Goal: Contribute content: Contribute content

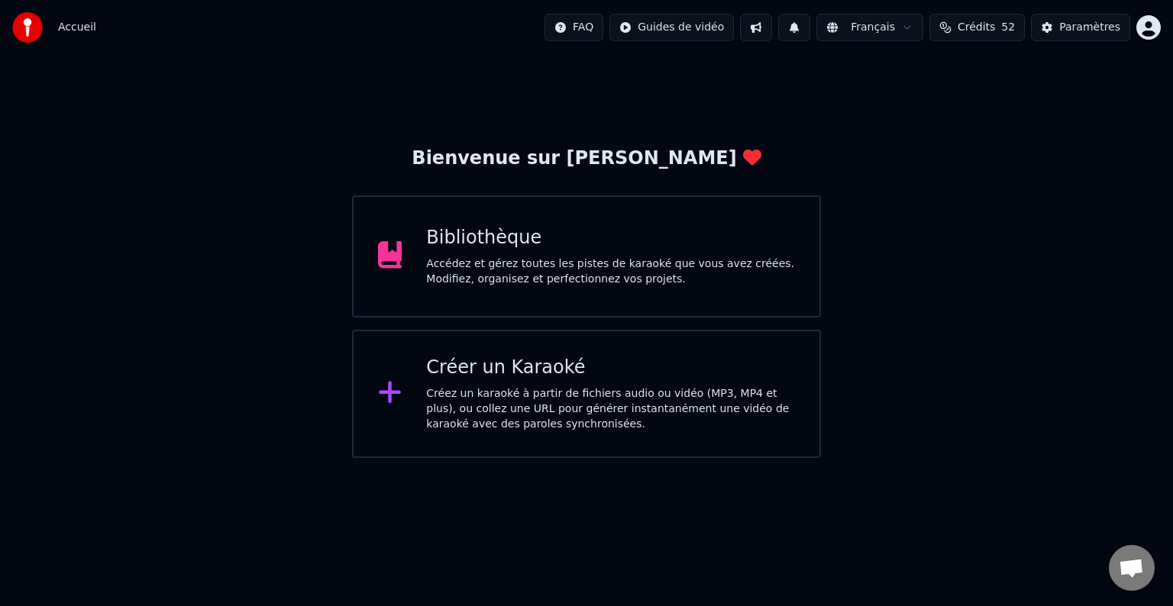
click at [847, 144] on div "Bienvenue sur Youka Bibliothèque Accédez et gérez toutes les pistes de karaoké …" at bounding box center [586, 256] width 1173 height 403
click at [913, 305] on div "Bienvenue sur Youka Bibliothèque Accédez et gérez toutes les pistes de karaoké …" at bounding box center [586, 256] width 1173 height 403
click at [563, 280] on div "Accédez et gérez toutes les pistes de karaoké que vous avez créées. Modifiez, o…" at bounding box center [610, 272] width 369 height 31
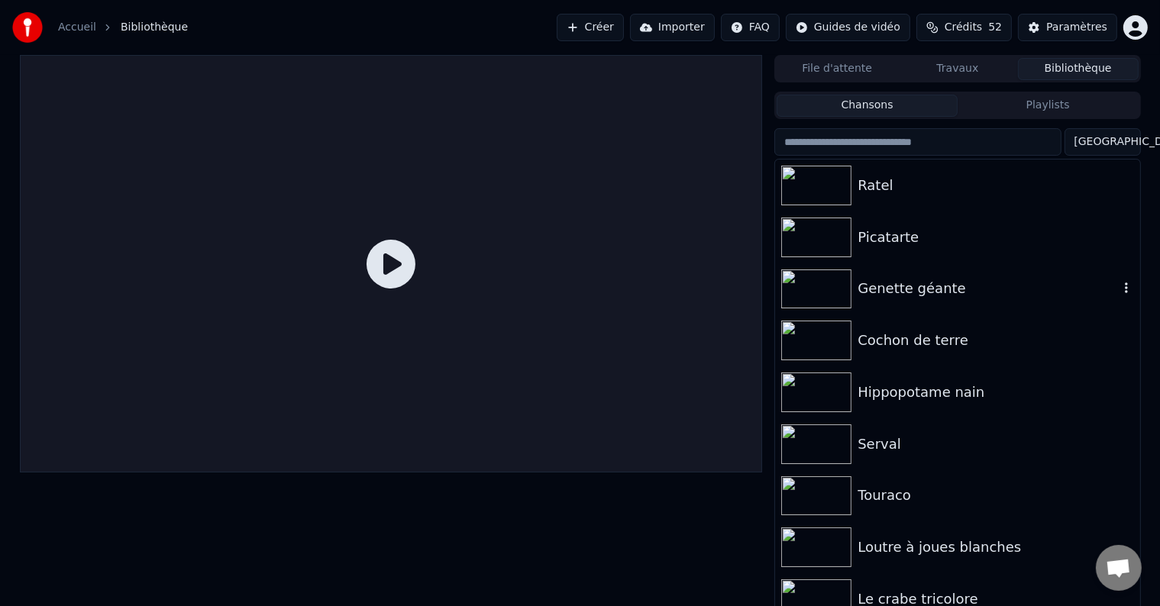
click at [1094, 267] on div "Genette géante" at bounding box center [957, 289] width 364 height 52
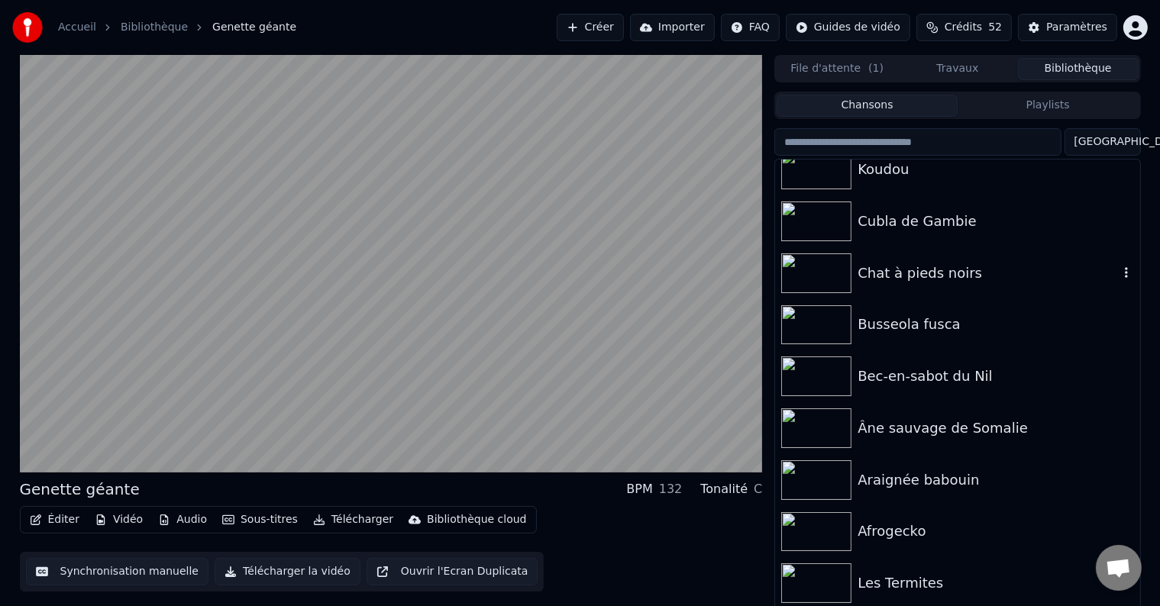
scroll to position [1069, 0]
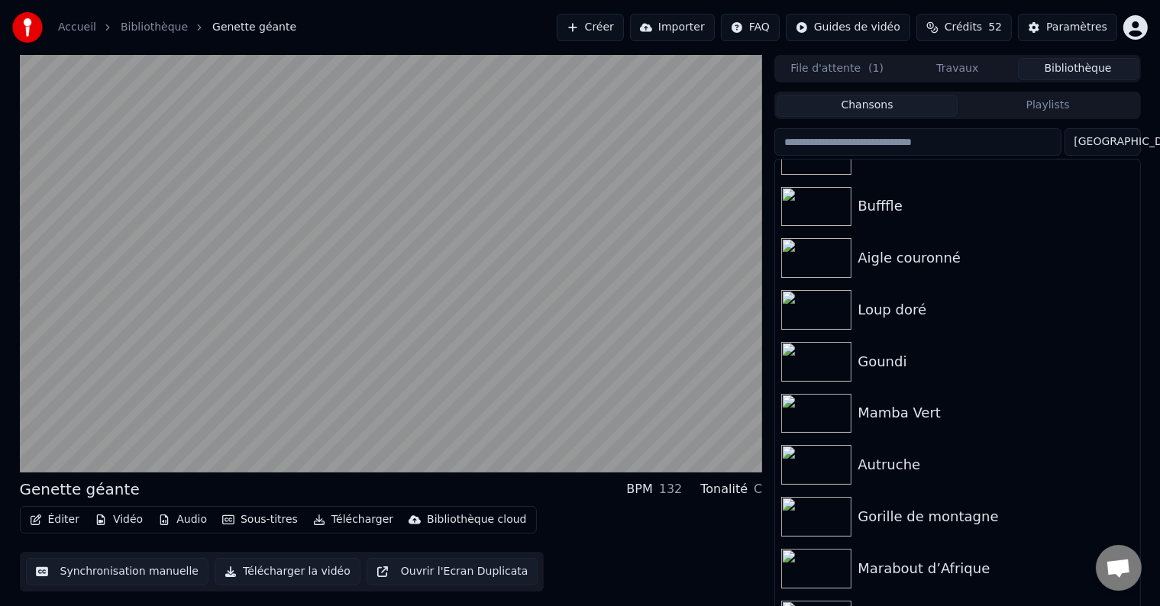
click at [923, 574] on div "Marabout d’Afrique" at bounding box center [988, 568] width 260 height 21
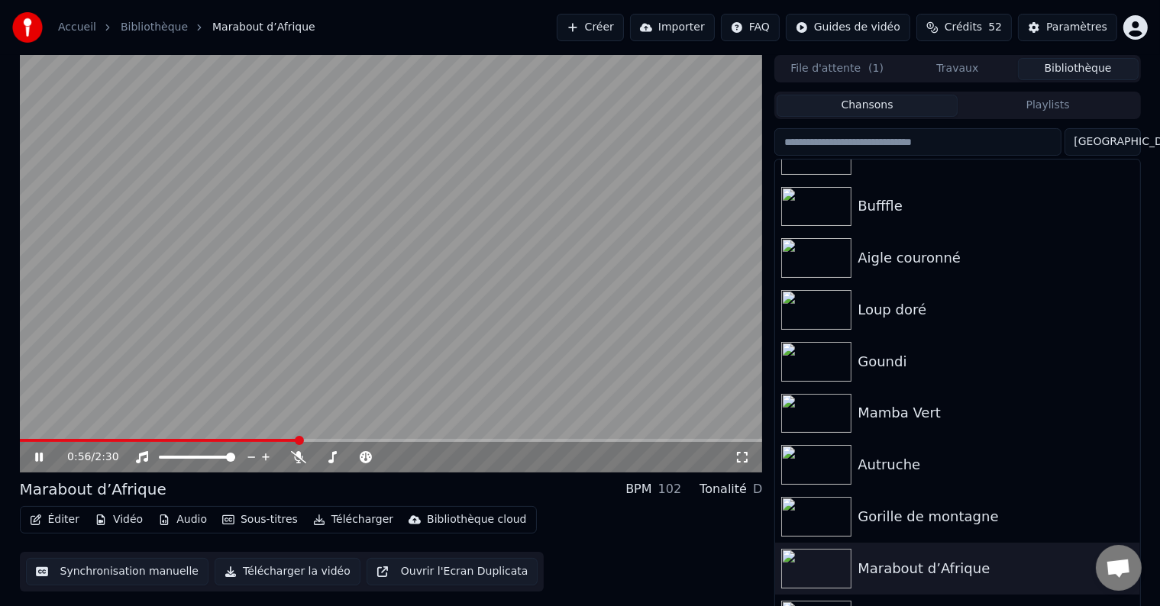
click at [322, 522] on button "Télécharger" at bounding box center [353, 519] width 92 height 21
click at [657, 545] on div "Éditer Vidéo Audio Sous-titres Télécharger Bibliothèque cloud Synchronisation m…" at bounding box center [391, 549] width 743 height 86
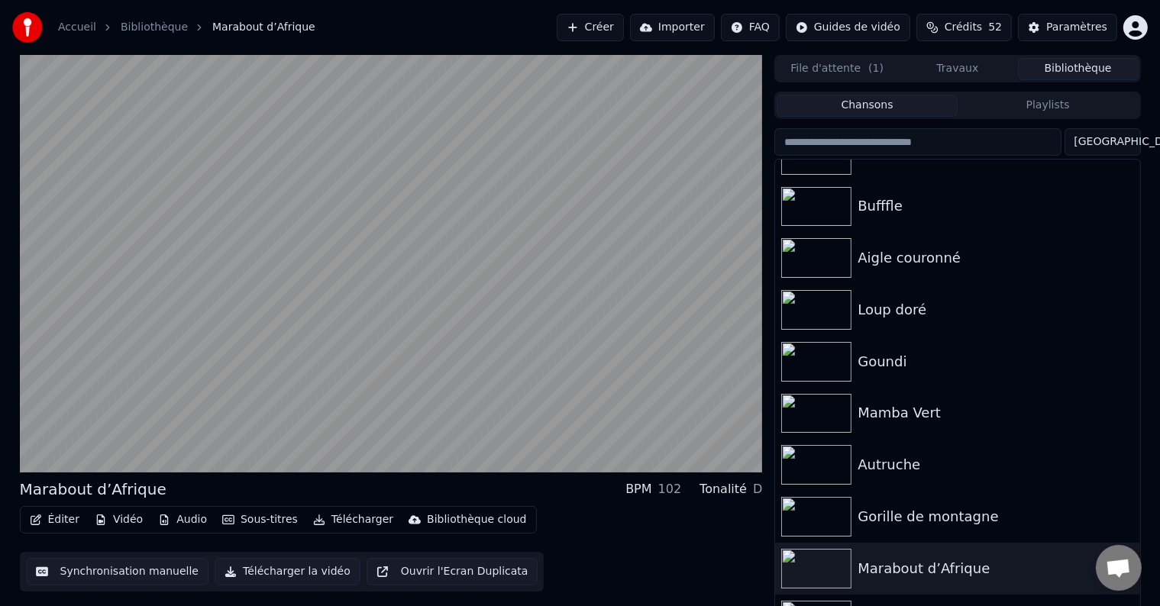
click at [343, 515] on button "Télécharger" at bounding box center [353, 519] width 92 height 21
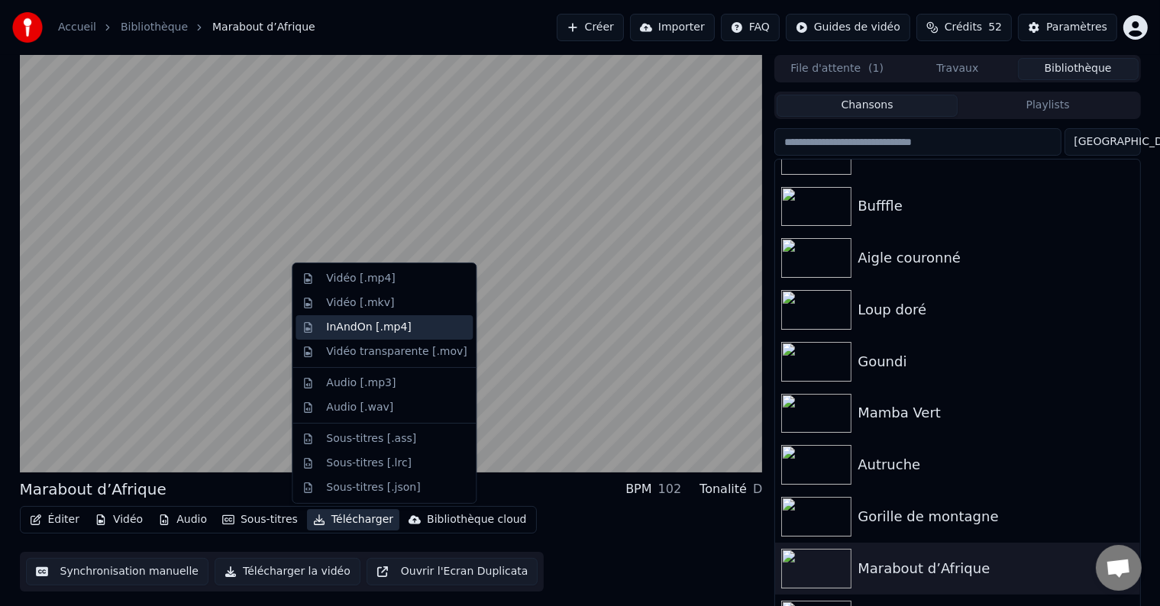
click at [367, 327] on div "InAndOn [.mp4]" at bounding box center [369, 327] width 86 height 15
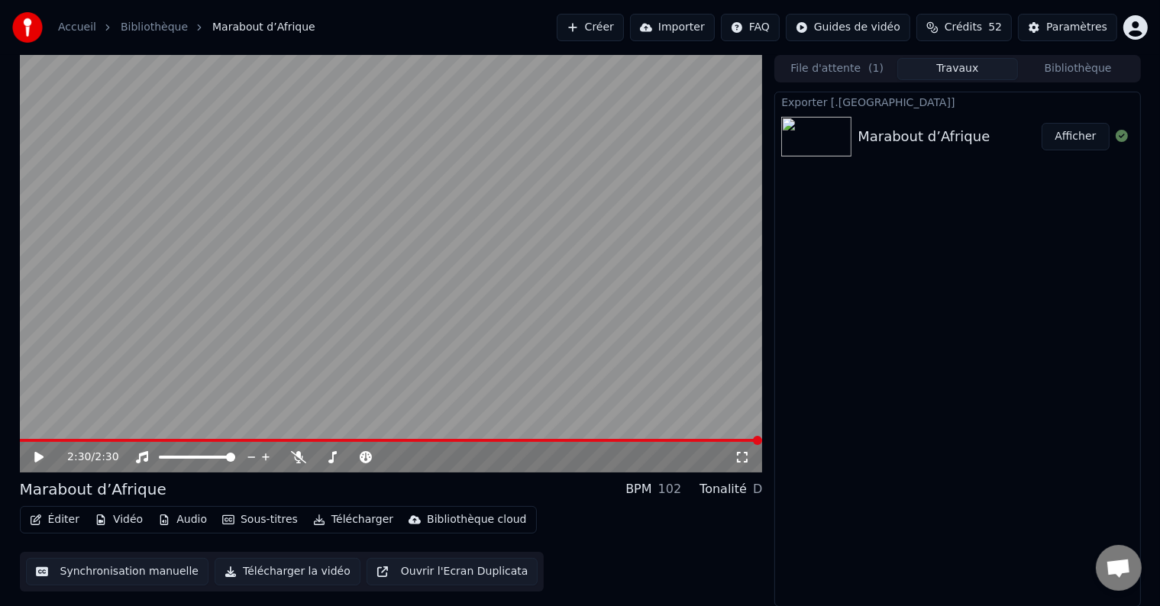
click at [1074, 136] on button "Afficher" at bounding box center [1075, 136] width 67 height 27
click at [77, 27] on link "Accueil" at bounding box center [77, 27] width 38 height 15
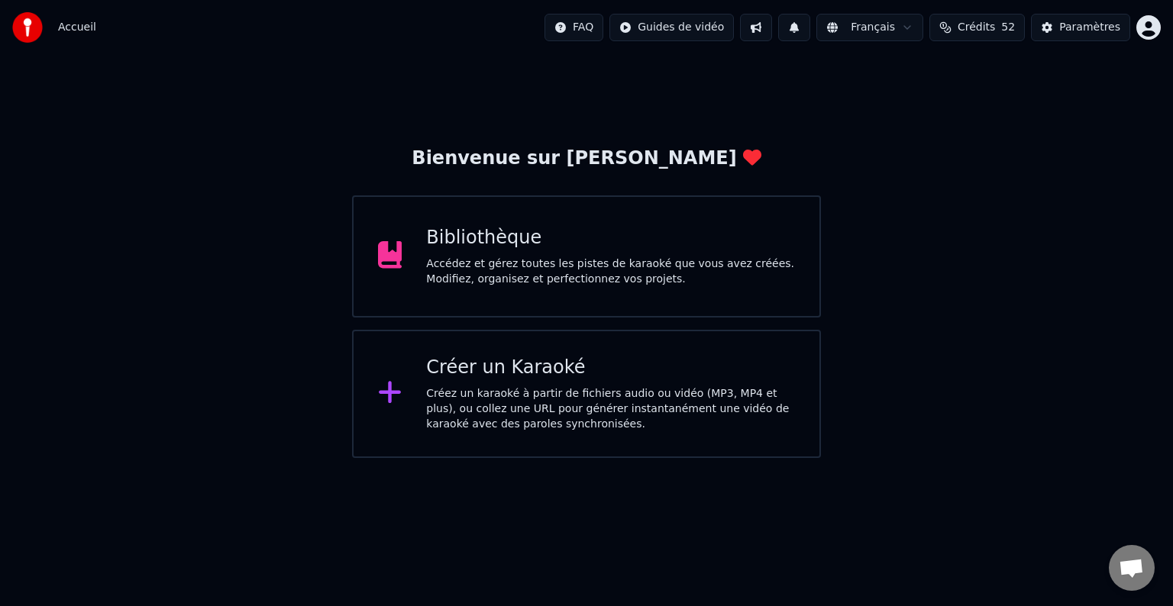
click at [544, 271] on div "Accédez et gérez toutes les pistes de karaoké que vous avez créées. Modifiez, o…" at bounding box center [610, 272] width 369 height 31
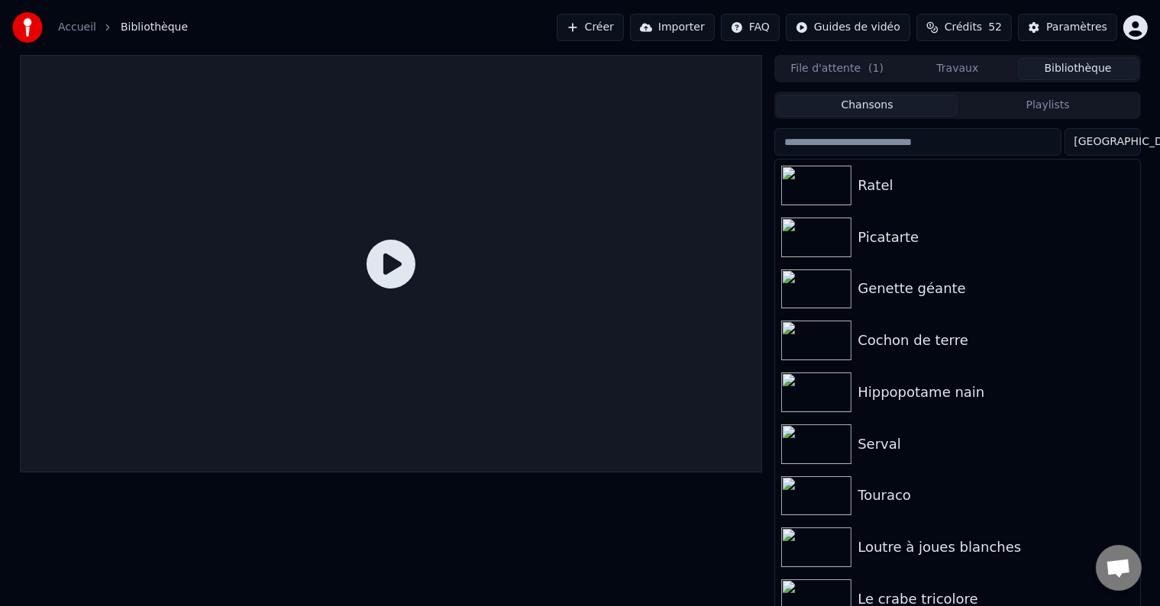
click at [1053, 68] on button "Bibliothèque" at bounding box center [1078, 69] width 121 height 22
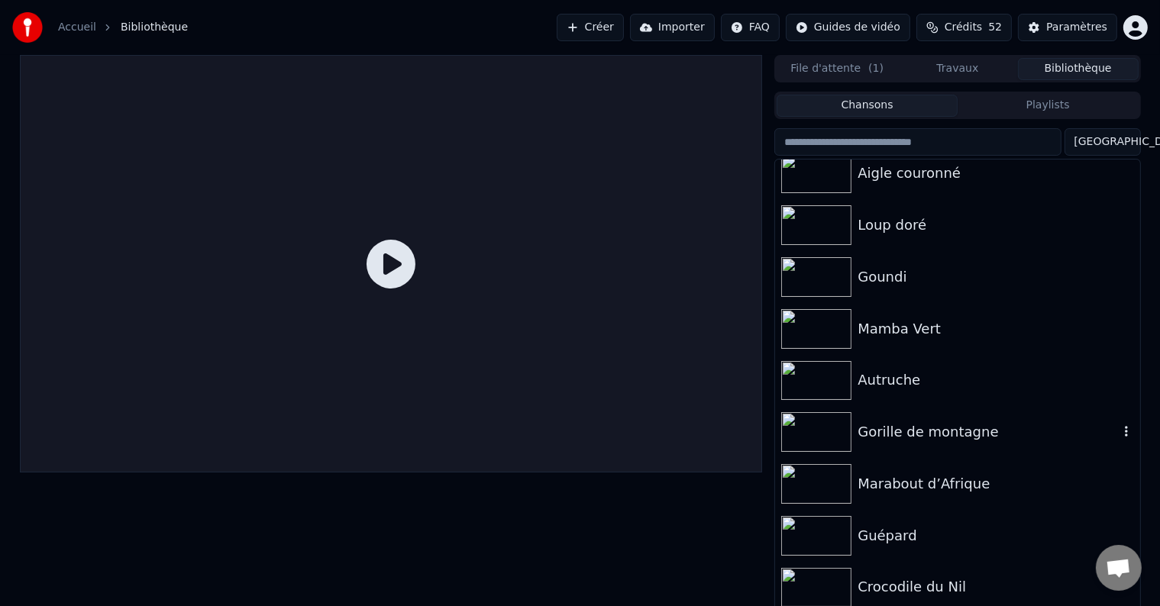
scroll to position [7, 0]
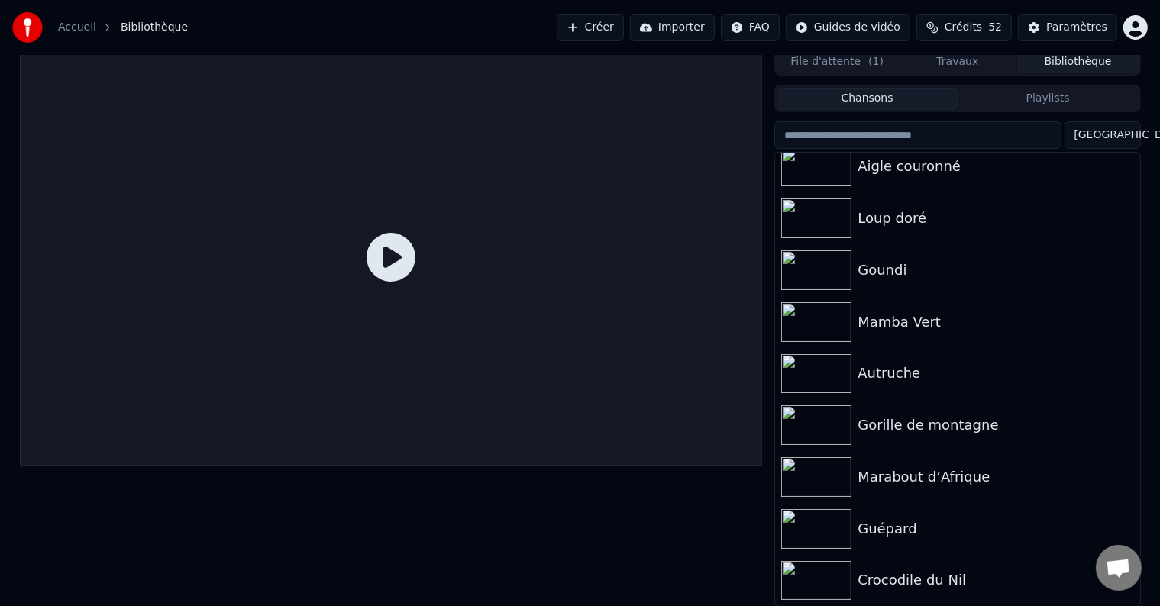
click at [892, 580] on div "Crocodile du Nil" at bounding box center [988, 580] width 260 height 21
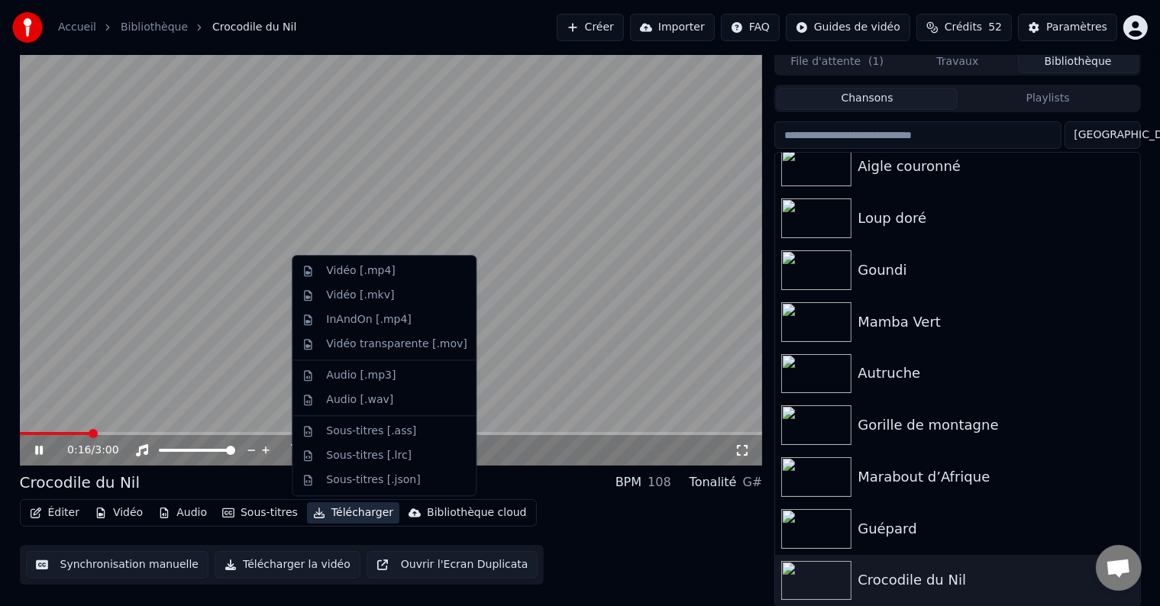
click at [330, 510] on button "Télécharger" at bounding box center [353, 513] width 92 height 21
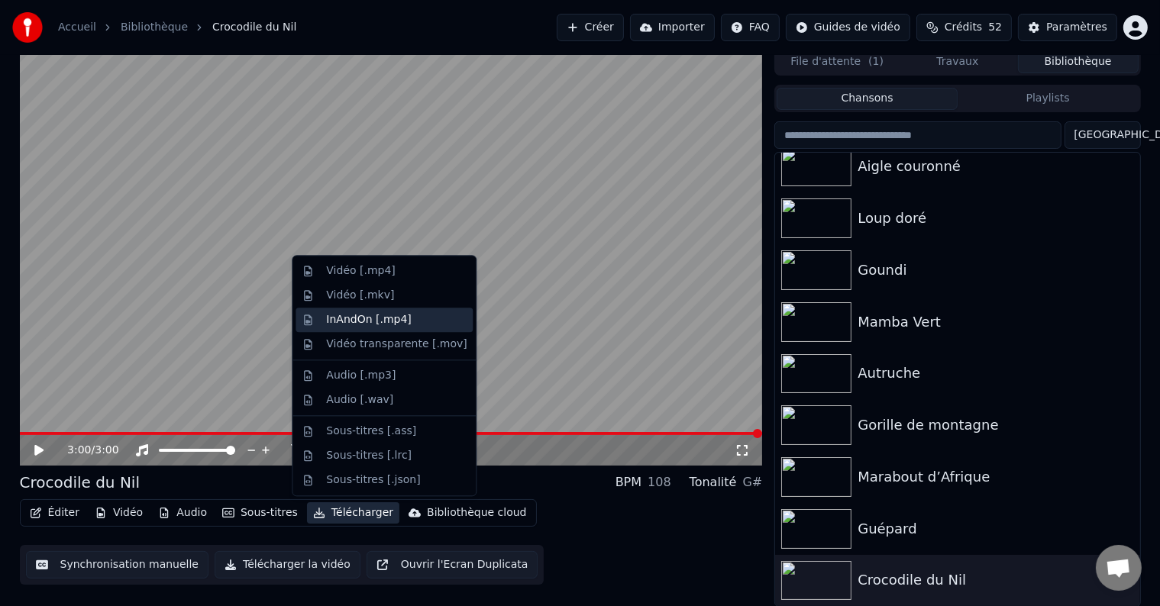
click at [373, 322] on div "InAndOn [.mp4]" at bounding box center [369, 319] width 86 height 15
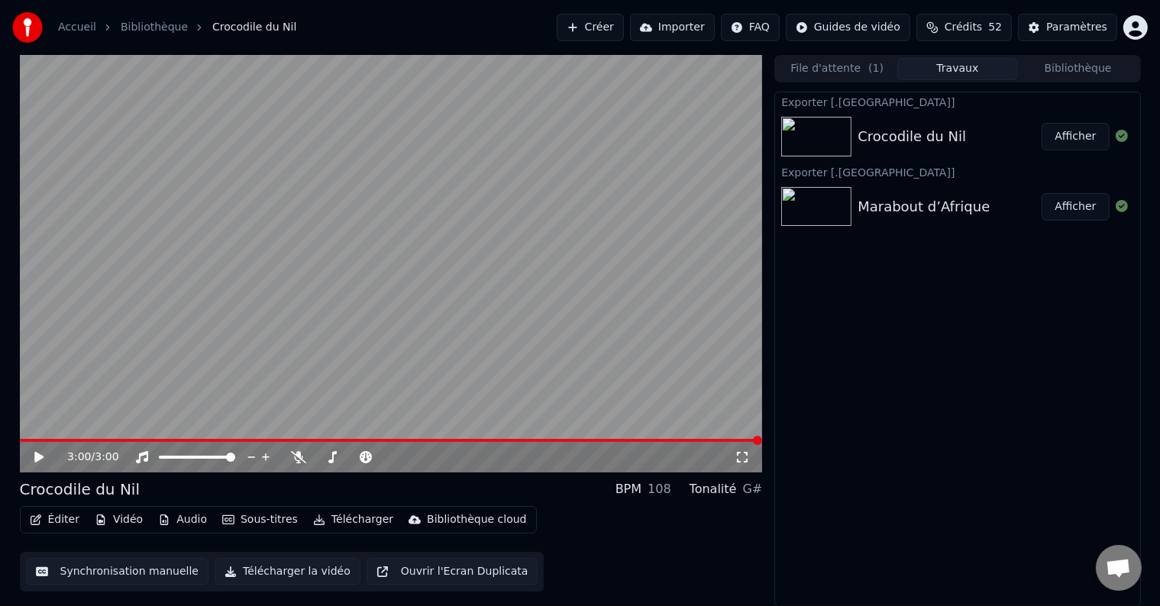
click at [1078, 128] on button "Afficher" at bounding box center [1075, 136] width 67 height 27
click at [85, 25] on link "Accueil" at bounding box center [77, 27] width 38 height 15
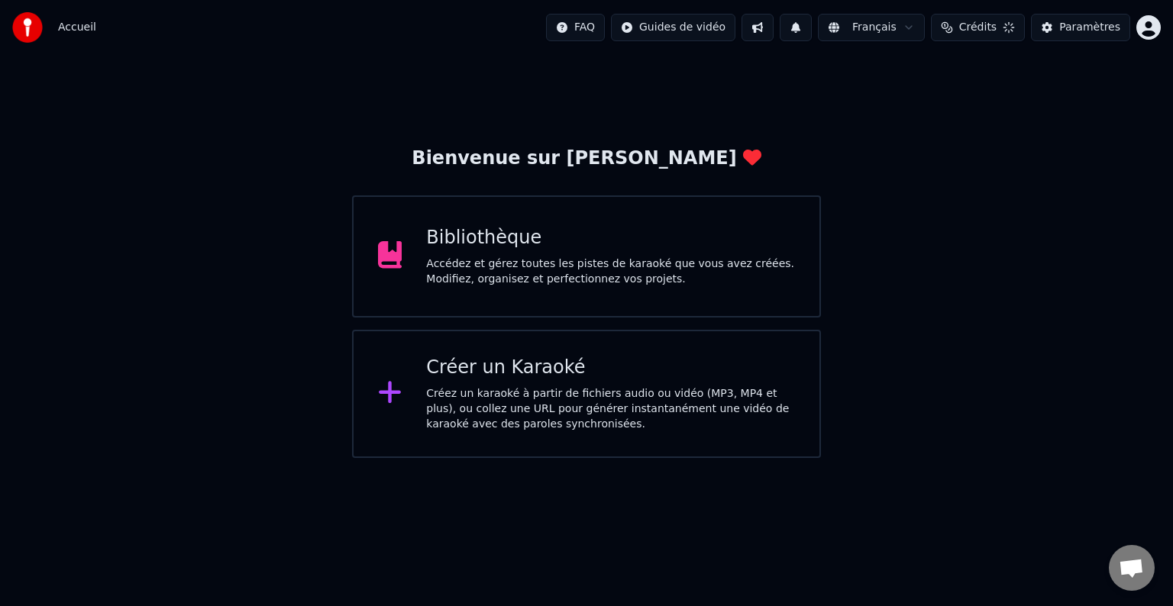
click at [460, 403] on div "Créez un karaoké à partir de fichiers audio ou vidéo (MP3, MP4 et plus), ou col…" at bounding box center [610, 409] width 369 height 46
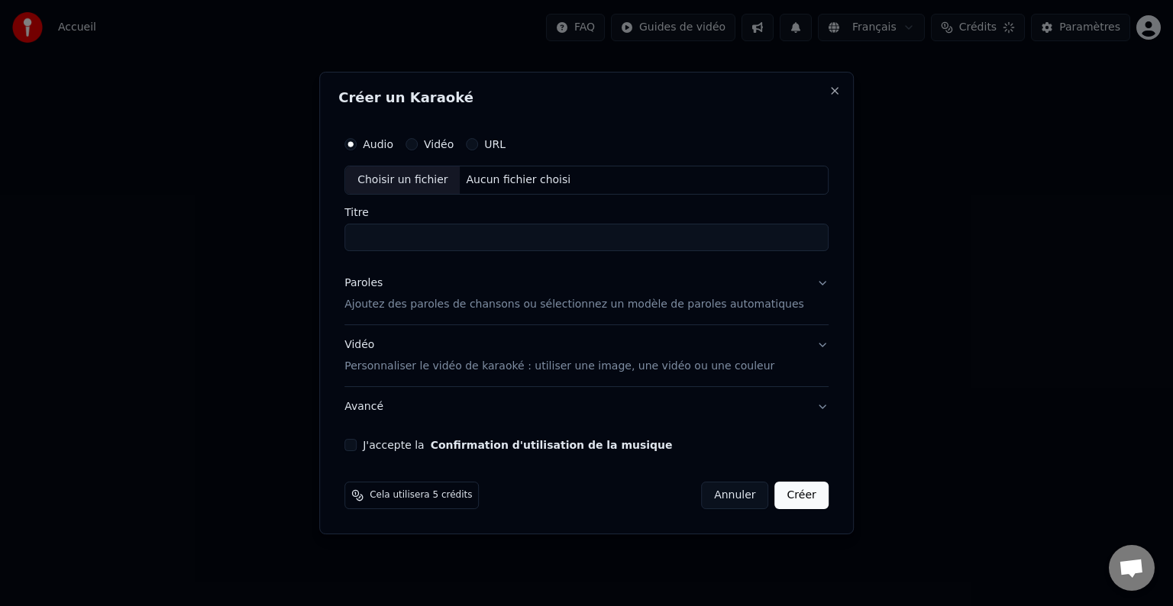
click at [441, 172] on div "Choisir un fichier" at bounding box center [402, 179] width 115 height 27
type input "**********"
click at [398, 295] on div "Paroles Ajoutez des paroles de chansons ou sélectionnez un modèle de paroles au…" at bounding box center [574, 294] width 460 height 37
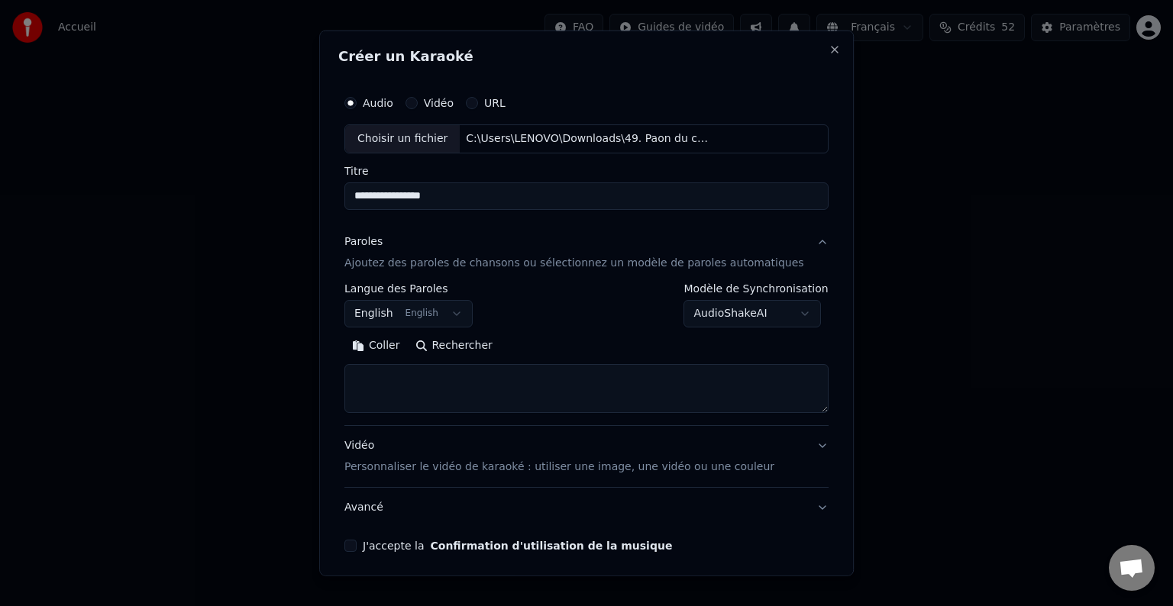
click at [451, 318] on button "English English" at bounding box center [408, 313] width 128 height 27
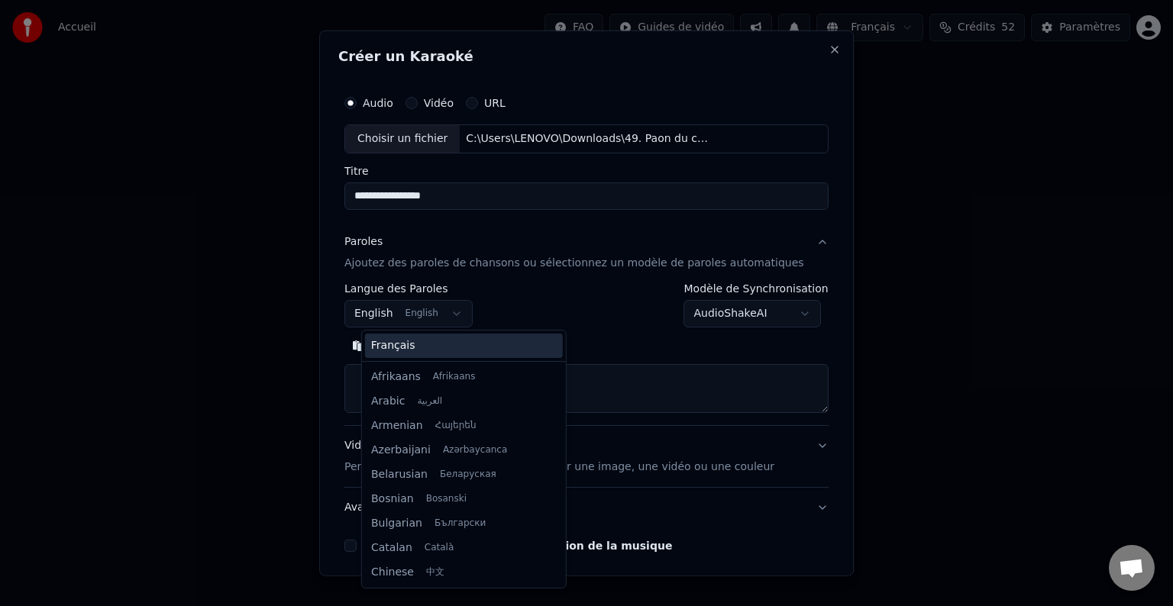
scroll to position [122, 0]
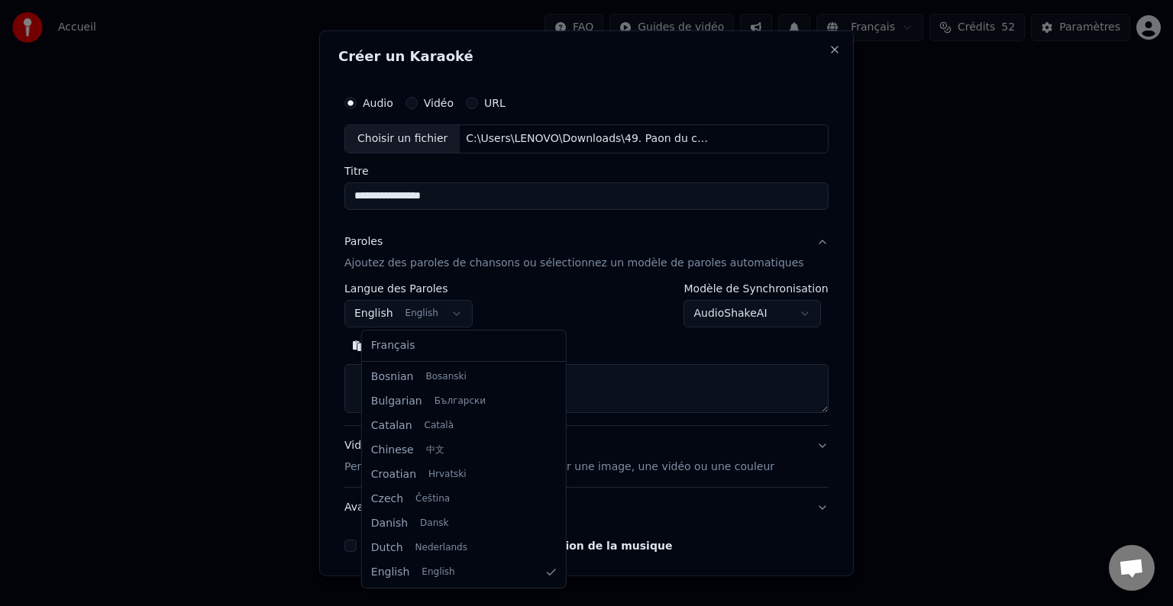
select select "**"
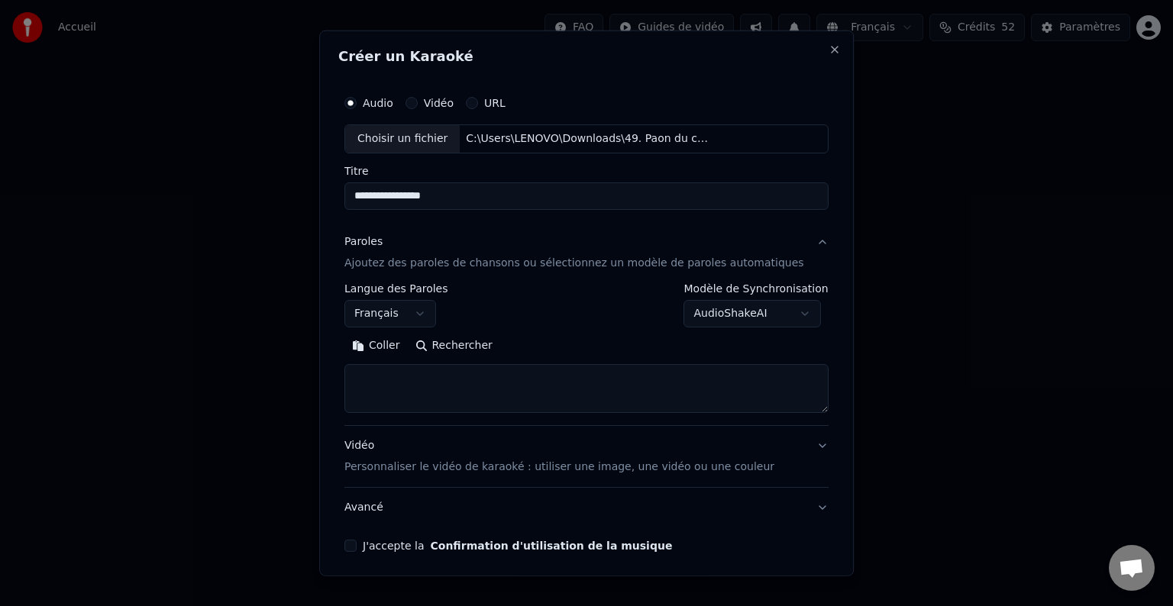
click at [384, 346] on button "Coller" at bounding box center [375, 346] width 63 height 24
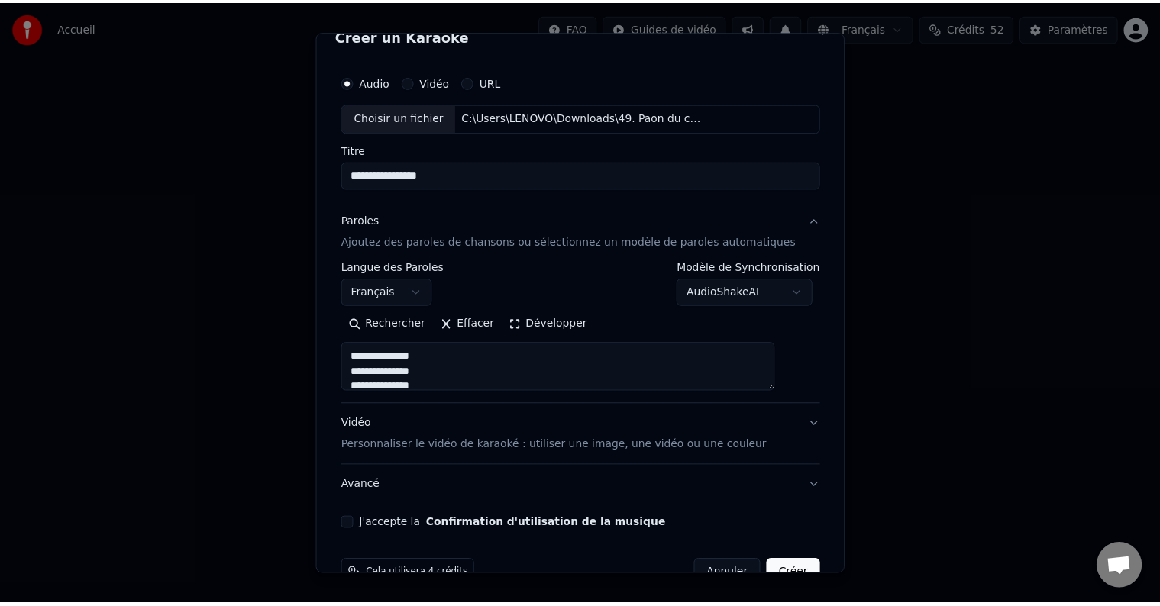
scroll to position [58, 0]
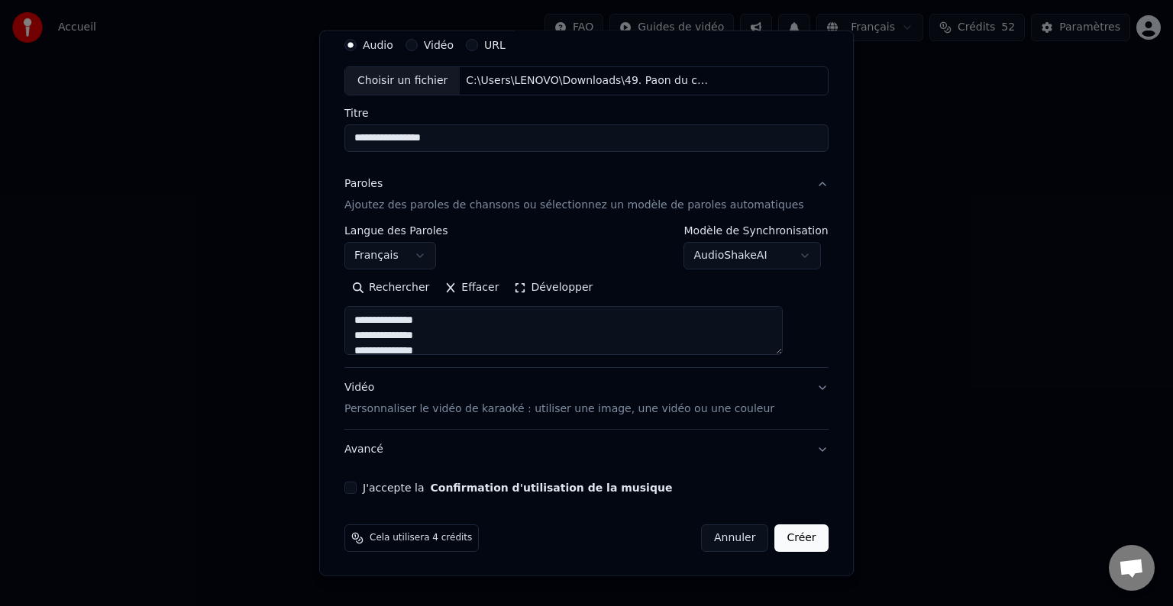
click at [357, 489] on button "J'accepte la Confirmation d'utilisation de la musique" at bounding box center [350, 488] width 12 height 12
type textarea "**********"
click at [791, 535] on button "Créer" at bounding box center [801, 538] width 53 height 27
select select "**"
type textarea "**********"
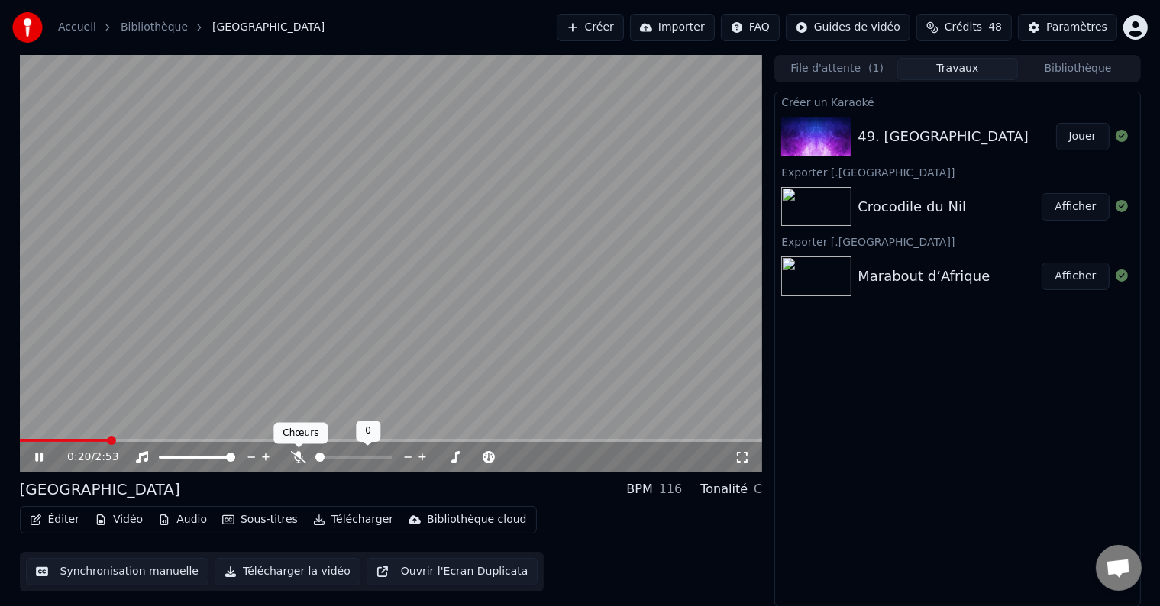
click at [293, 452] on icon at bounding box center [298, 457] width 15 height 12
click at [82, 438] on video at bounding box center [391, 264] width 743 height 418
click at [76, 440] on span at bounding box center [48, 440] width 56 height 3
click at [31, 457] on div "0:13 / 2:53" at bounding box center [391, 457] width 731 height 15
click at [39, 455] on icon at bounding box center [38, 457] width 9 height 11
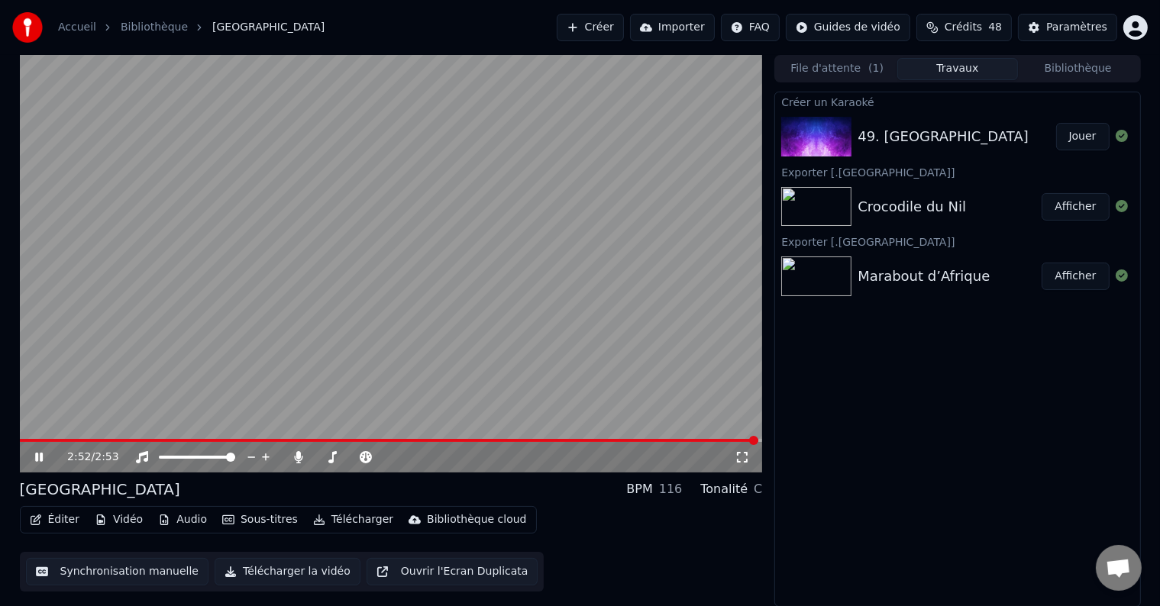
click at [102, 570] on button "Synchronisation manuelle" at bounding box center [117, 571] width 183 height 27
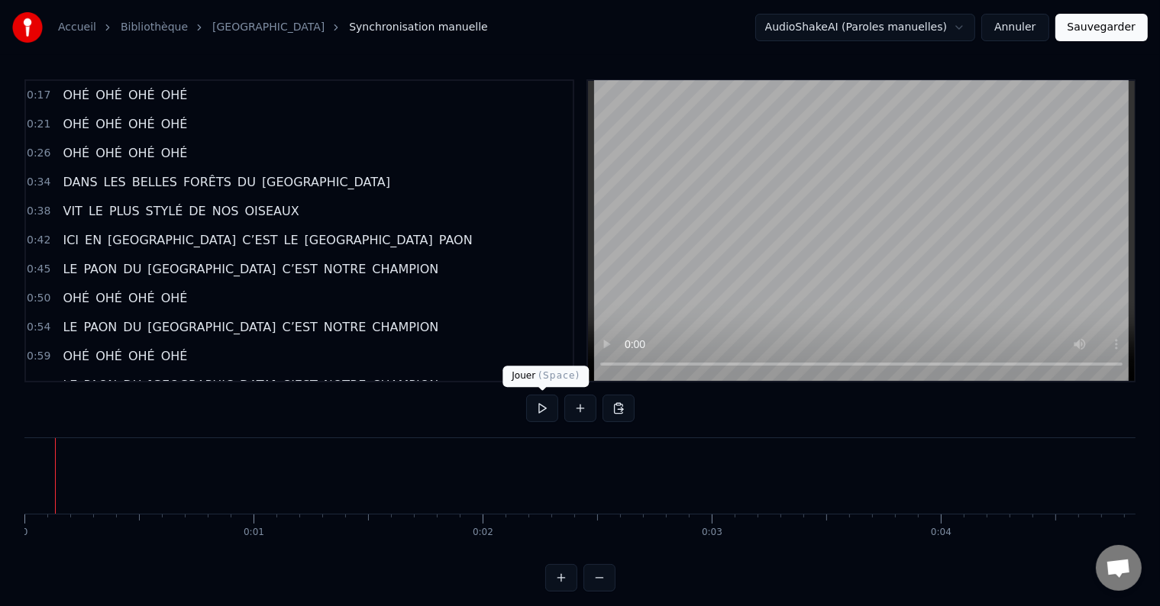
click at [538, 406] on button at bounding box center [542, 408] width 32 height 27
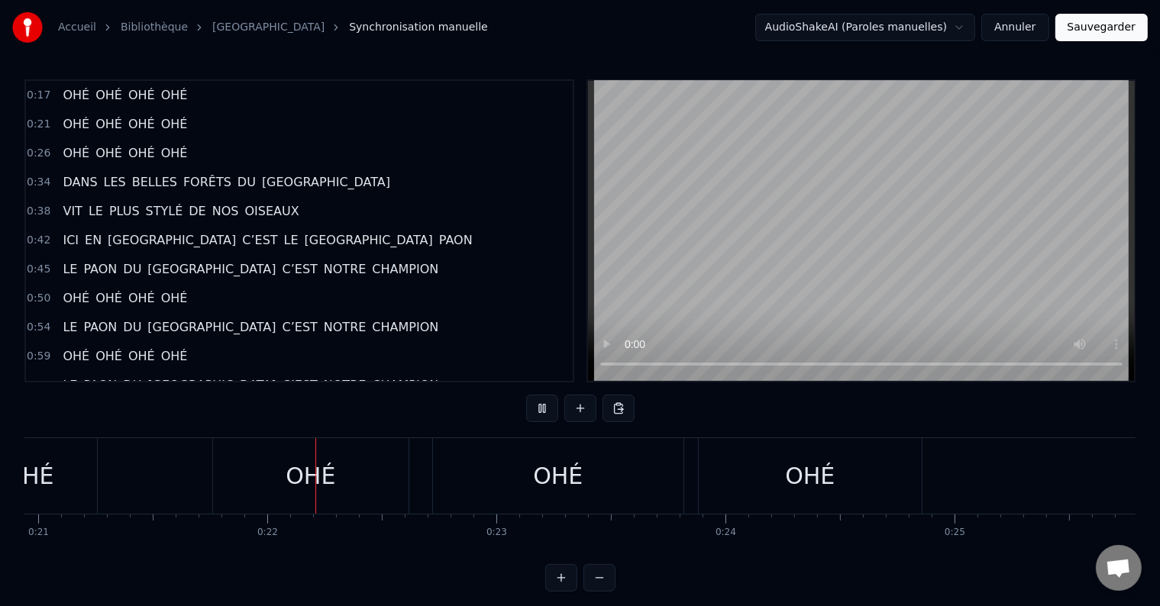
scroll to position [0, 4894]
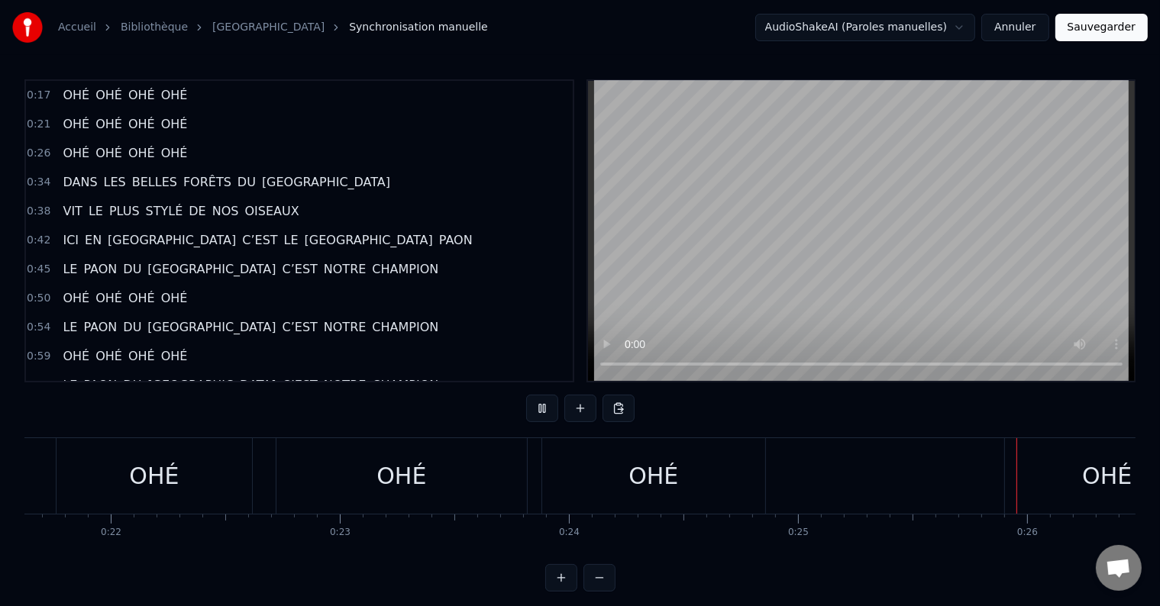
click at [453, 470] on div "OHÉ" at bounding box center [401, 476] width 250 height 76
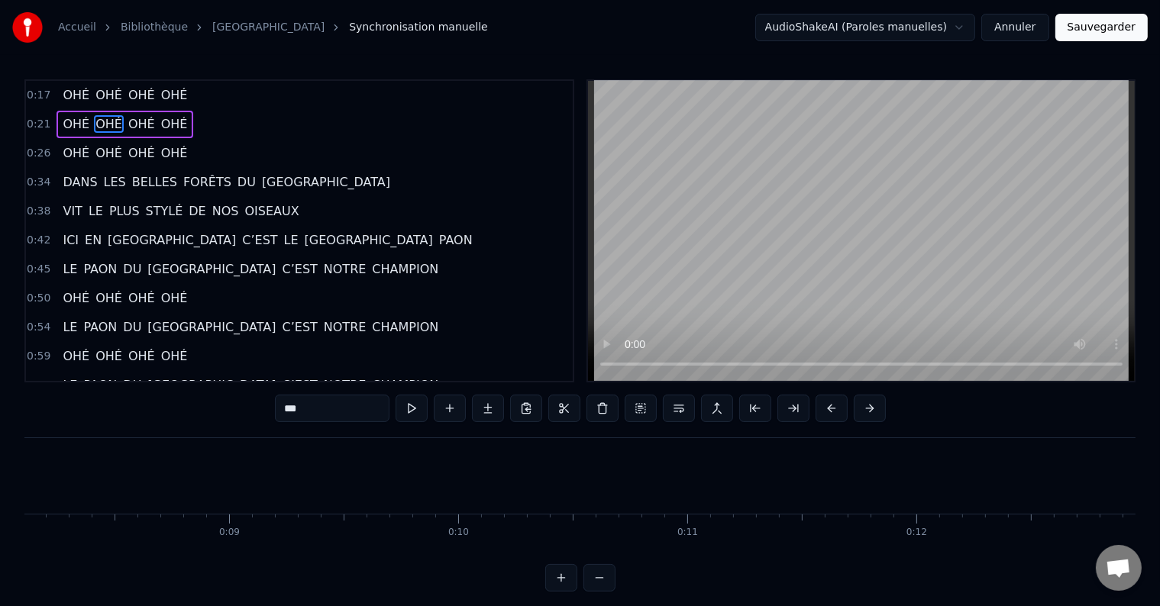
scroll to position [0, 1813]
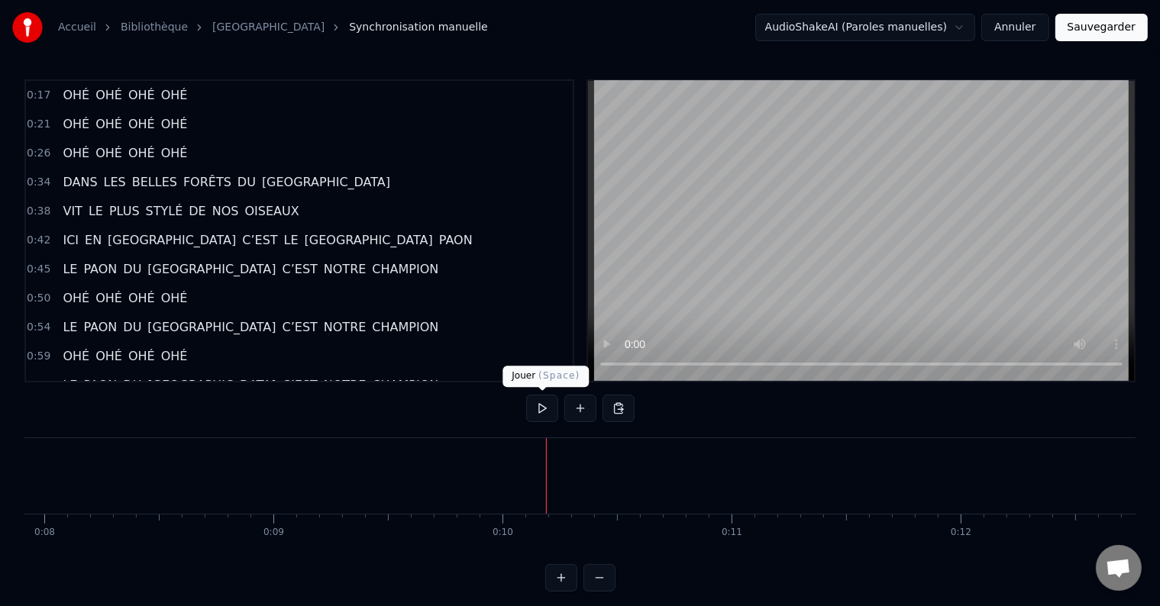
click at [532, 406] on button at bounding box center [542, 408] width 32 height 27
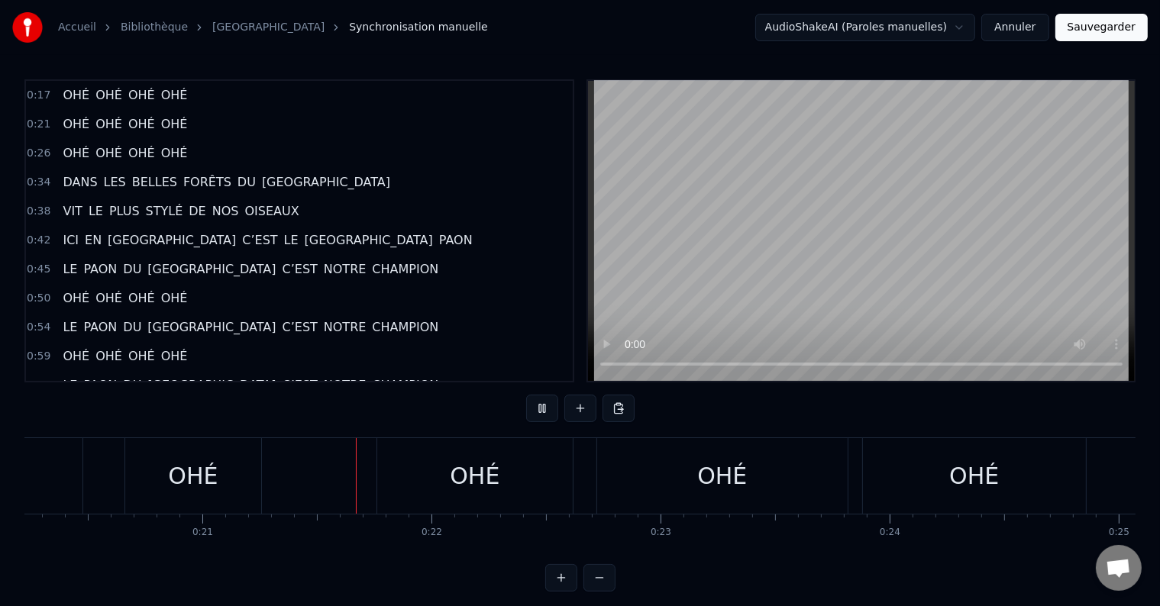
scroll to position [0, 4752]
click at [325, 483] on div "OHÉ" at bounding box center [240, 476] width 196 height 76
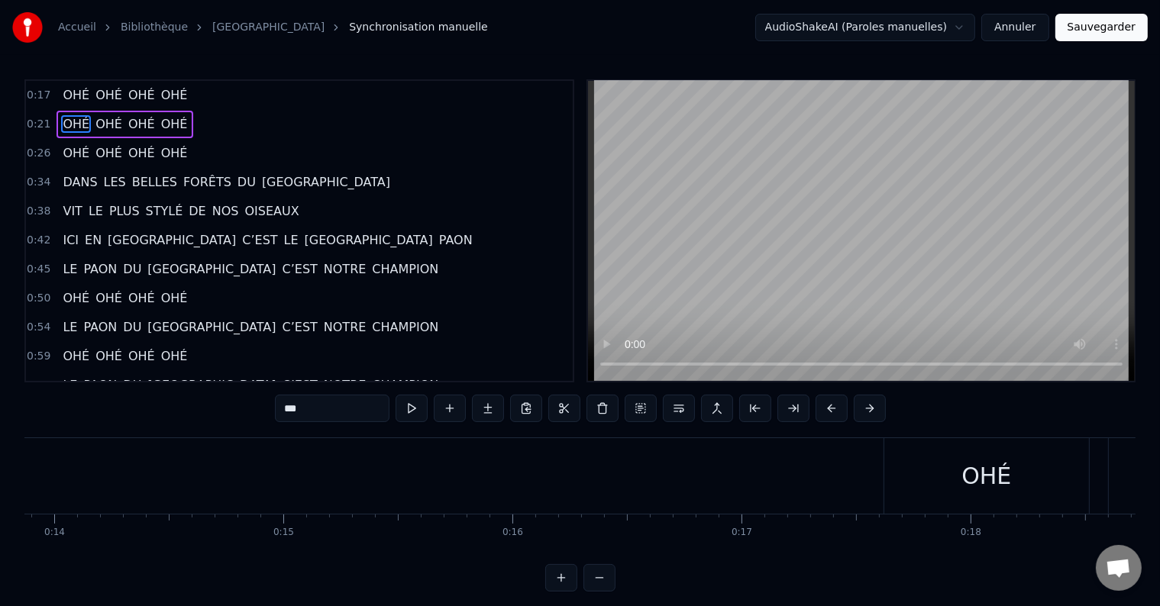
scroll to position [0, 2642]
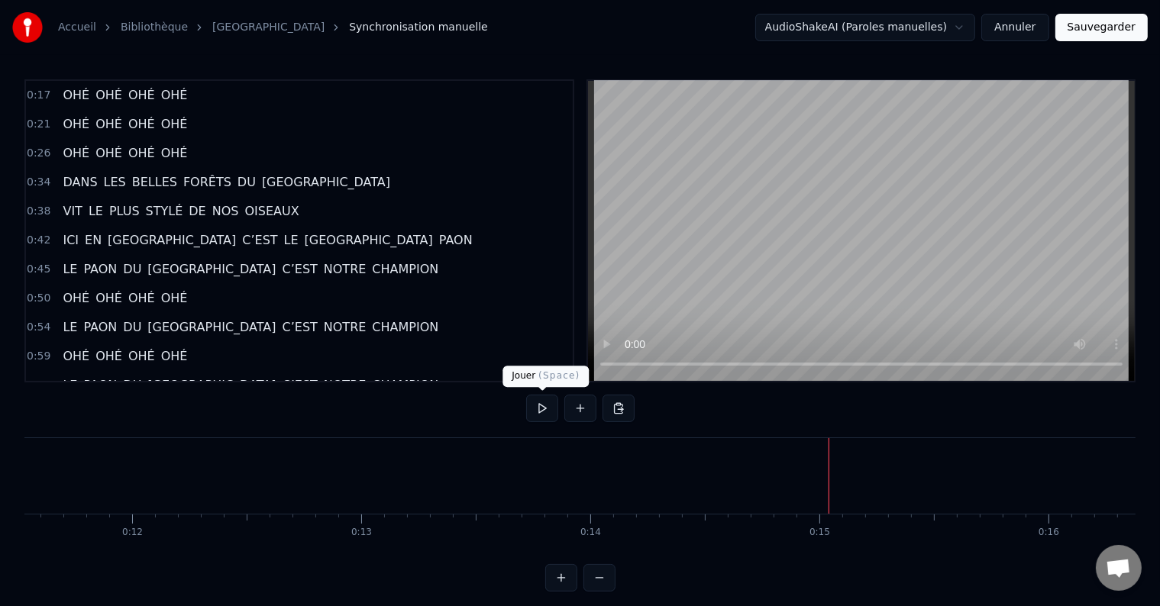
click at [542, 406] on button at bounding box center [542, 408] width 32 height 27
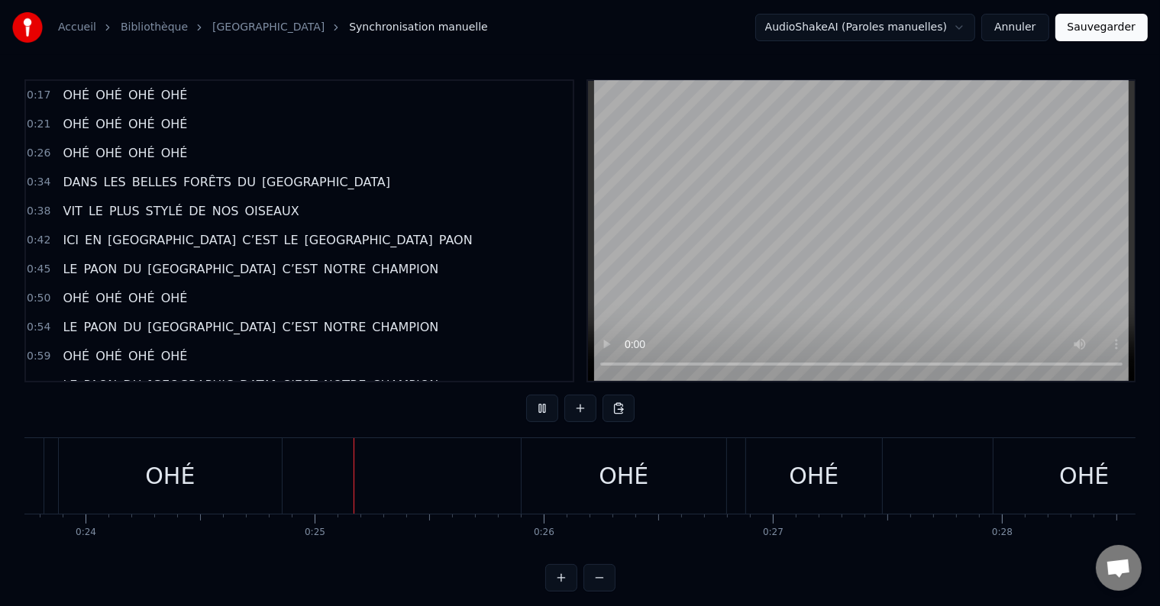
scroll to position [0, 5555]
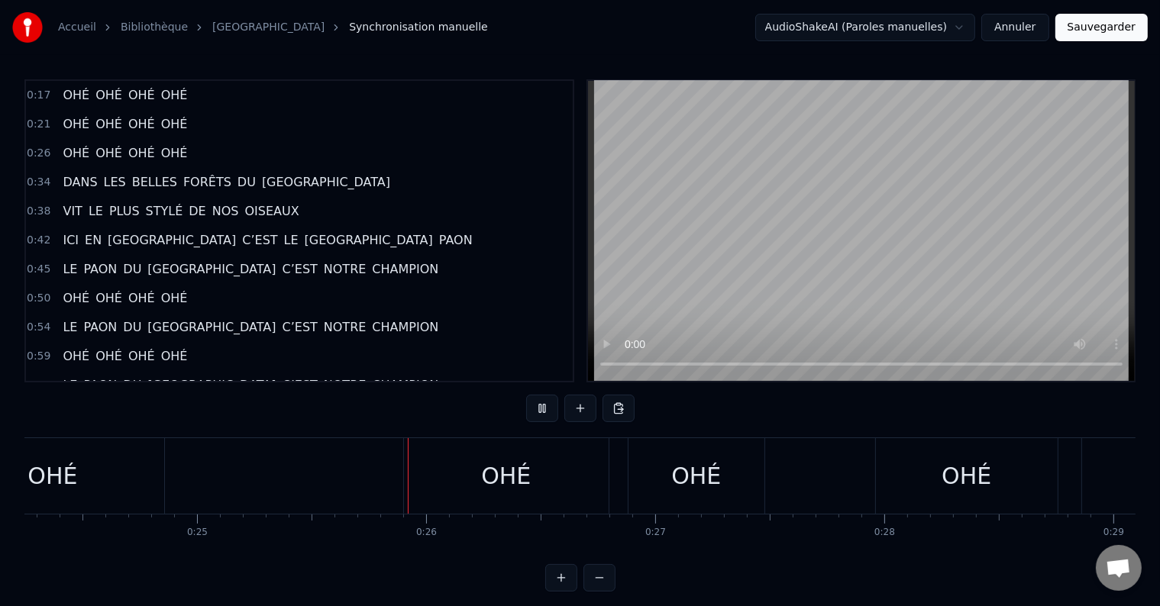
click at [238, 490] on div "OHÉ OHÉ OHÉ OHÉ" at bounding box center [34, 476] width 1158 height 76
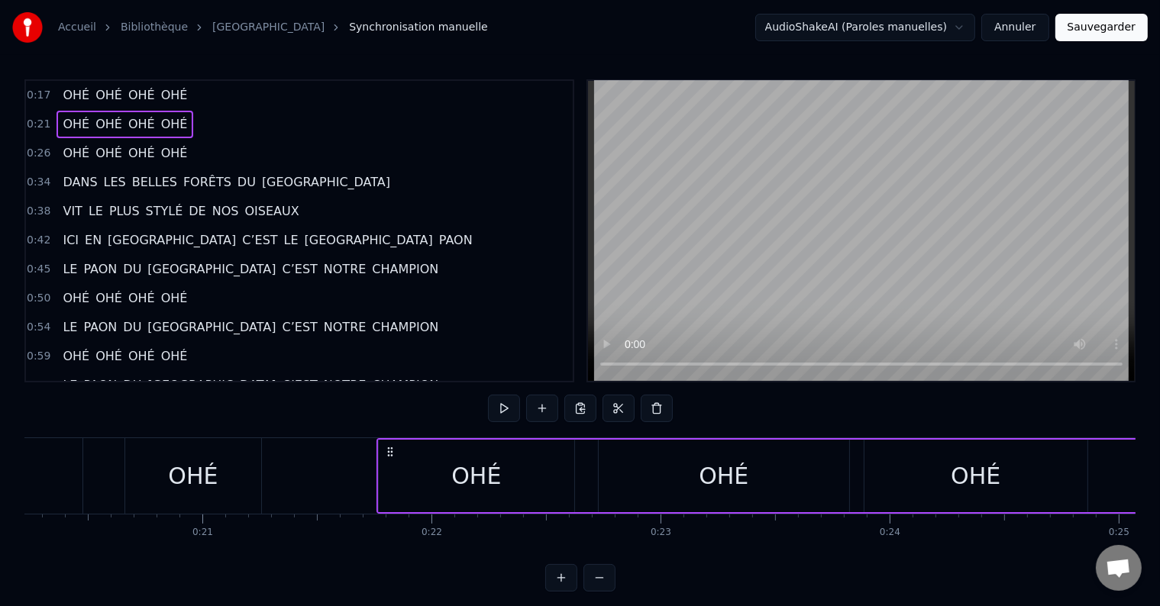
scroll to position [0, 4588]
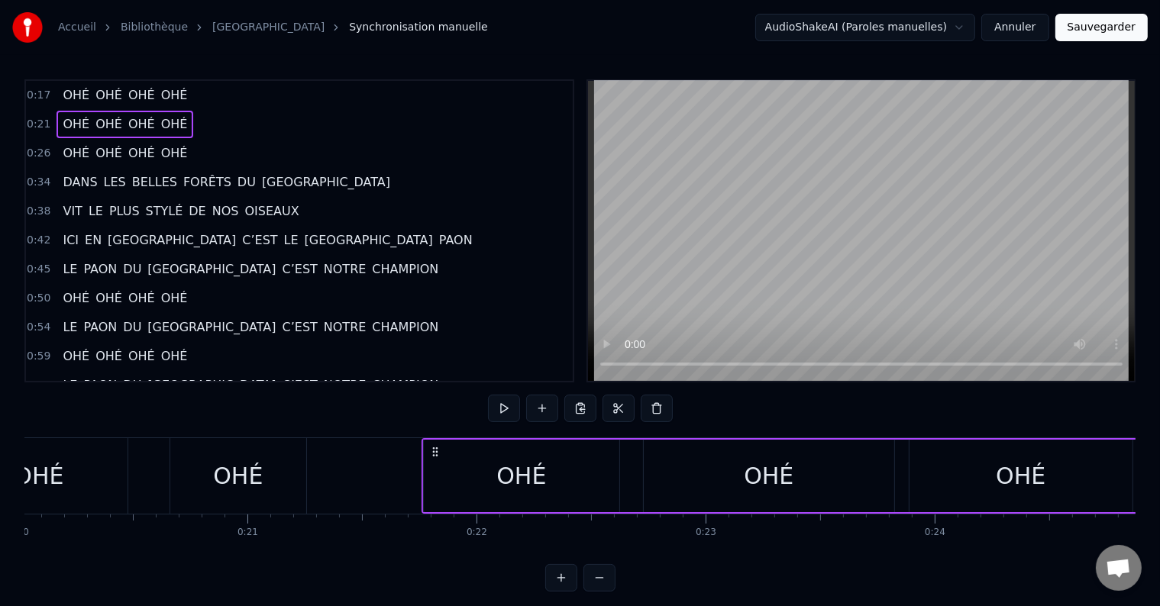
click at [178, 120] on div "0:21 OHÉ OHÉ OHÉ OHÉ" at bounding box center [299, 124] width 547 height 29
click at [205, 122] on div "0:21 OHÉ OHÉ OHÉ OHÉ" at bounding box center [299, 124] width 547 height 29
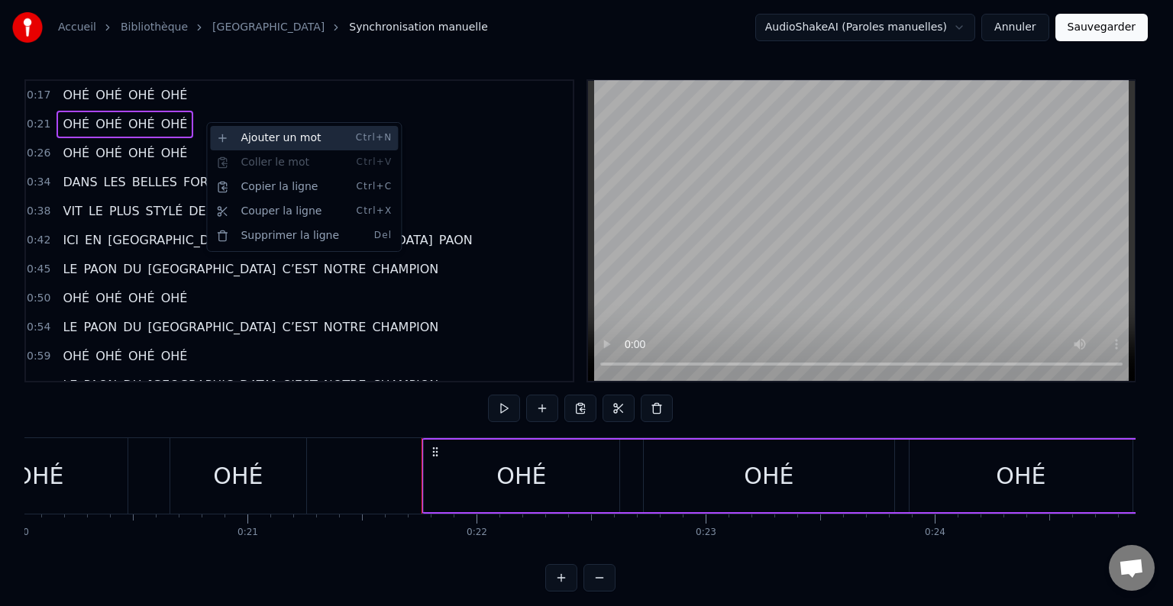
click at [260, 144] on div "Ajouter un mot Ctrl+N" at bounding box center [304, 138] width 188 height 24
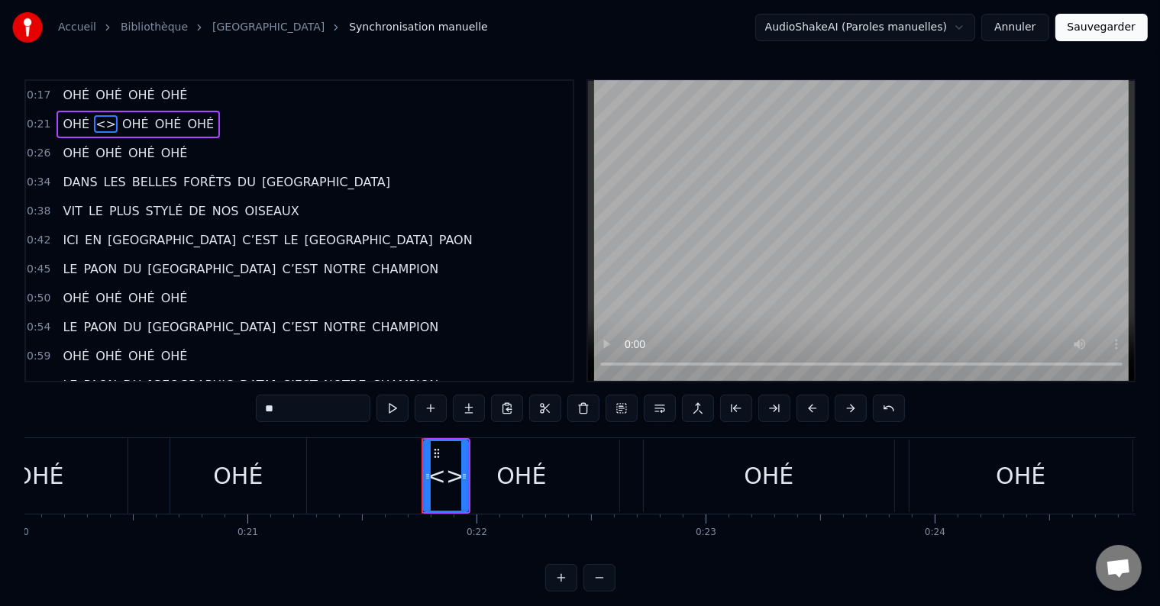
drag, startPoint x: 316, startPoint y: 409, endPoint x: 169, endPoint y: 406, distance: 147.4
click at [169, 406] on div "0:17 OHÉ OHÉ OHÉ OHÉ 0:21 OHÉ <> OHÉ OHÉ OHÉ 0:26 OHÉ OHÉ OHÉ OHÉ 0:34 DANS LES…" at bounding box center [579, 335] width 1111 height 512
click at [239, 490] on div "OHÉ" at bounding box center [238, 476] width 50 height 34
type input "***"
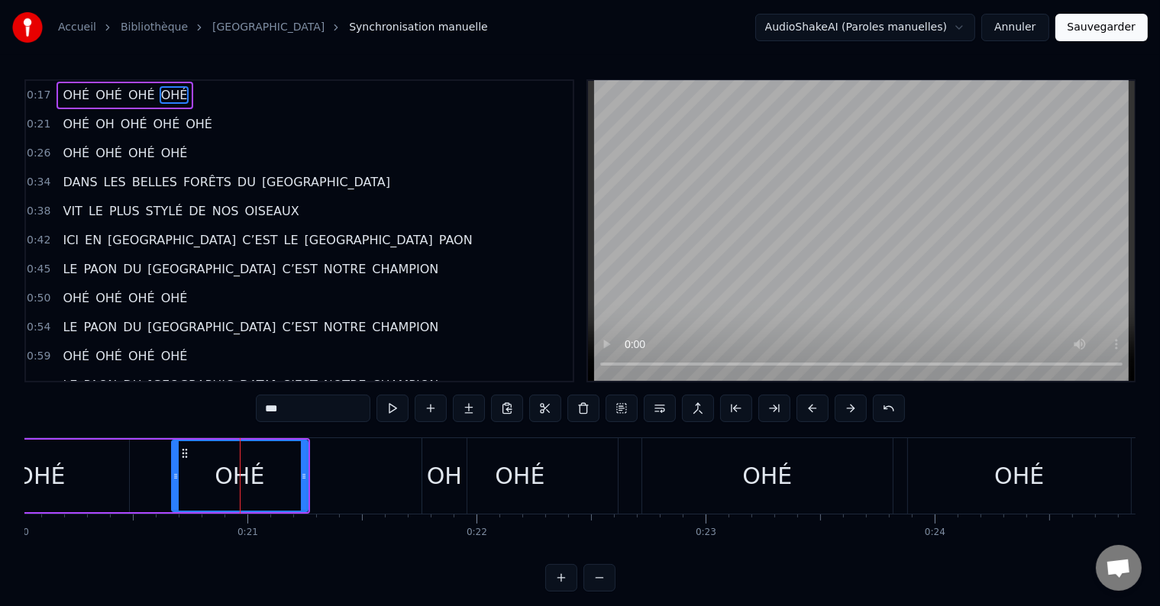
click at [312, 409] on input "***" at bounding box center [313, 408] width 115 height 27
drag, startPoint x: 310, startPoint y: 409, endPoint x: 275, endPoint y: 407, distance: 35.2
click at [260, 407] on input "***" at bounding box center [313, 408] width 115 height 27
click at [525, 470] on div "OHÉ" at bounding box center [520, 476] width 50 height 34
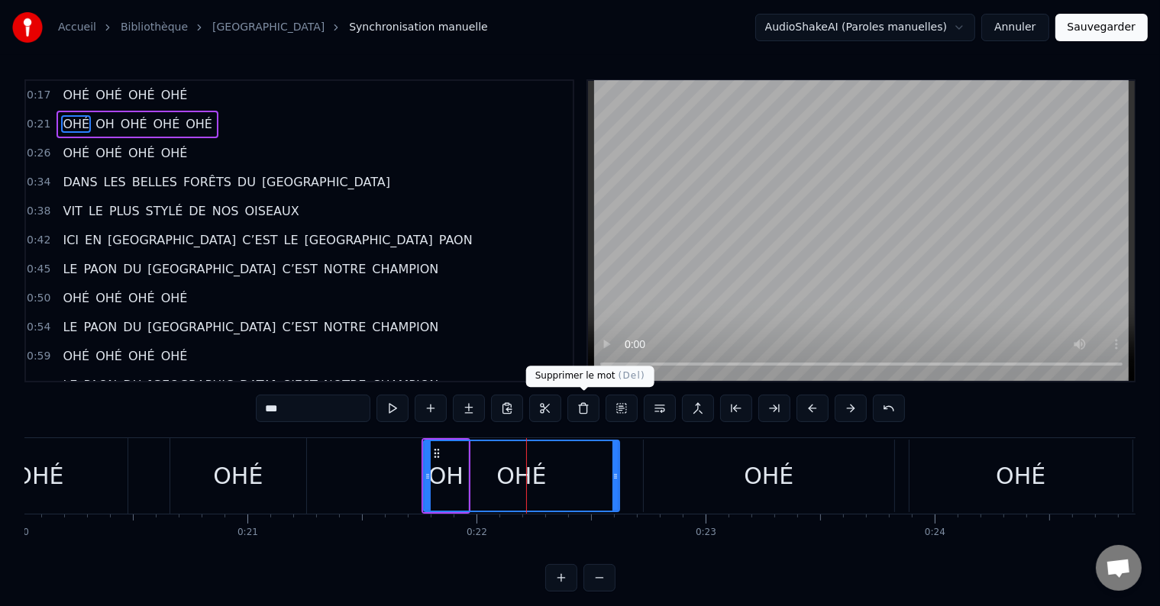
click at [583, 402] on button at bounding box center [583, 408] width 32 height 27
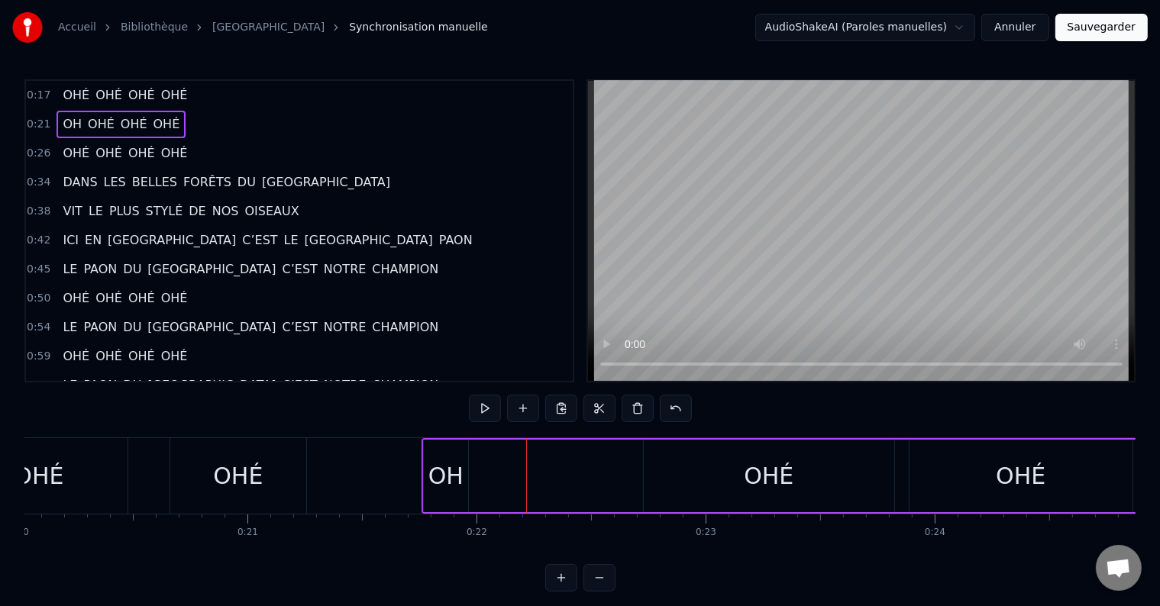
click at [440, 477] on div "OH" at bounding box center [445, 476] width 35 height 34
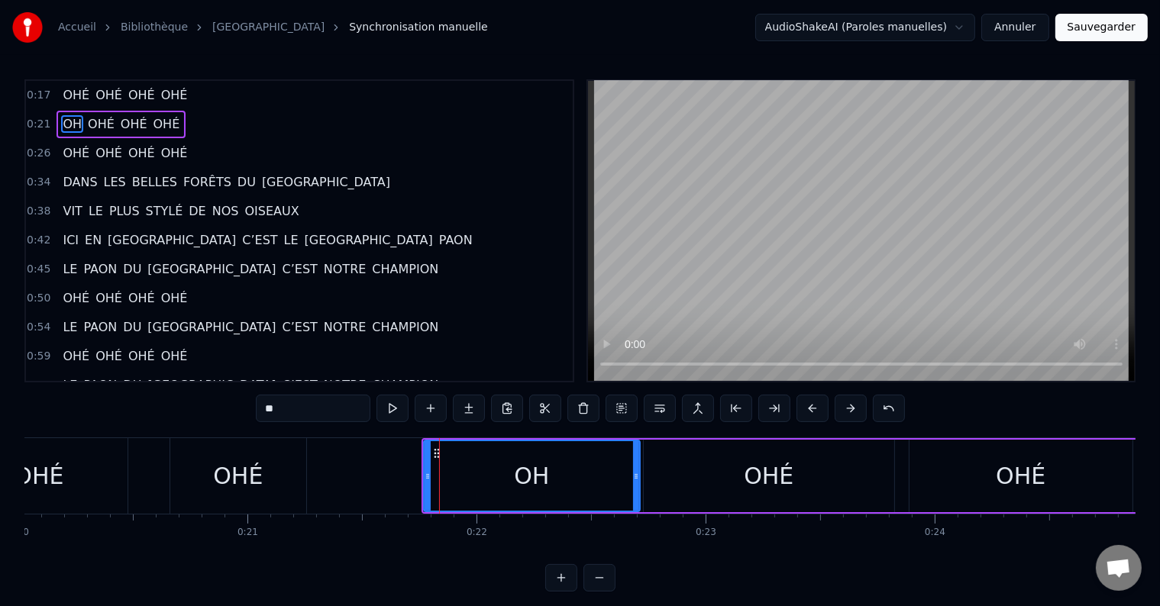
drag, startPoint x: 462, startPoint y: 473, endPoint x: 634, endPoint y: 477, distance: 171.9
click at [634, 477] on icon at bounding box center [636, 476] width 6 height 12
drag, startPoint x: 305, startPoint y: 406, endPoint x: 223, endPoint y: 406, distance: 81.7
click at [223, 406] on div "0:17 OHÉ OHÉ OHÉ OHÉ 0:21 OH OHÉ OHÉ OHÉ 0:26 OHÉ OHÉ OHÉ OHÉ 0:34 DANS LES BEL…" at bounding box center [579, 335] width 1111 height 512
paste input "*"
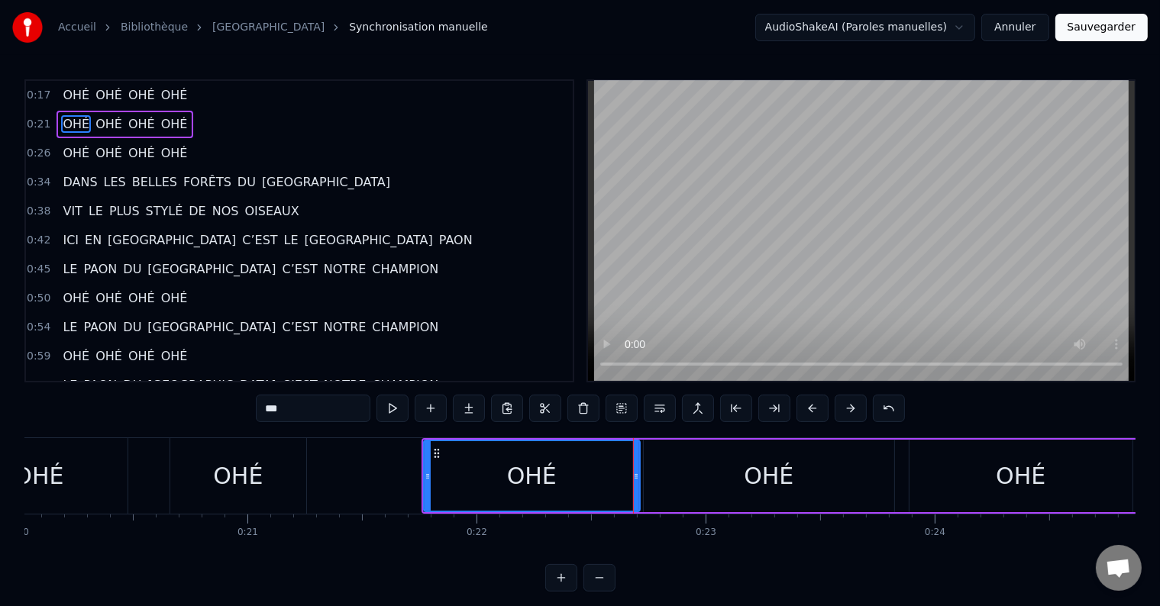
type input "***"
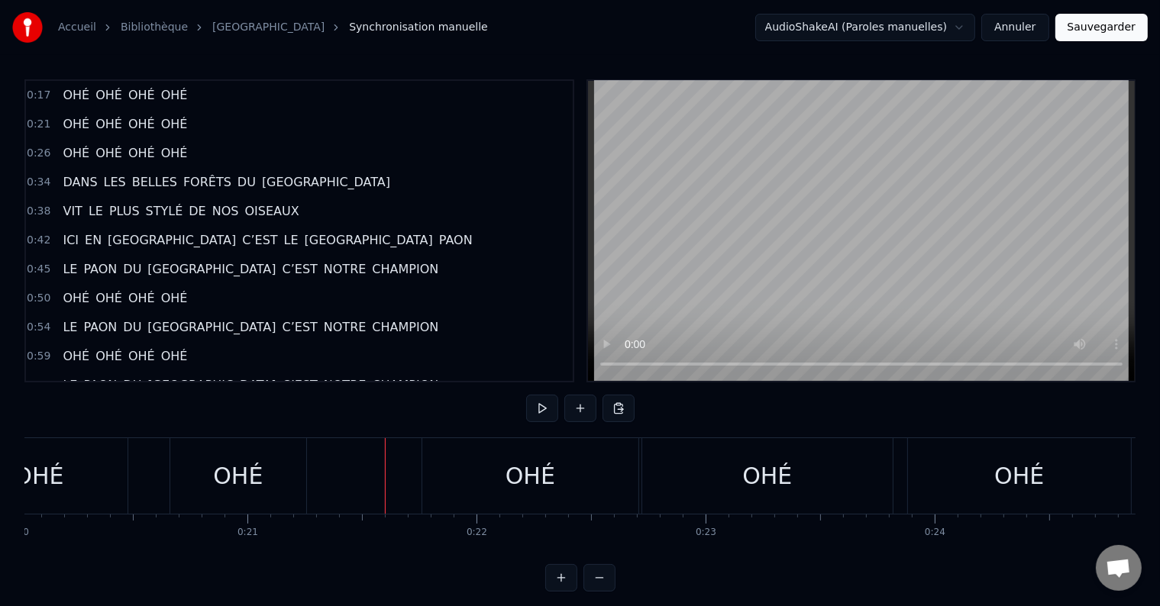
click at [674, 474] on div "OHÉ" at bounding box center [767, 476] width 250 height 76
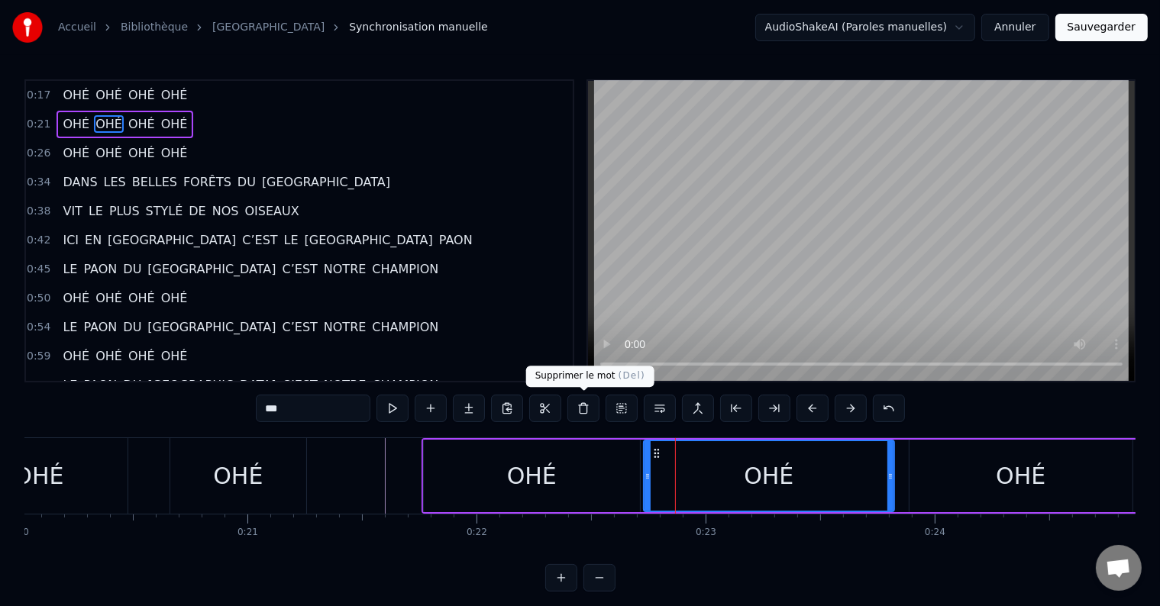
click at [587, 409] on button at bounding box center [583, 408] width 32 height 27
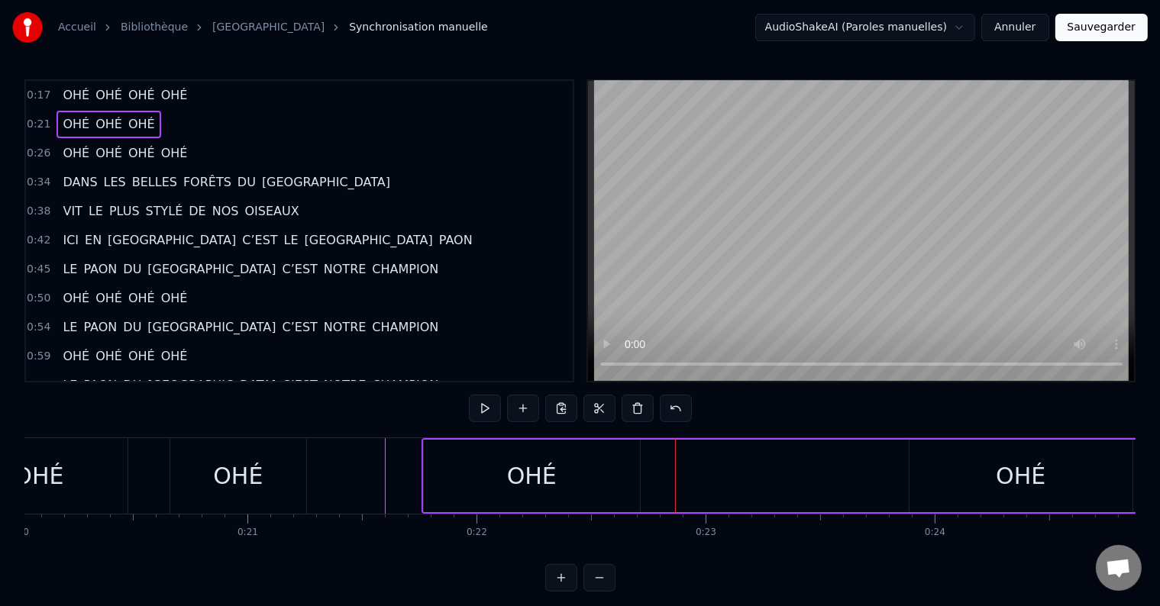
click at [215, 150] on div "0:26 OHÉ OHÉ OHÉ OHÉ" at bounding box center [299, 153] width 547 height 29
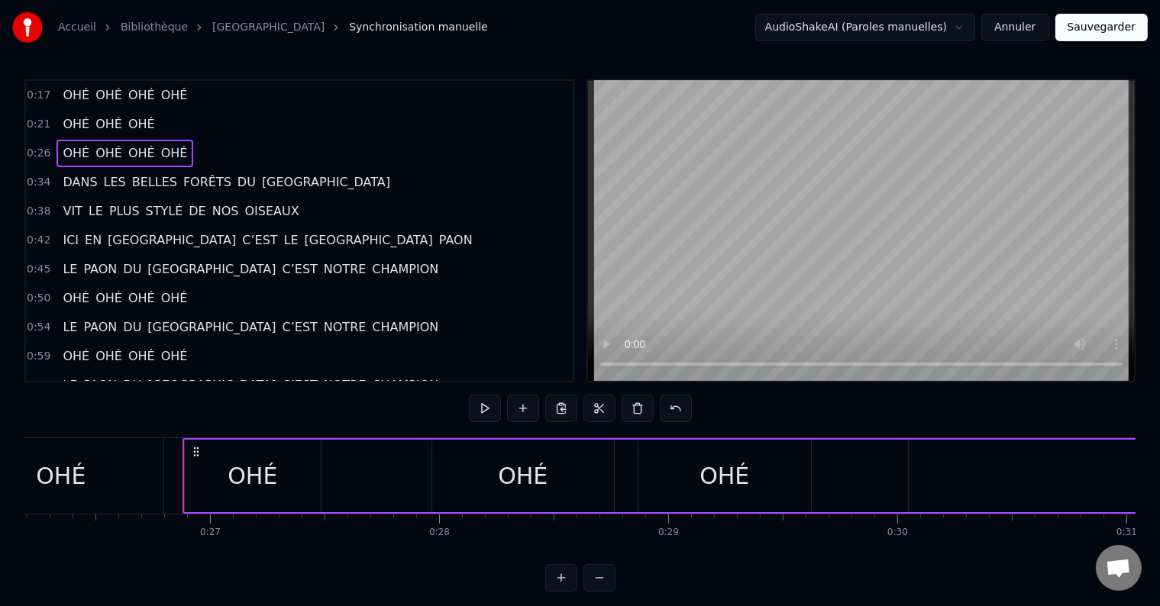
scroll to position [0, 6081]
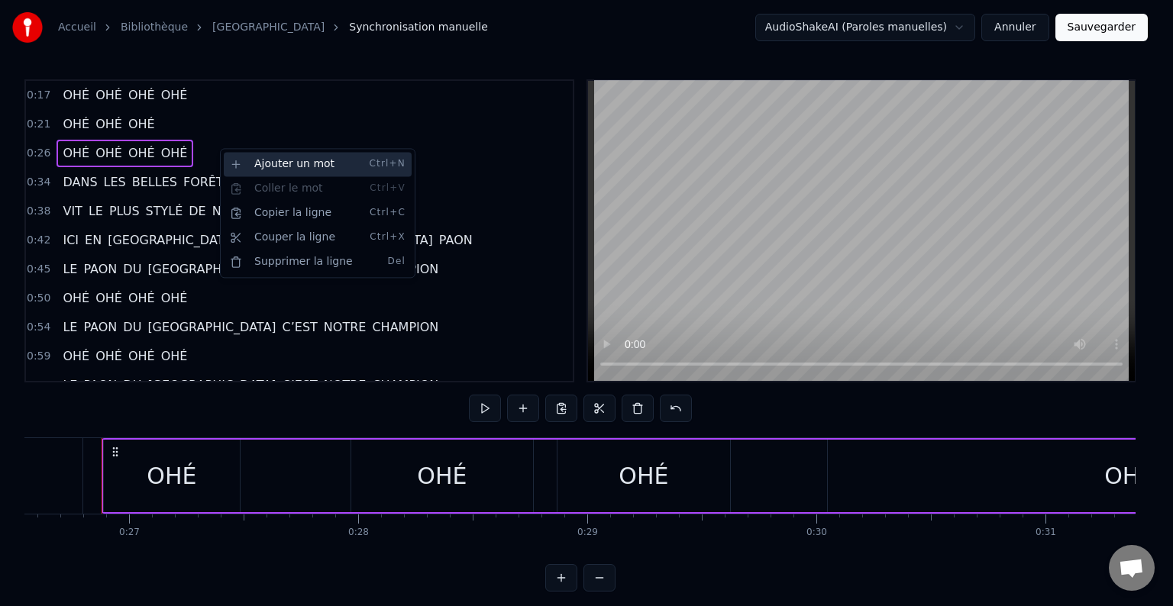
click at [261, 165] on div "Ajouter un mot Ctrl+N" at bounding box center [318, 164] width 188 height 24
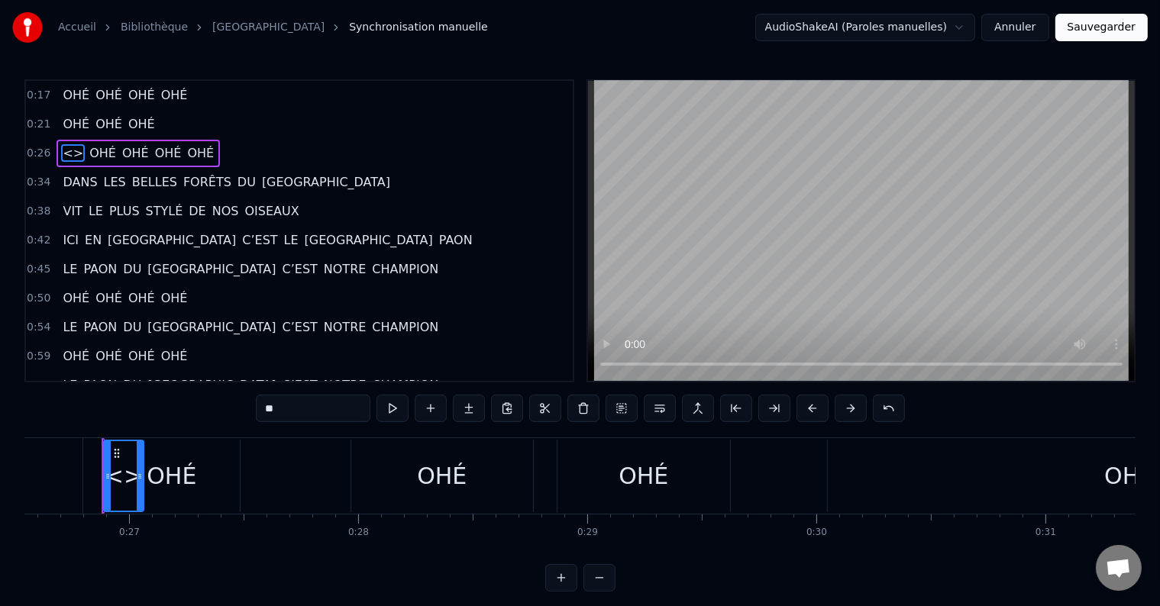
click at [357, 162] on div "0:26 <> OHÉ OHÉ OHÉ OHÉ" at bounding box center [299, 153] width 547 height 29
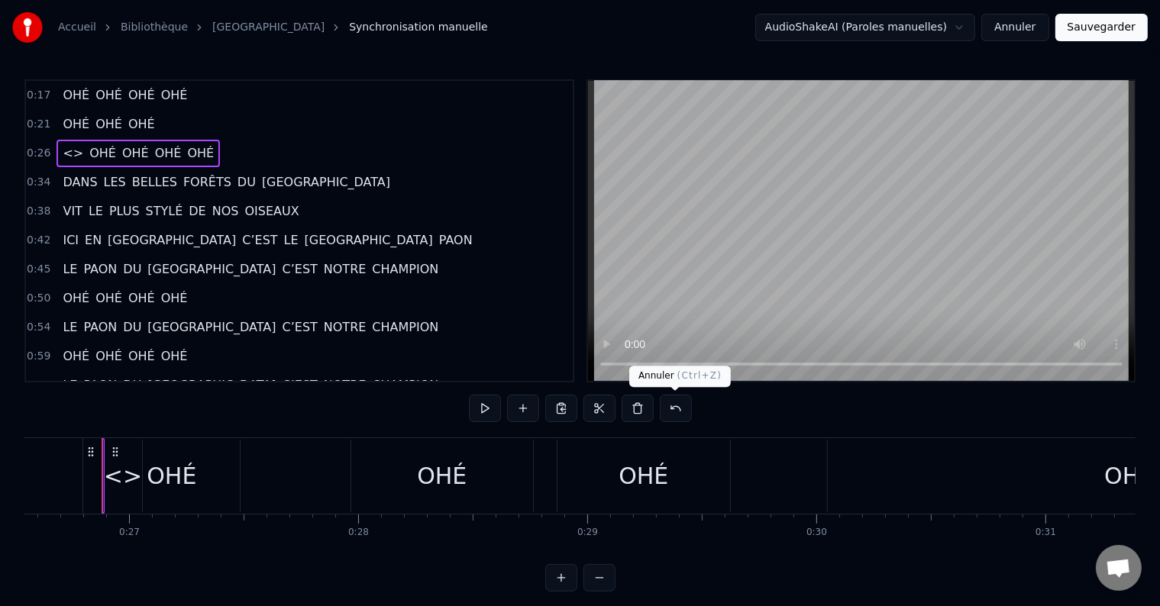
click at [678, 404] on button at bounding box center [676, 408] width 32 height 27
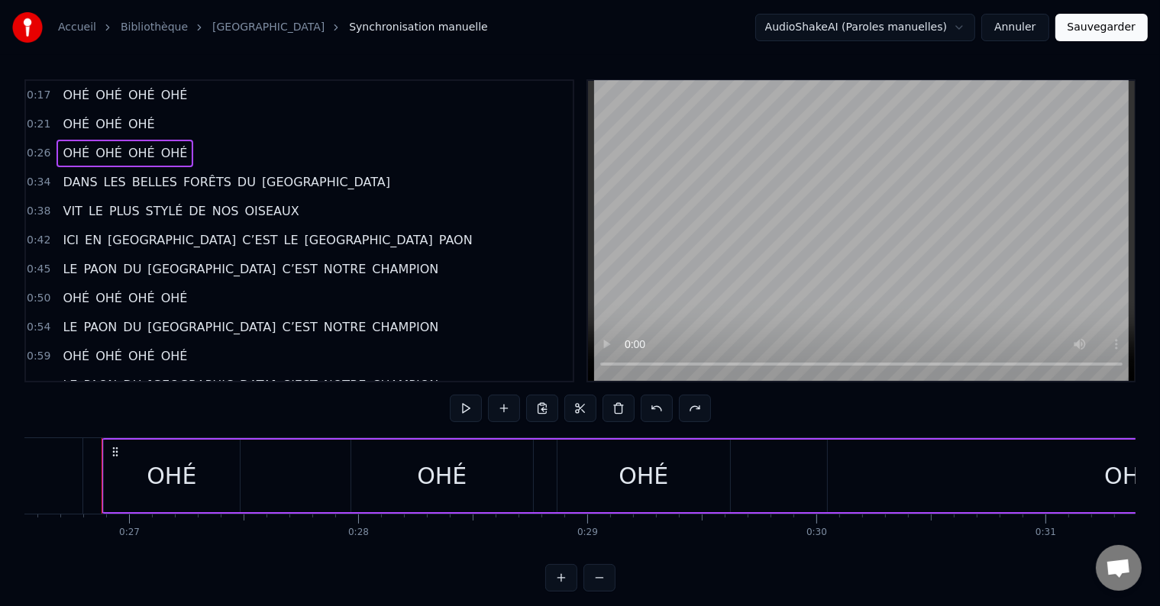
click at [246, 141] on div "0:26 OHÉ OHÉ OHÉ OHÉ" at bounding box center [299, 153] width 547 height 29
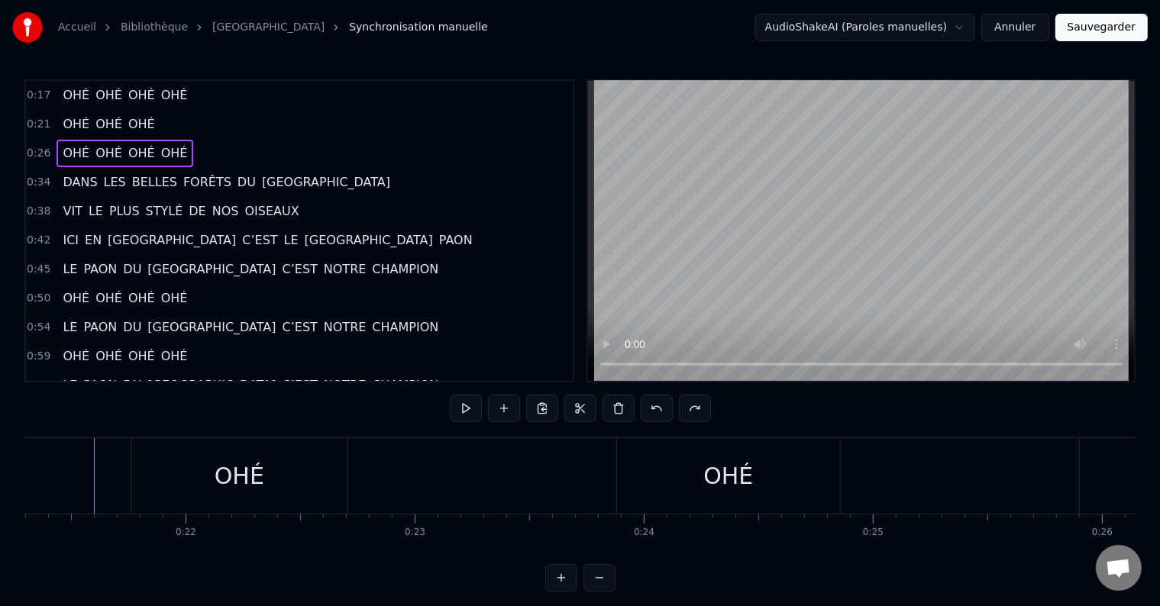
scroll to position [0, 4835]
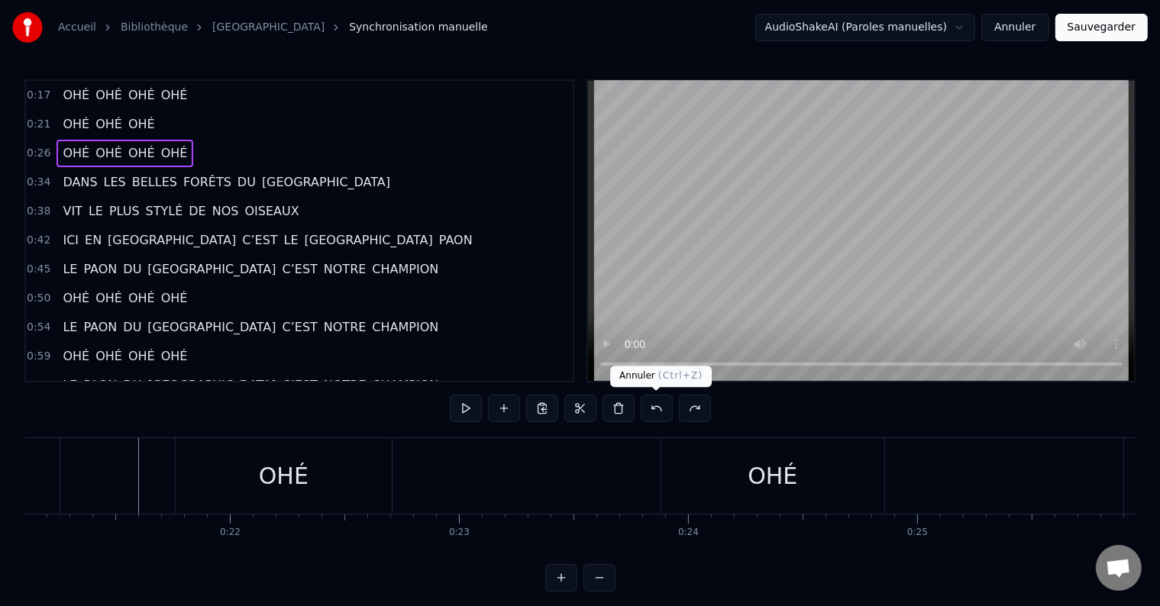
click at [661, 406] on button at bounding box center [657, 408] width 32 height 27
click at [651, 403] on button at bounding box center [657, 408] width 32 height 27
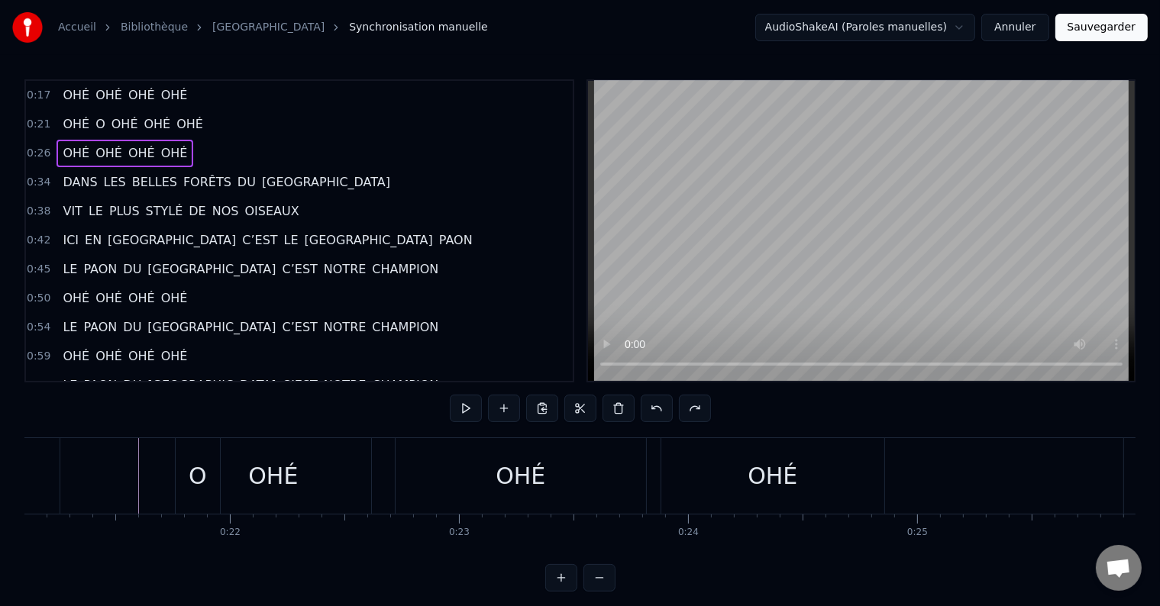
click at [651, 403] on button at bounding box center [657, 408] width 32 height 27
click at [160, 122] on span "OHÉ" at bounding box center [175, 124] width 30 height 18
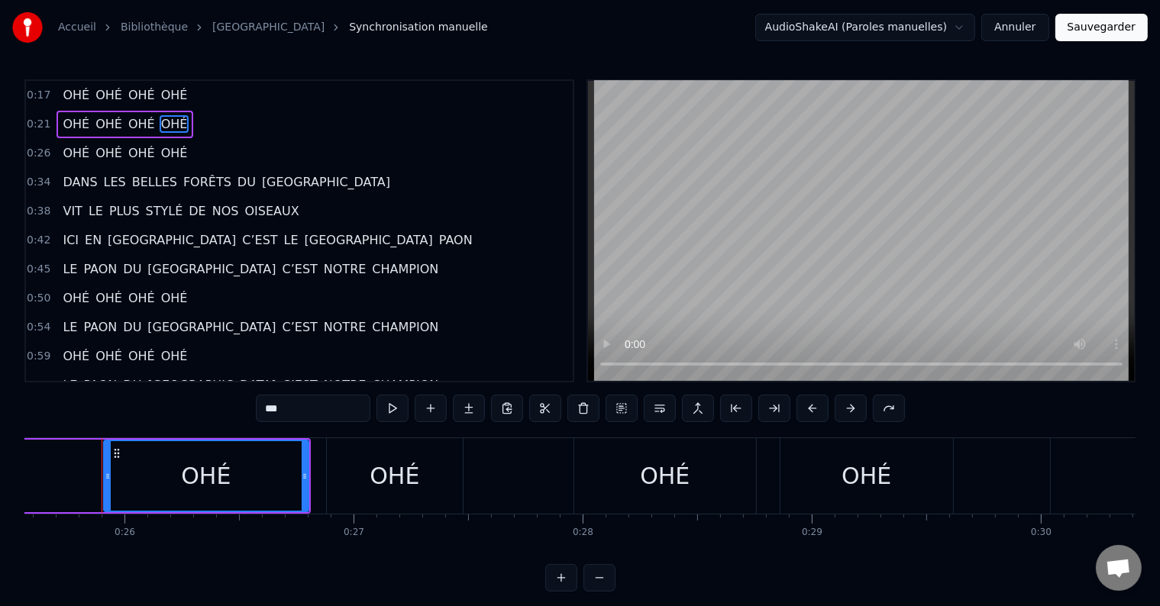
click at [196, 118] on div "0:21 OHÉ OHÉ OHÉ OHÉ" at bounding box center [299, 124] width 547 height 29
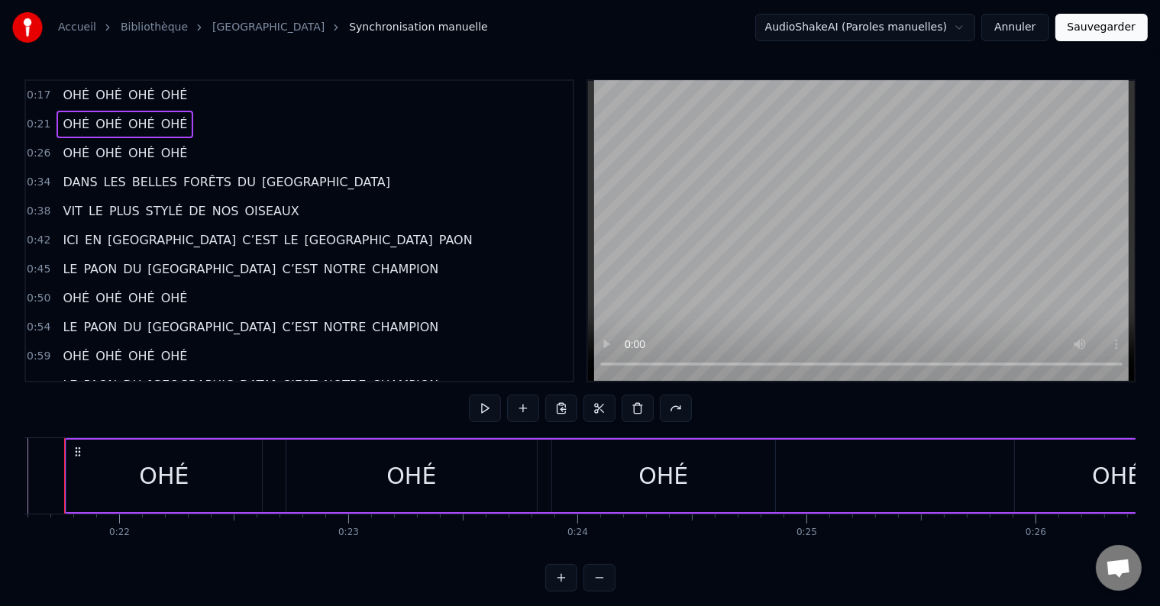
scroll to position [0, 4908]
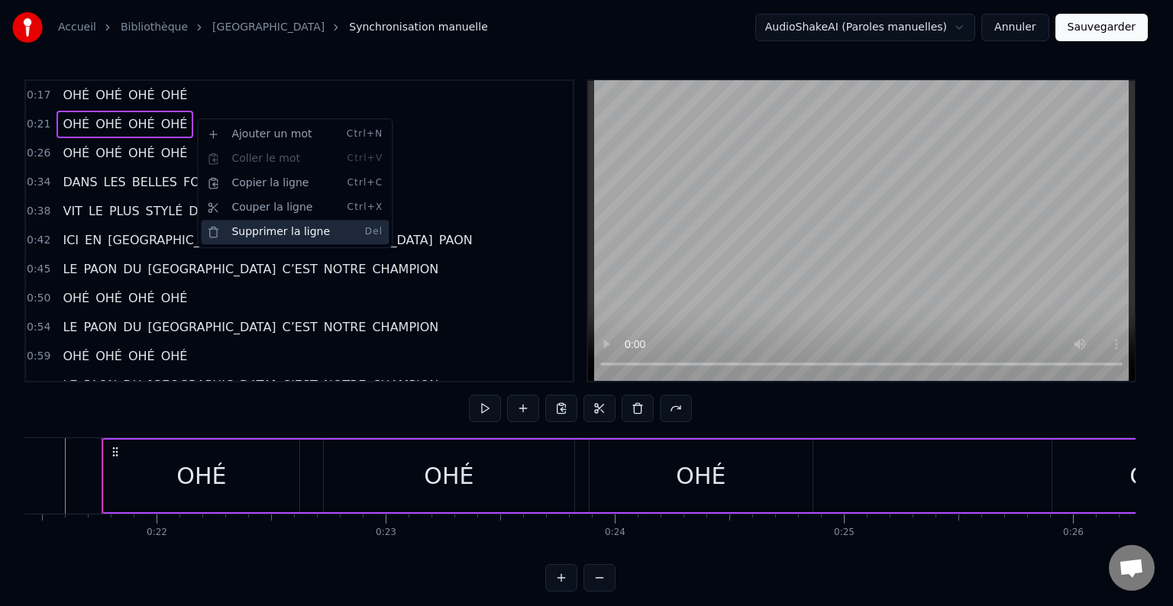
click at [257, 234] on div "Supprimer la ligne Del" at bounding box center [295, 232] width 188 height 24
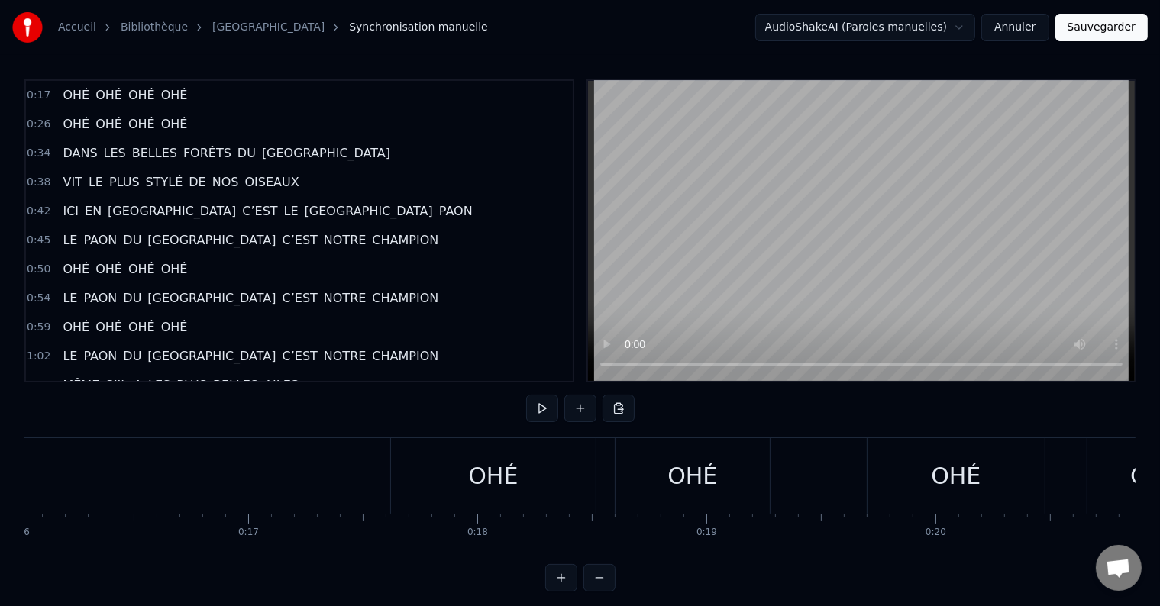
scroll to position [0, 3648]
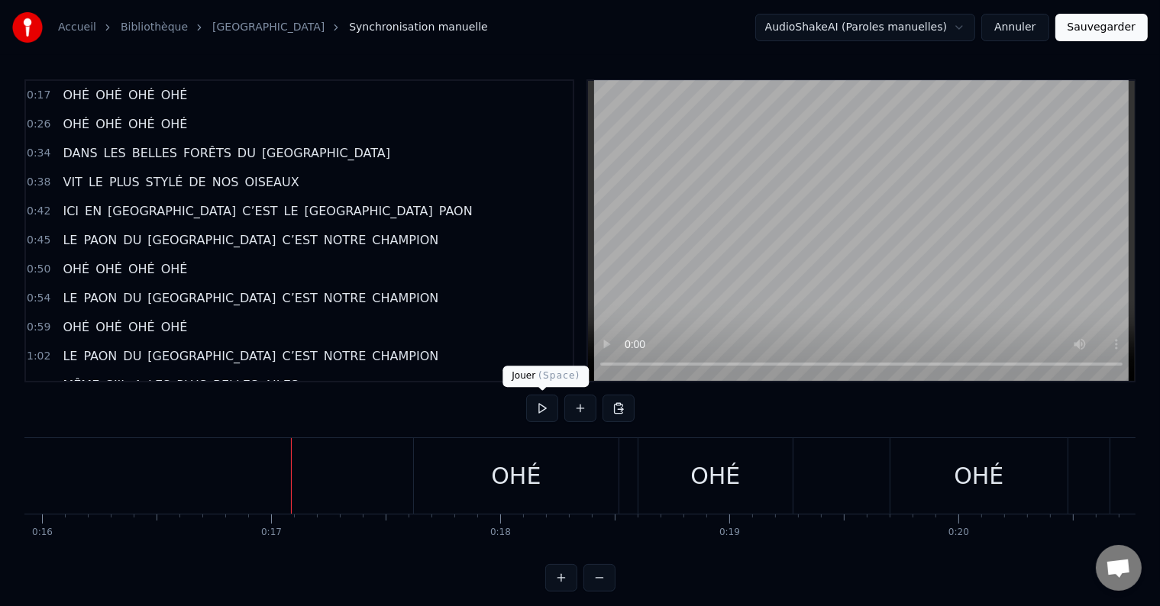
click at [543, 404] on button at bounding box center [542, 408] width 32 height 27
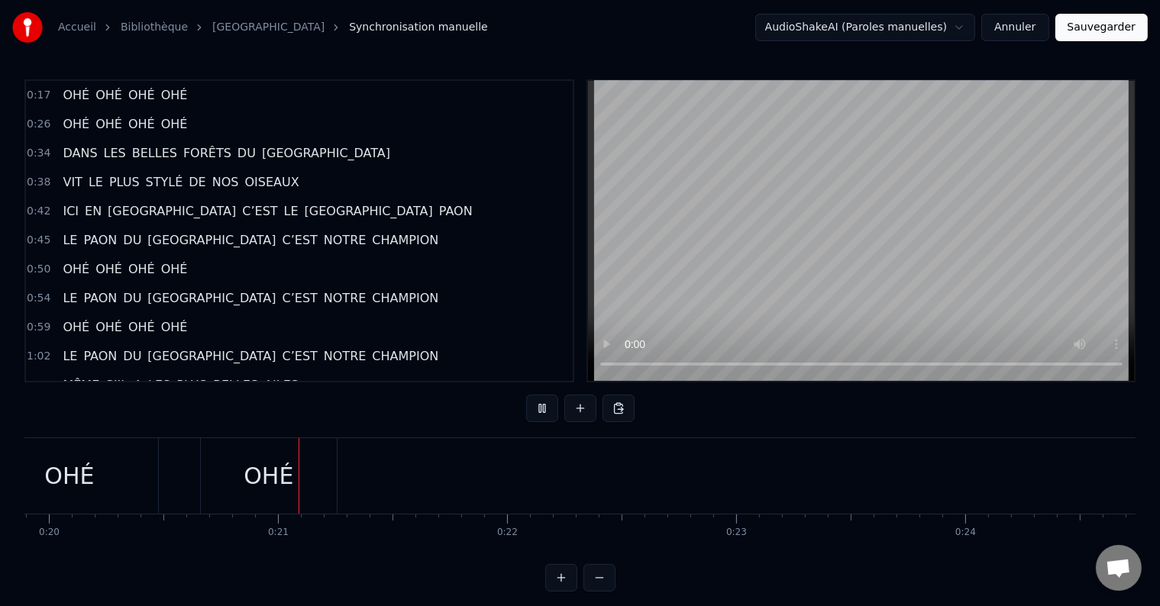
scroll to position [0, 4628]
click at [543, 404] on button at bounding box center [542, 408] width 32 height 27
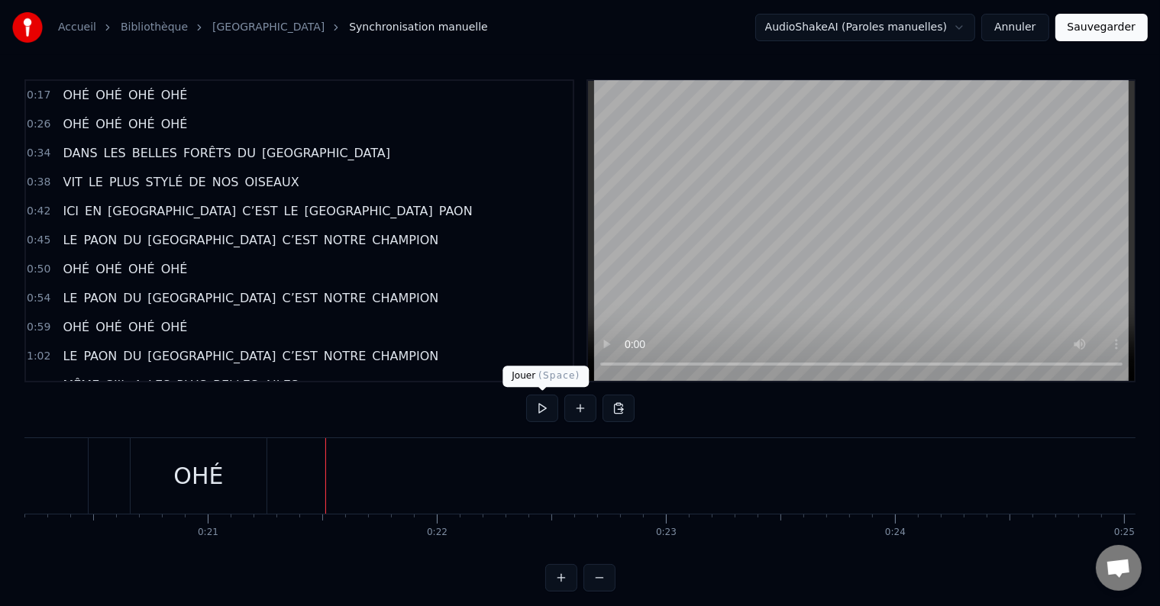
click at [553, 406] on button at bounding box center [542, 408] width 32 height 27
click at [160, 89] on span "OHÉ" at bounding box center [175, 95] width 30 height 18
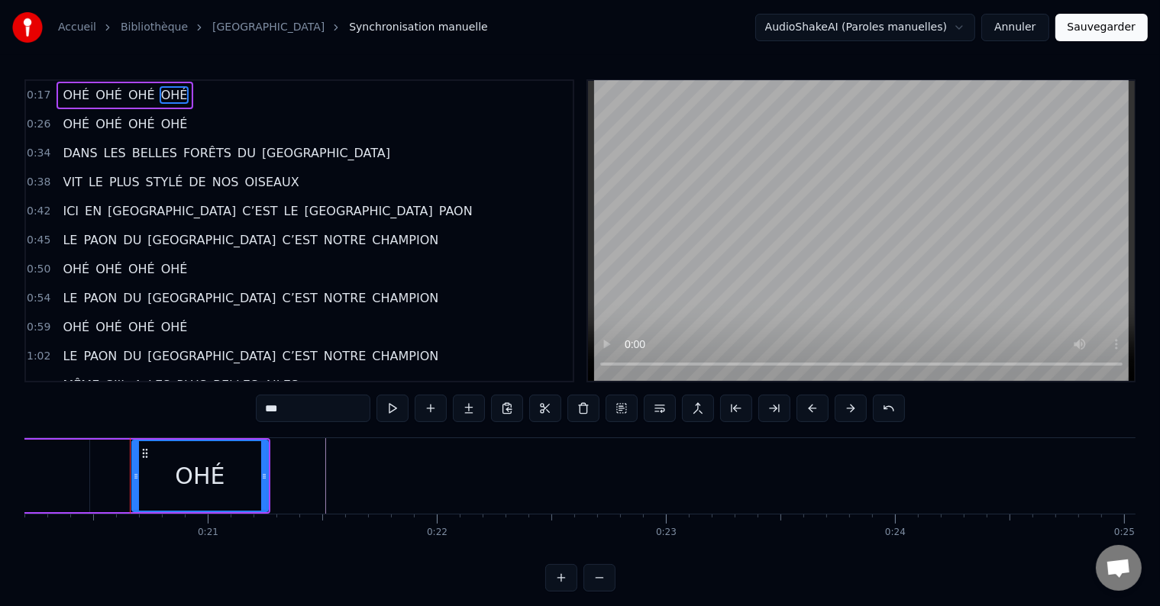
click at [208, 95] on div "0:17 OHÉ OHÉ OHÉ OHÉ" at bounding box center [299, 95] width 547 height 29
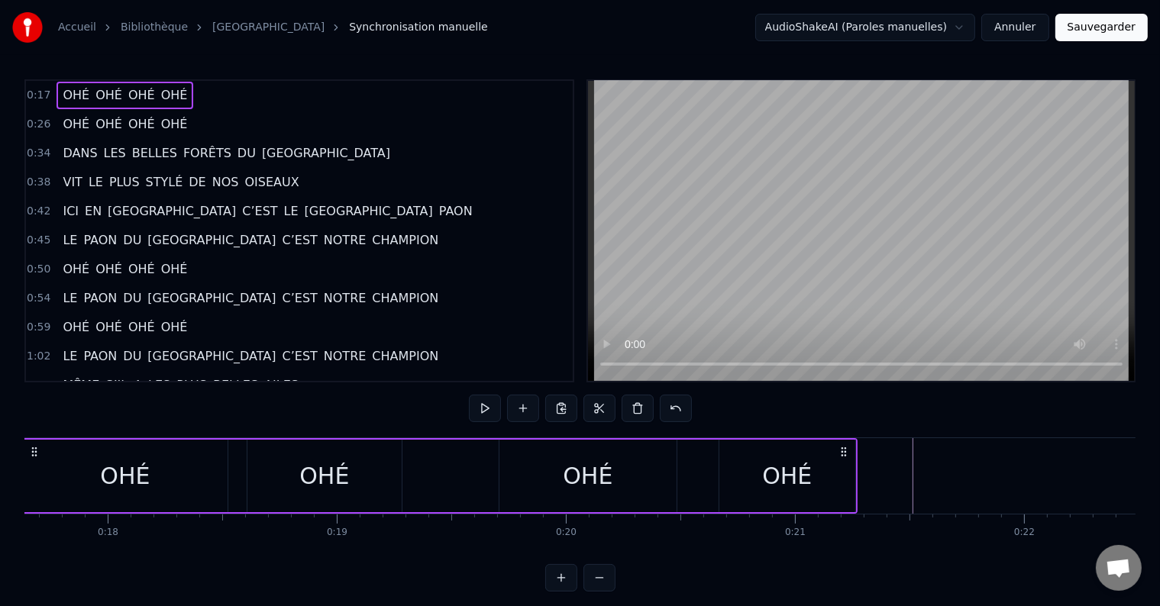
scroll to position [0, 3960]
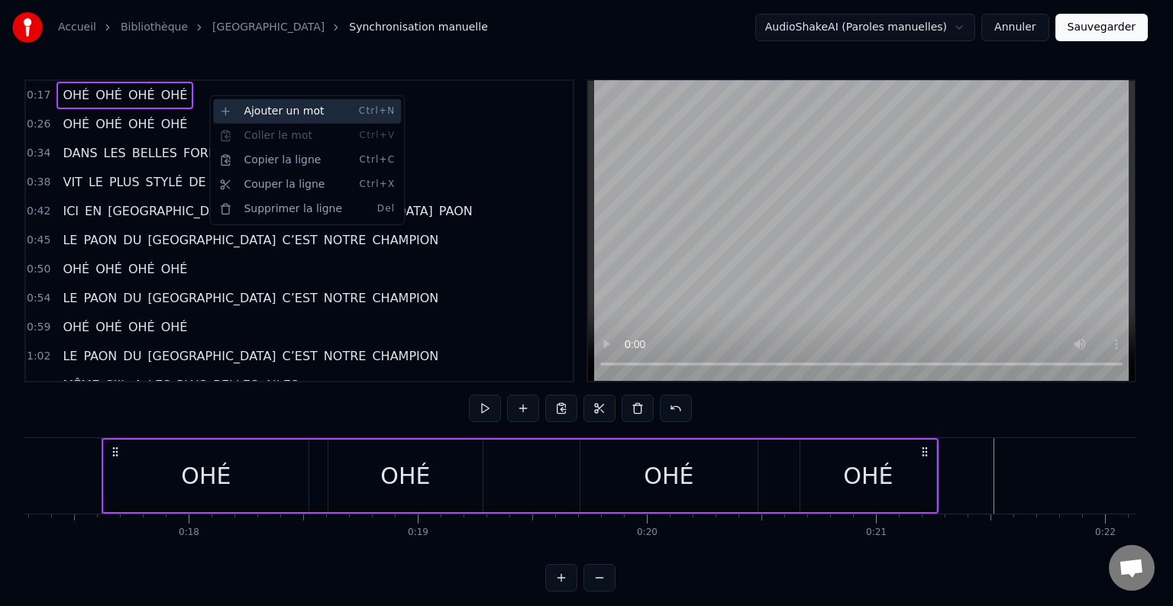
click at [255, 117] on div "Ajouter un mot Ctrl+N" at bounding box center [307, 111] width 188 height 24
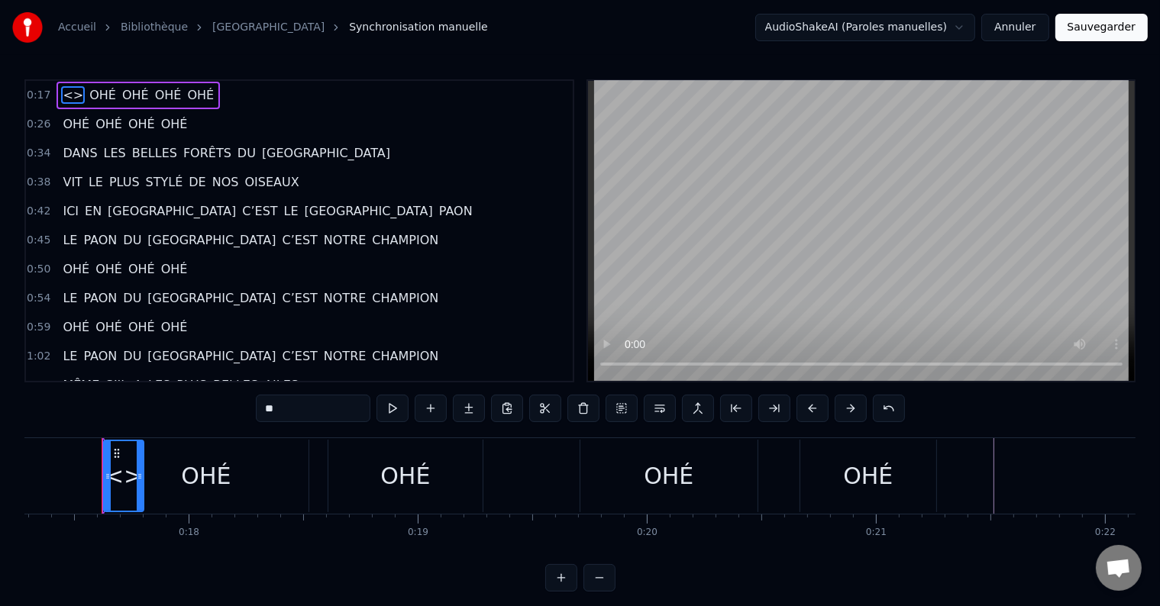
drag, startPoint x: 310, startPoint y: 410, endPoint x: 165, endPoint y: 412, distance: 145.1
click at [165, 412] on div "0:17 <> OHÉ OHÉ OHÉ OHÉ 0:26 OHÉ OHÉ OHÉ OHÉ 0:34 DANS LES BELLES FORÊTS DU CON…" at bounding box center [579, 335] width 1111 height 512
paste input "*"
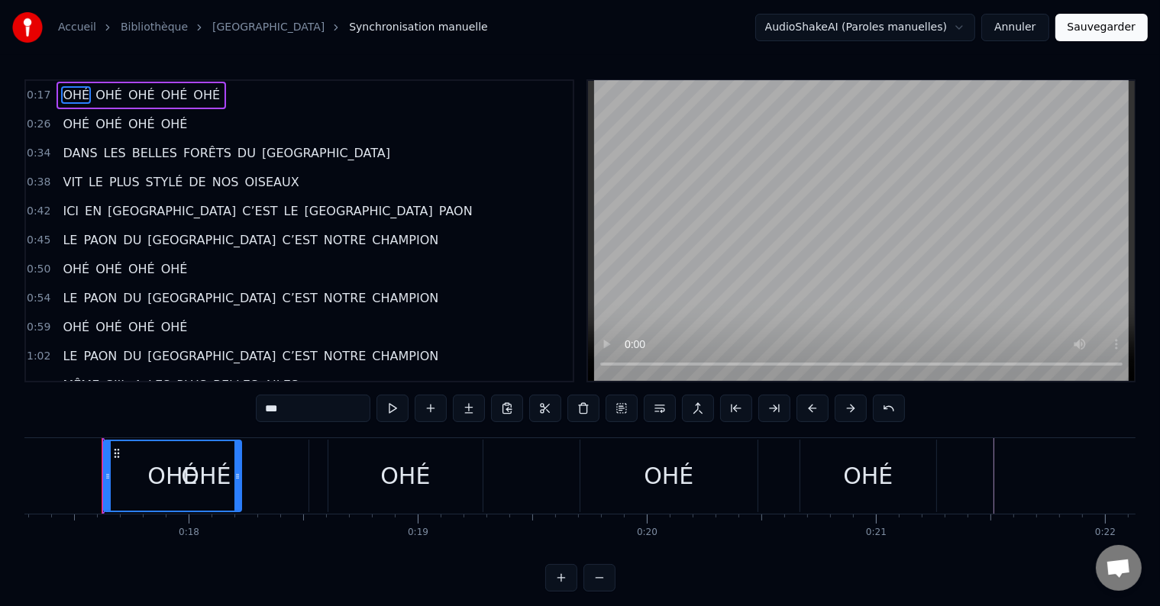
type input "***"
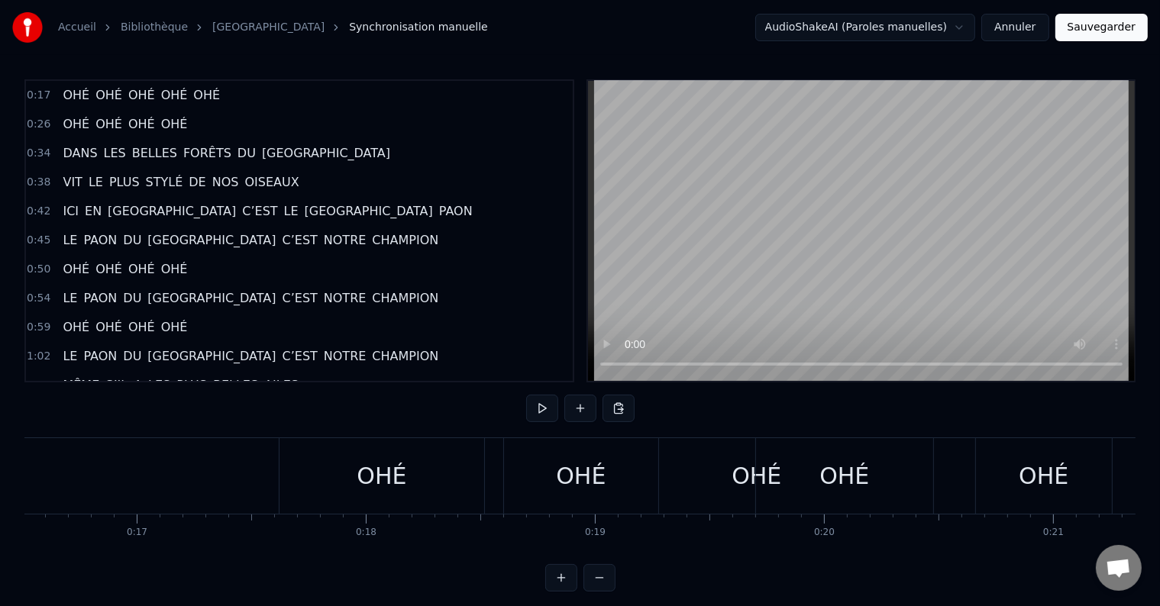
scroll to position [0, 3760]
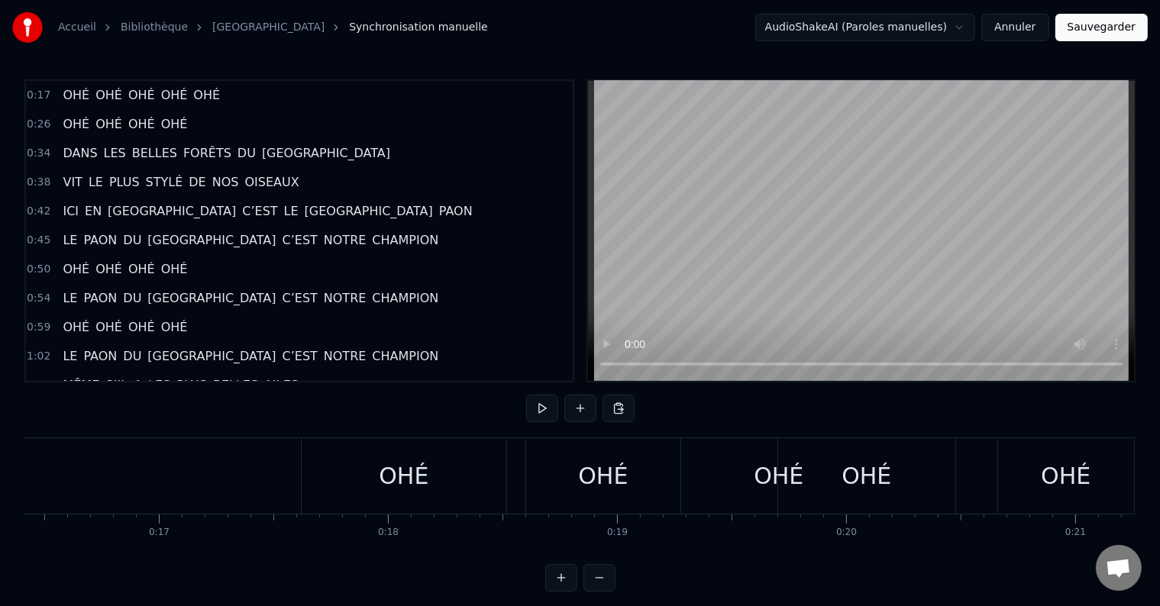
click at [352, 492] on div "OHÉ" at bounding box center [404, 476] width 205 height 76
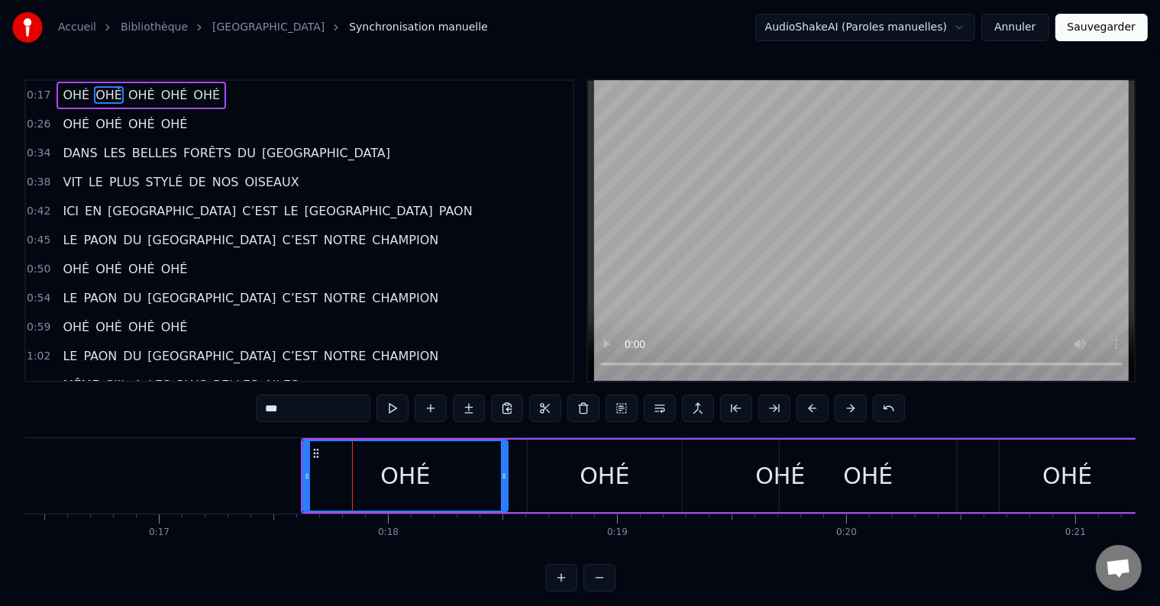
click at [69, 92] on span "OHÉ" at bounding box center [76, 95] width 30 height 18
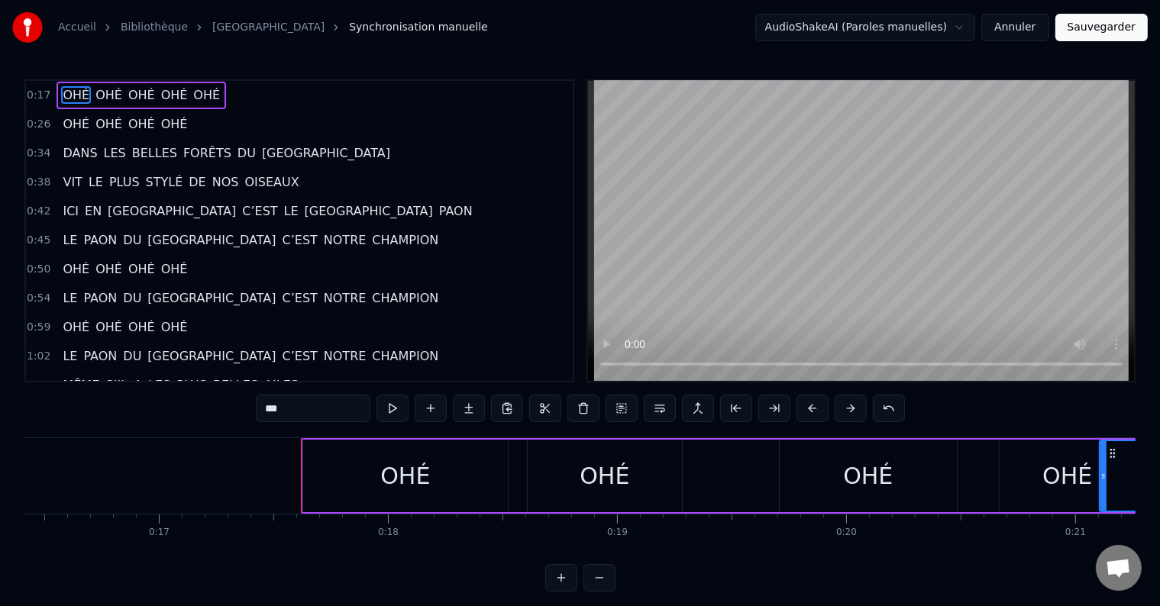
drag, startPoint x: 305, startPoint y: 473, endPoint x: 1099, endPoint y: 480, distance: 793.5
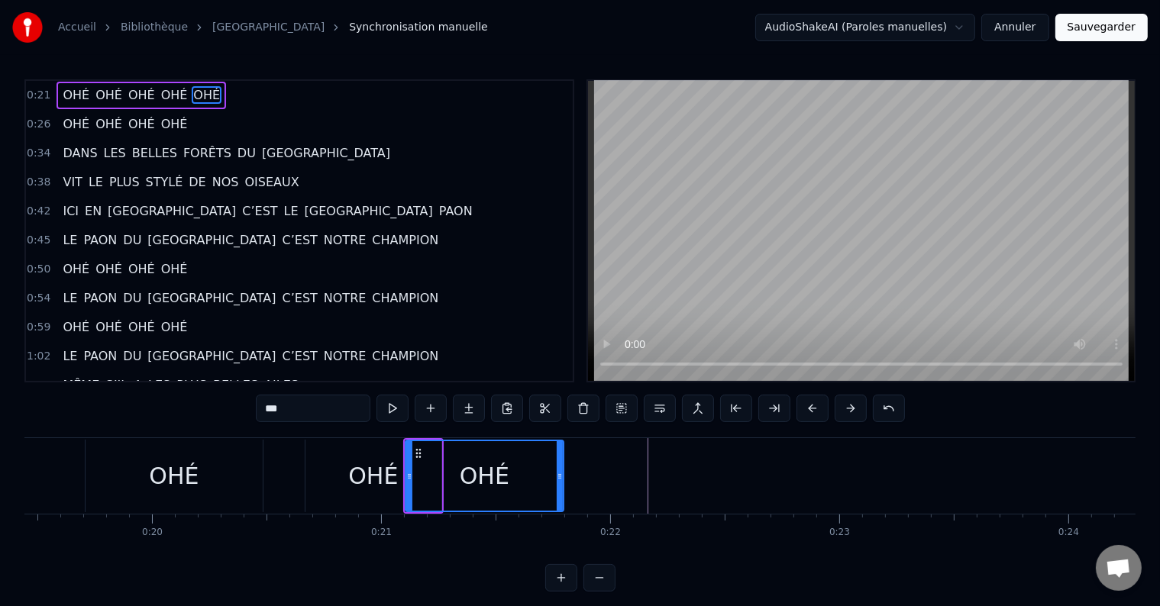
scroll to position [0, 4476]
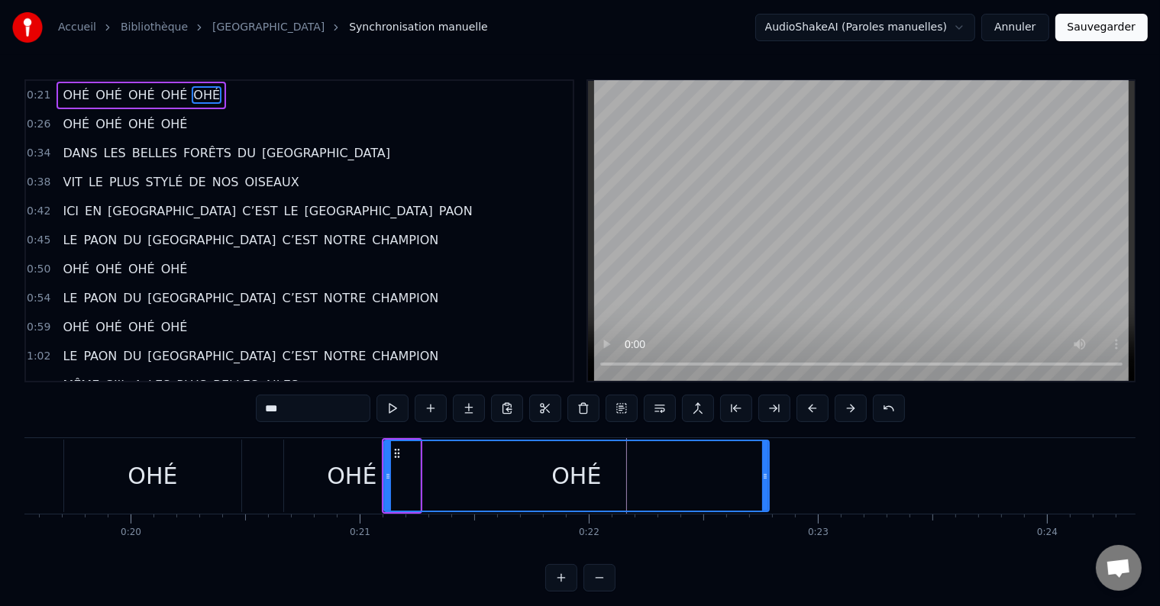
drag, startPoint x: 540, startPoint y: 468, endPoint x: 767, endPoint y: 468, distance: 226.8
click at [767, 468] on div at bounding box center [765, 475] width 6 height 69
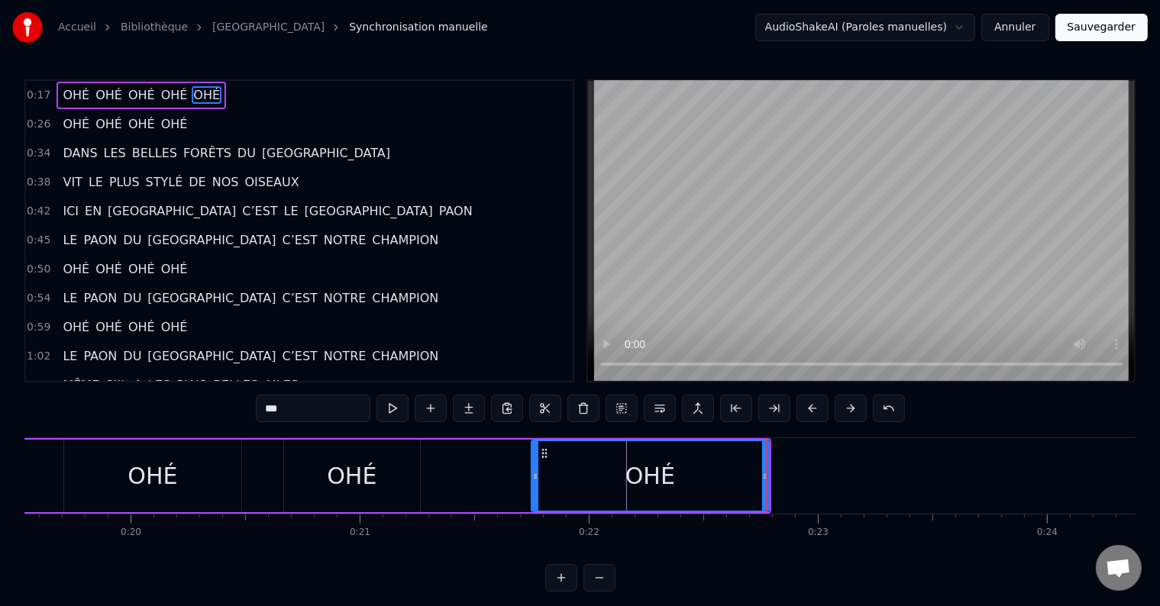
drag, startPoint x: 384, startPoint y: 473, endPoint x: 532, endPoint y: 474, distance: 147.4
click at [532, 474] on icon at bounding box center [535, 476] width 6 height 12
click at [399, 404] on button at bounding box center [392, 408] width 32 height 27
click at [690, 485] on div "OHÉ" at bounding box center [650, 475] width 236 height 69
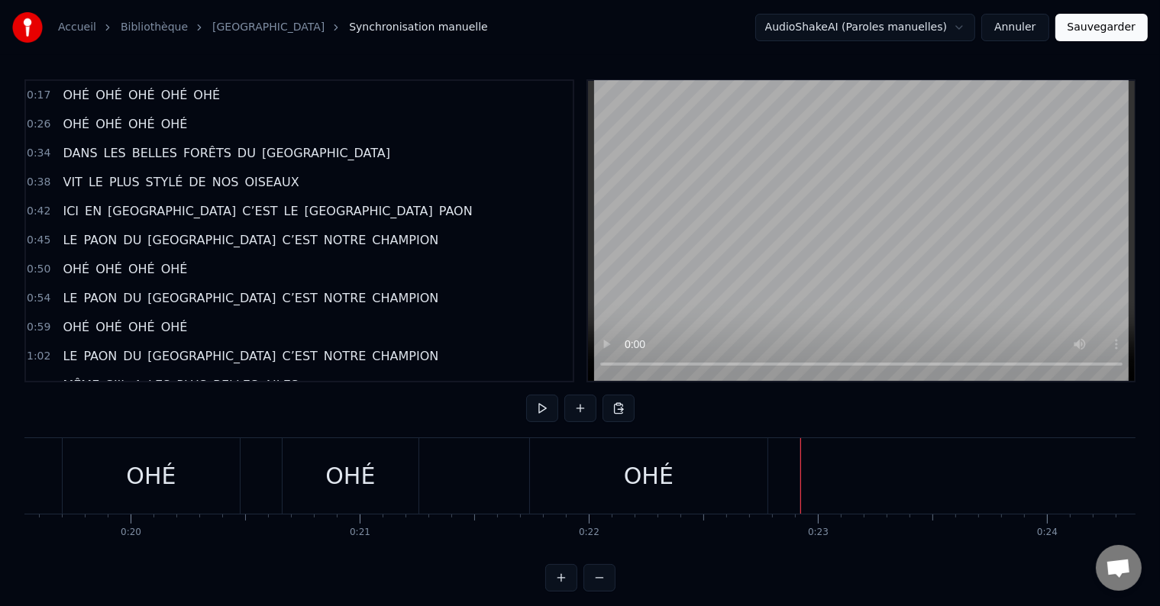
click at [228, 93] on div "0:17 OHÉ OHÉ OHÉ OHÉ OHÉ" at bounding box center [299, 95] width 547 height 29
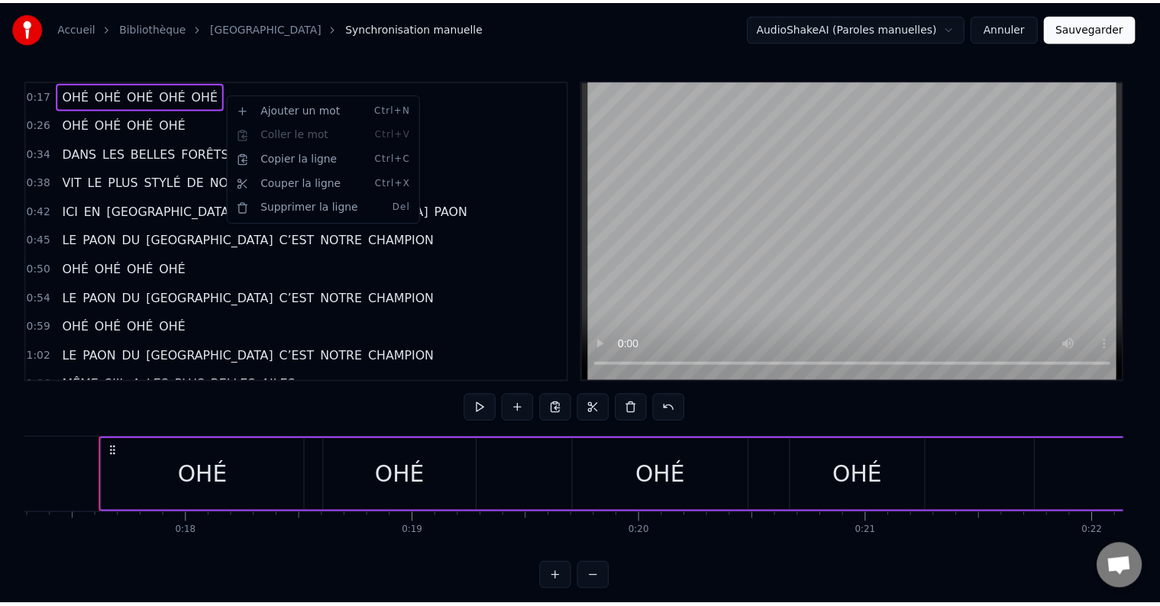
scroll to position [0, 3960]
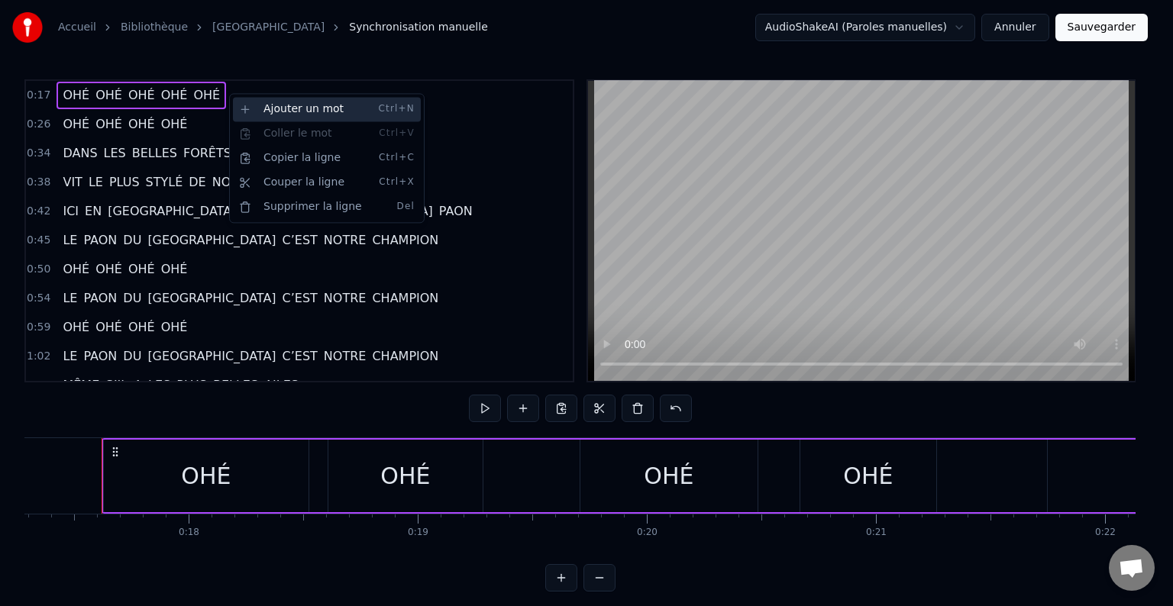
click at [278, 110] on div "Ajouter un mot Ctrl+N" at bounding box center [327, 109] width 188 height 24
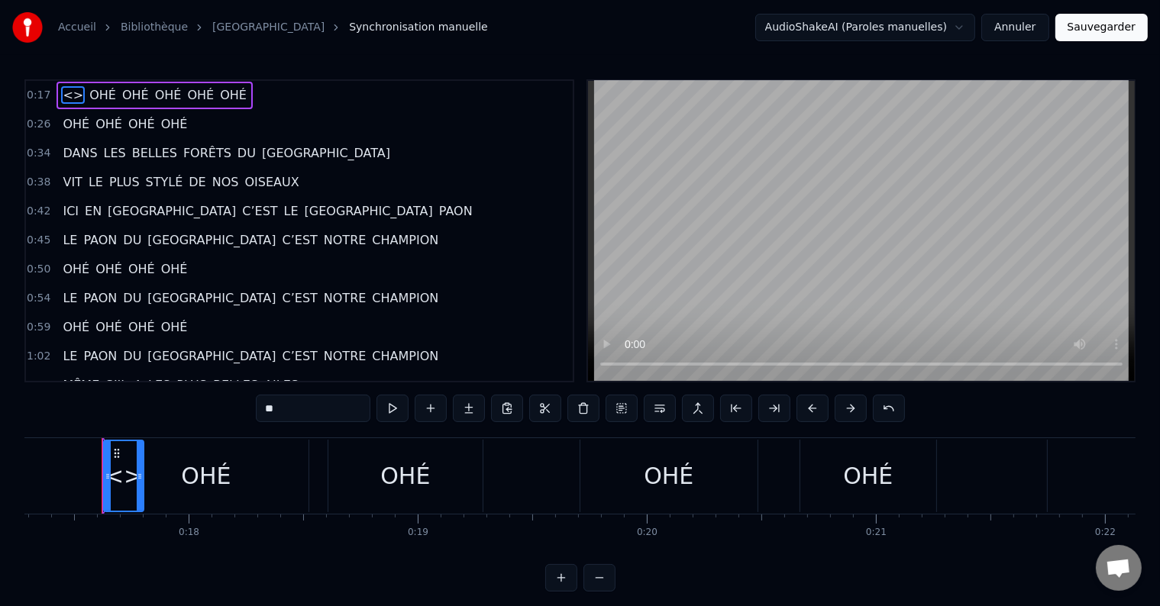
drag, startPoint x: 296, startPoint y: 409, endPoint x: 212, endPoint y: 406, distance: 84.1
click at [212, 406] on div "0:17 <> OHÉ OHÉ OHÉ OHÉ OHÉ 0:26 OHÉ OHÉ OHÉ OHÉ 0:34 DANS LES BELLES FORÊTS DU…" at bounding box center [579, 335] width 1111 height 512
paste input "*"
type input "***"
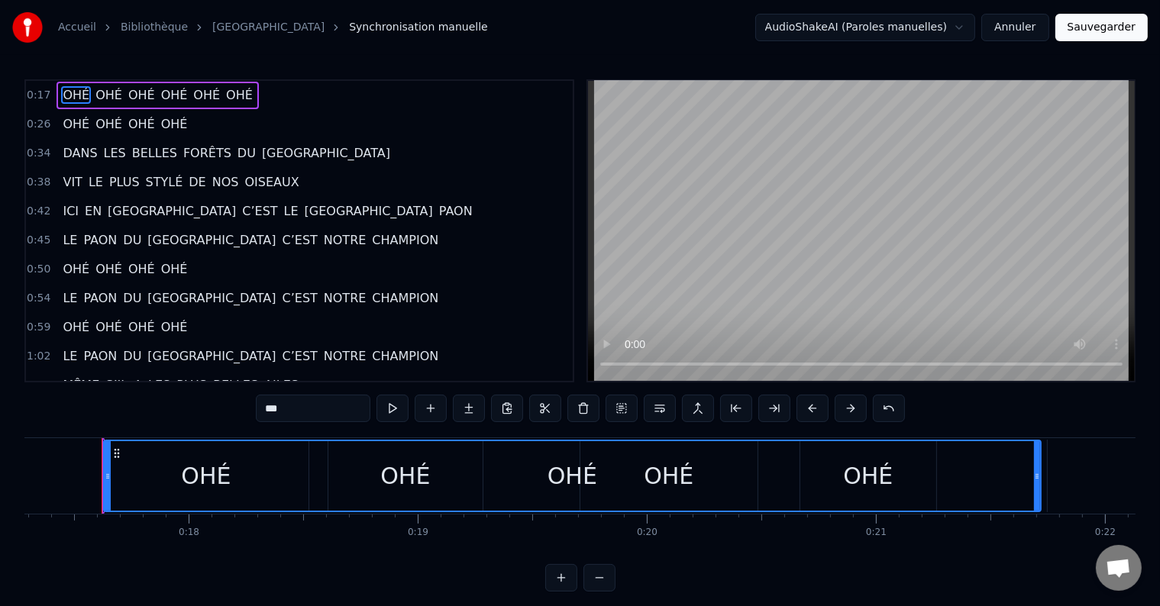
drag, startPoint x: 147, startPoint y: 471, endPoint x: 1088, endPoint y: 478, distance: 940.9
click at [105, 478] on div "OHÉ OHÉ OHÉ OHÉ OHÉ OHÉ" at bounding box center [103, 476] width 3 height 76
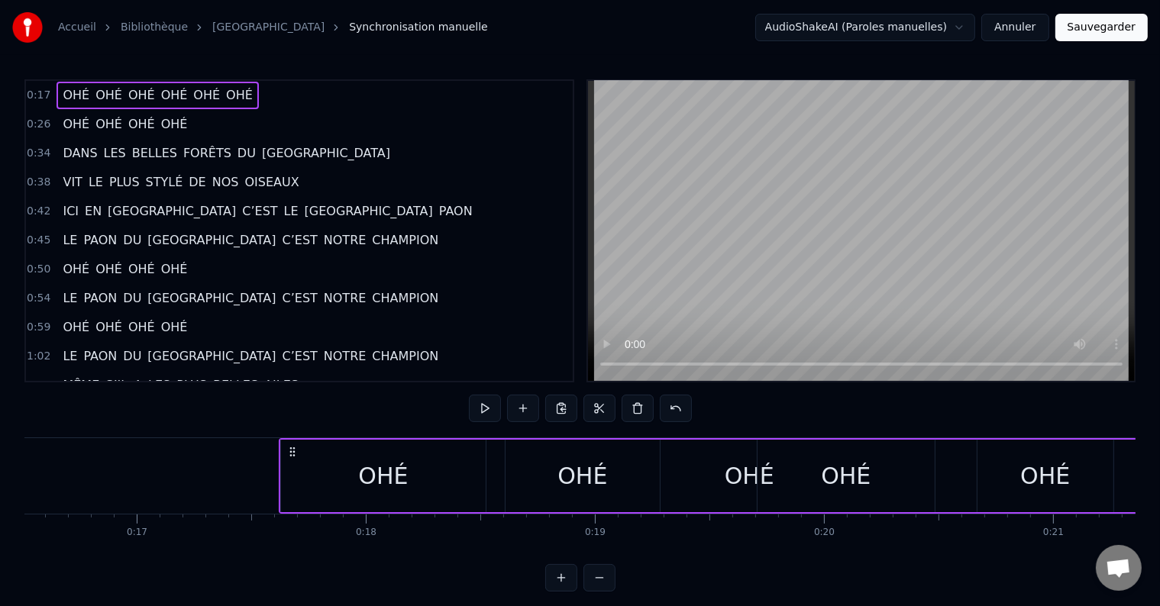
scroll to position [0, 3760]
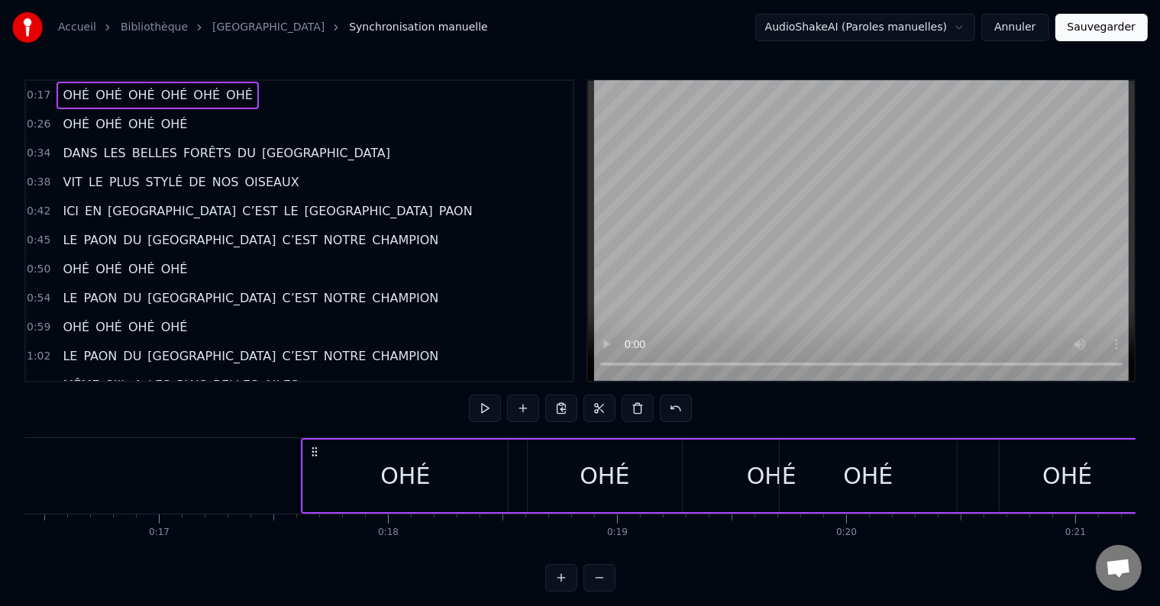
click at [331, 477] on div "OHÉ" at bounding box center [405, 476] width 205 height 73
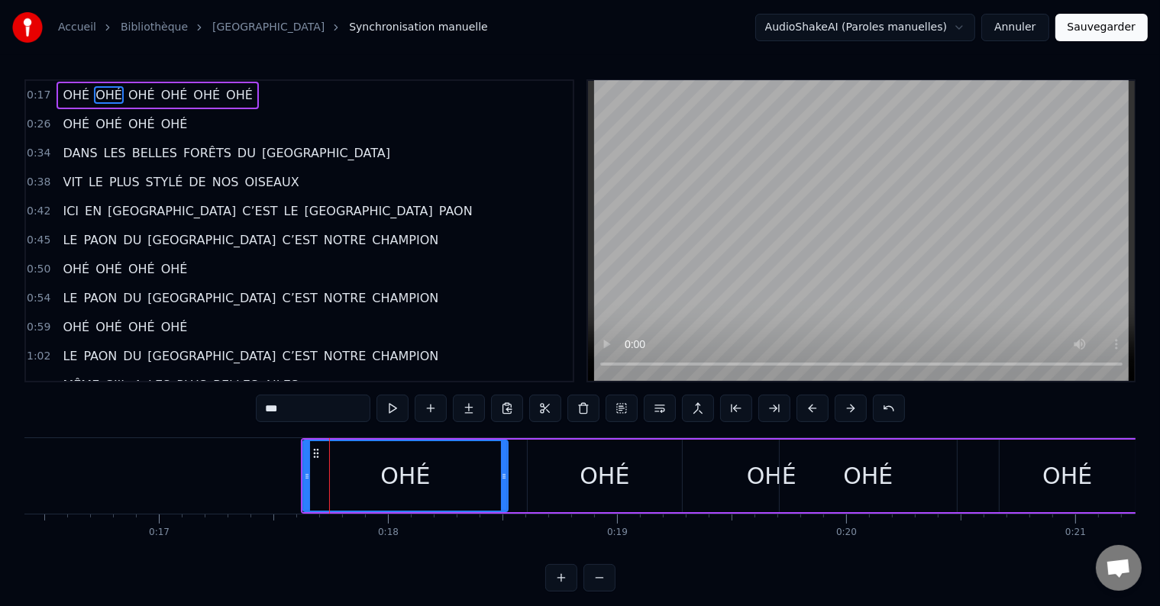
click at [70, 92] on span "OHÉ" at bounding box center [76, 95] width 30 height 18
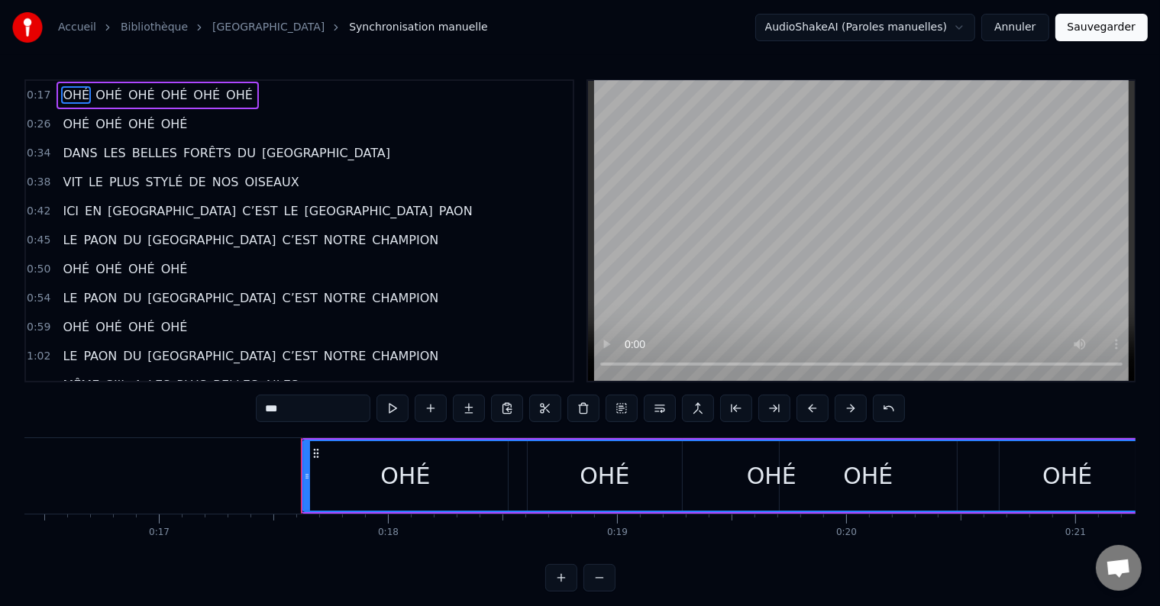
click at [301, 475] on div at bounding box center [301, 476] width 1 height 76
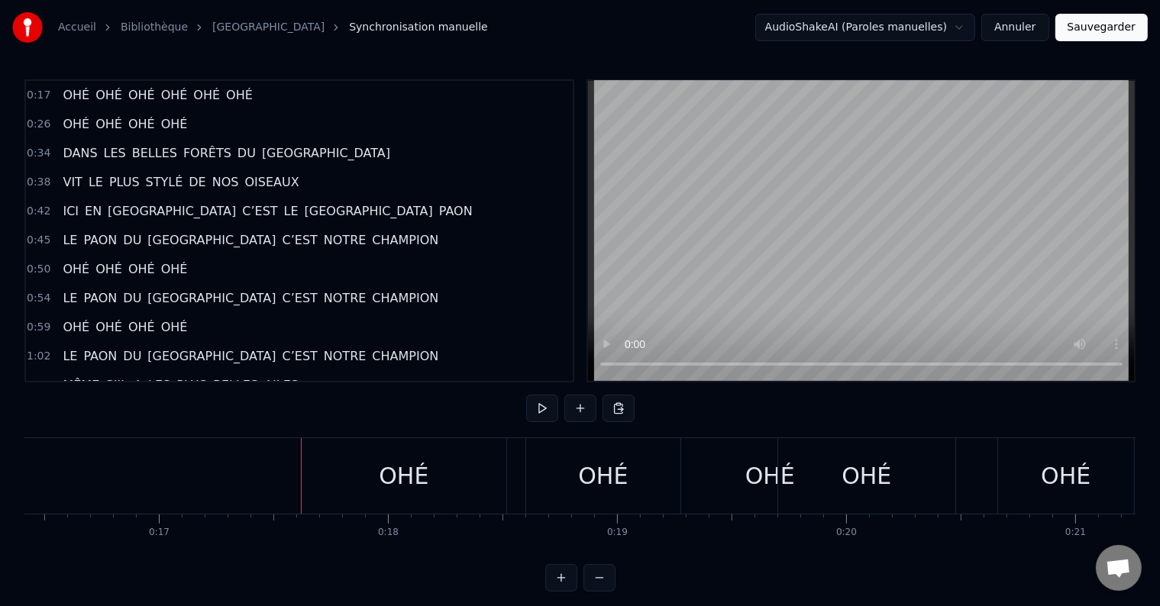
click at [72, 92] on span "OHÉ" at bounding box center [76, 95] width 30 height 18
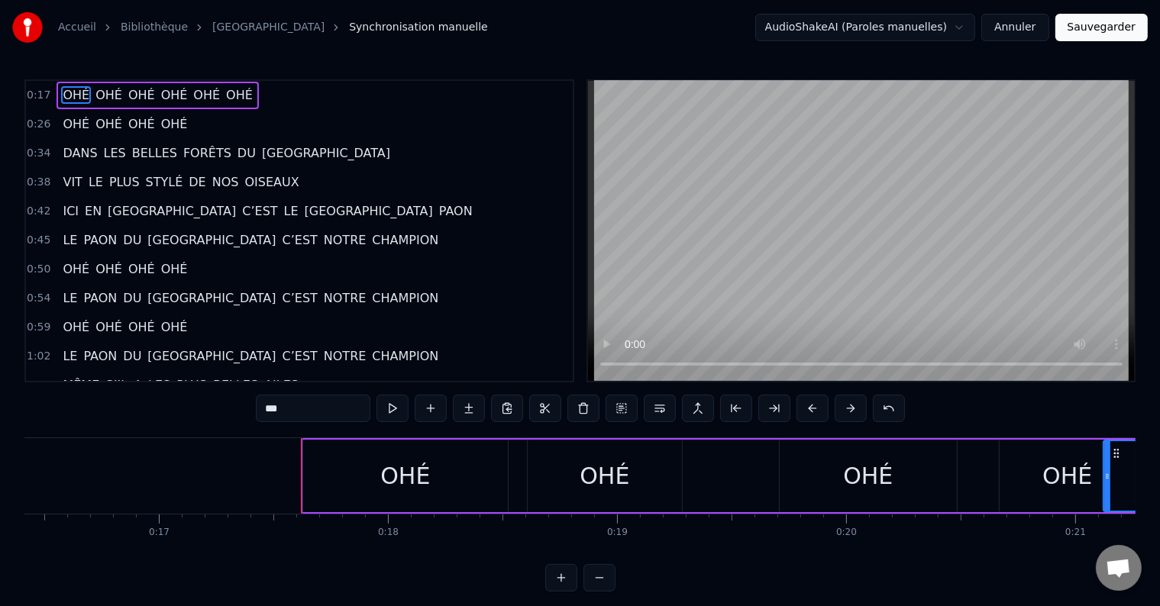
drag, startPoint x: 305, startPoint y: 467, endPoint x: 1106, endPoint y: 473, distance: 800.4
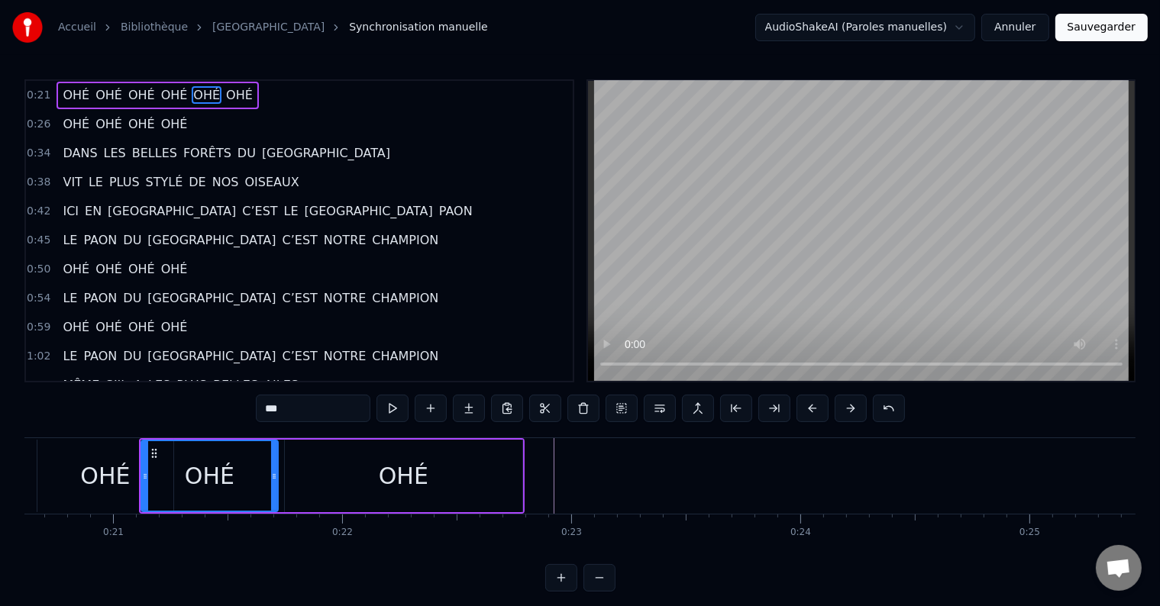
scroll to position [0, 4768]
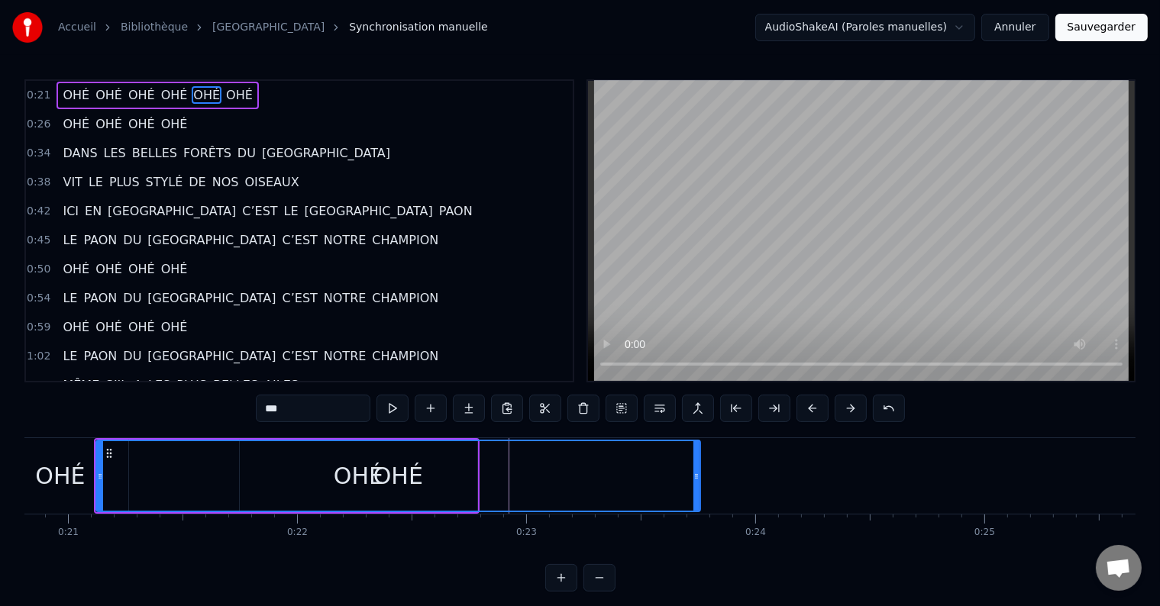
drag, startPoint x: 231, startPoint y: 473, endPoint x: 697, endPoint y: 481, distance: 466.7
click at [698, 481] on icon at bounding box center [696, 476] width 6 height 12
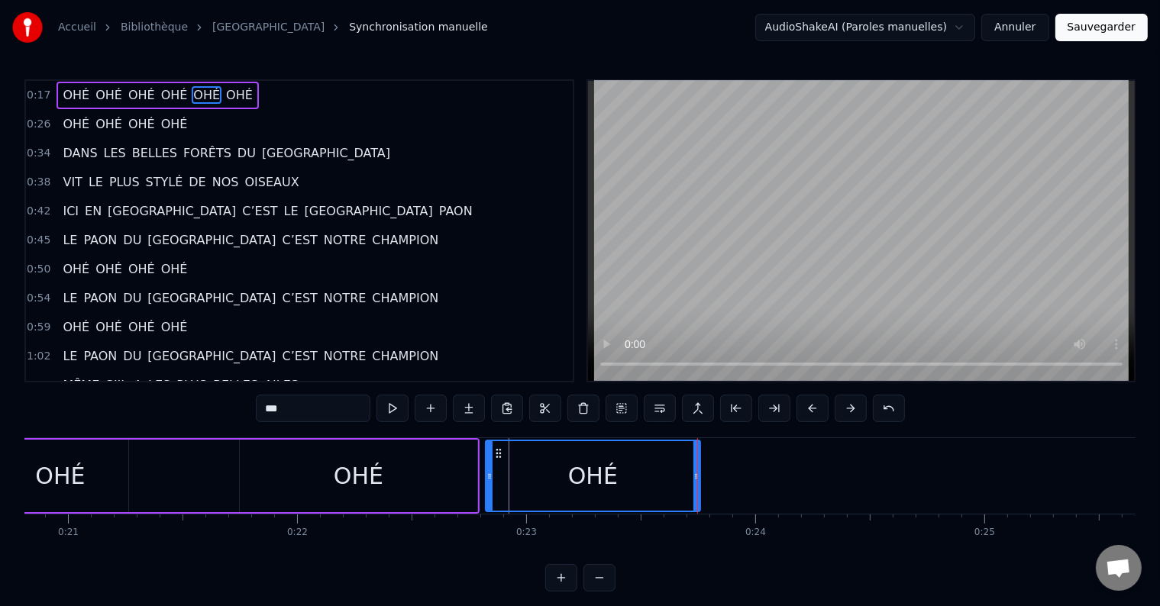
drag, startPoint x: 99, startPoint y: 477, endPoint x: 488, endPoint y: 479, distance: 389.5
click at [394, 409] on button at bounding box center [392, 408] width 32 height 27
click at [458, 473] on div "OHÉ" at bounding box center [359, 476] width 238 height 73
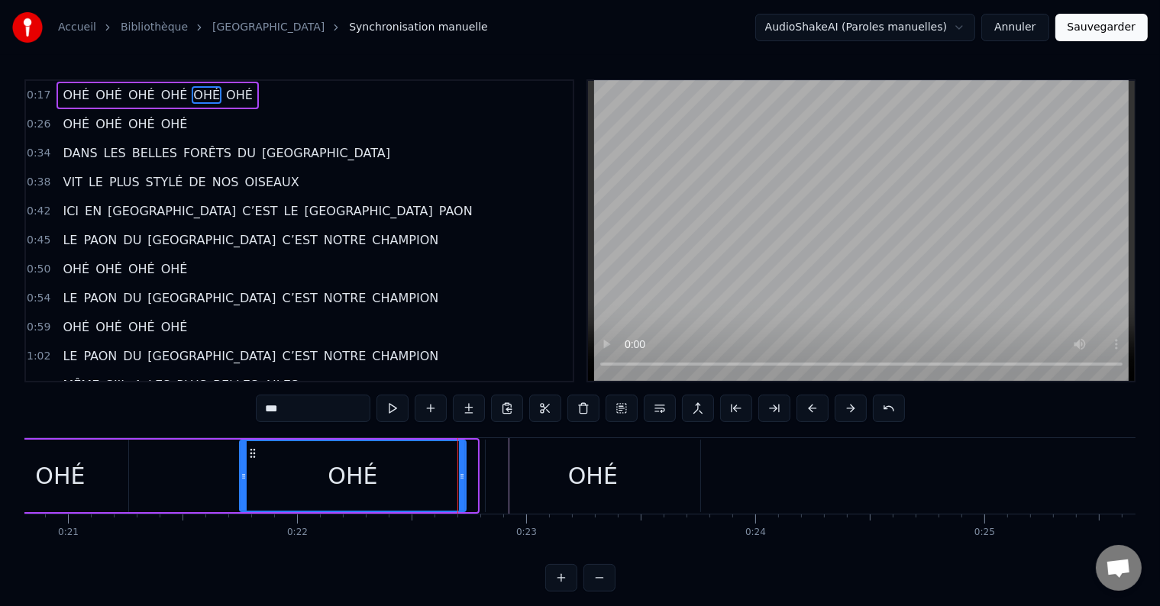
drag, startPoint x: 475, startPoint y: 472, endPoint x: 464, endPoint y: 473, distance: 10.7
click at [464, 473] on icon at bounding box center [462, 476] width 6 height 12
click at [522, 473] on div "OHÉ" at bounding box center [593, 476] width 215 height 73
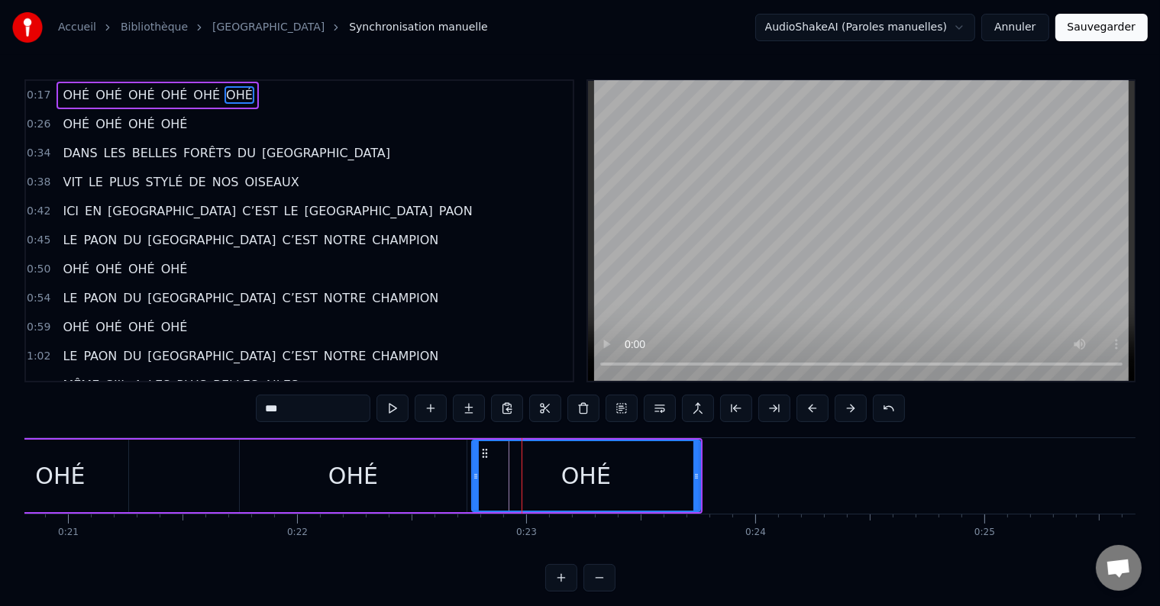
drag, startPoint x: 486, startPoint y: 473, endPoint x: 472, endPoint y: 473, distance: 13.7
click at [473, 473] on icon at bounding box center [476, 476] width 6 height 12
click at [395, 401] on button at bounding box center [392, 408] width 32 height 27
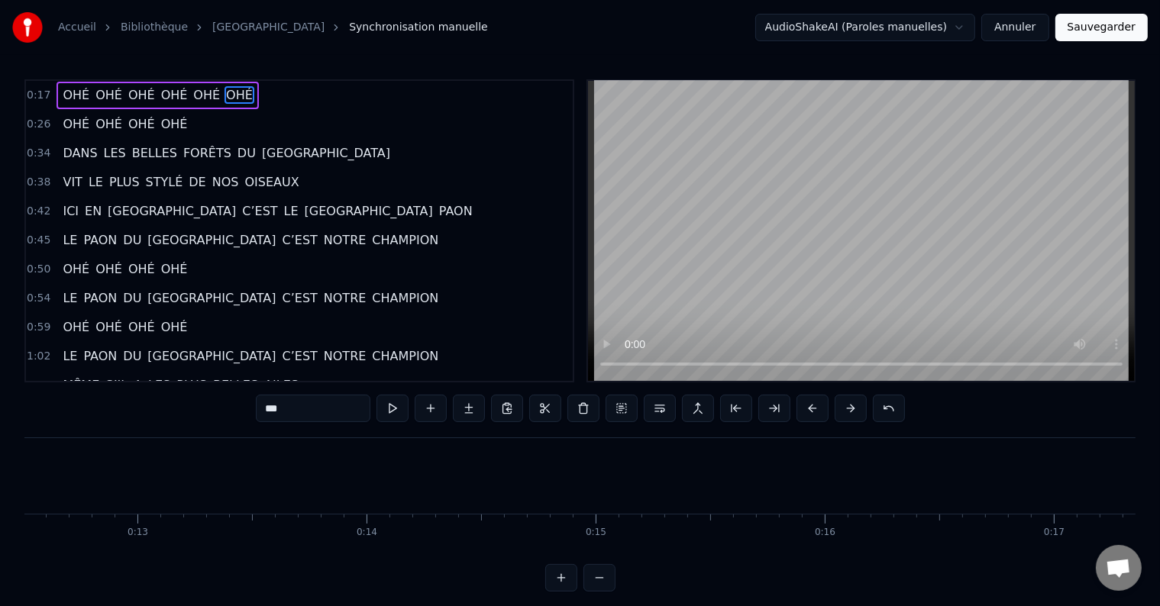
scroll to position [0, 3312]
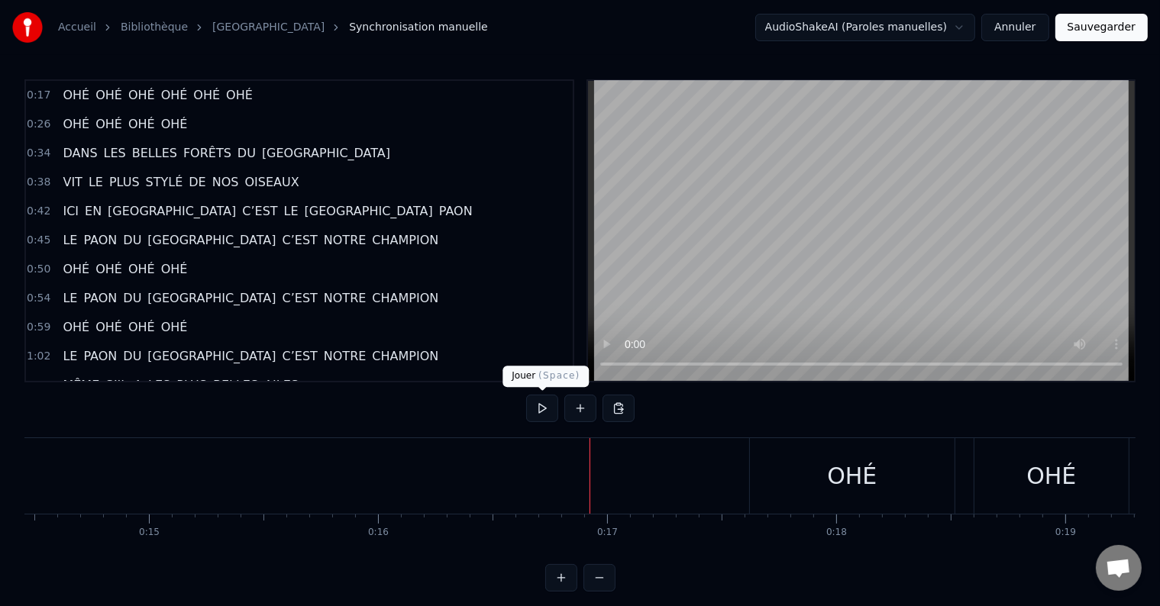
click at [538, 405] on button at bounding box center [542, 408] width 32 height 27
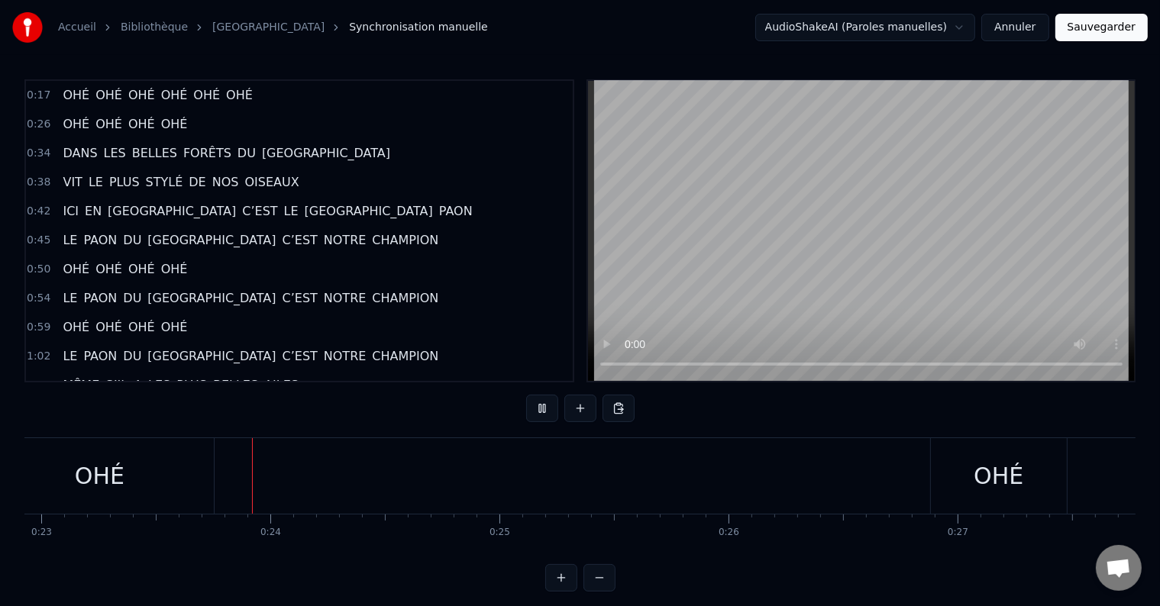
scroll to position [0, 5253]
click at [538, 406] on button at bounding box center [542, 408] width 32 height 27
click at [547, 408] on button at bounding box center [542, 408] width 32 height 27
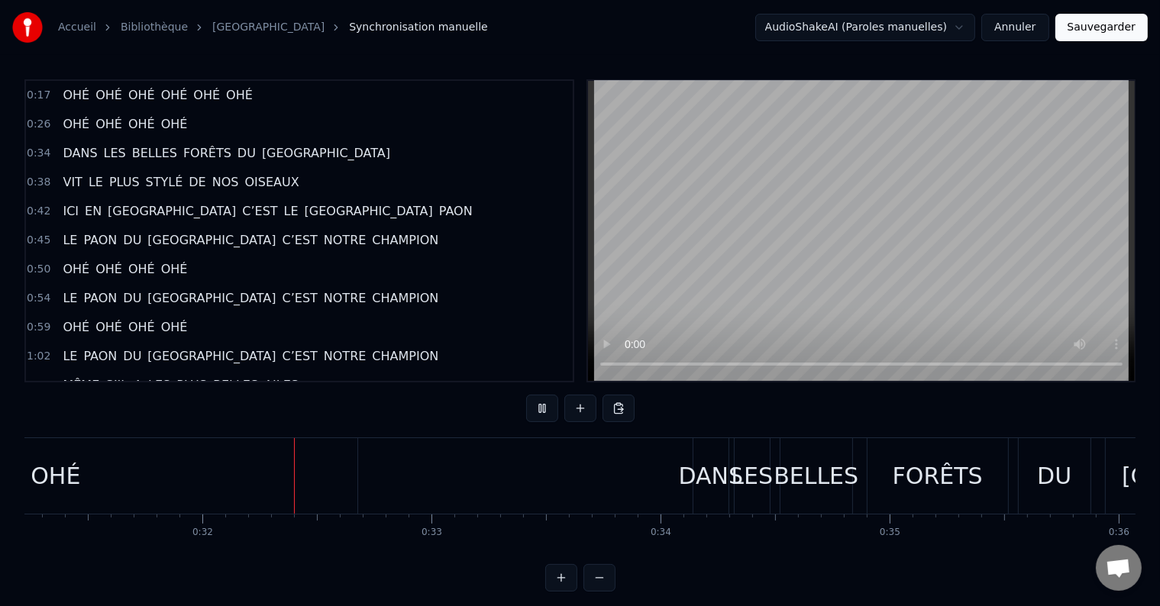
scroll to position [0, 7224]
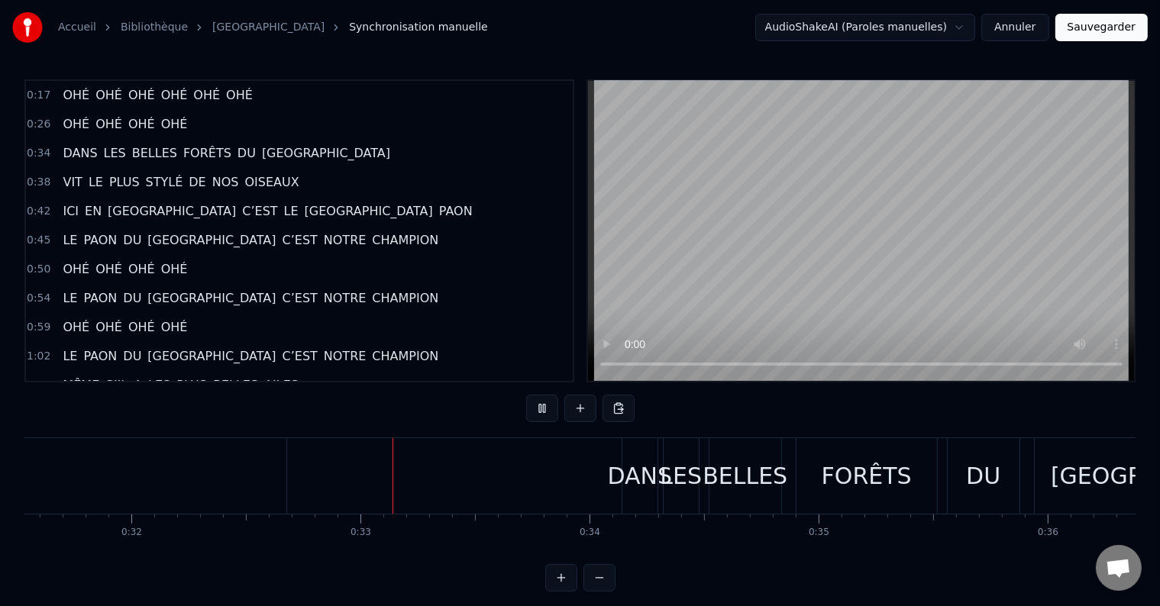
click at [547, 408] on button at bounding box center [542, 408] width 32 height 27
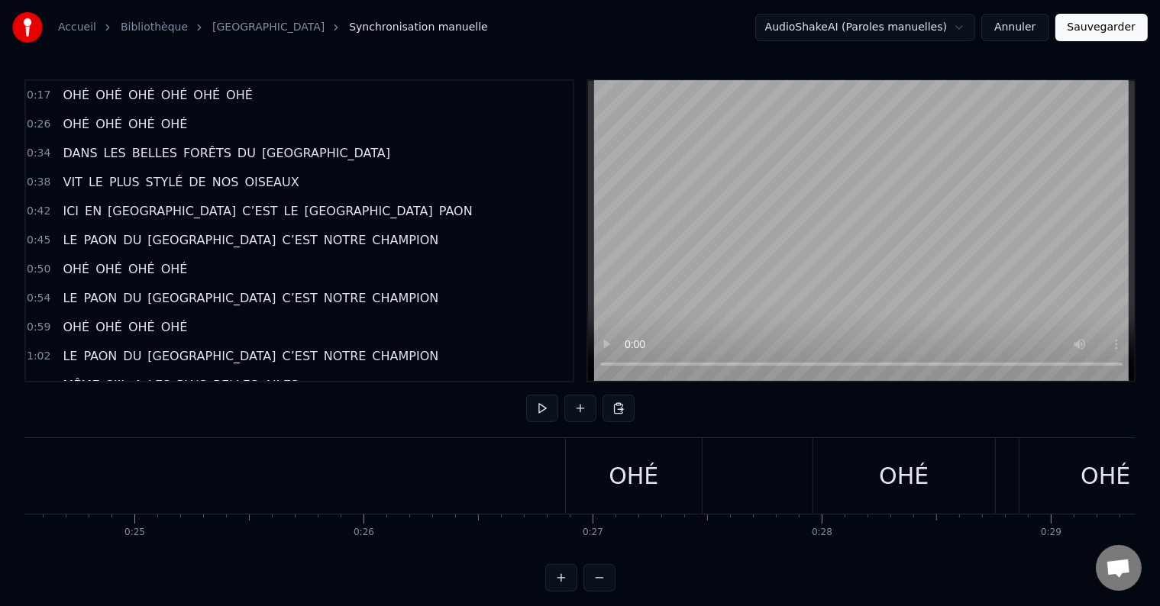
scroll to position [0, 5573]
click at [660, 492] on div "OHÉ" at bounding box center [678, 476] width 50 height 34
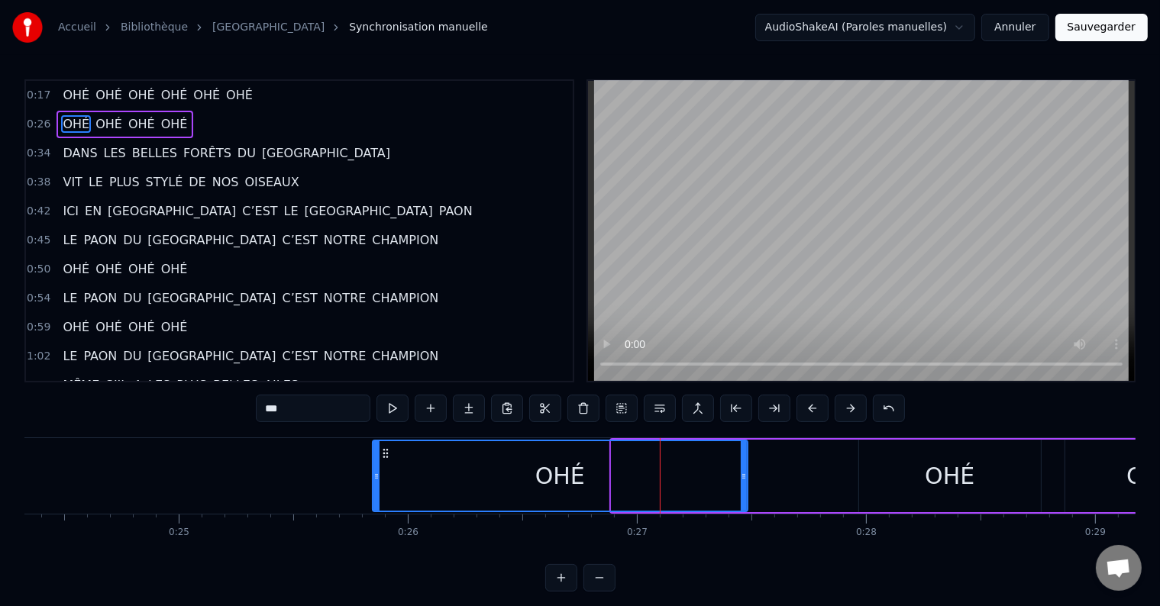
drag, startPoint x: 613, startPoint y: 473, endPoint x: 374, endPoint y: 480, distance: 239.1
click at [374, 480] on icon at bounding box center [376, 476] width 6 height 12
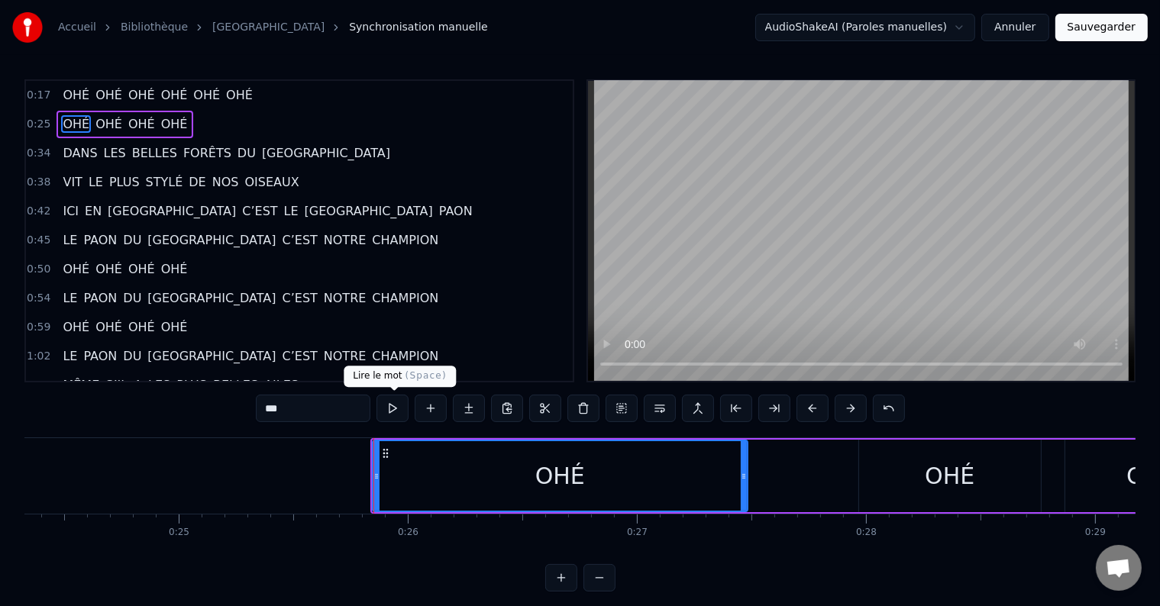
click at [398, 397] on button at bounding box center [392, 408] width 32 height 27
click at [393, 409] on button at bounding box center [392, 408] width 32 height 27
click at [397, 412] on button at bounding box center [392, 408] width 32 height 27
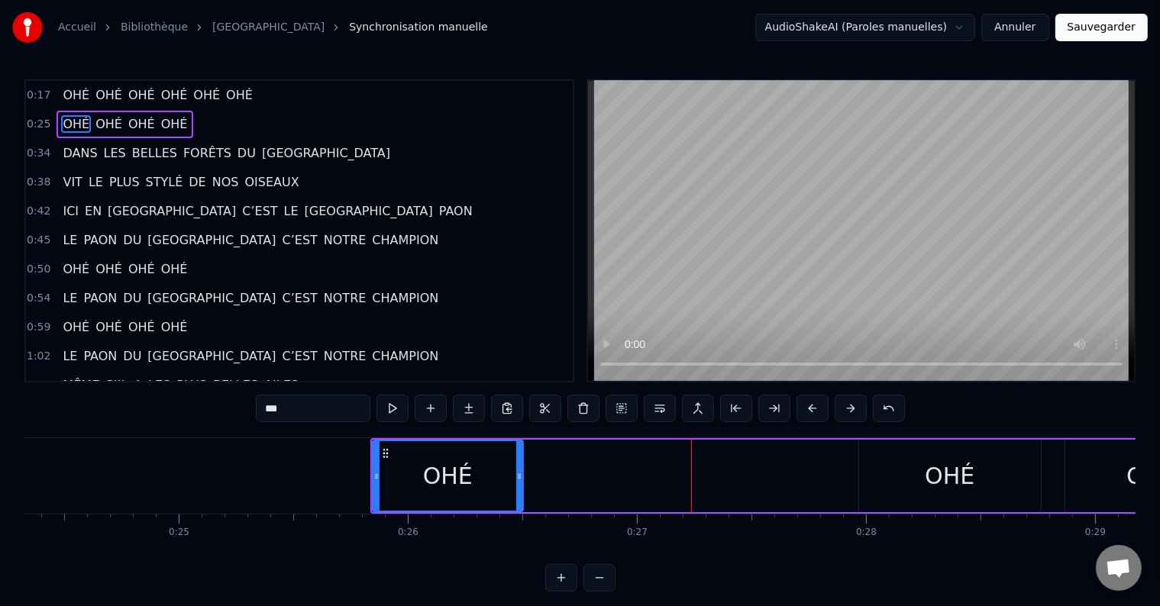
drag, startPoint x: 744, startPoint y: 473, endPoint x: 519, endPoint y: 480, distance: 224.6
click at [519, 480] on icon at bounding box center [519, 476] width 6 height 12
click at [196, 121] on div "0:25 OHÉ OHÉ OHÉ OHÉ" at bounding box center [299, 124] width 547 height 29
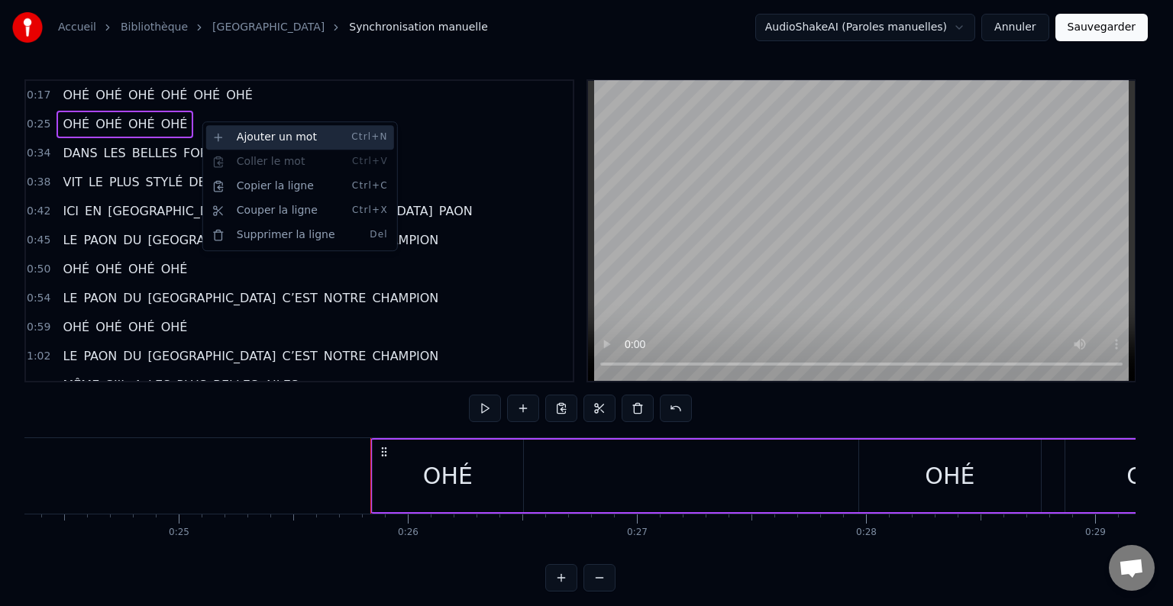
click at [247, 144] on div "Ajouter un mot Ctrl+N" at bounding box center [300, 137] width 188 height 24
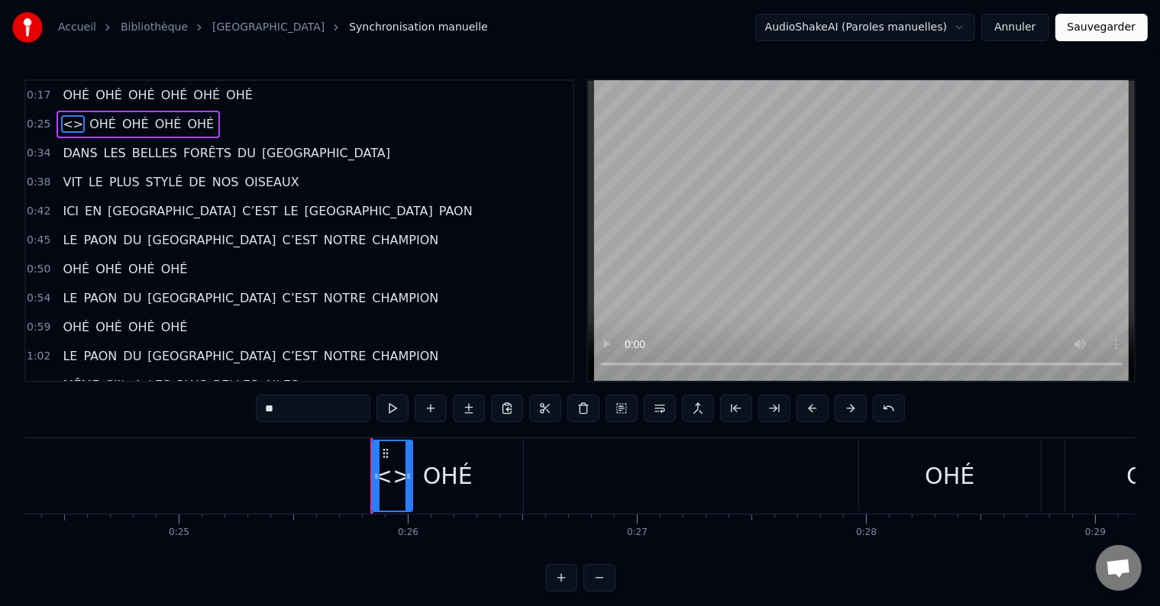
drag, startPoint x: 326, startPoint y: 408, endPoint x: 221, endPoint y: 410, distance: 105.4
click at [221, 410] on div "0:17 OHÉ OHÉ OHÉ OHÉ OHÉ OHÉ 0:25 <> OHÉ OHÉ OHÉ OHÉ 0:34 DANS LES BELLES FORÊT…" at bounding box center [579, 335] width 1111 height 512
paste input "*"
type input "***"
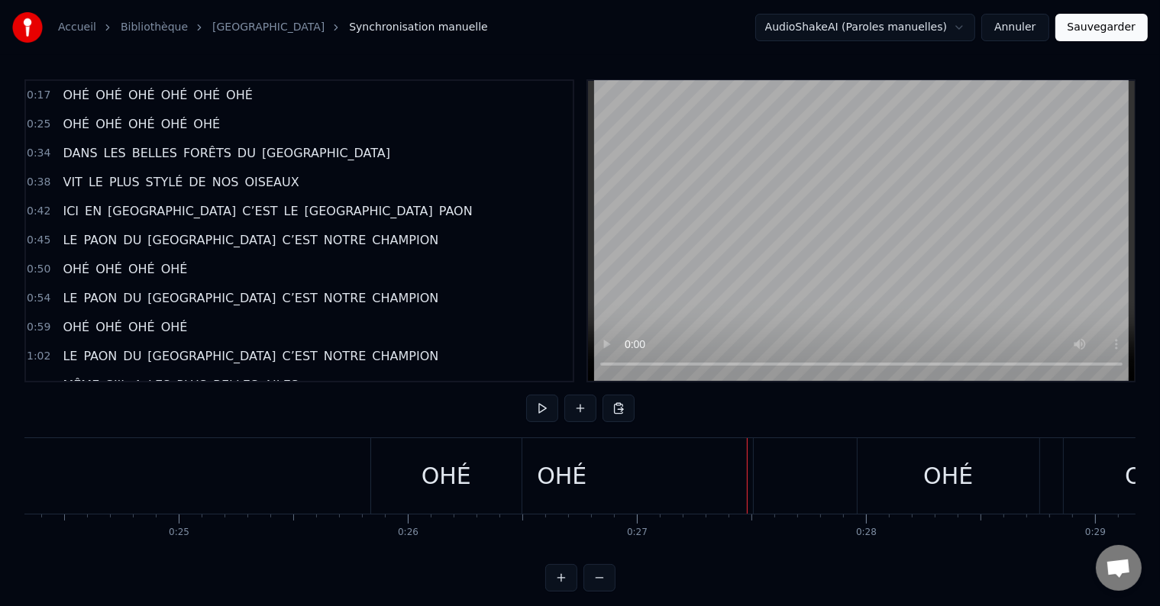
click at [662, 475] on div "OHÉ" at bounding box center [562, 476] width 382 height 76
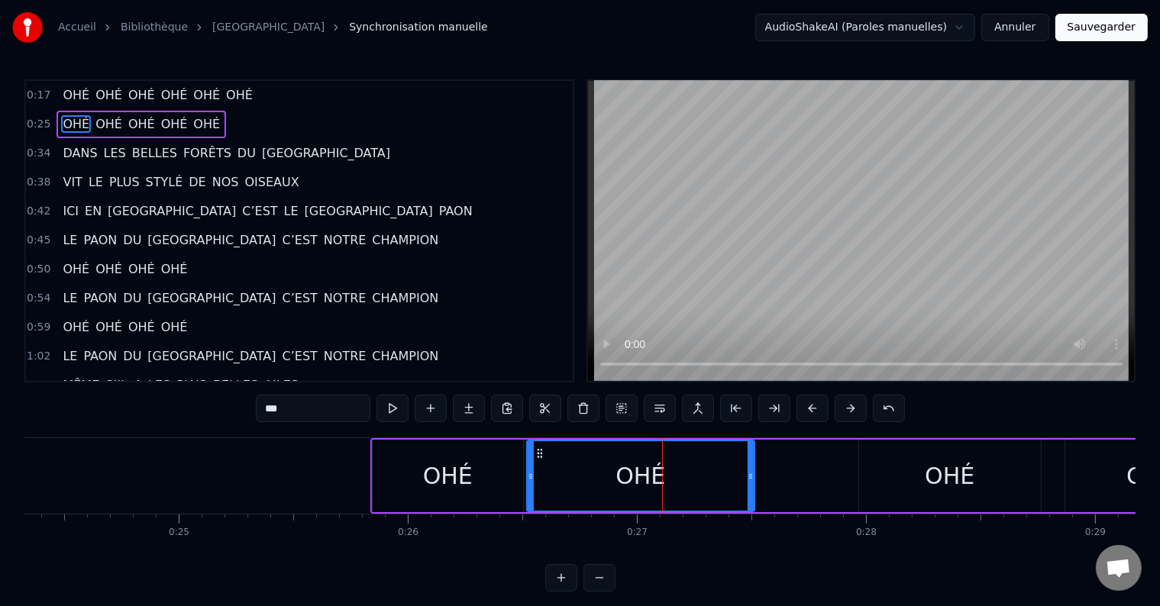
drag, startPoint x: 375, startPoint y: 472, endPoint x: 529, endPoint y: 481, distance: 154.5
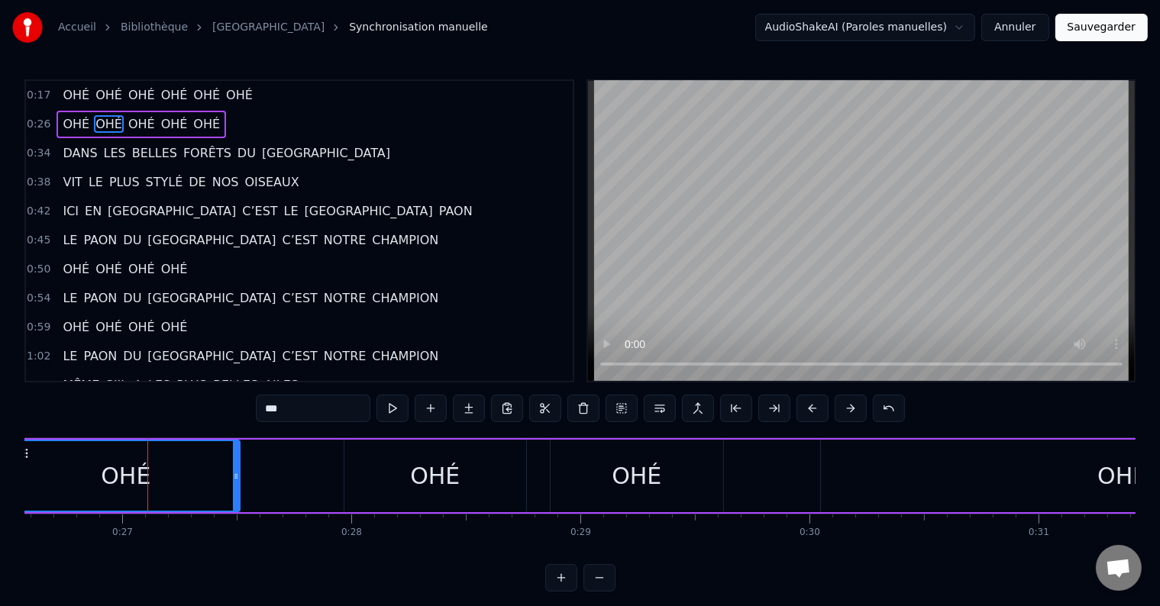
scroll to position [0, 6110]
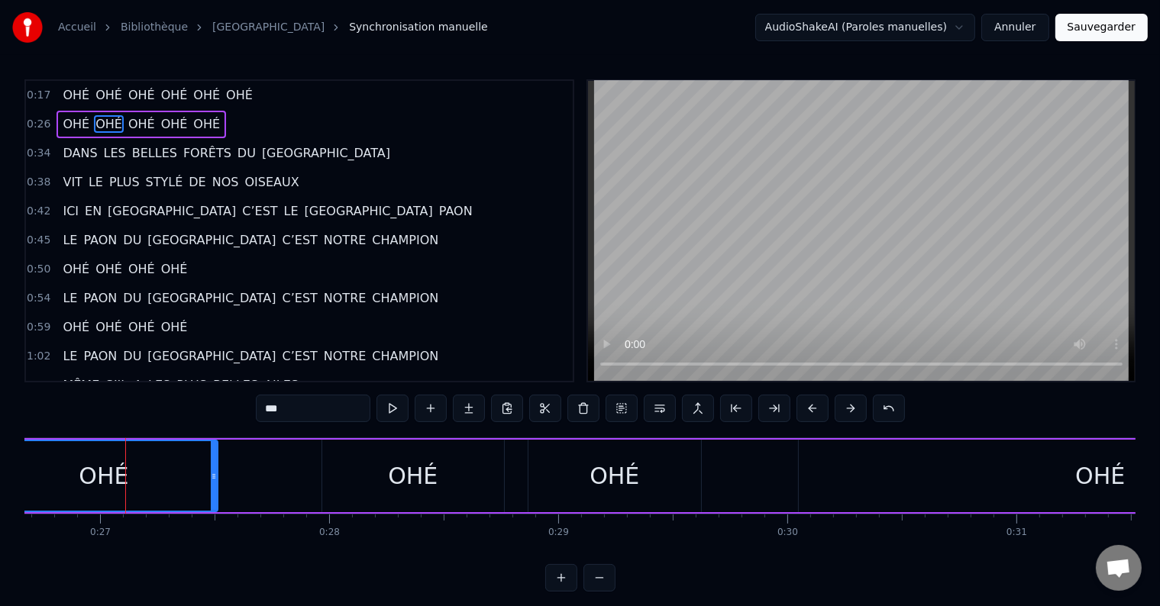
click at [348, 469] on div "OHÉ" at bounding box center [413, 476] width 182 height 73
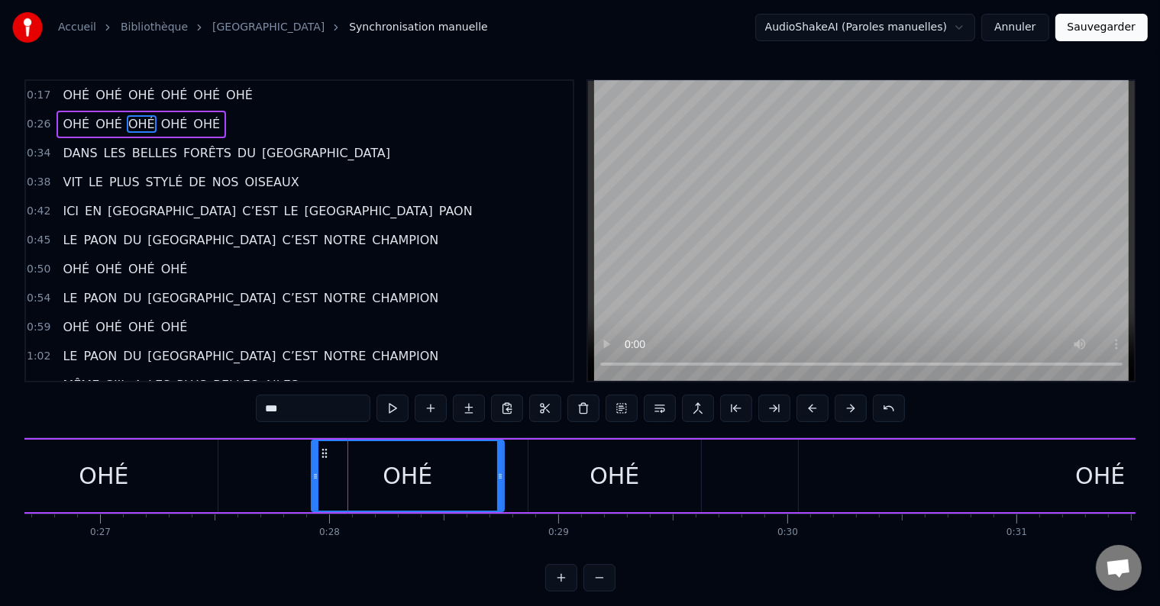
drag, startPoint x: 323, startPoint y: 475, endPoint x: 309, endPoint y: 477, distance: 14.6
click at [312, 477] on icon at bounding box center [315, 476] width 6 height 12
drag, startPoint x: 570, startPoint y: 477, endPoint x: 559, endPoint y: 478, distance: 11.5
click at [570, 477] on div "OHÉ" at bounding box center [614, 476] width 173 height 73
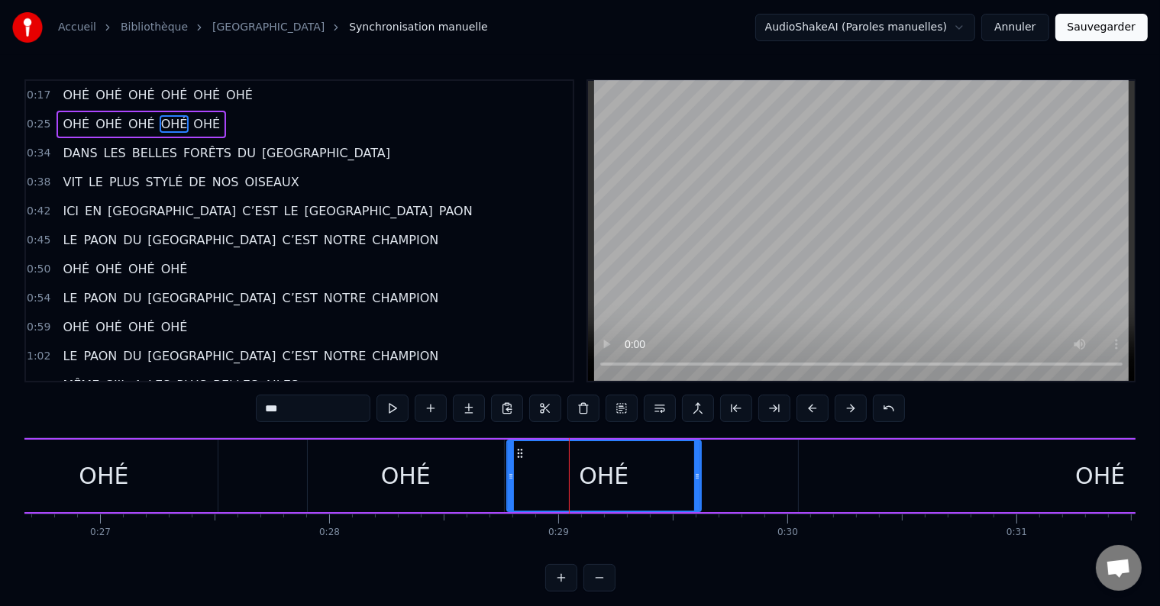
drag, startPoint x: 530, startPoint y: 478, endPoint x: 509, endPoint y: 479, distance: 21.4
click at [509, 479] on icon at bounding box center [511, 476] width 6 height 12
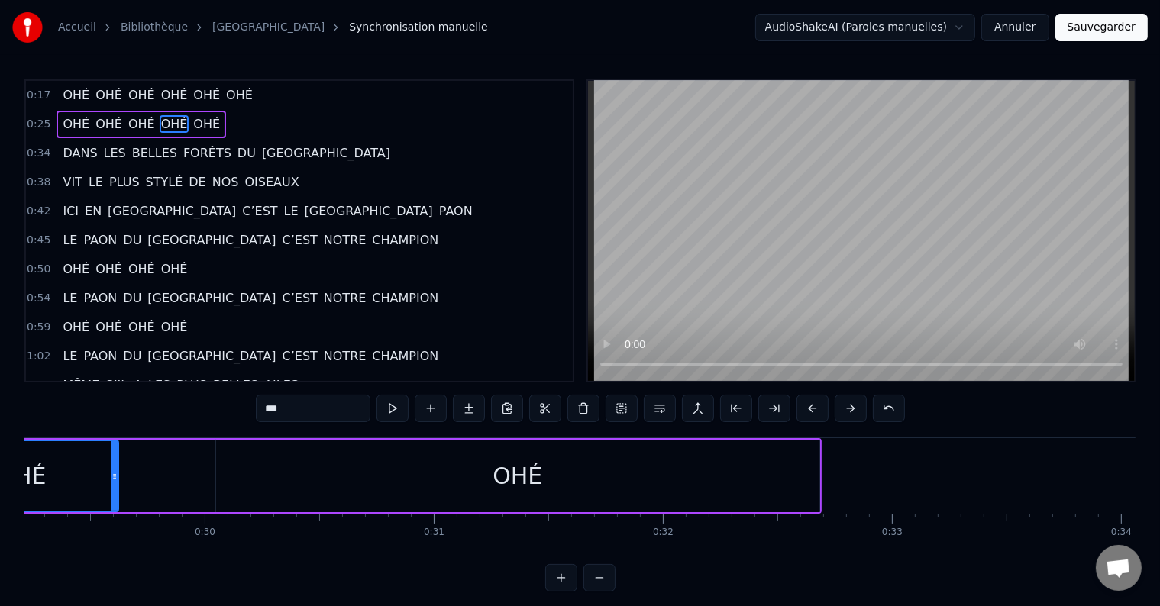
scroll to position [0, 6760]
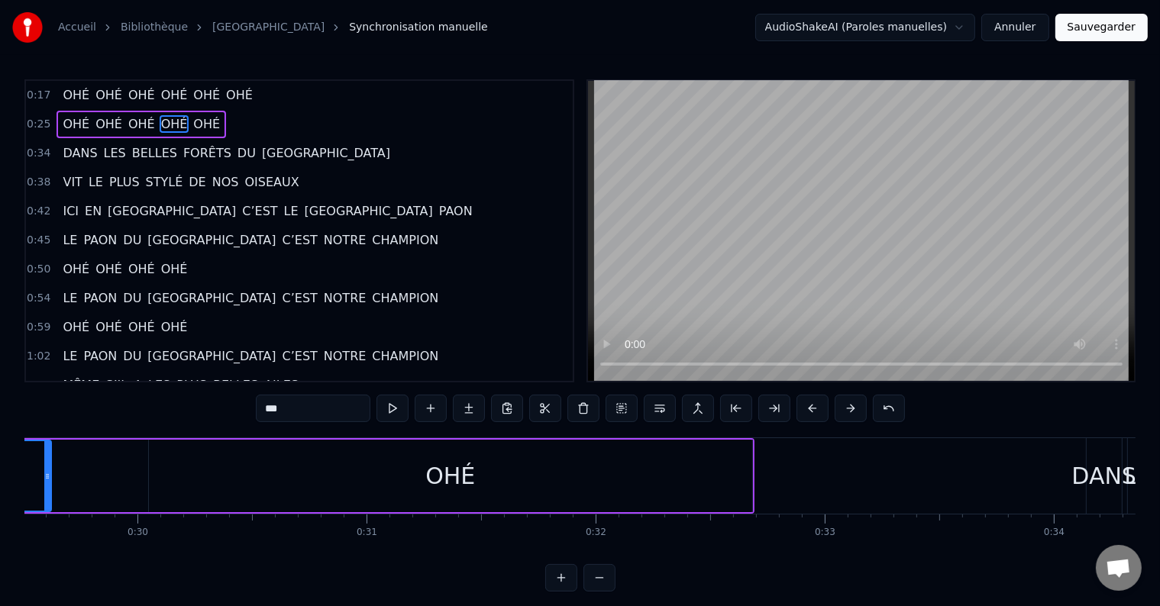
click at [449, 486] on div "OHÉ" at bounding box center [450, 476] width 50 height 34
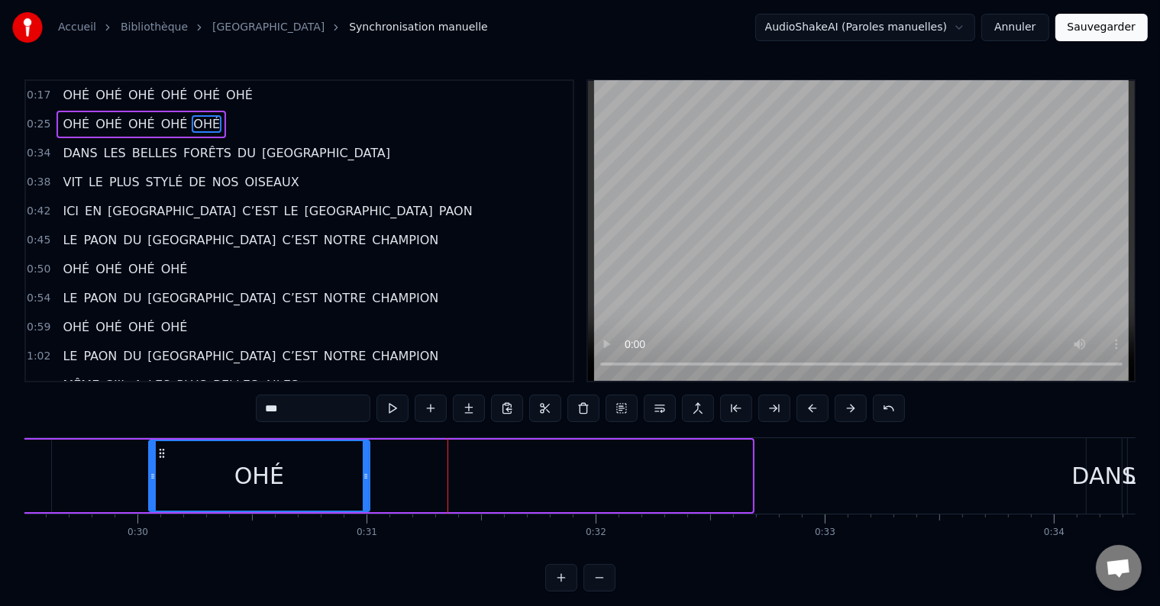
drag, startPoint x: 751, startPoint y: 473, endPoint x: 368, endPoint y: 491, distance: 383.0
click at [368, 491] on div at bounding box center [366, 475] width 6 height 69
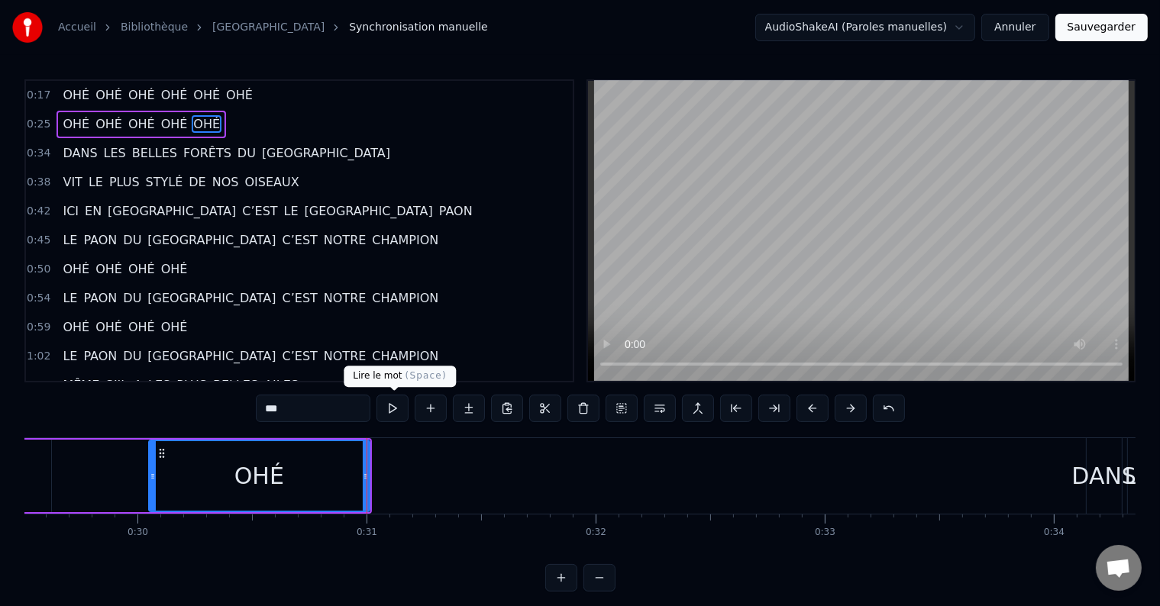
click at [394, 409] on button at bounding box center [392, 408] width 32 height 27
drag, startPoint x: 365, startPoint y: 477, endPoint x: 349, endPoint y: 479, distance: 16.2
click at [349, 479] on icon at bounding box center [350, 476] width 6 height 12
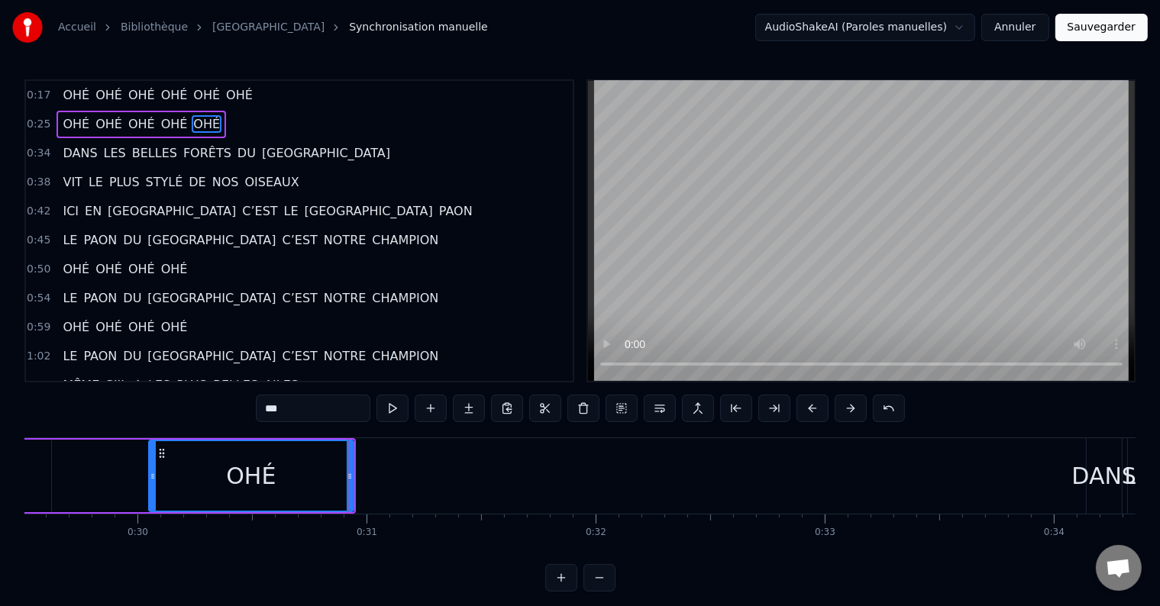
click at [234, 123] on div "0:25 OHÉ OHÉ OHÉ OHÉ OHÉ" at bounding box center [299, 124] width 547 height 29
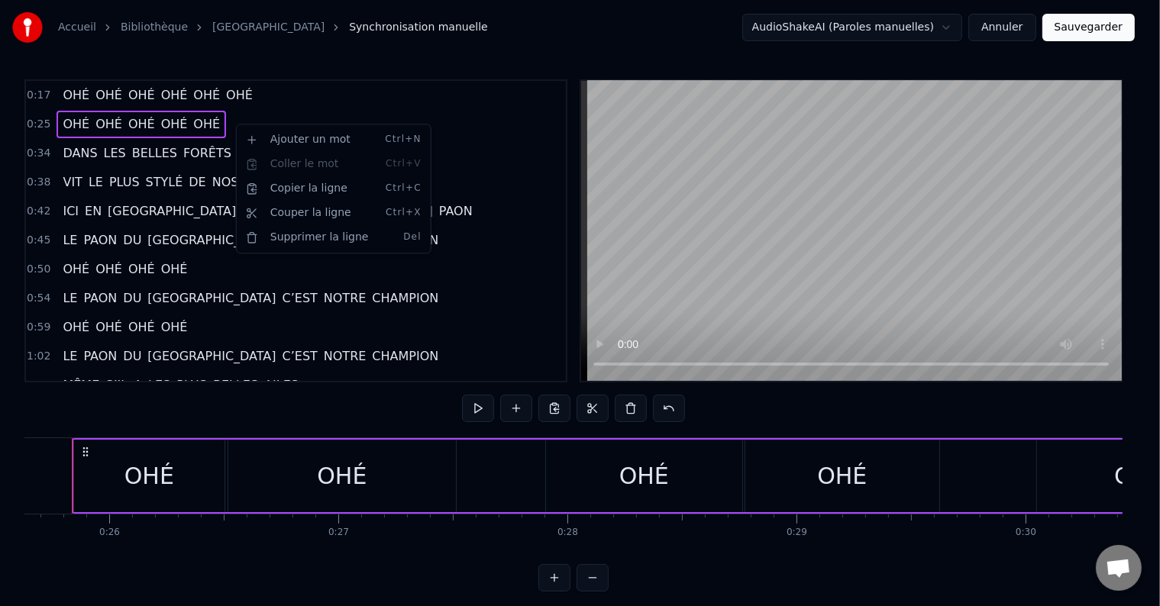
scroll to position [0, 5842]
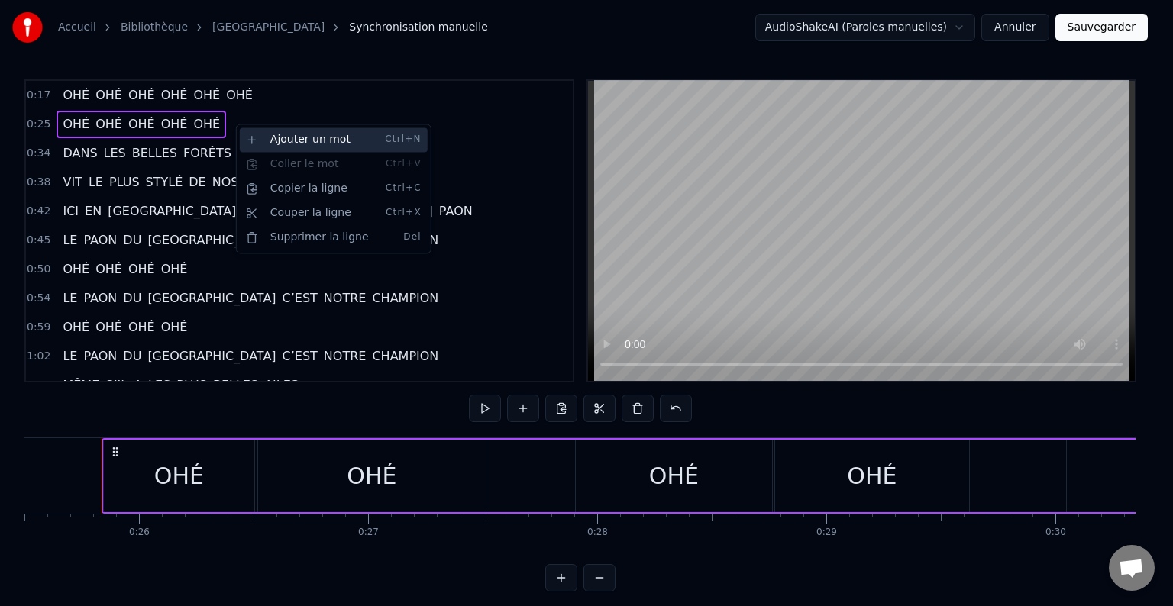
click at [269, 141] on div "Ajouter un mot Ctrl+N" at bounding box center [334, 140] width 188 height 24
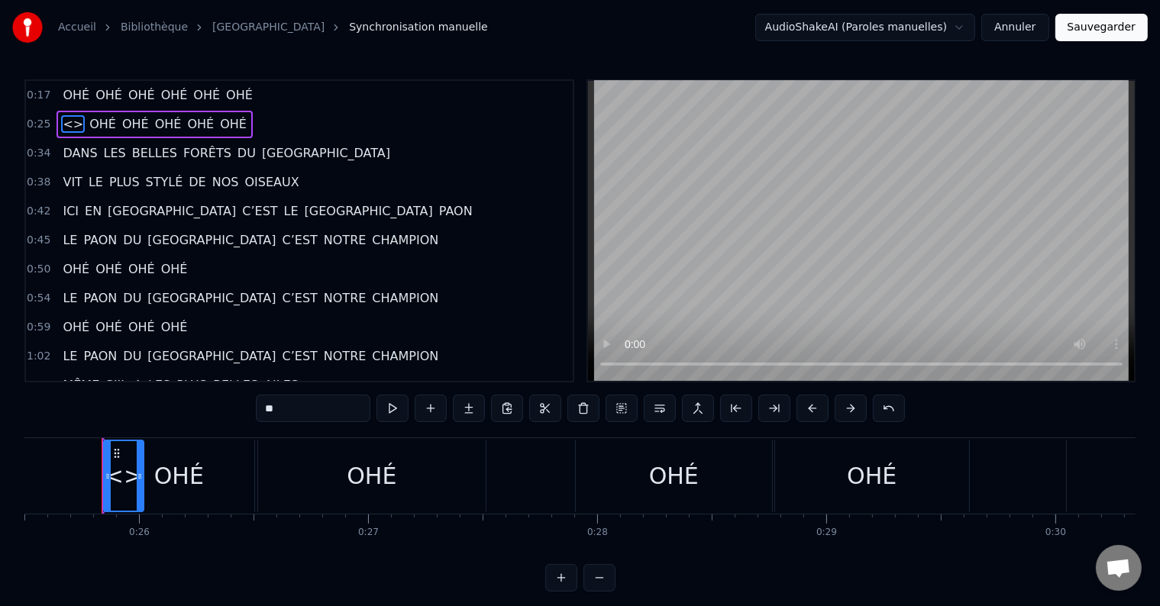
drag, startPoint x: 286, startPoint y: 407, endPoint x: 232, endPoint y: 407, distance: 54.2
click at [232, 407] on div "0:17 OHÉ OHÉ OHÉ OHÉ OHÉ OHÉ 0:25 <> OHÉ OHÉ OHÉ OHÉ OHÉ 0:34 DANS LES BELLES F…" at bounding box center [579, 335] width 1111 height 512
paste input "*"
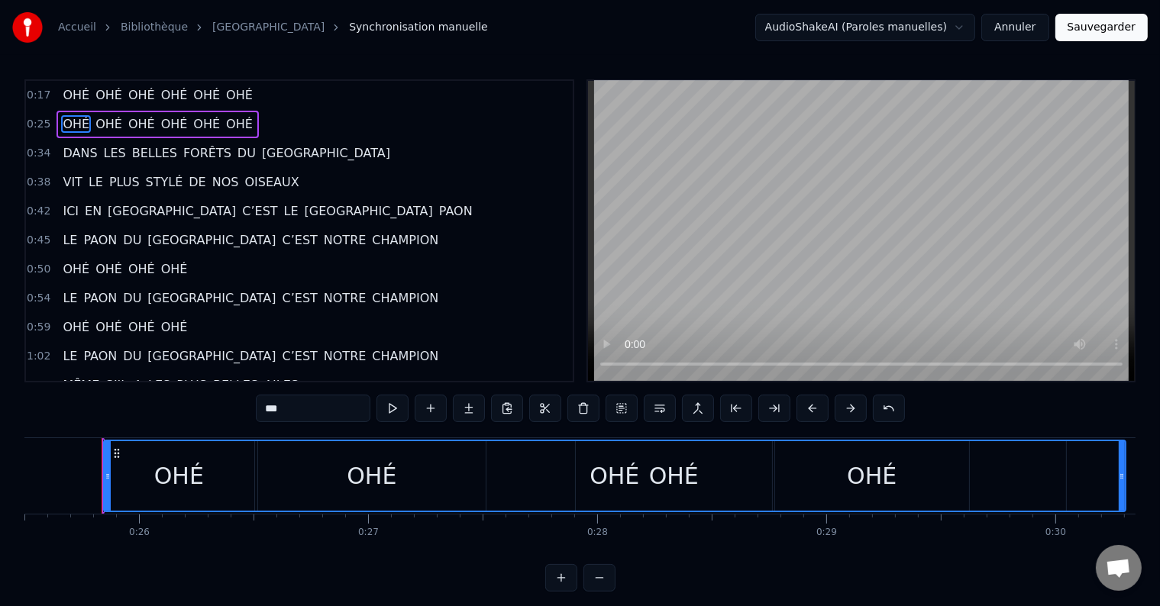
drag, startPoint x: 147, startPoint y: 468, endPoint x: 1172, endPoint y: 471, distance: 1025.6
click at [1160, 471] on html "Accueil Bibliothèque Paon du congo Synchronisation manuelle AudioShakeAI (Parol…" at bounding box center [580, 308] width 1160 height 616
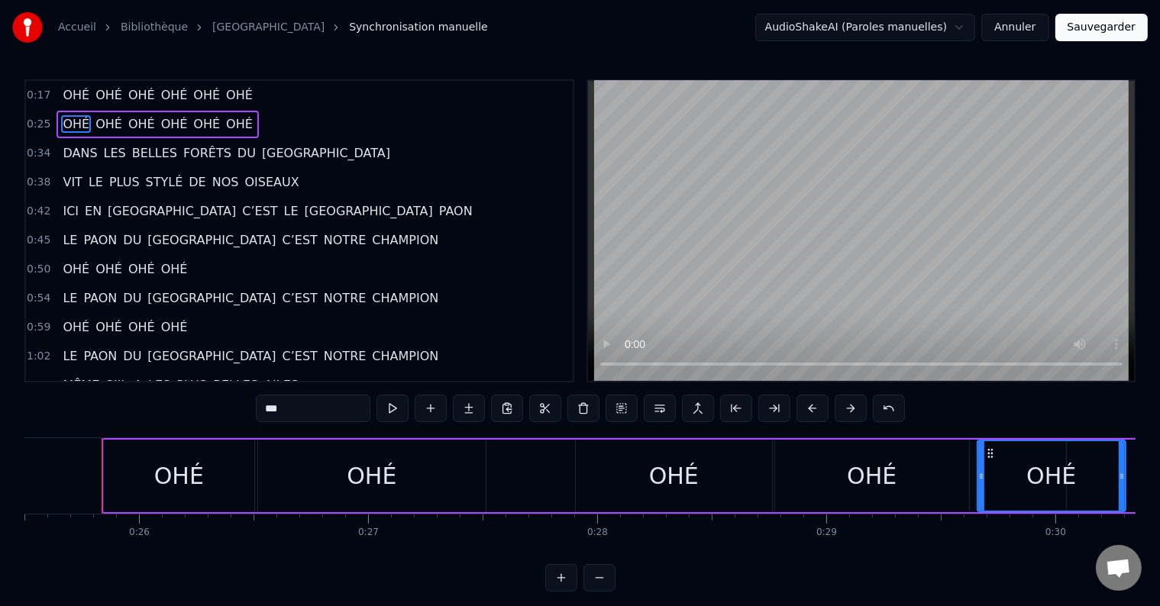
drag, startPoint x: 107, startPoint y: 470, endPoint x: 981, endPoint y: 473, distance: 873.7
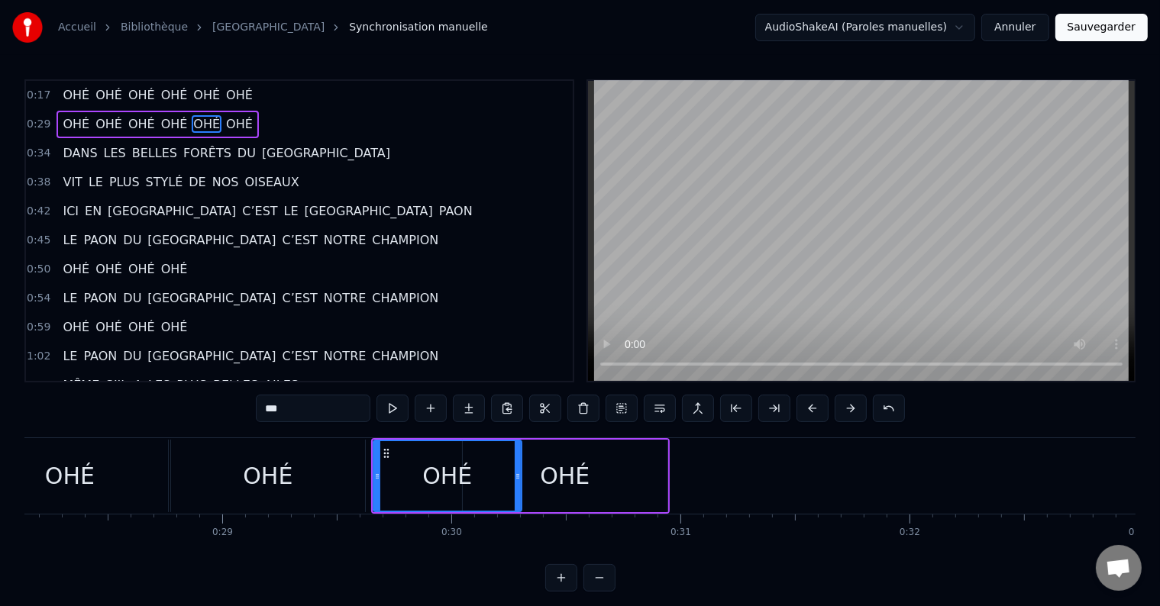
scroll to position [0, 6558]
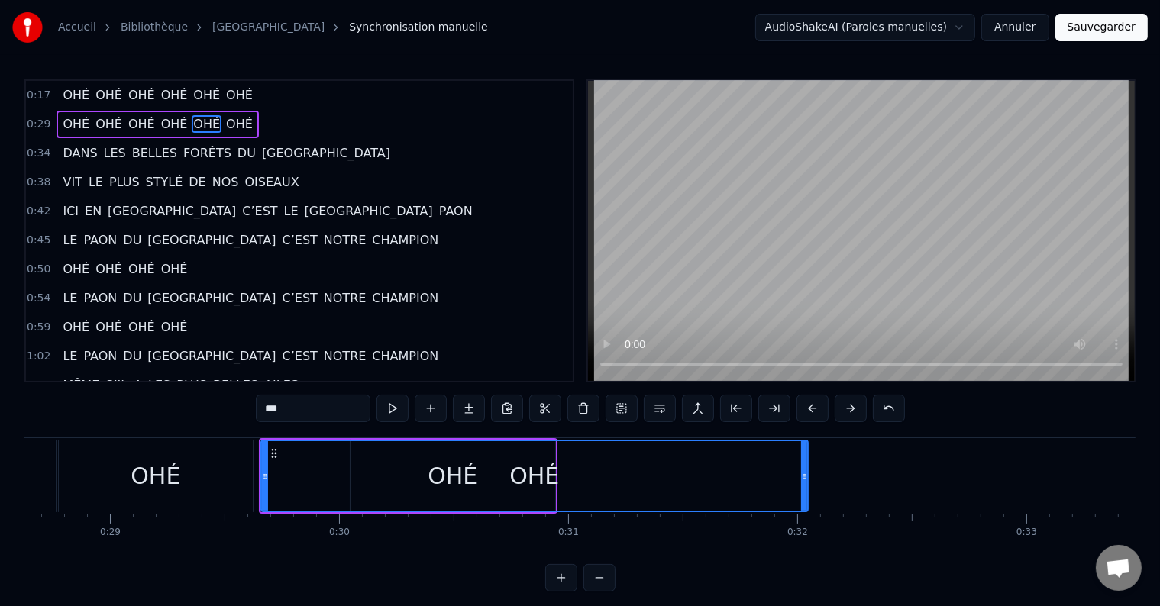
drag, startPoint x: 406, startPoint y: 470, endPoint x: 805, endPoint y: 521, distance: 401.8
click at [805, 521] on div "OHÉ OHÉ OHÉ OHÉ OHÉ OHÉ OHÉ OHÉ OHÉ OHÉ OHÉ OHÉ DANS LES BELLES FORÊTS DU [GEOG…" at bounding box center [579, 495] width 1111 height 115
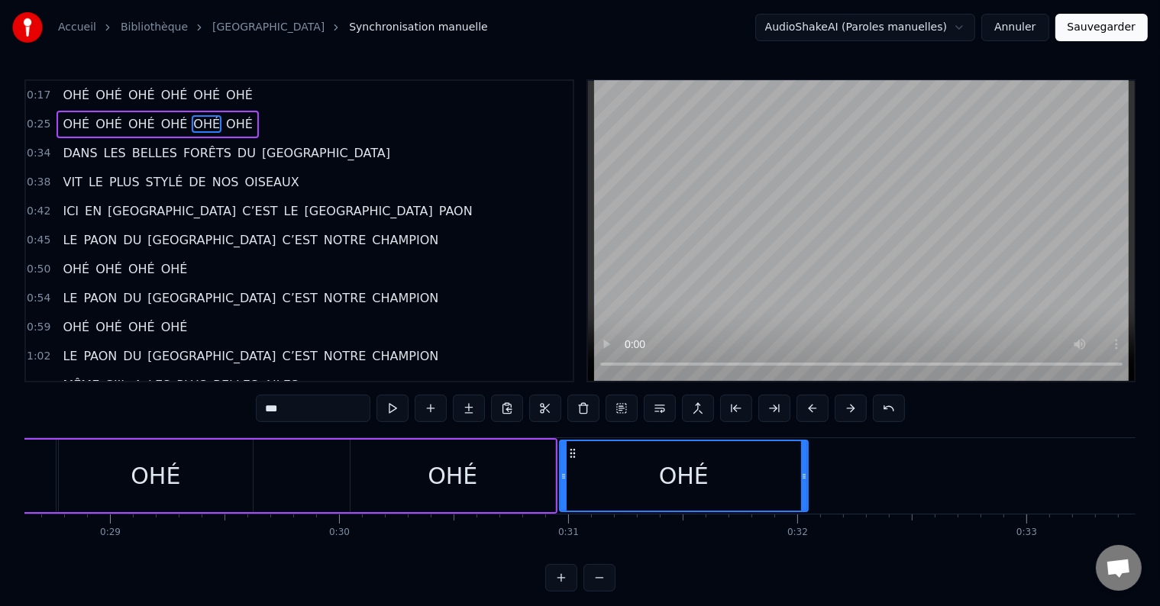
drag, startPoint x: 263, startPoint y: 475, endPoint x: 561, endPoint y: 511, distance: 300.7
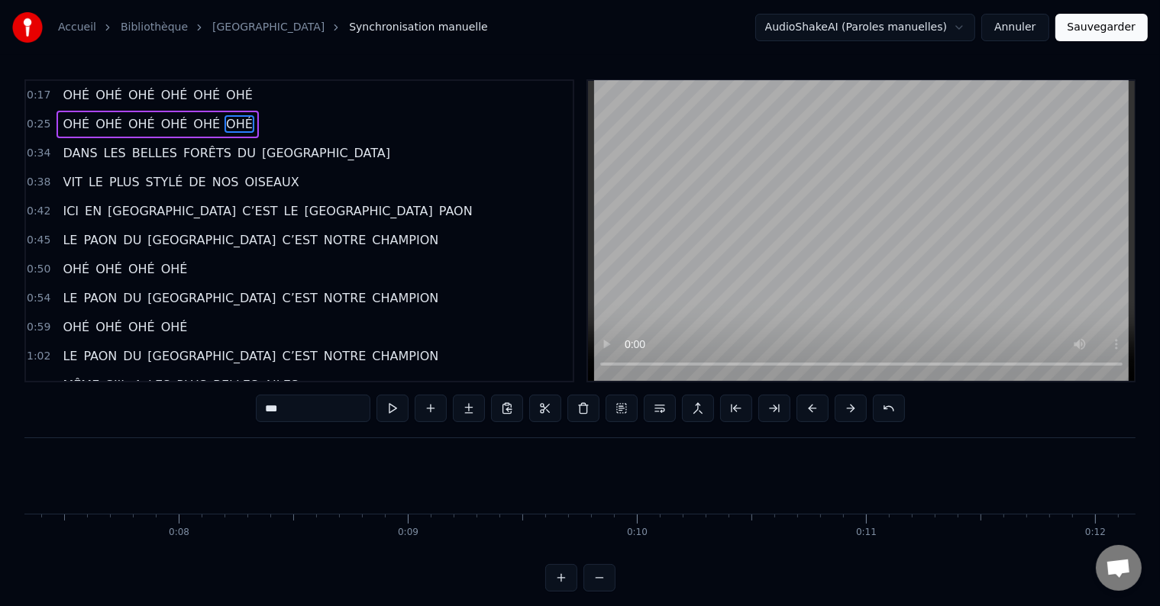
scroll to position [0, 1567]
type input "***"
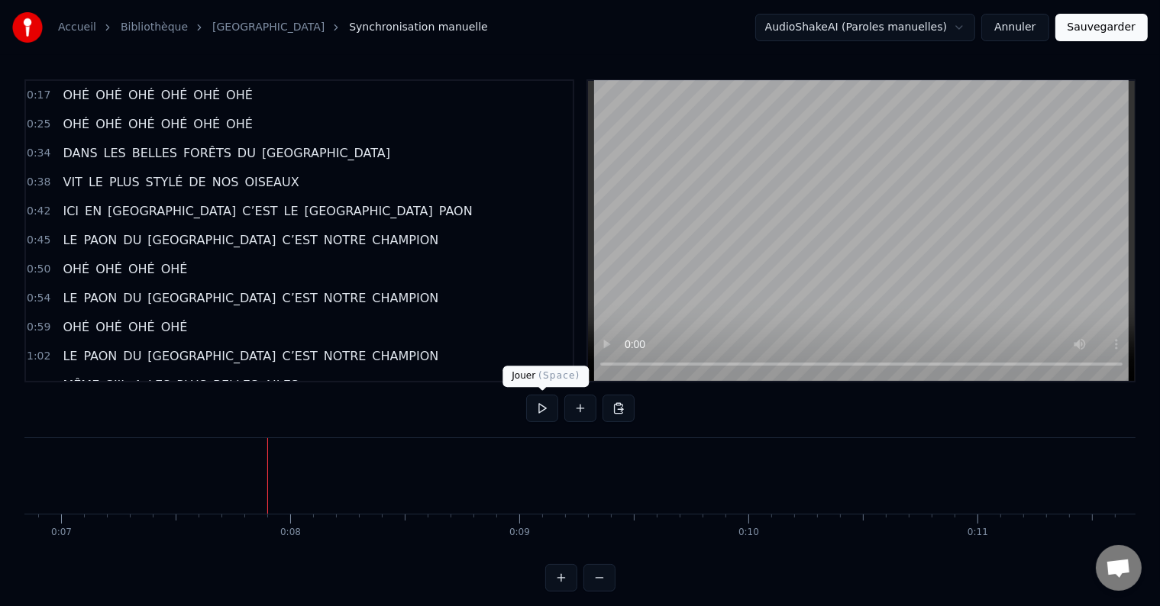
click at [538, 415] on button at bounding box center [542, 408] width 32 height 27
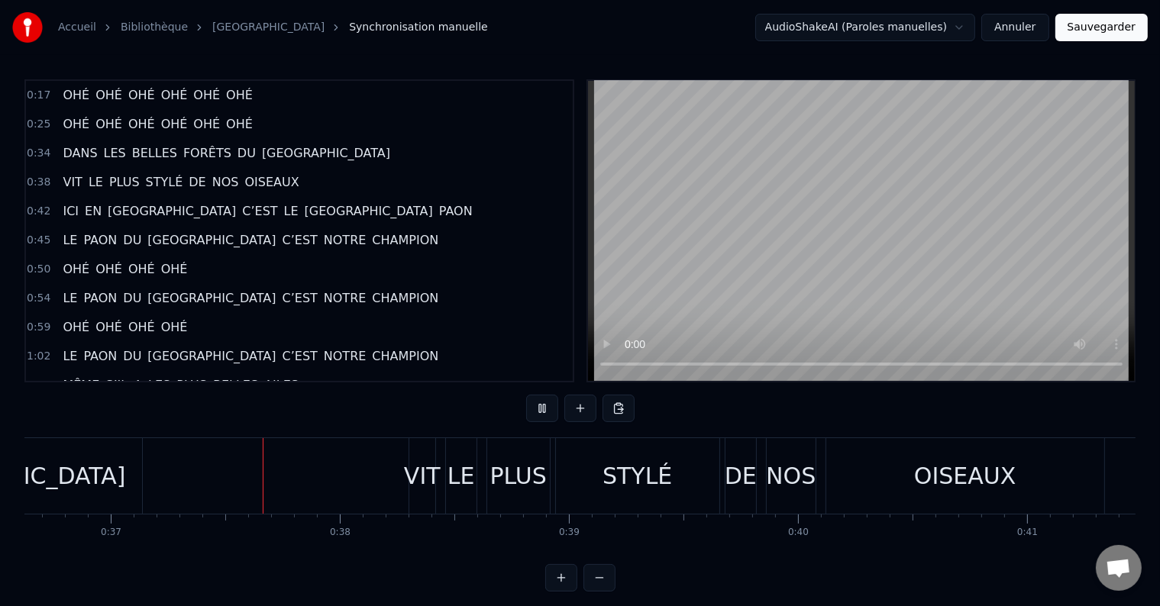
scroll to position [0, 8394]
click at [539, 403] on button at bounding box center [542, 408] width 32 height 27
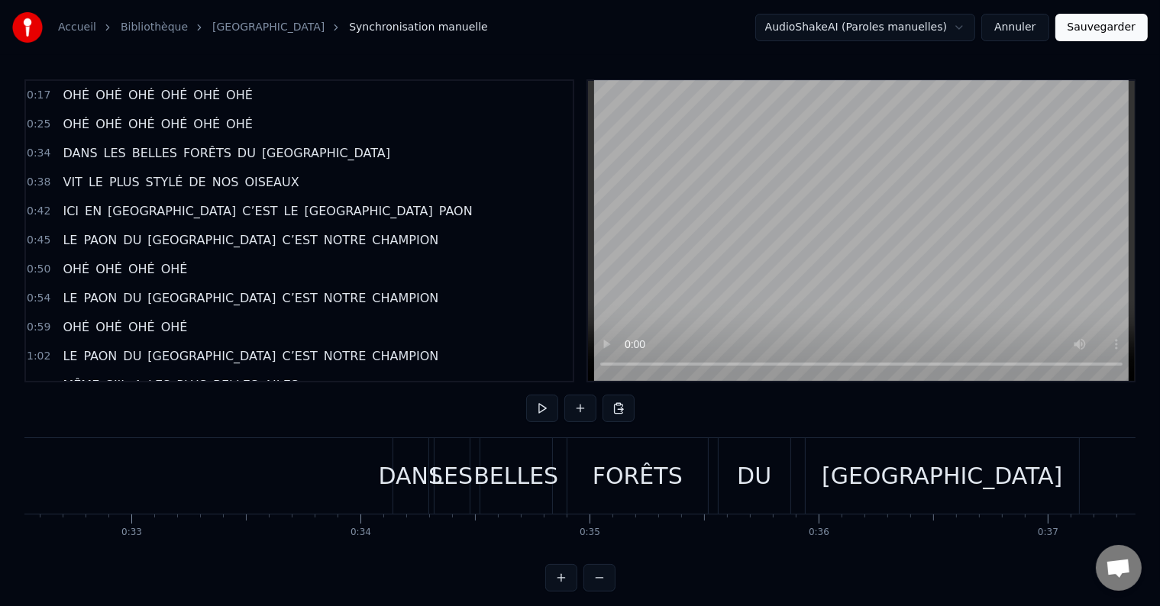
scroll to position [0, 7386]
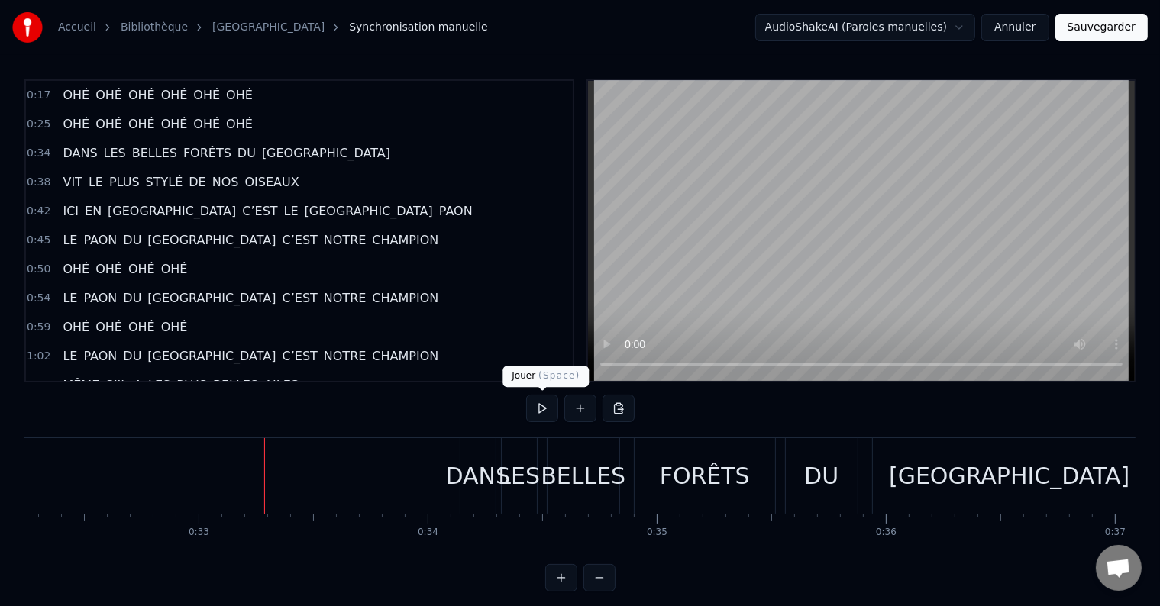
click at [538, 403] on button at bounding box center [542, 408] width 32 height 27
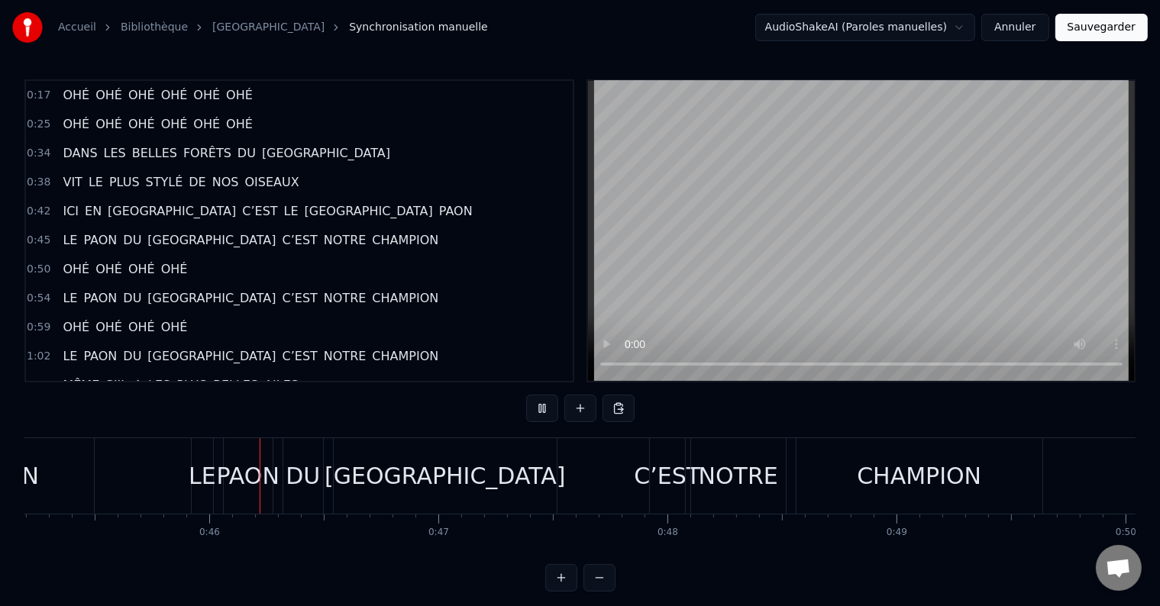
scroll to position [0, 10359]
click at [654, 466] on div "C’EST" at bounding box center [662, 476] width 66 height 34
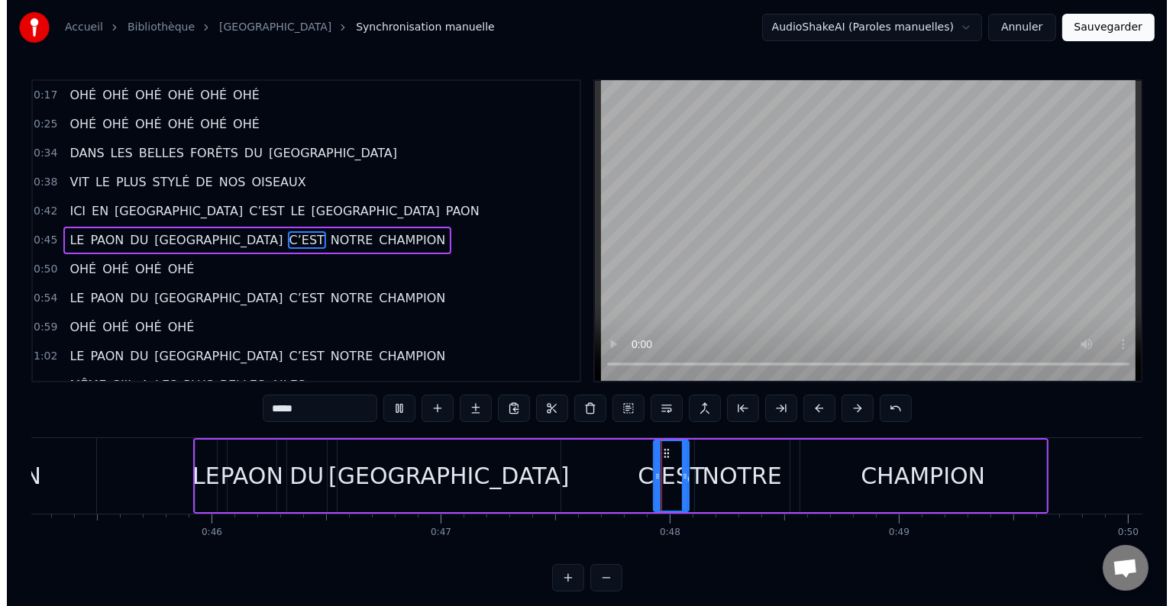
scroll to position [4, 0]
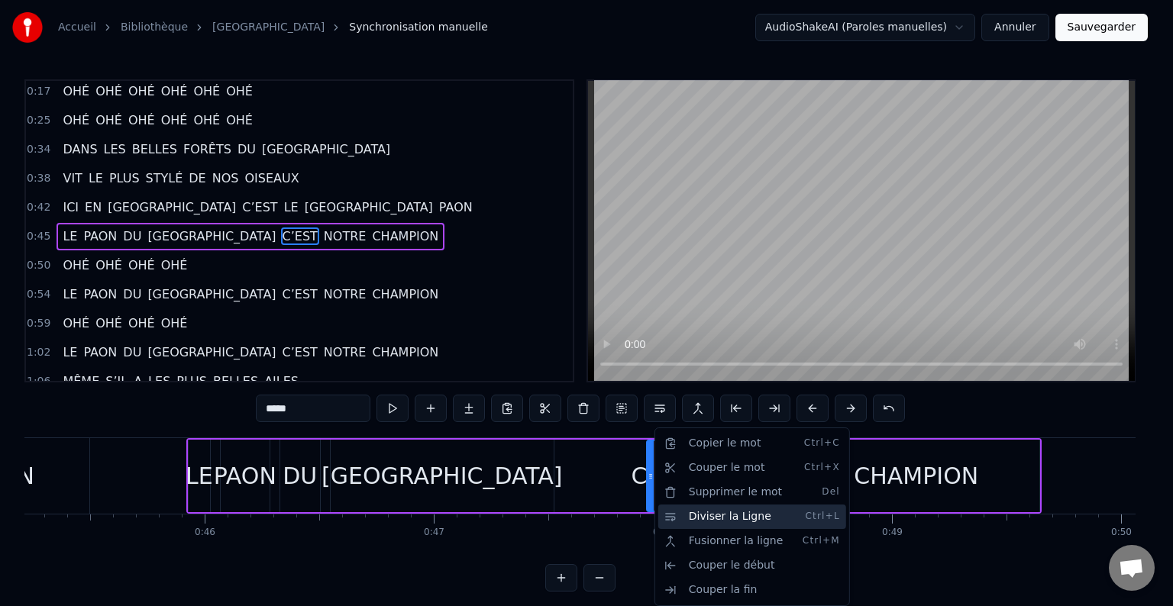
click at [678, 515] on div "Diviser la Ligne Ctrl+L" at bounding box center [752, 517] width 188 height 24
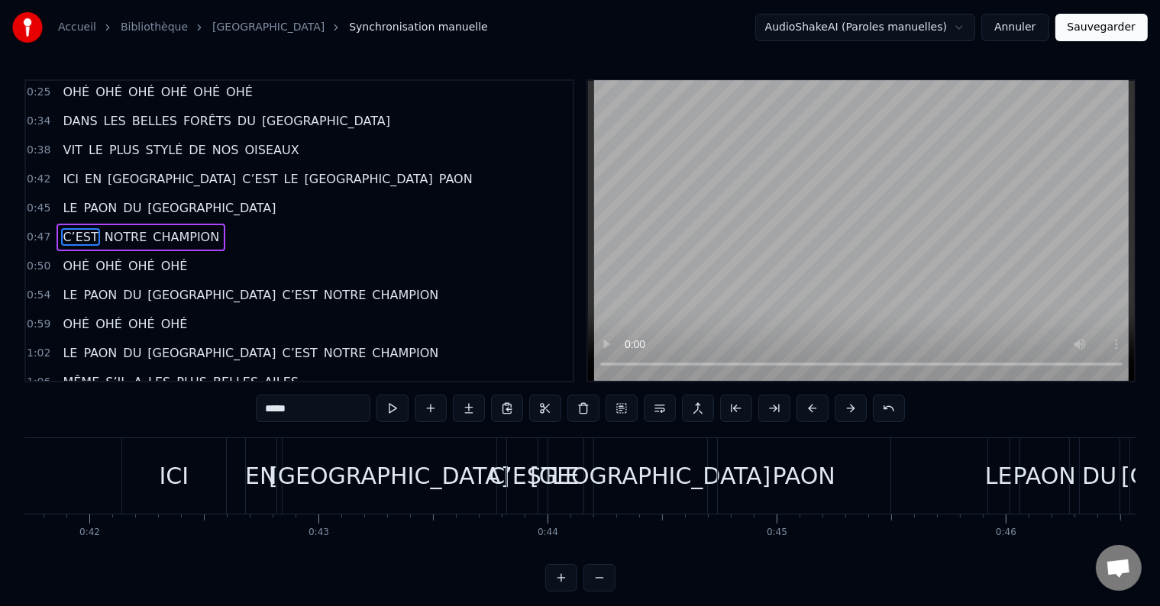
scroll to position [0, 9468]
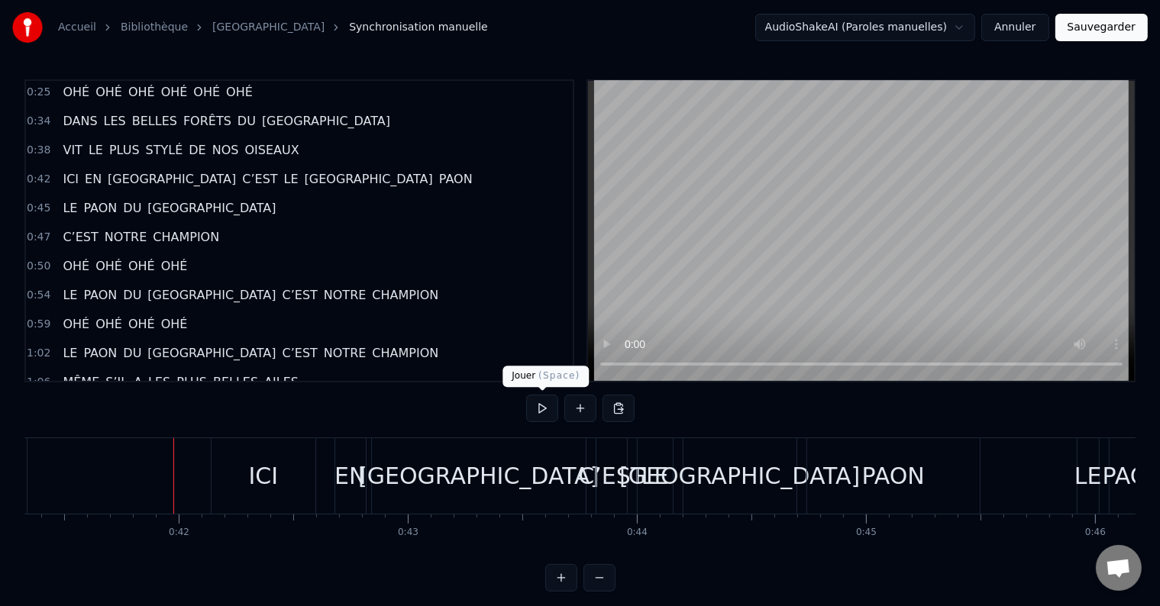
click at [541, 403] on button at bounding box center [542, 408] width 32 height 27
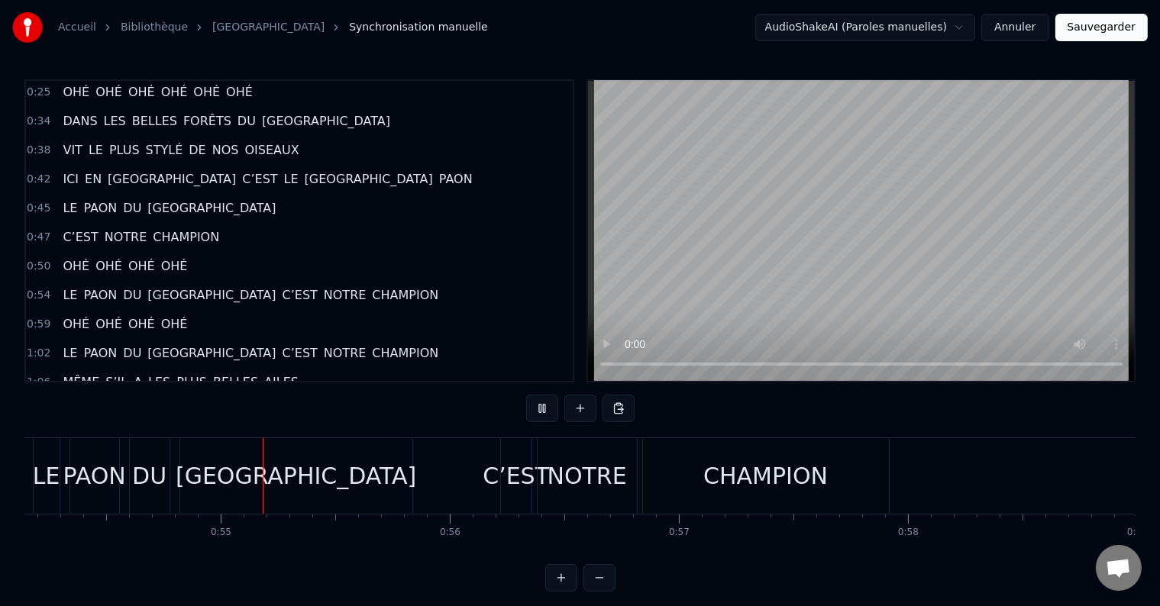
scroll to position [0, 12405]
click at [205, 474] on div "[GEOGRAPHIC_DATA]" at bounding box center [295, 476] width 232 height 76
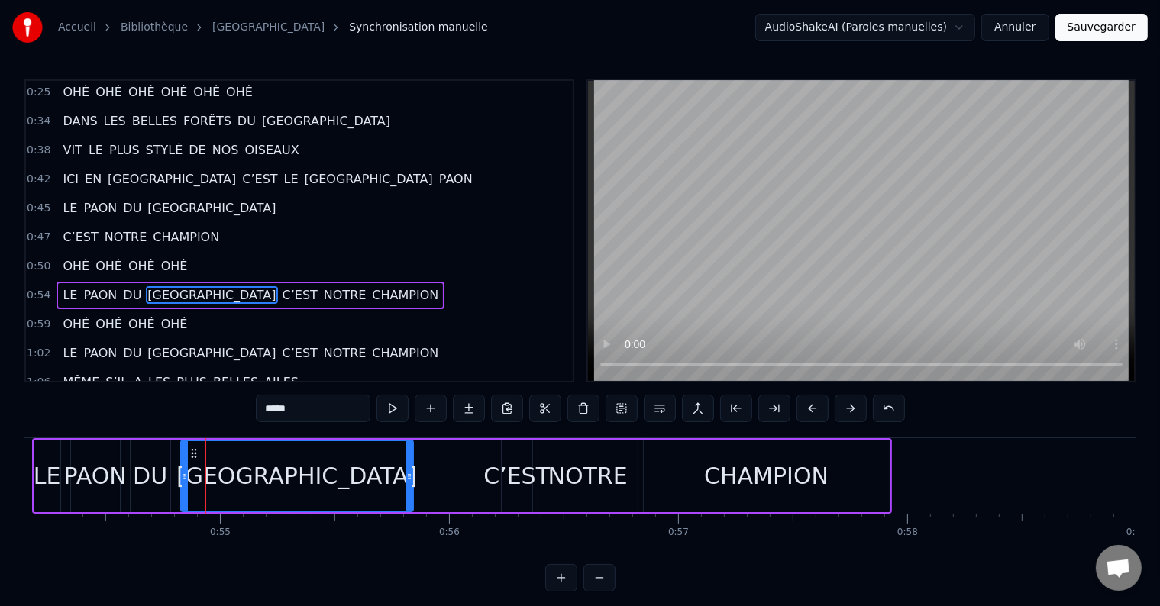
scroll to position [89, 0]
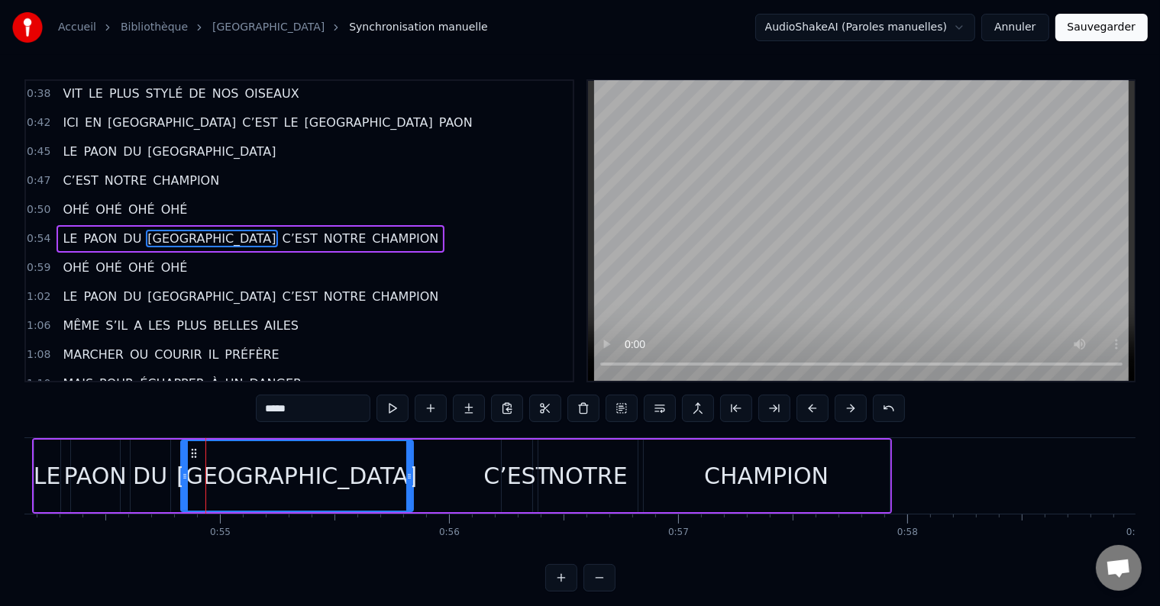
click at [20, 557] on div "Accueil Bibliothèque Paon du congo Synchronisation manuelle AudioShakeAI (Parol…" at bounding box center [580, 296] width 1160 height 592
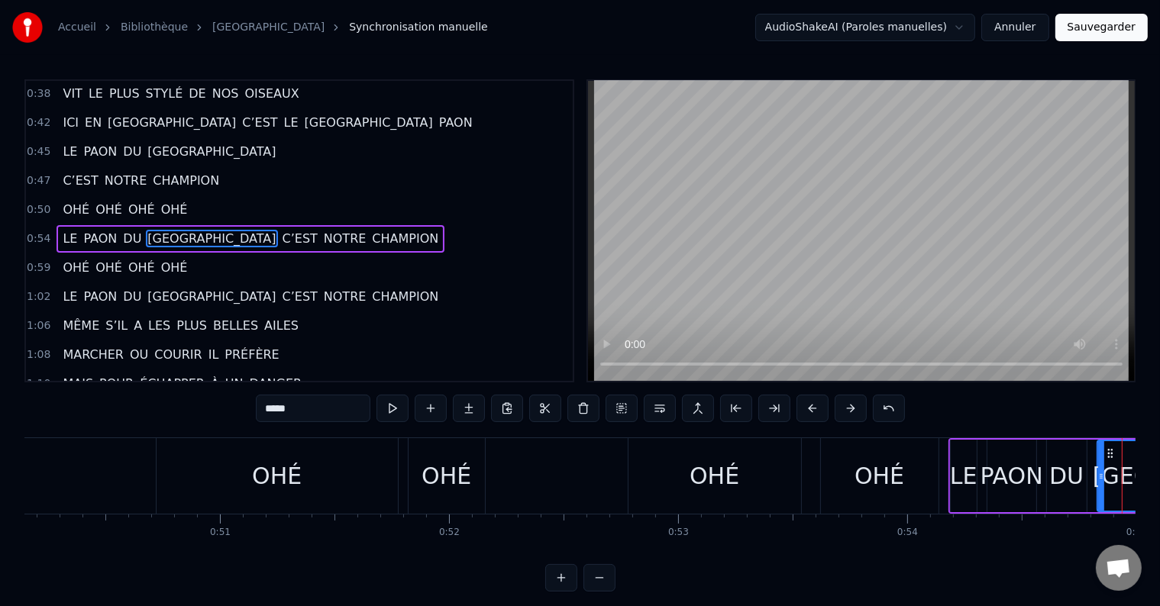
scroll to position [0, 11458]
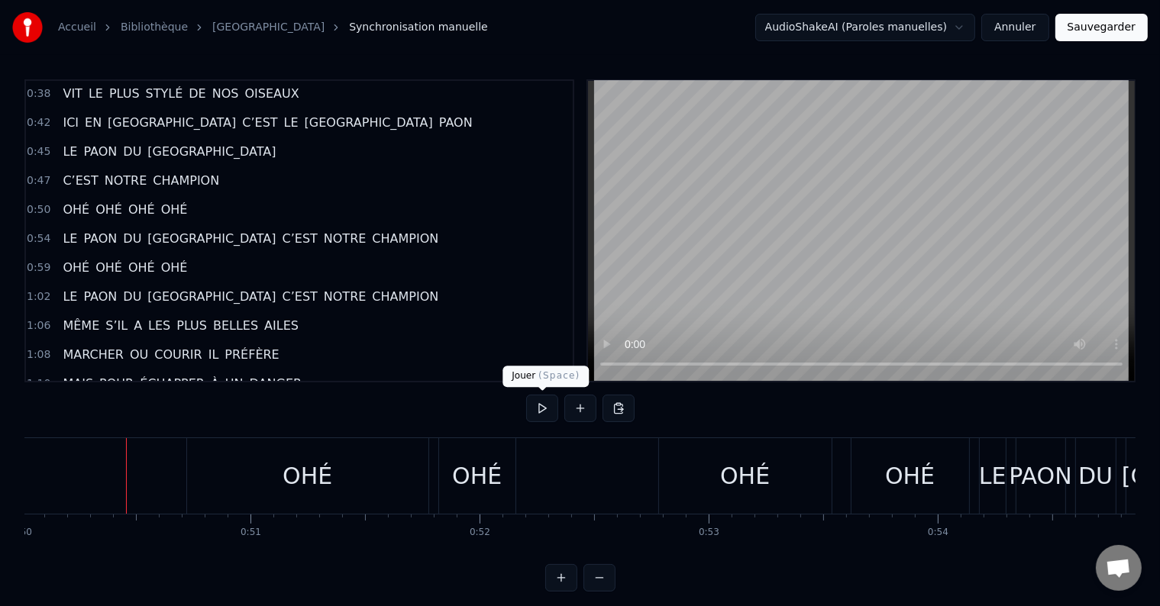
click at [544, 406] on button at bounding box center [542, 408] width 32 height 27
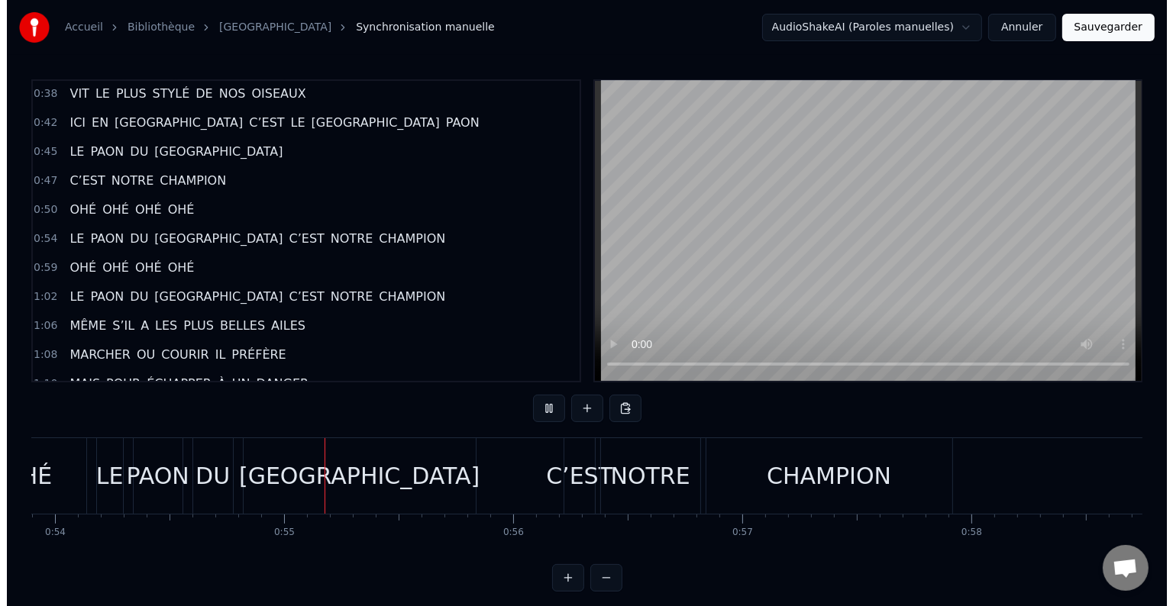
scroll to position [0, 12451]
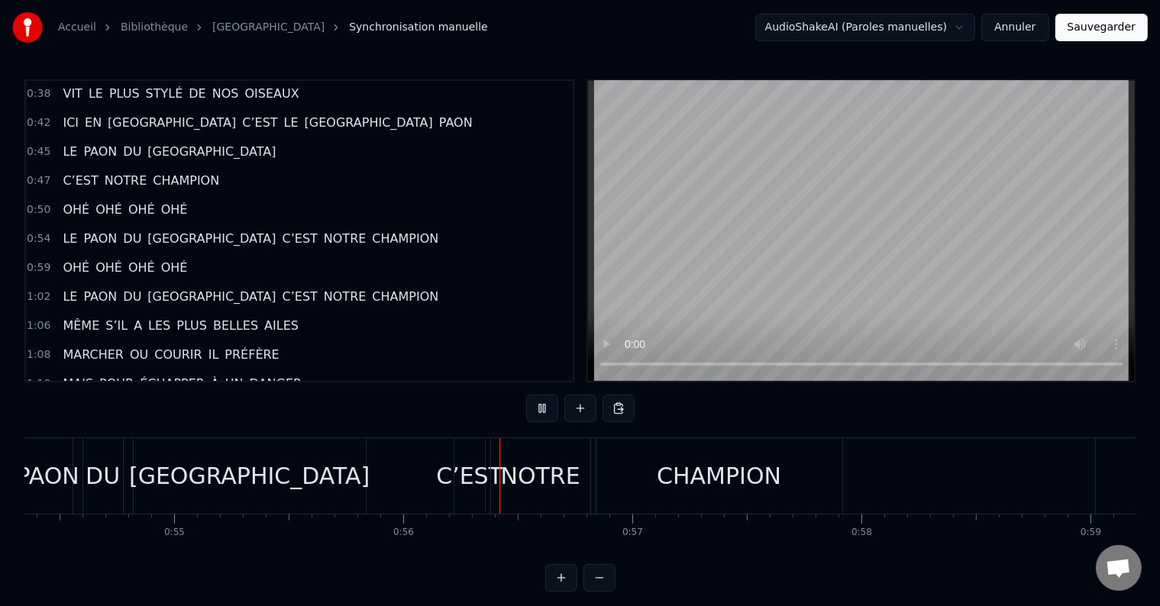
click at [470, 467] on div "C’EST" at bounding box center [469, 476] width 66 height 34
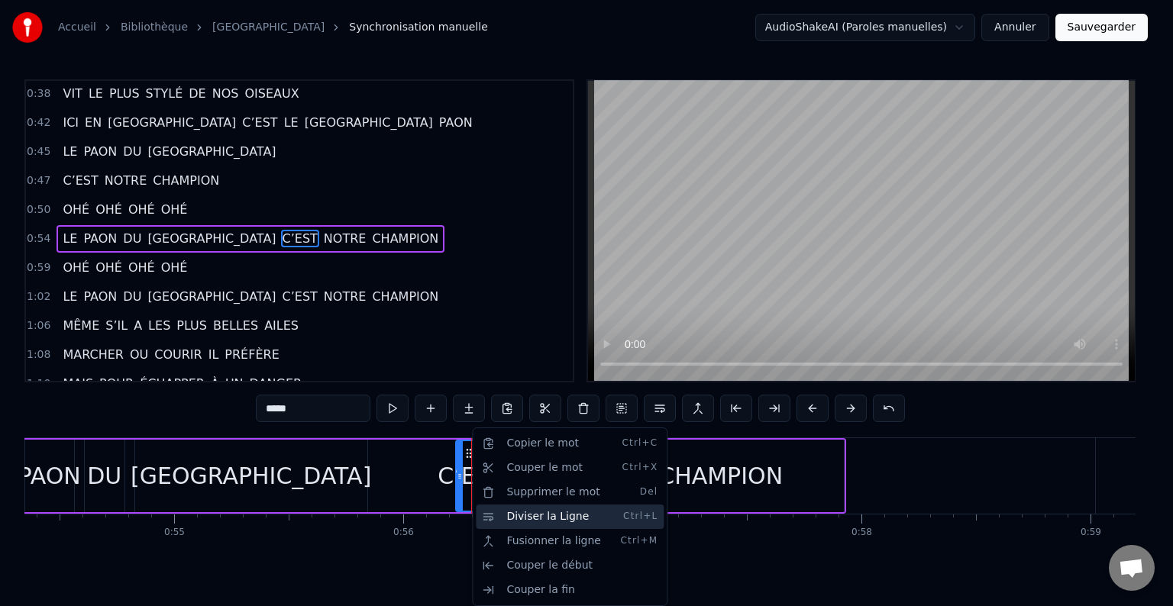
click at [492, 516] on div "Diviser la Ligne Ctrl+L" at bounding box center [570, 517] width 188 height 24
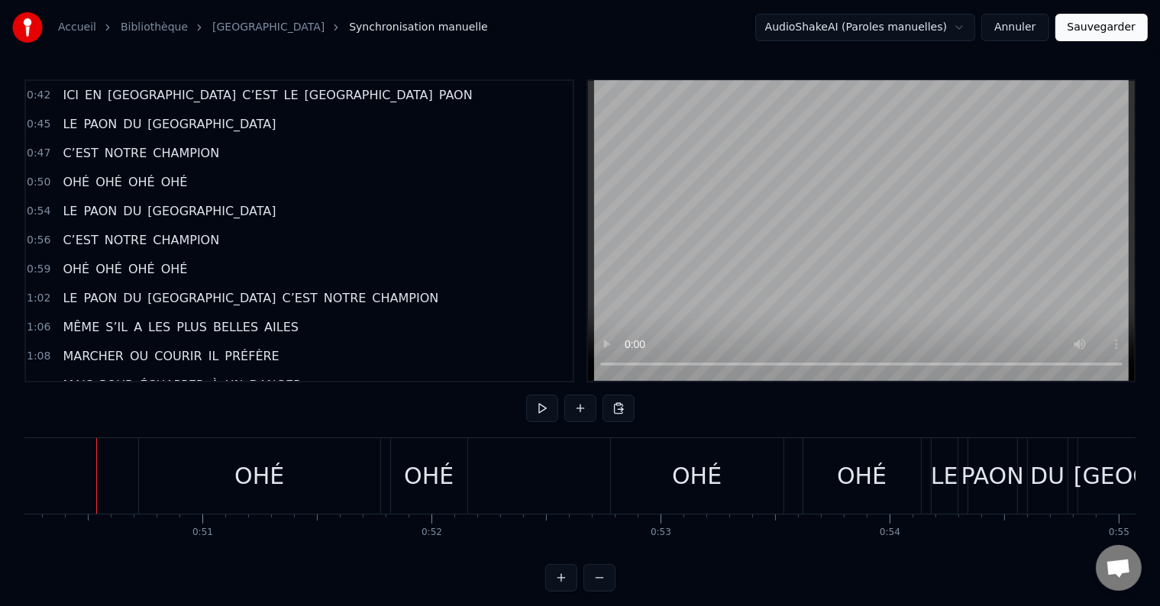
scroll to position [0, 11501]
click at [533, 409] on button at bounding box center [542, 408] width 32 height 27
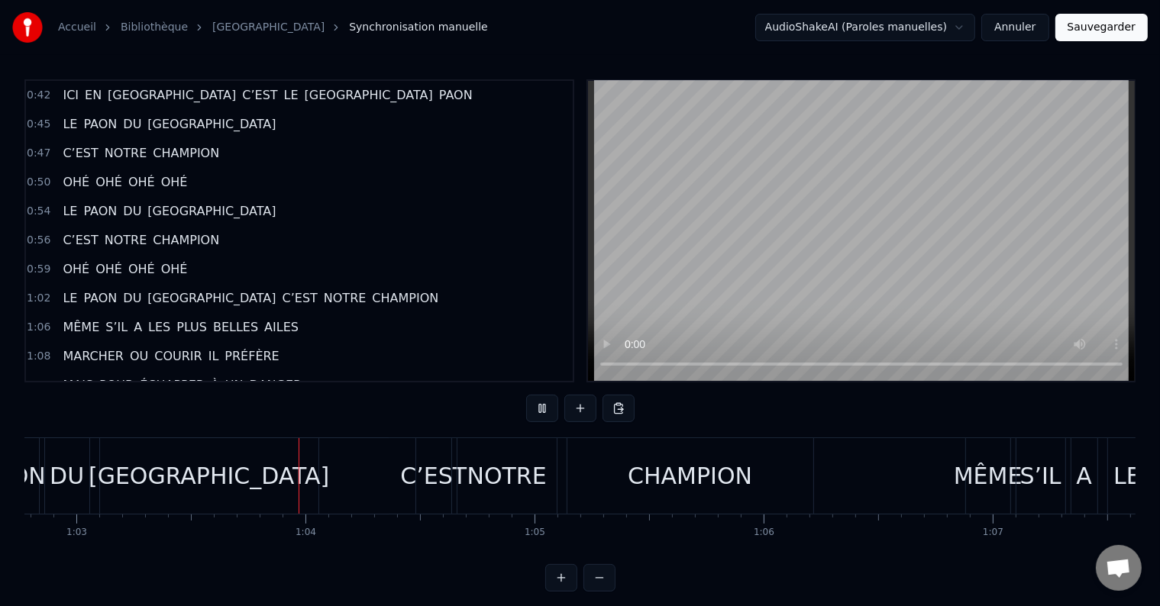
scroll to position [0, 14426]
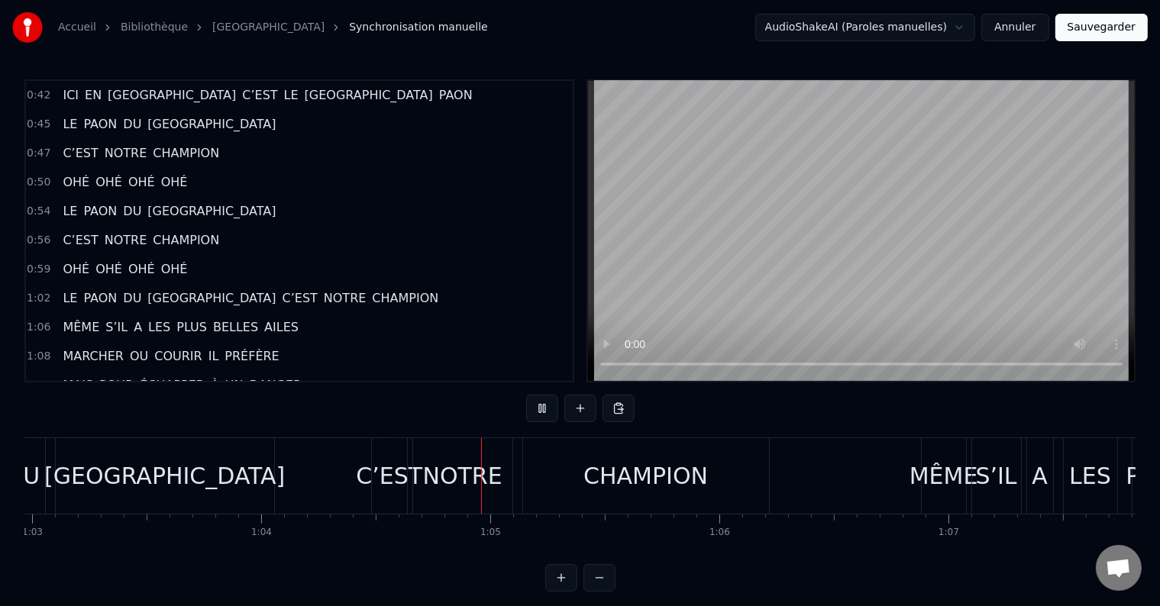
click at [376, 470] on div "C’EST" at bounding box center [389, 476] width 66 height 34
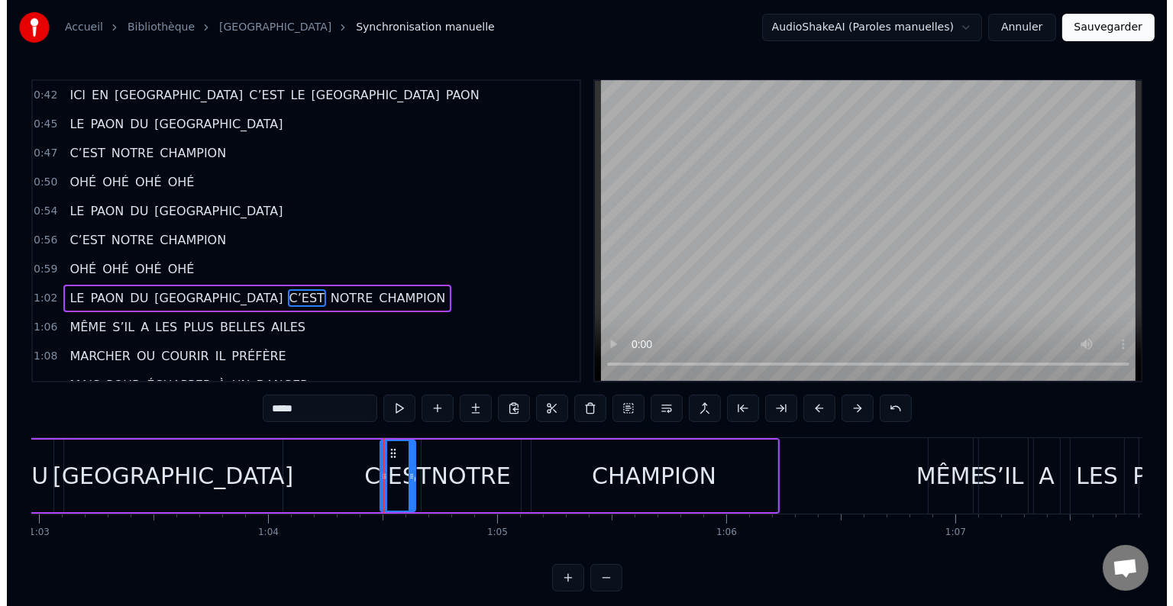
scroll to position [173, 0]
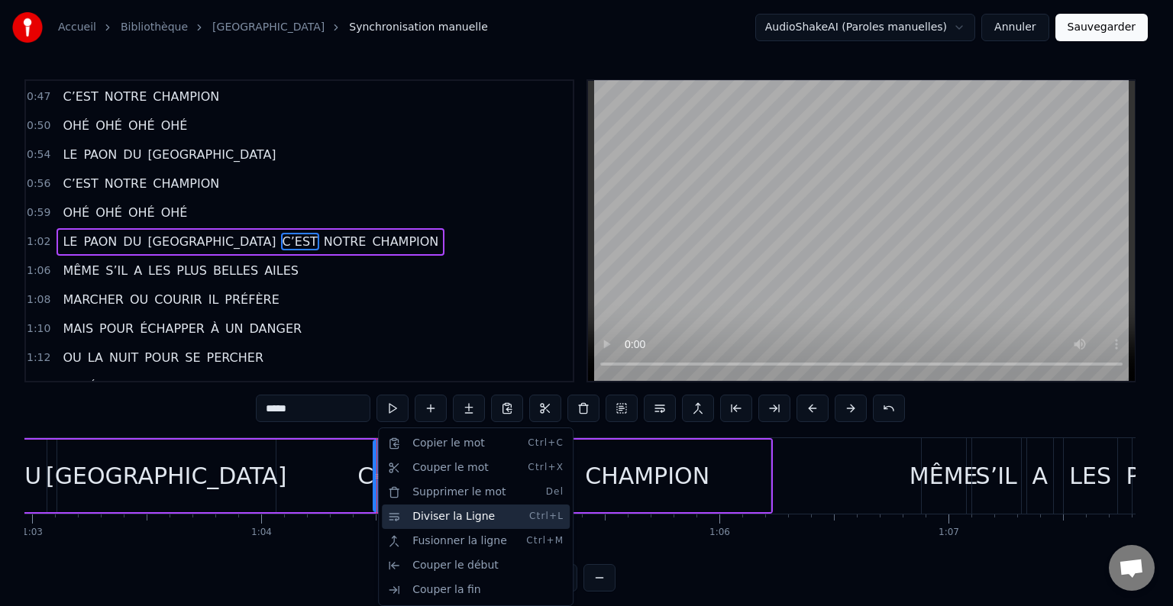
click at [403, 519] on div "Diviser la Ligne Ctrl+L" at bounding box center [476, 517] width 188 height 24
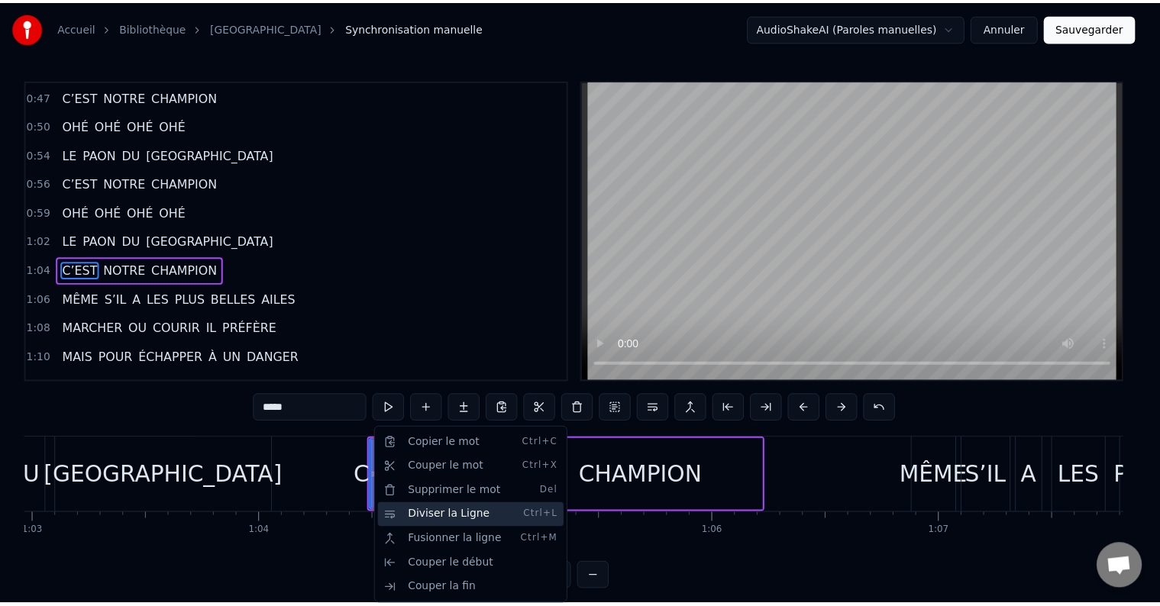
scroll to position [201, 0]
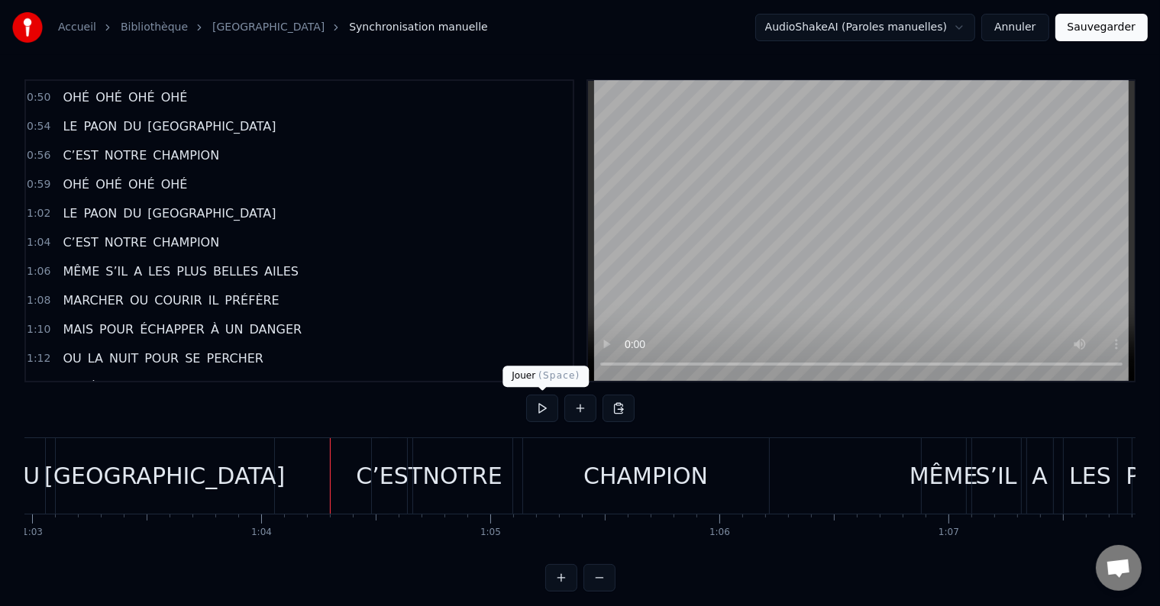
click at [547, 402] on button at bounding box center [542, 408] width 32 height 27
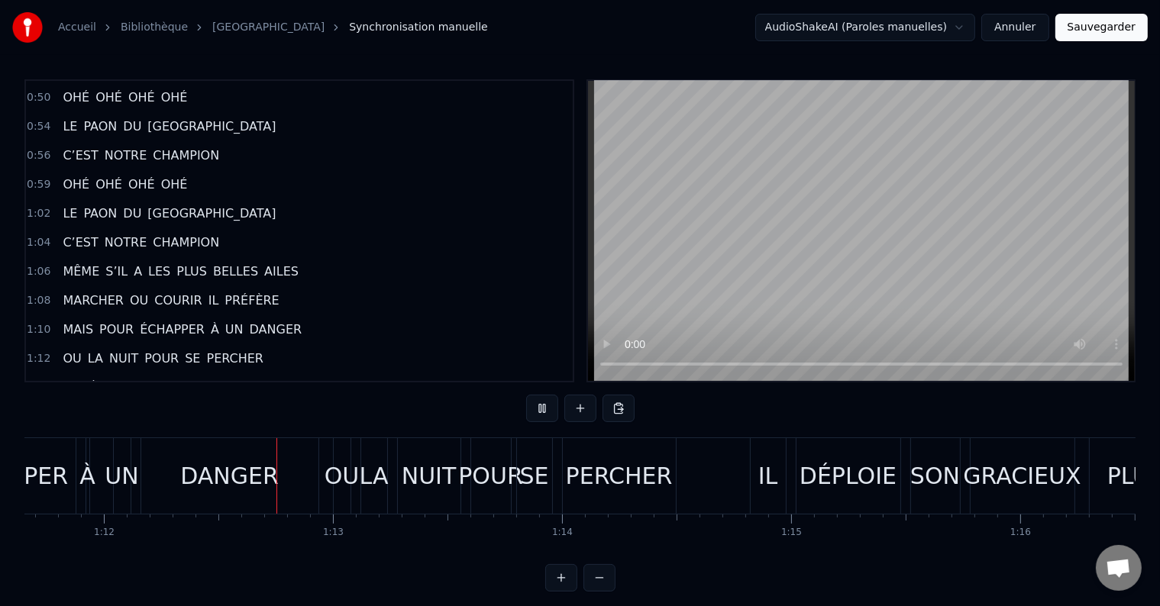
scroll to position [0, 16417]
click at [290, 477] on div "DANGER" at bounding box center [229, 476] width 177 height 76
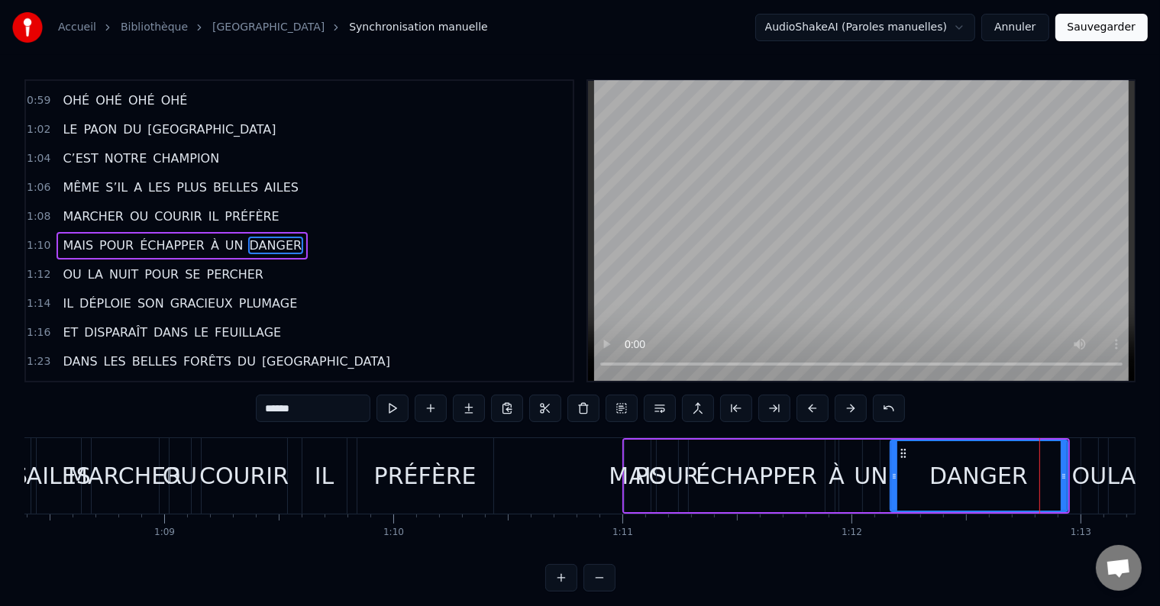
scroll to position [0, 15601]
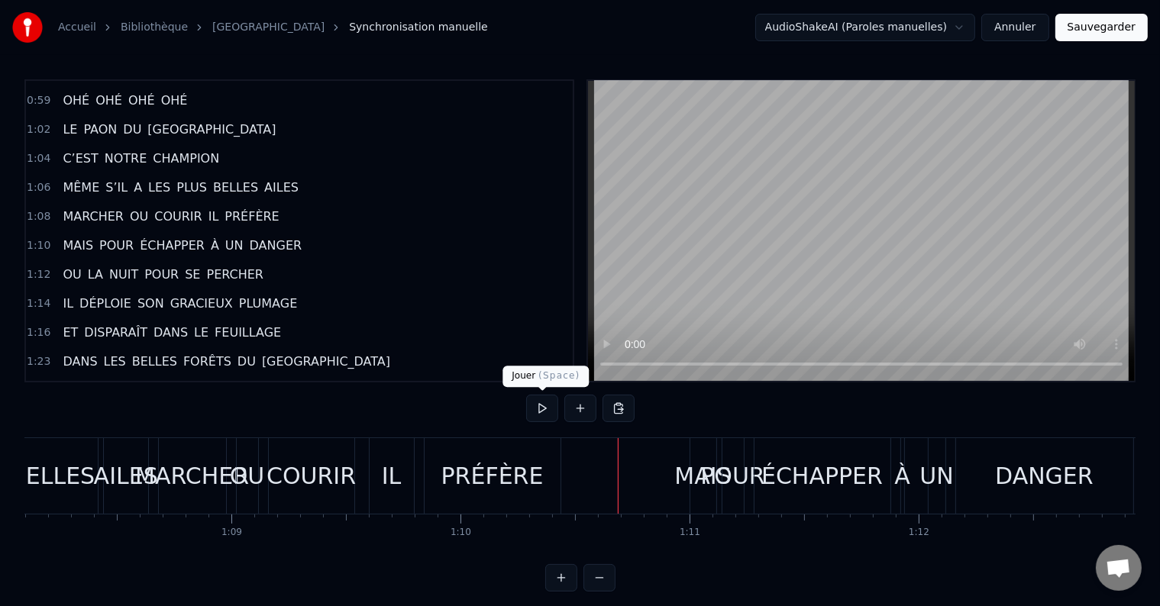
click at [538, 406] on button at bounding box center [542, 408] width 32 height 27
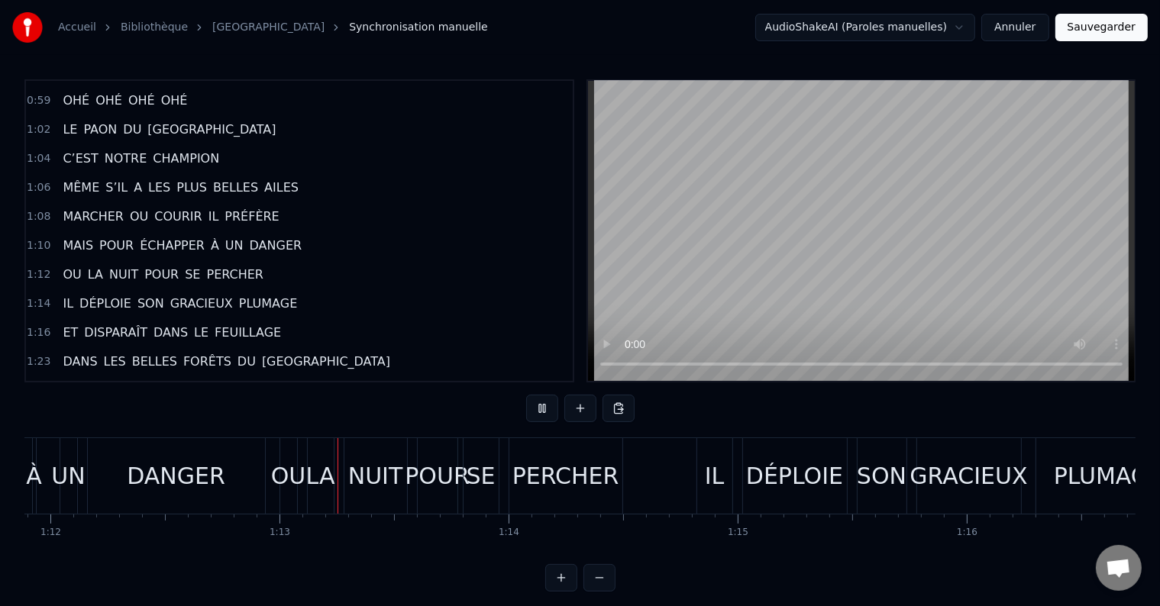
scroll to position [0, 16592]
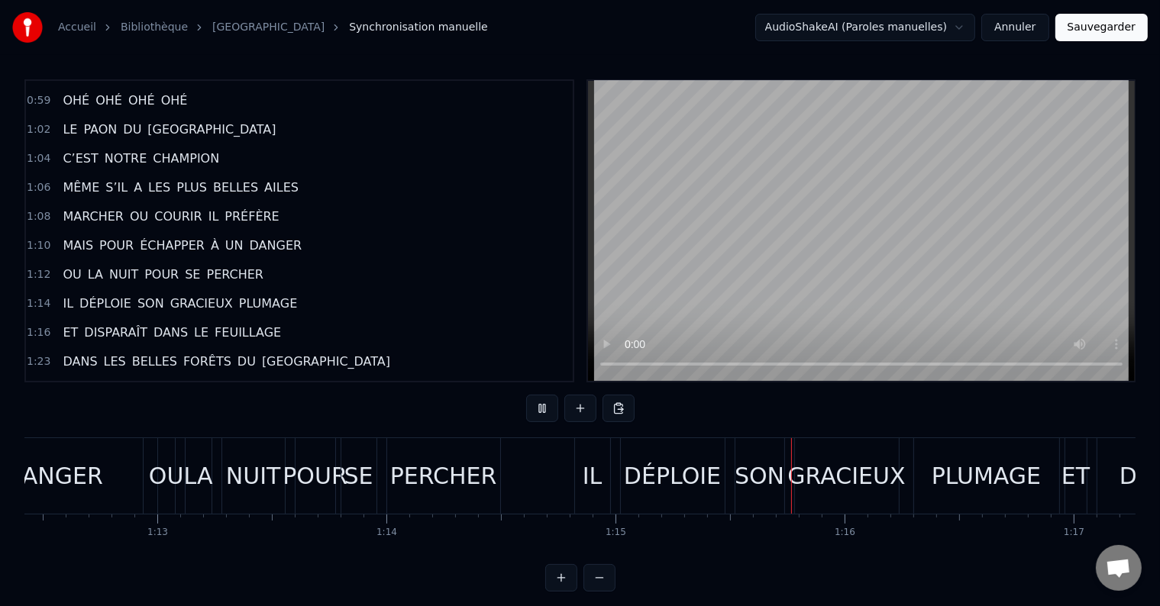
click at [366, 472] on div "SE" at bounding box center [358, 476] width 29 height 34
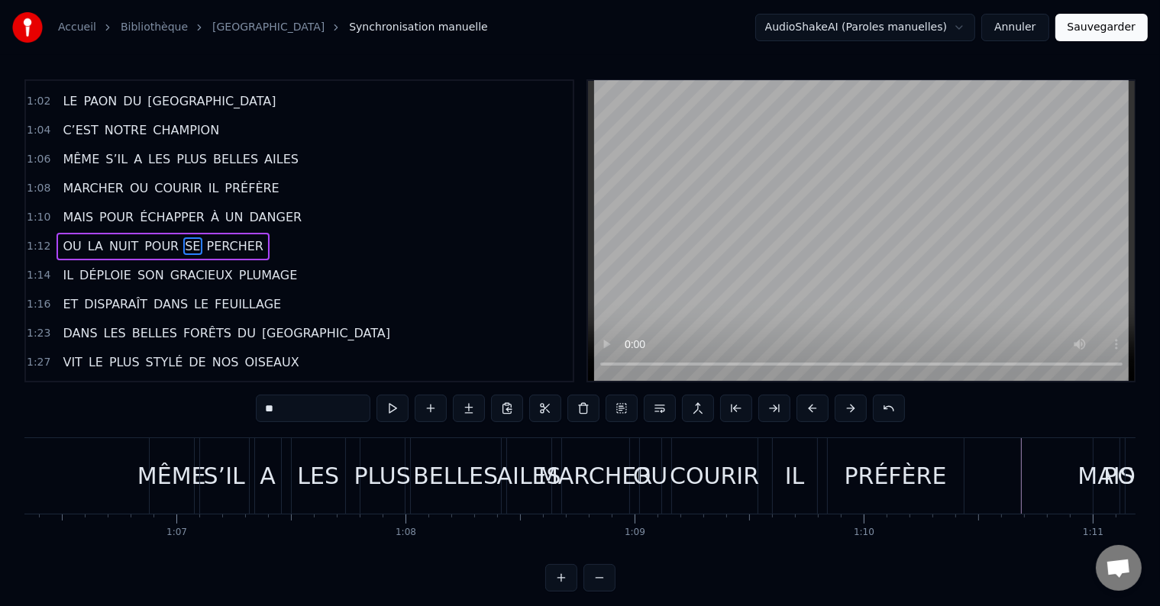
scroll to position [0, 14930]
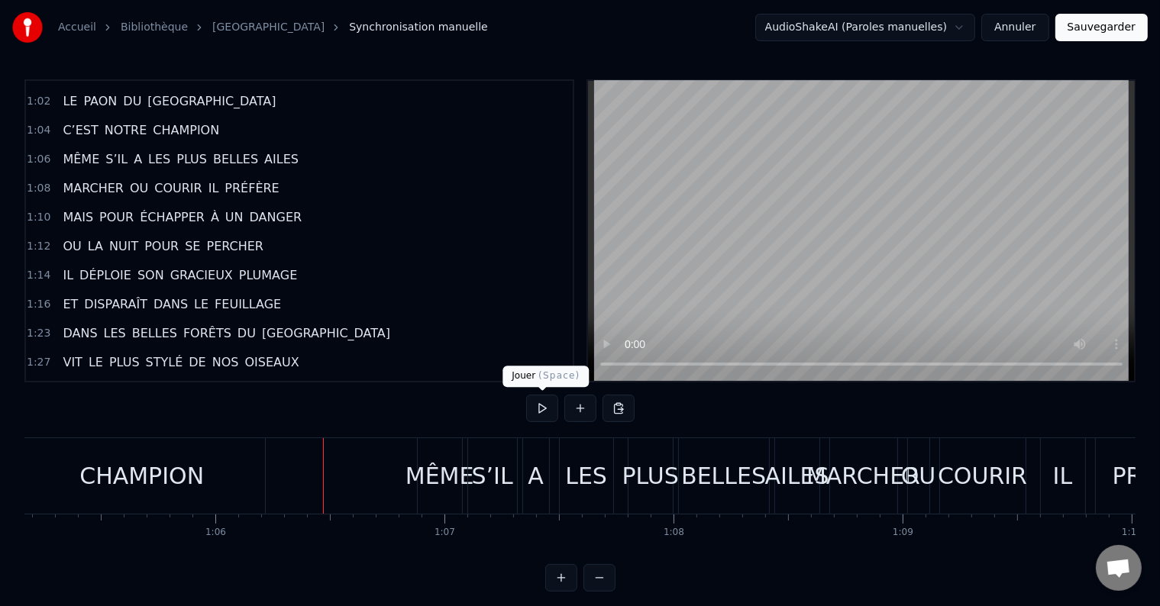
click at [546, 405] on button at bounding box center [542, 408] width 32 height 27
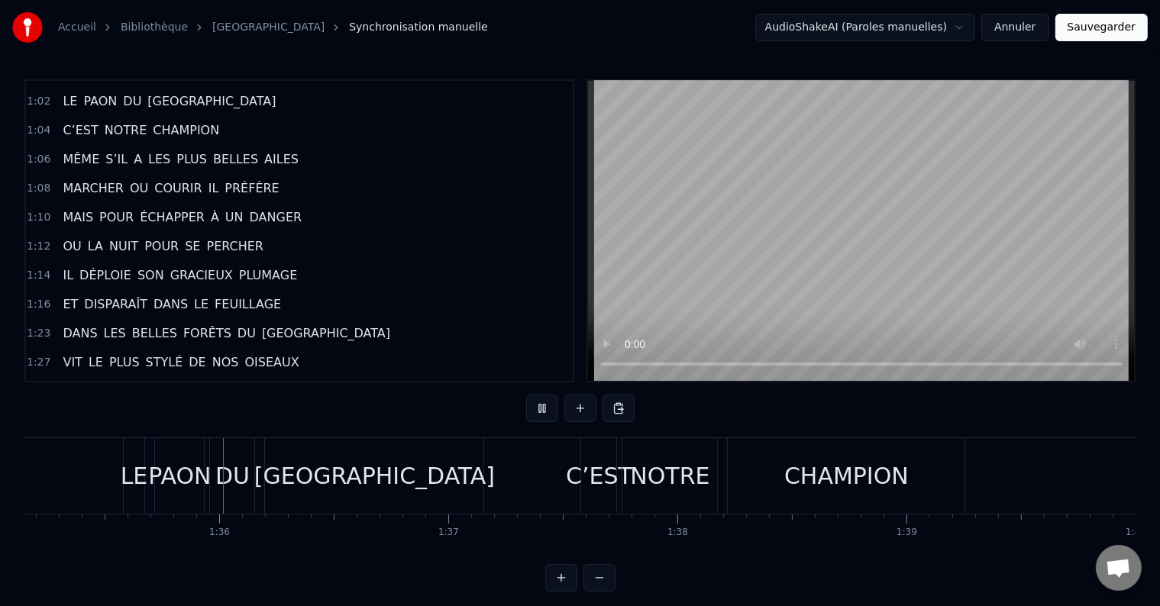
scroll to position [0, 21808]
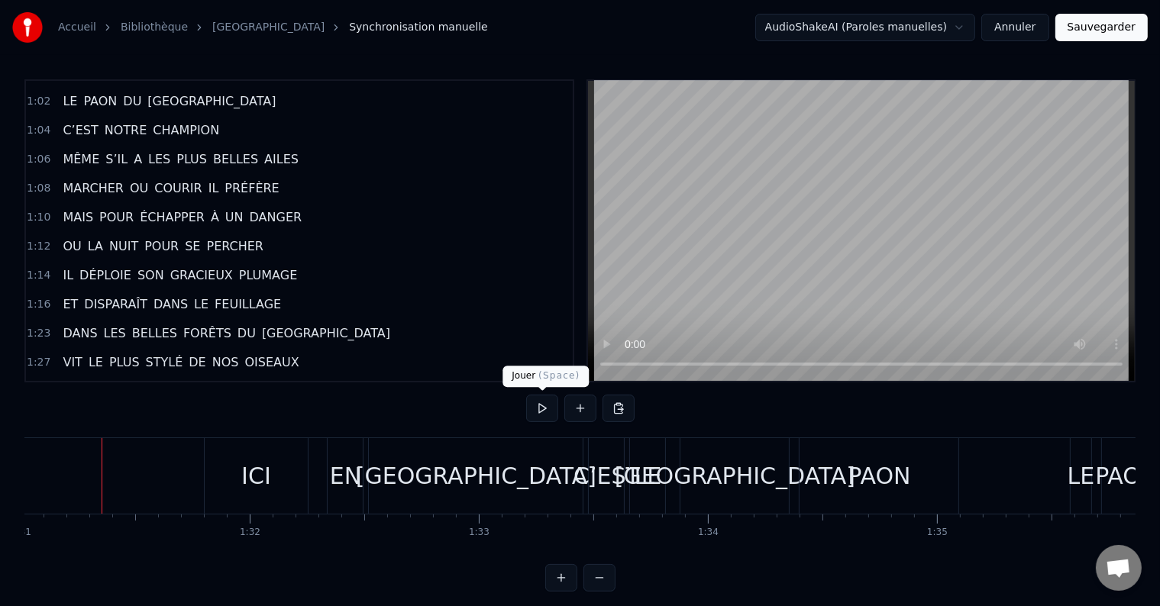
click at [534, 404] on button at bounding box center [542, 408] width 32 height 27
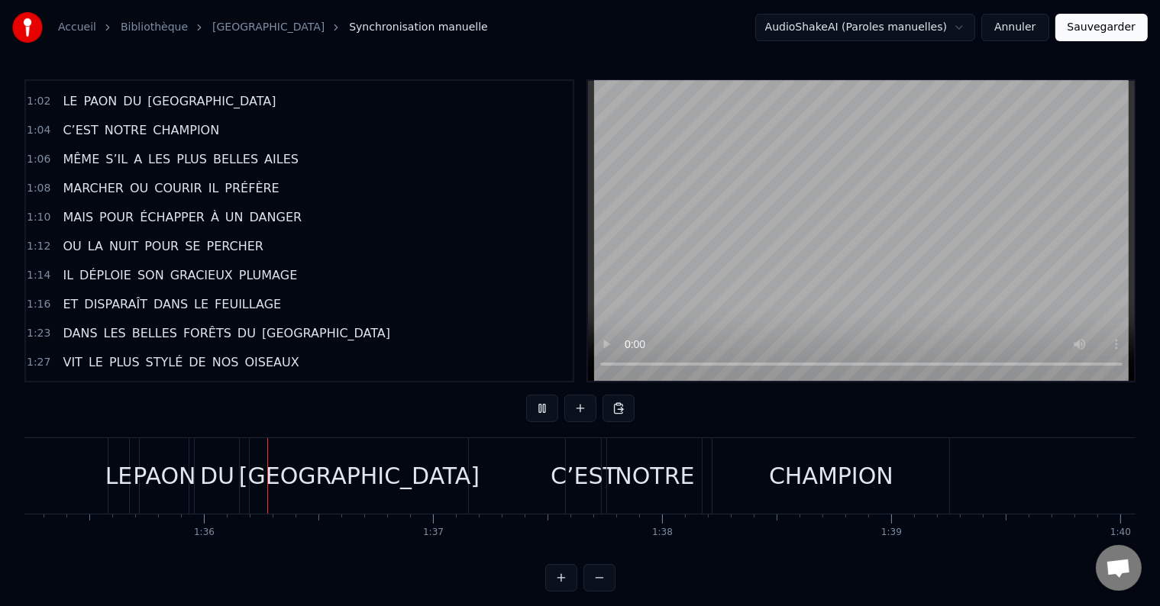
scroll to position [0, 21817]
click at [580, 486] on div "C’EST" at bounding box center [581, 476] width 66 height 34
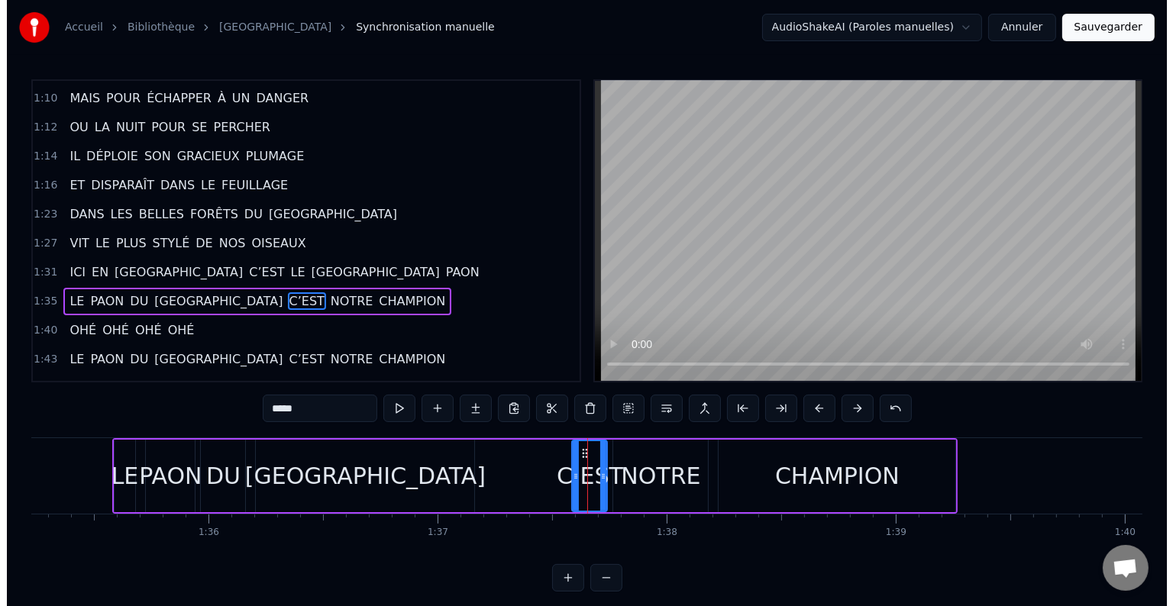
scroll to position [482, 0]
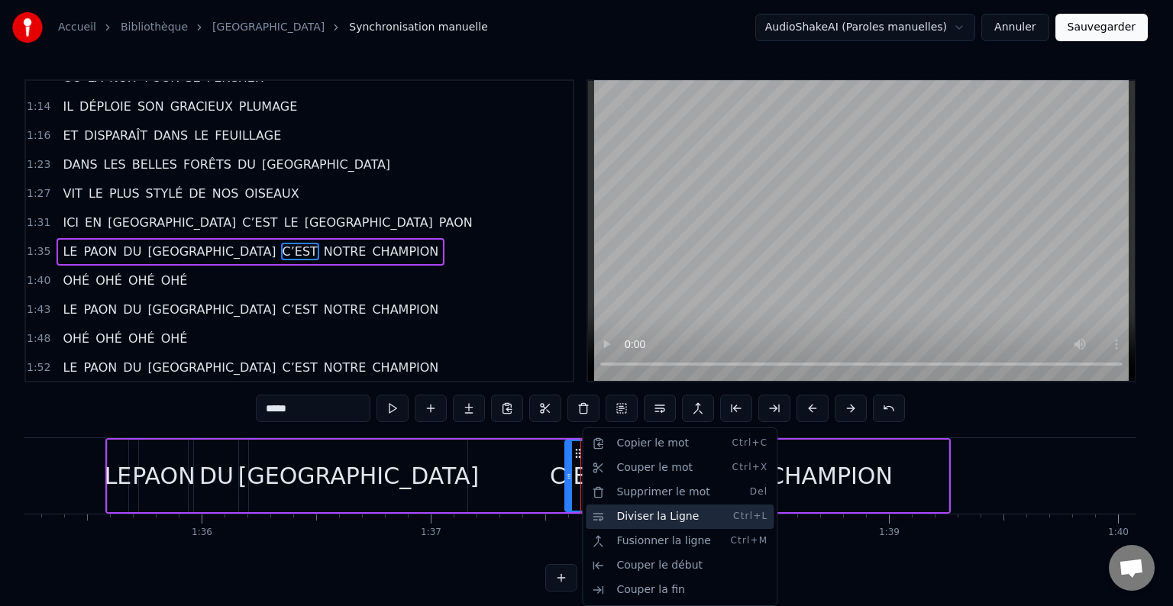
click at [608, 522] on div "Diviser la Ligne Ctrl+L" at bounding box center [680, 517] width 188 height 24
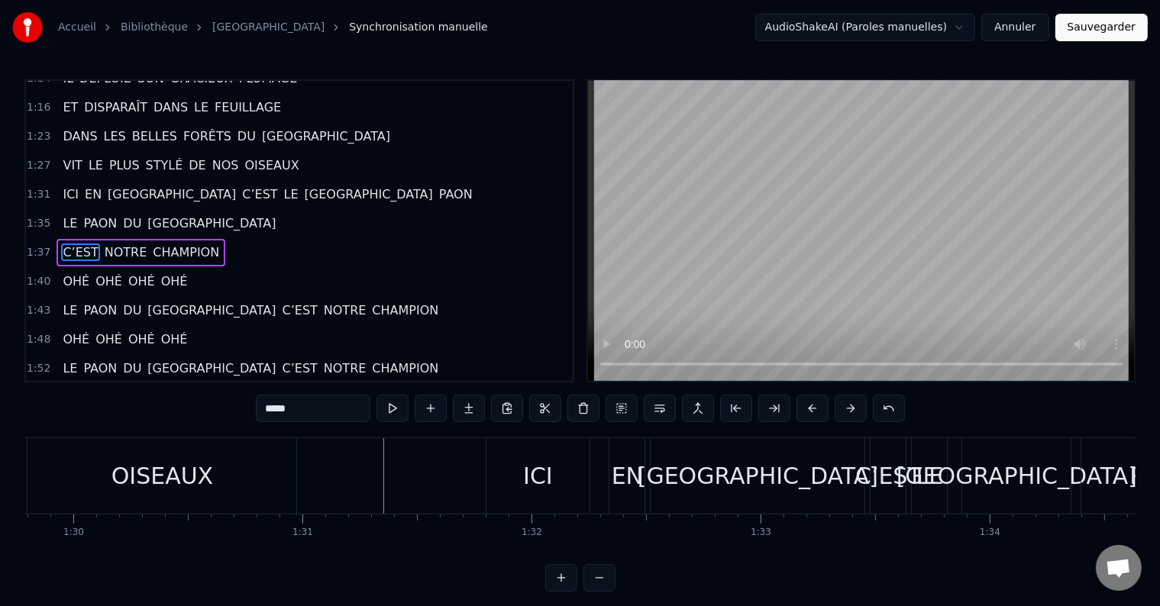
scroll to position [0, 20459]
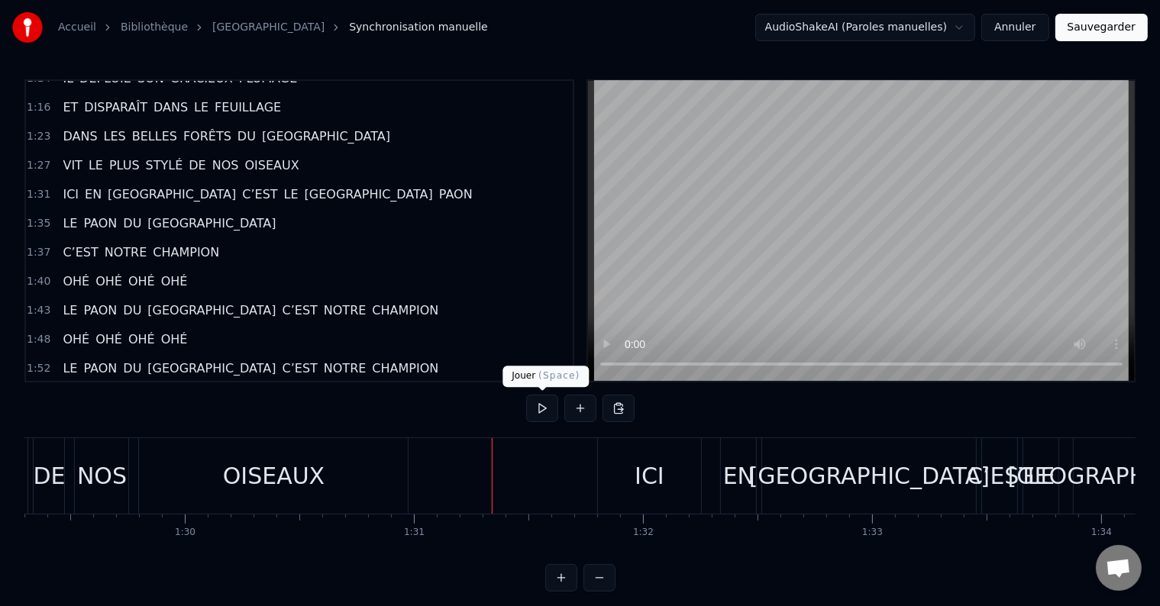
click at [547, 412] on button at bounding box center [542, 408] width 32 height 27
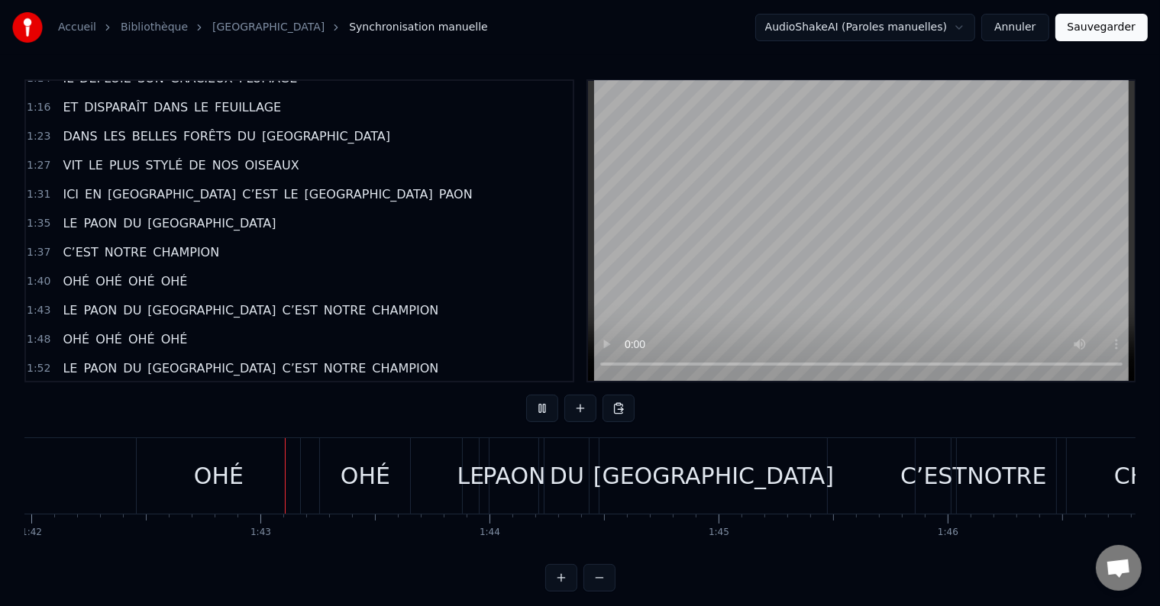
scroll to position [0, 23398]
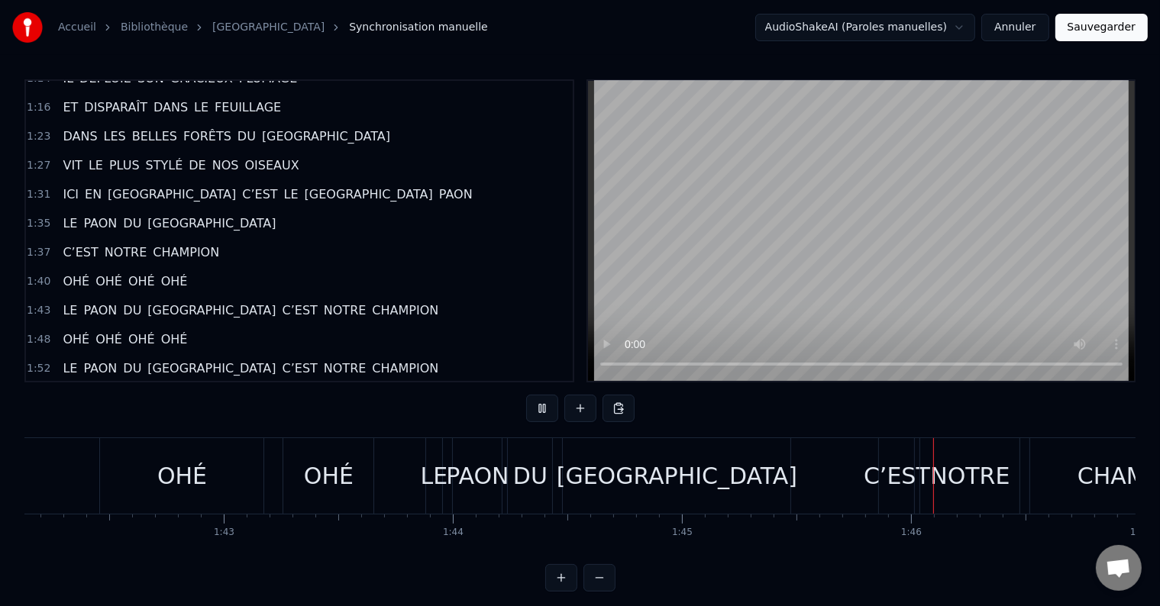
click at [522, 484] on div "DU" at bounding box center [530, 476] width 34 height 34
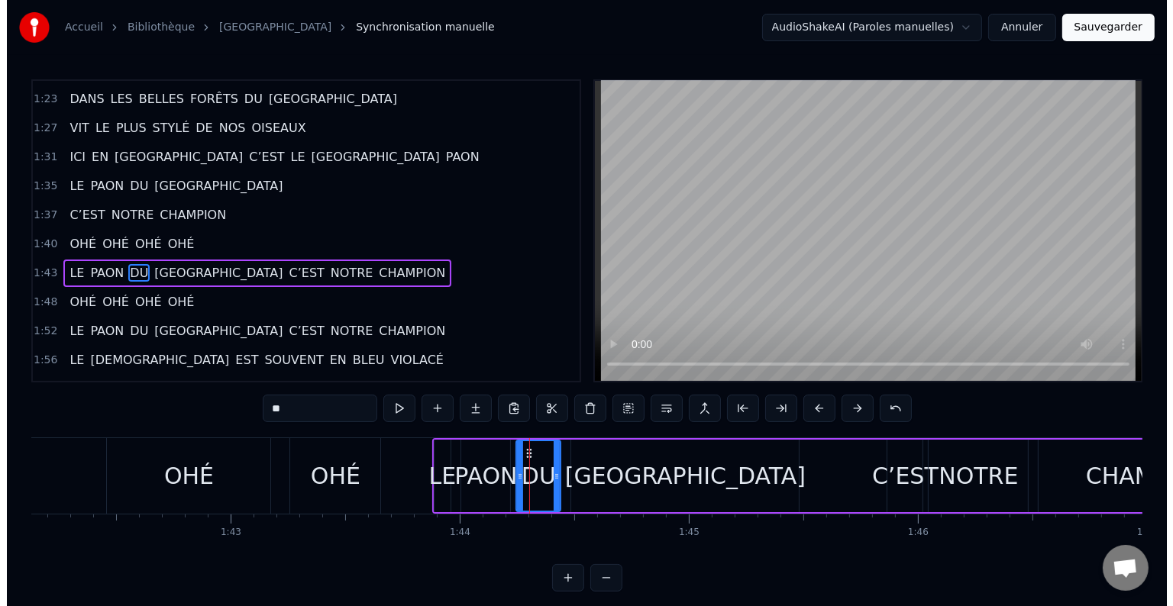
scroll to position [566, 0]
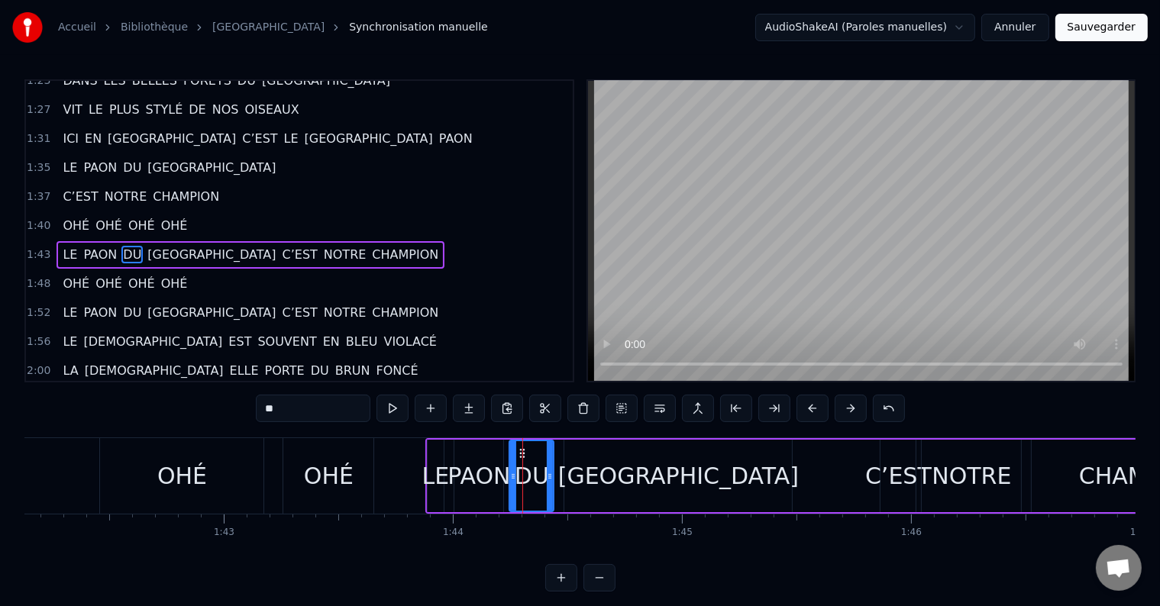
click at [882, 469] on div "C’EST" at bounding box center [898, 476] width 66 height 34
type input "*****"
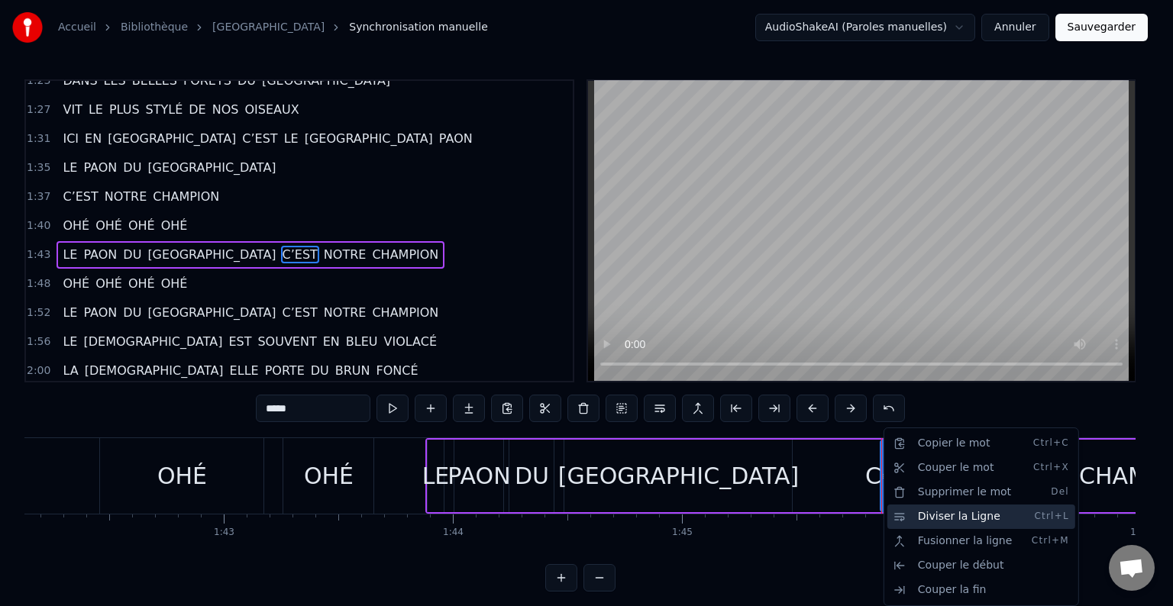
click at [896, 512] on div "Diviser la Ligne Ctrl+L" at bounding box center [981, 517] width 188 height 24
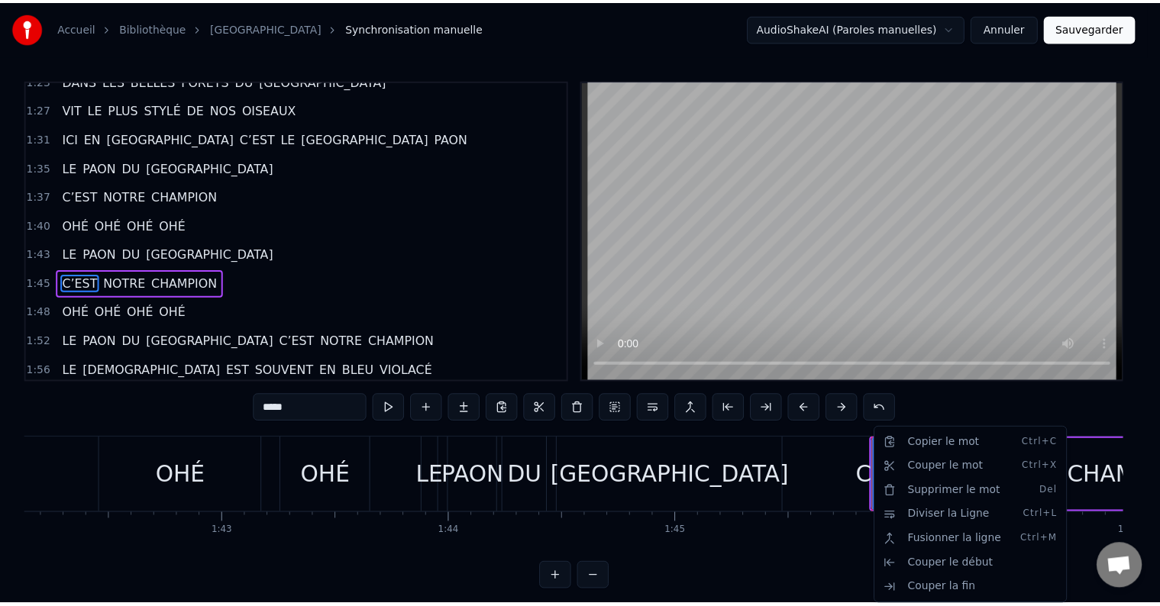
scroll to position [594, 0]
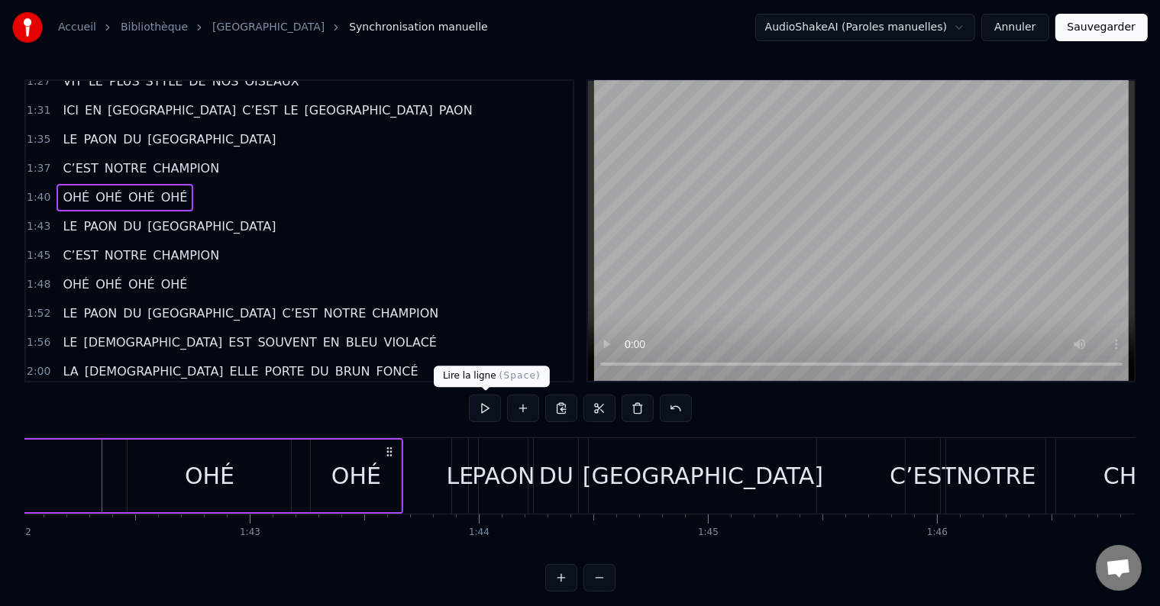
click at [485, 411] on button at bounding box center [485, 408] width 32 height 27
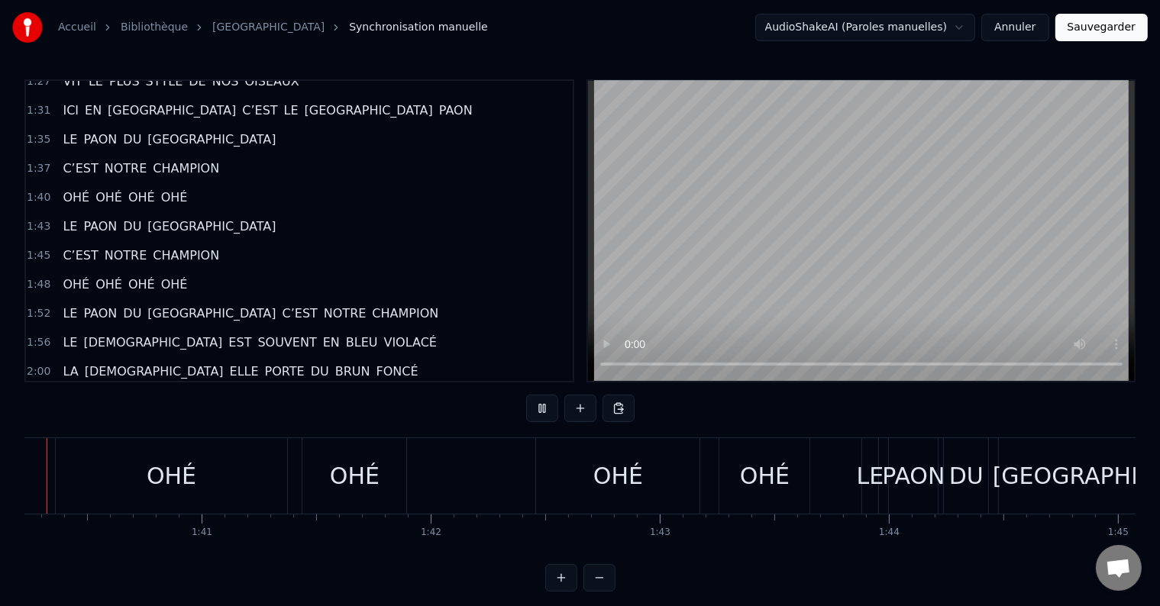
scroll to position [0, 22907]
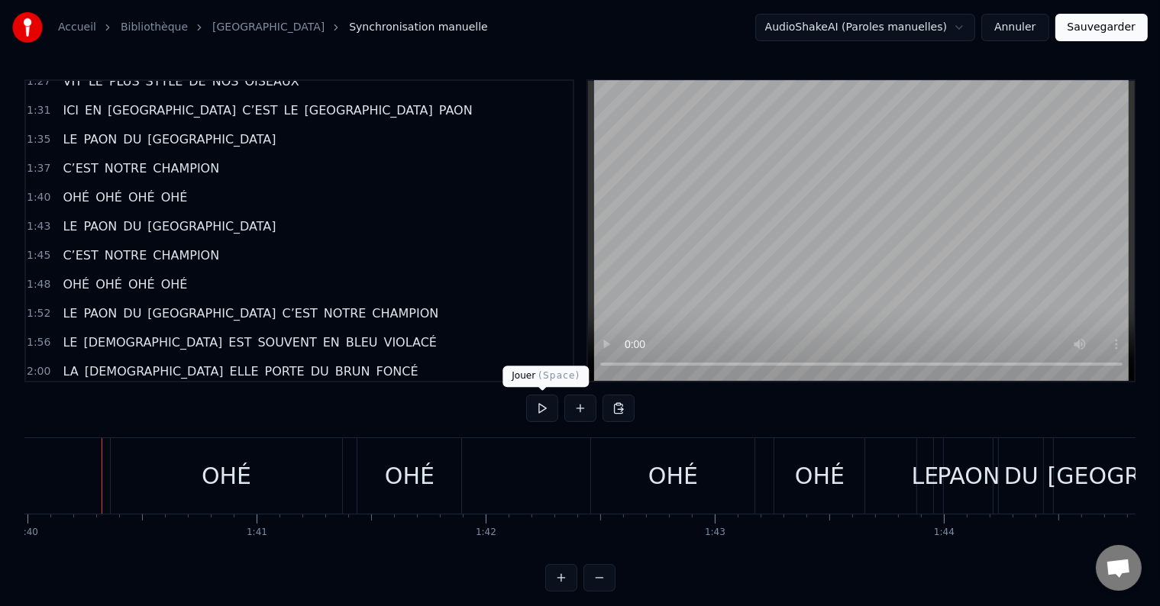
click at [550, 405] on button at bounding box center [542, 408] width 32 height 27
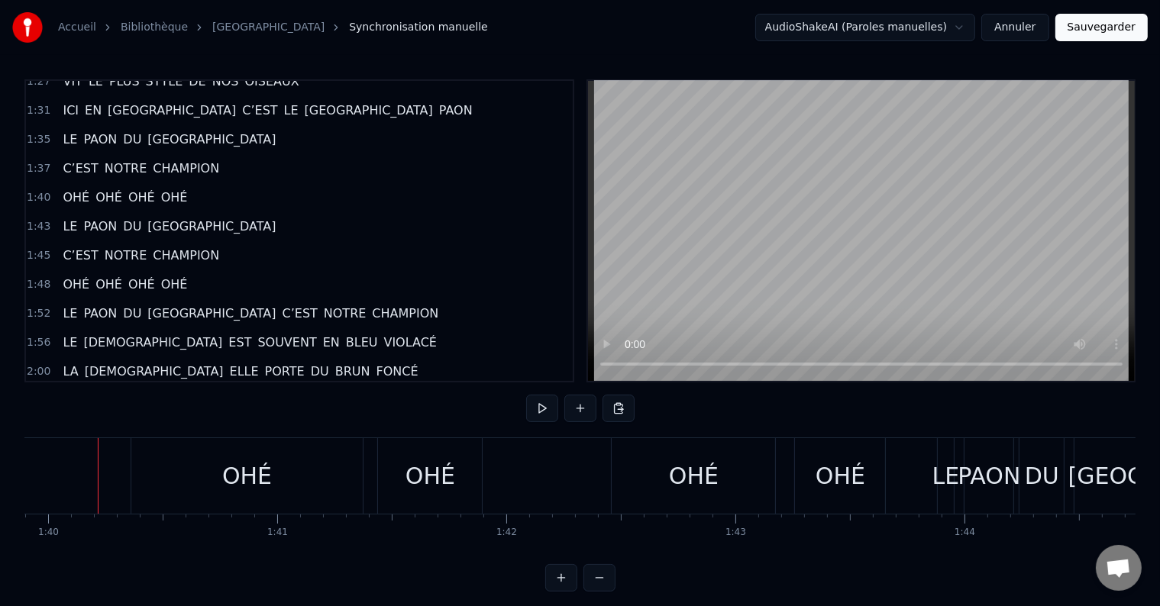
scroll to position [0, 22883]
click at [550, 409] on button at bounding box center [542, 408] width 32 height 27
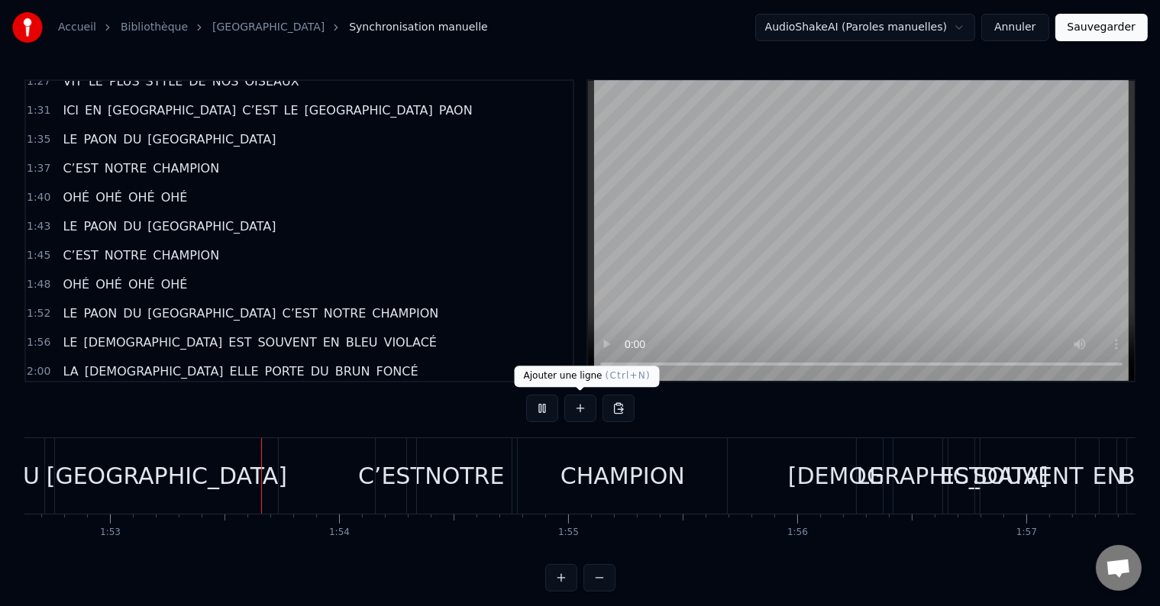
scroll to position [0, 25804]
click at [370, 469] on div "C’EST" at bounding box center [390, 476] width 66 height 34
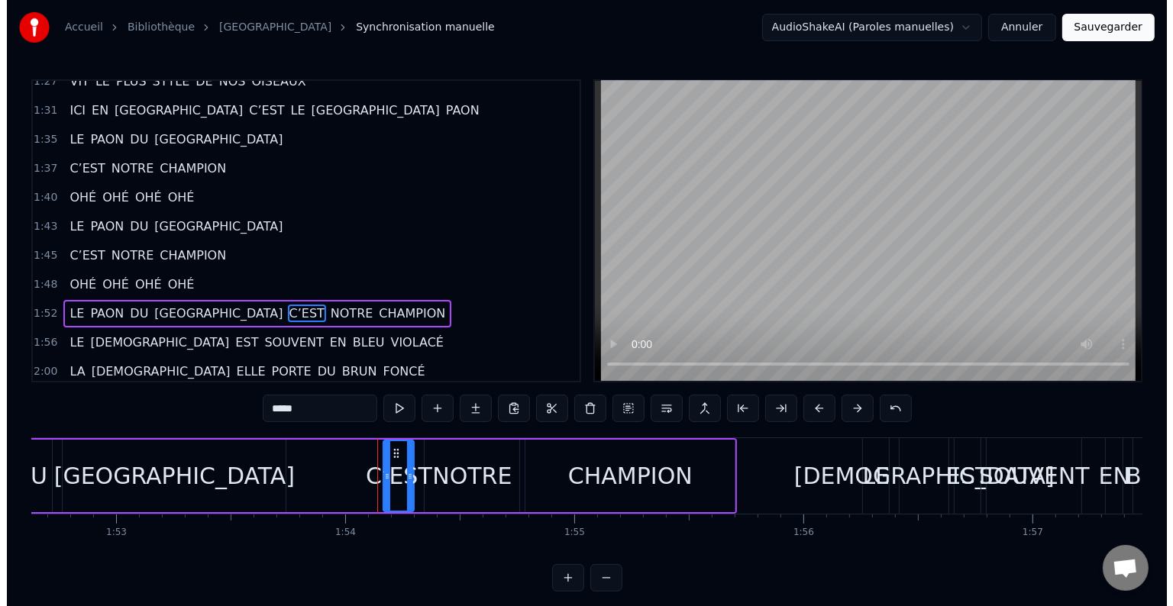
scroll to position [651, 0]
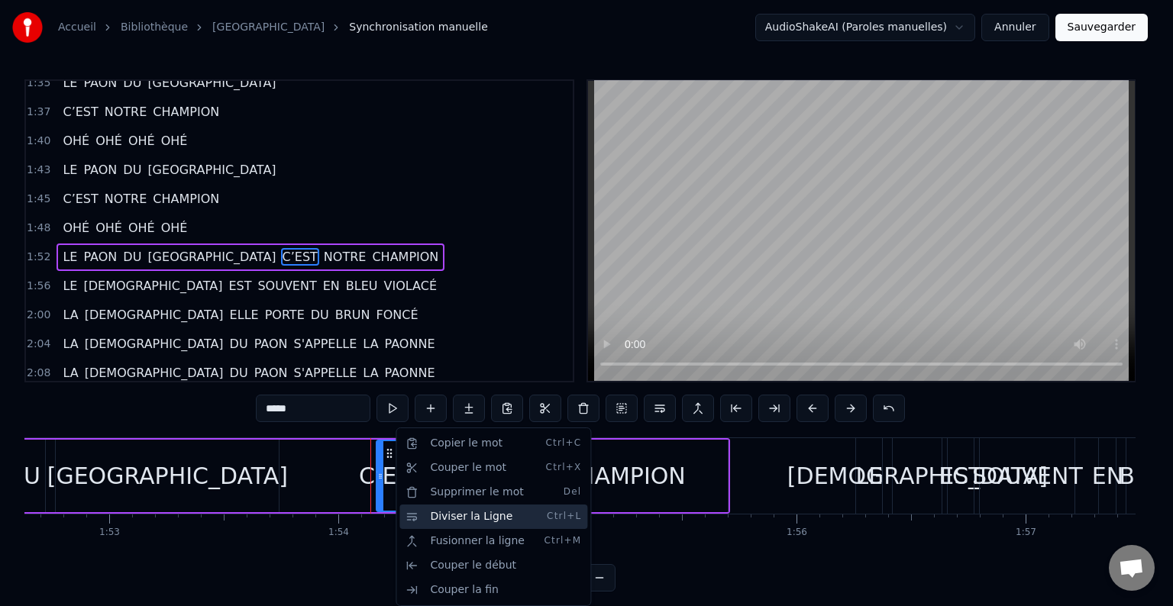
click at [407, 514] on div "Diviser la Ligne Ctrl+L" at bounding box center [493, 517] width 188 height 24
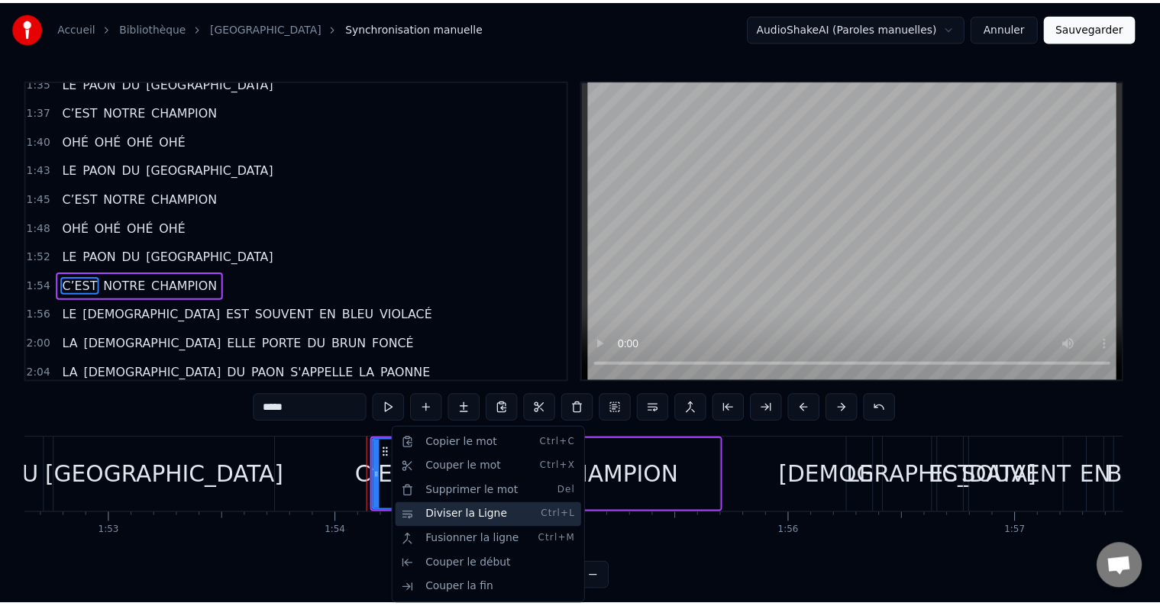
scroll to position [678, 0]
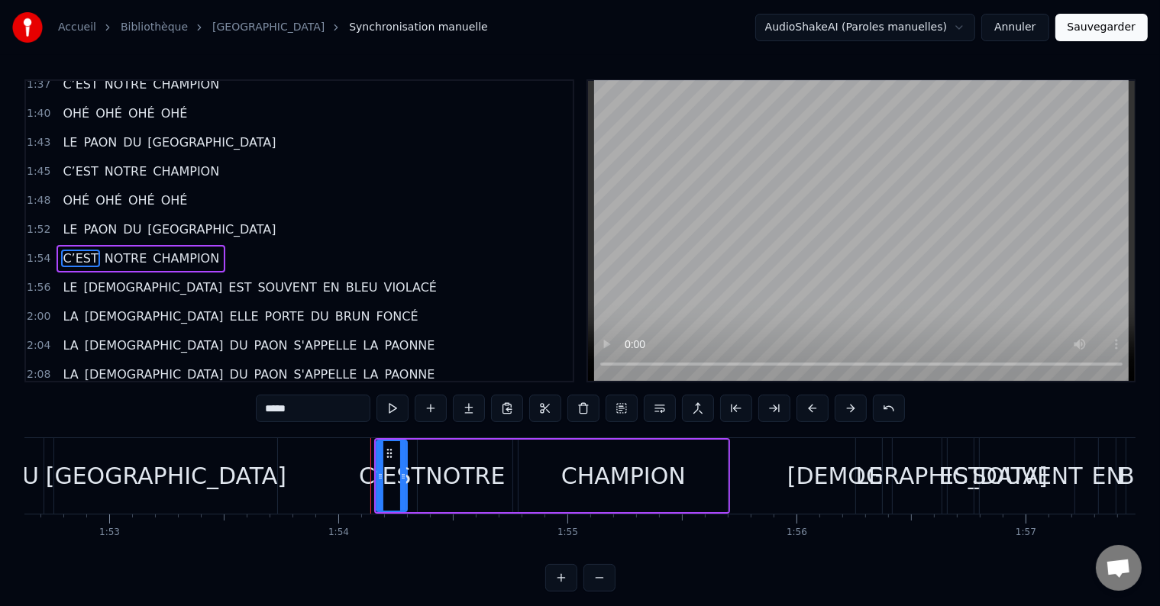
click at [758, 550] on div "OHÉ OHÉ OHÉ OHÉ OHÉ OHÉ OHÉ OHÉ OHÉ OHÉ OHÉ OHÉ DANS LES BELLES FORÊTS DU [GEOG…" at bounding box center [579, 495] width 1111 height 115
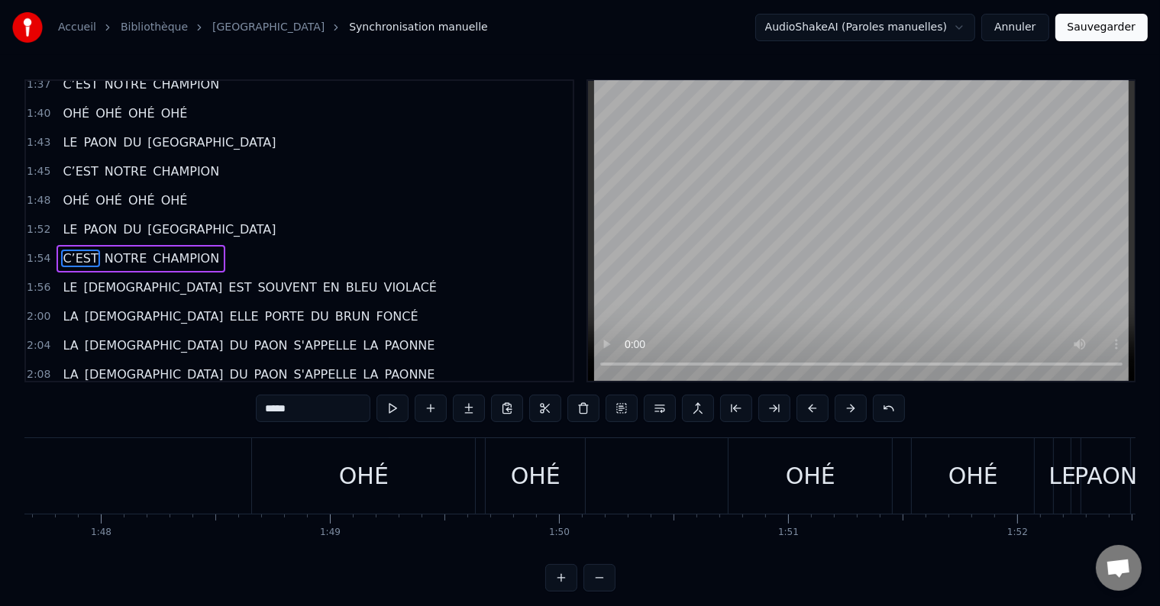
scroll to position [0, 24555]
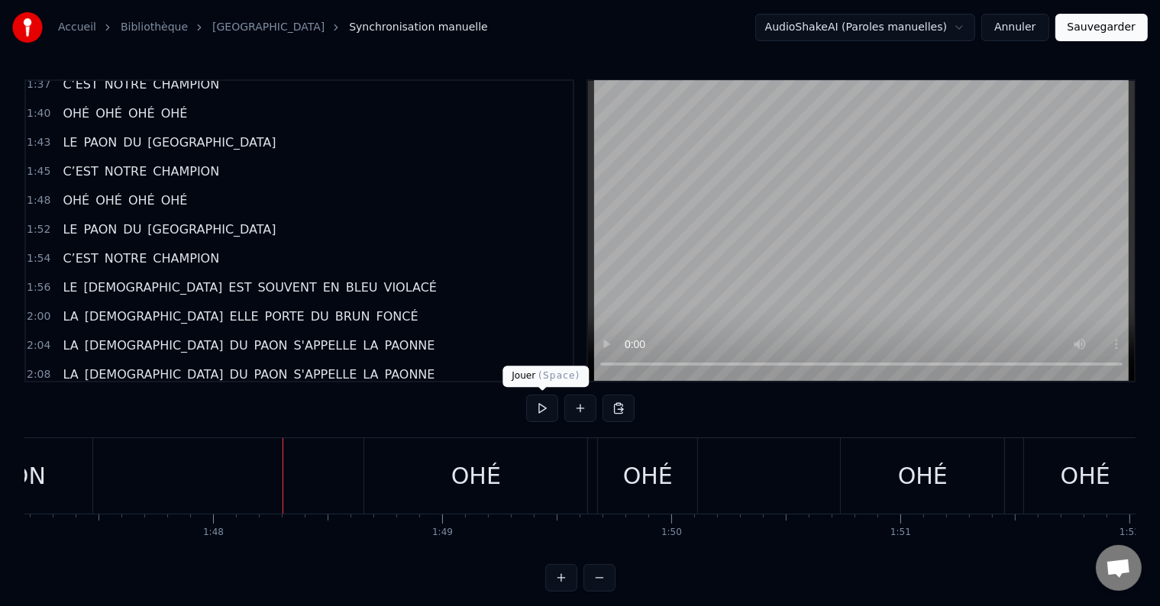
click at [550, 406] on button at bounding box center [542, 408] width 32 height 27
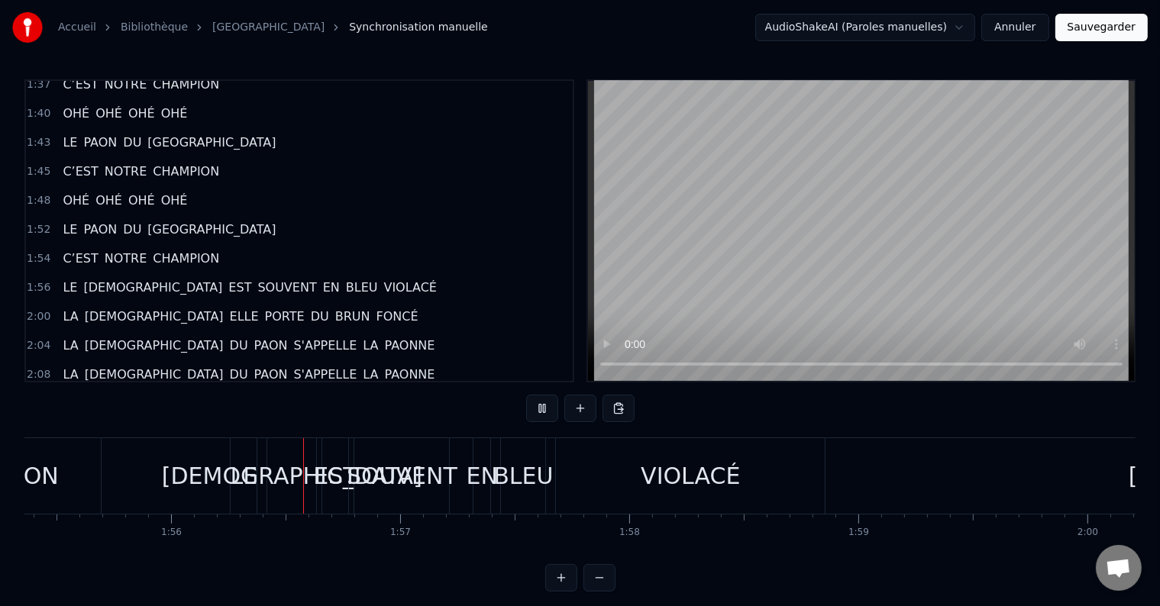
scroll to position [0, 26491]
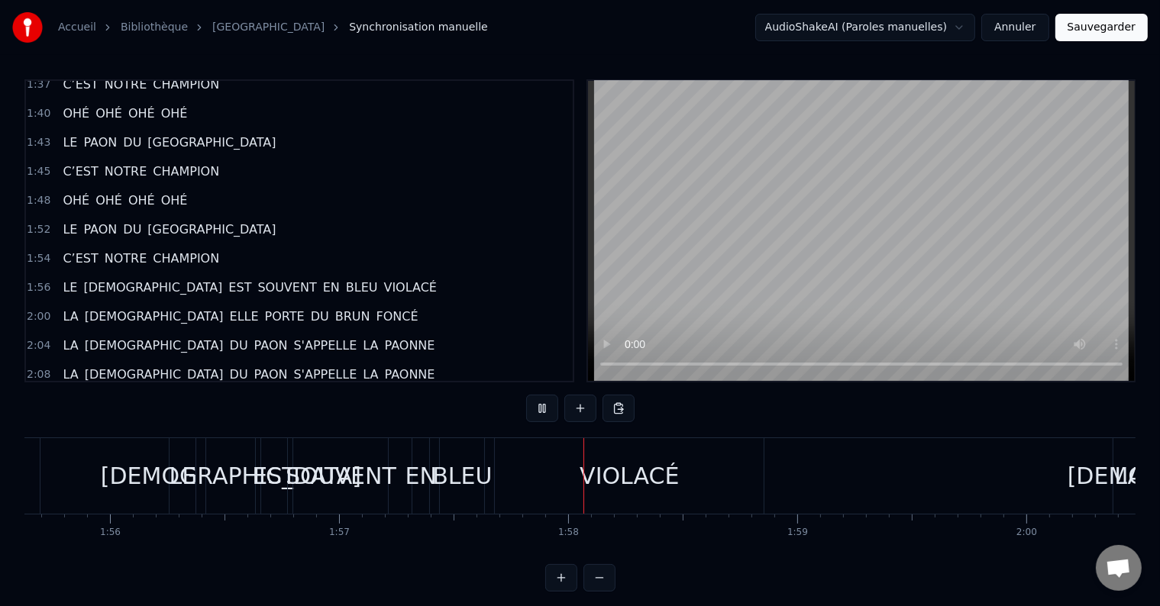
click at [464, 470] on div "BLEU" at bounding box center [462, 476] width 60 height 34
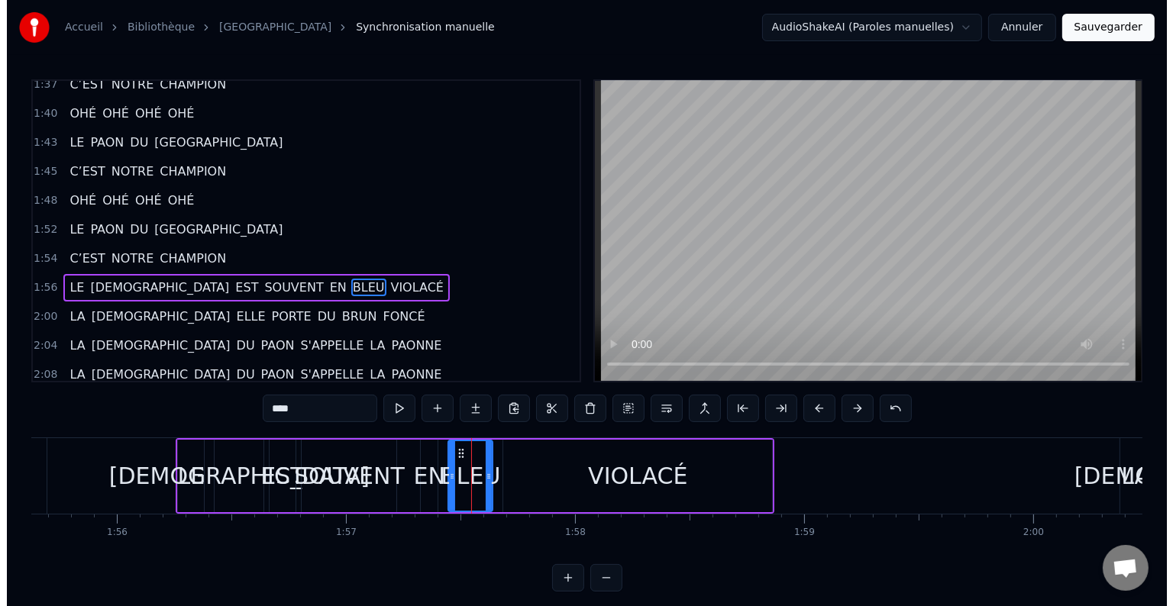
scroll to position [706, 0]
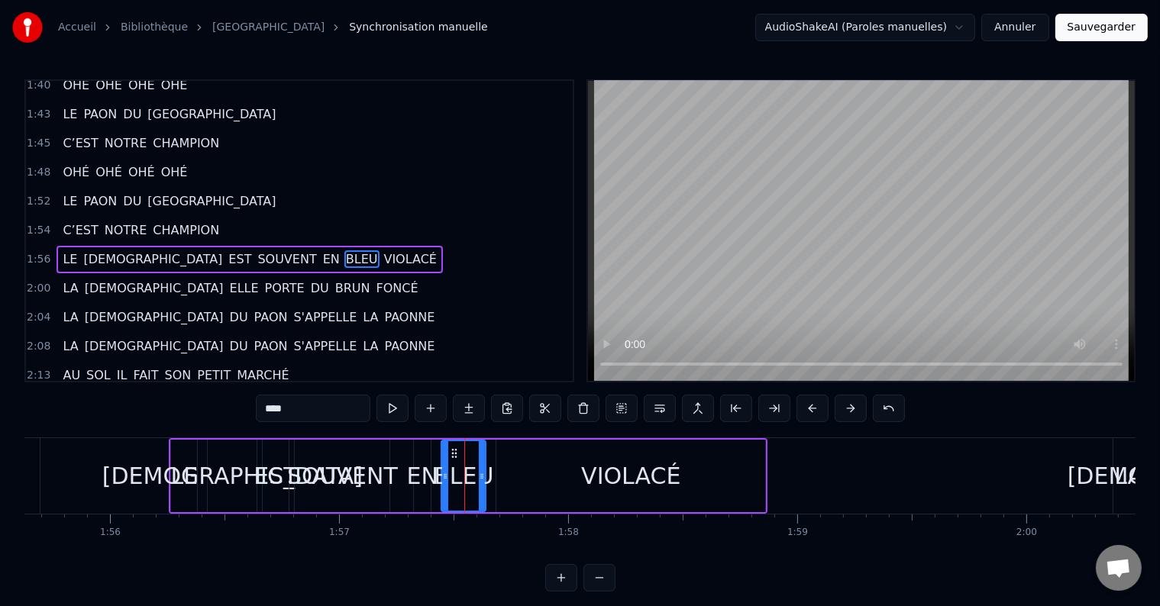
click at [418, 473] on div "EN" at bounding box center [422, 476] width 31 height 34
type input "**"
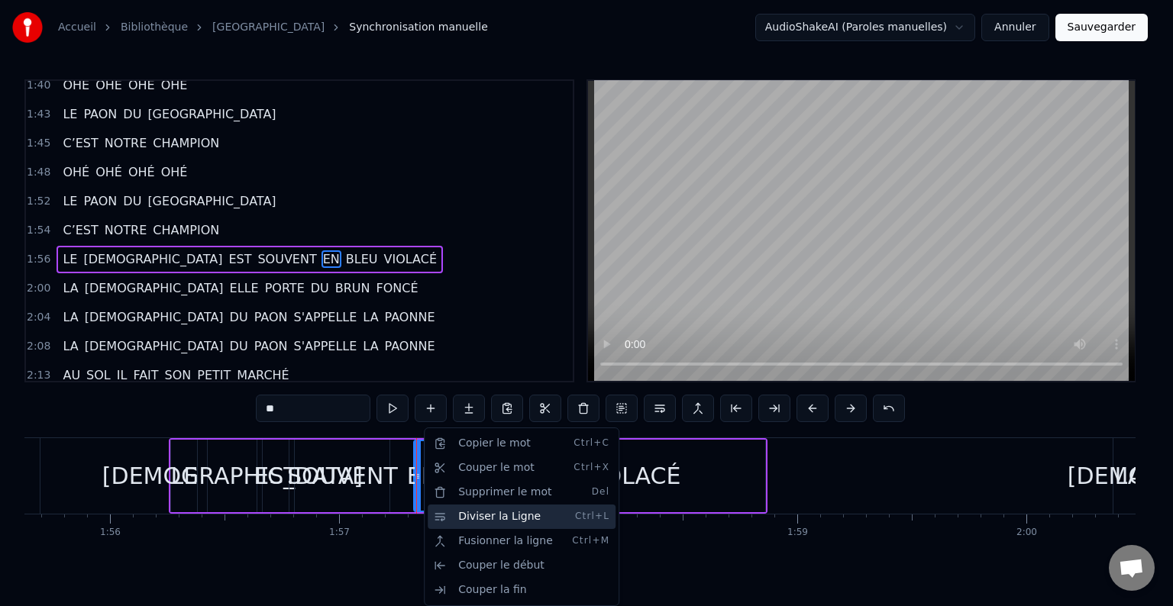
click at [452, 518] on div "Diviser la Ligne Ctrl+L" at bounding box center [522, 517] width 188 height 24
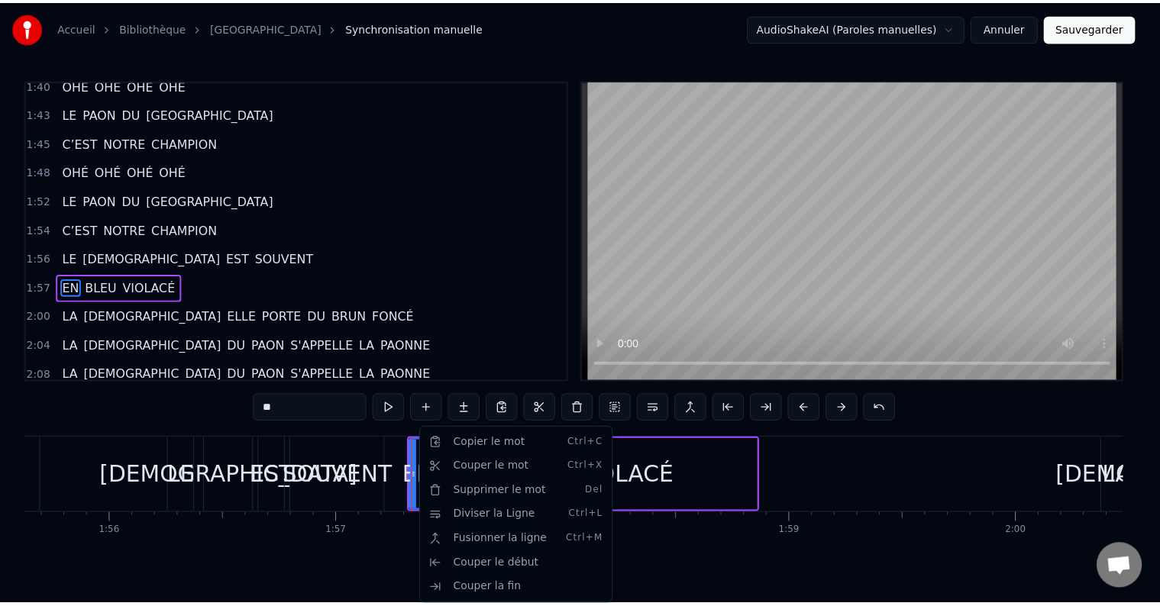
scroll to position [735, 0]
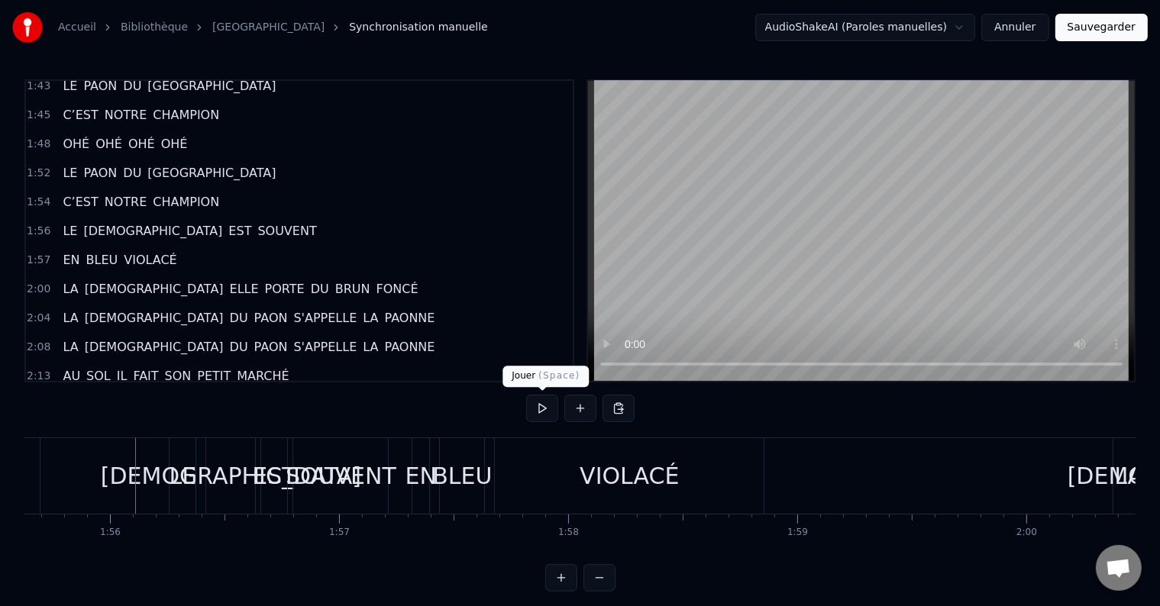
click at [550, 412] on button at bounding box center [542, 408] width 32 height 27
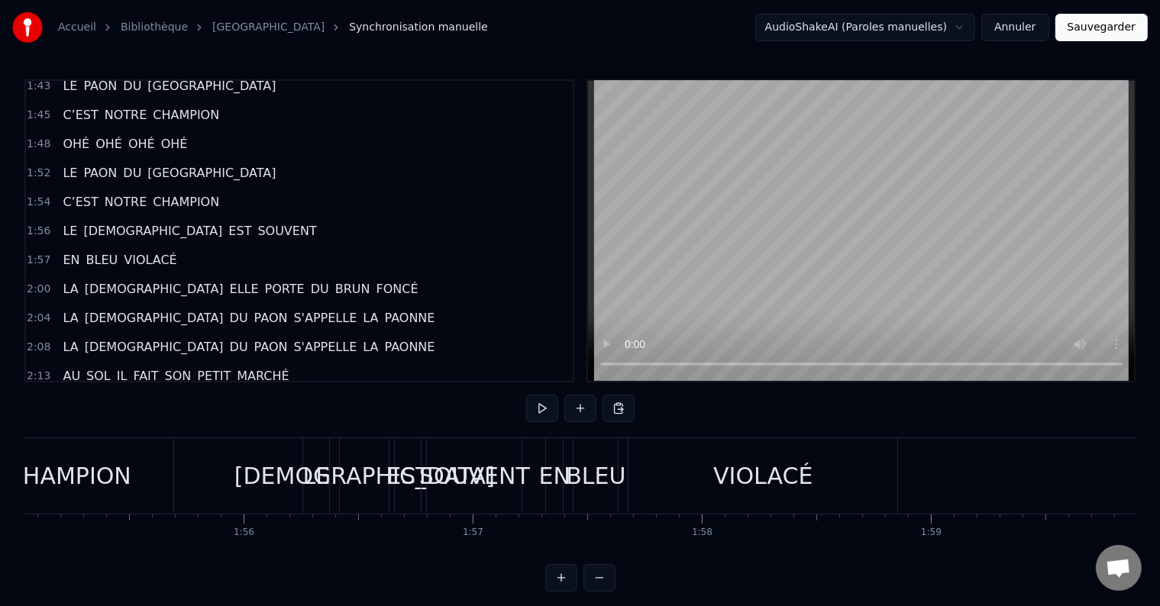
scroll to position [0, 26347]
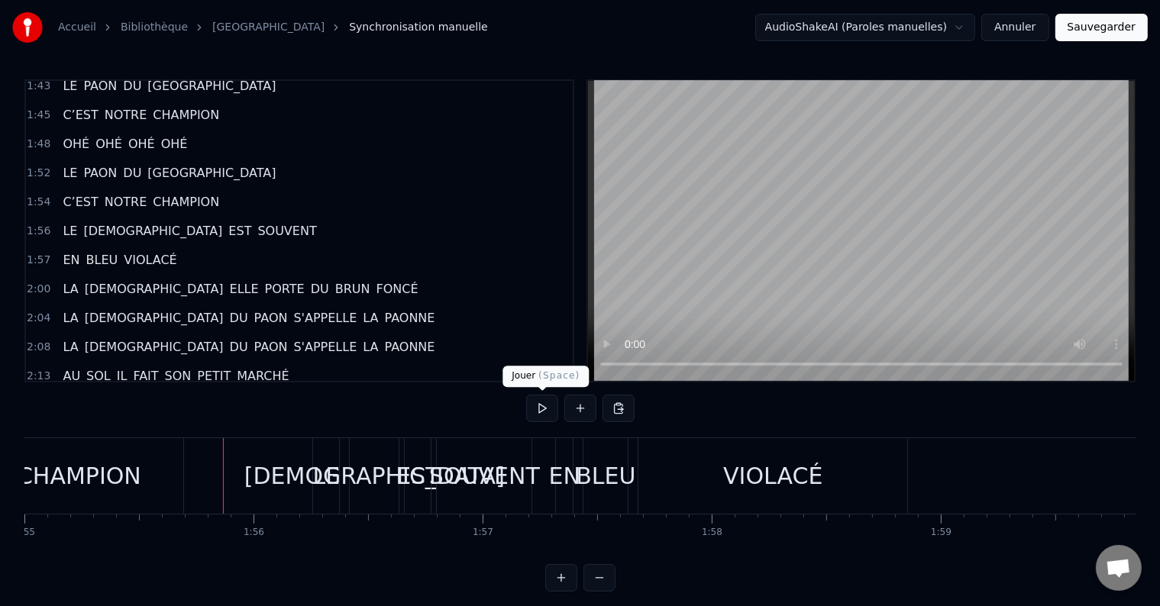
click at [538, 410] on button at bounding box center [542, 408] width 32 height 27
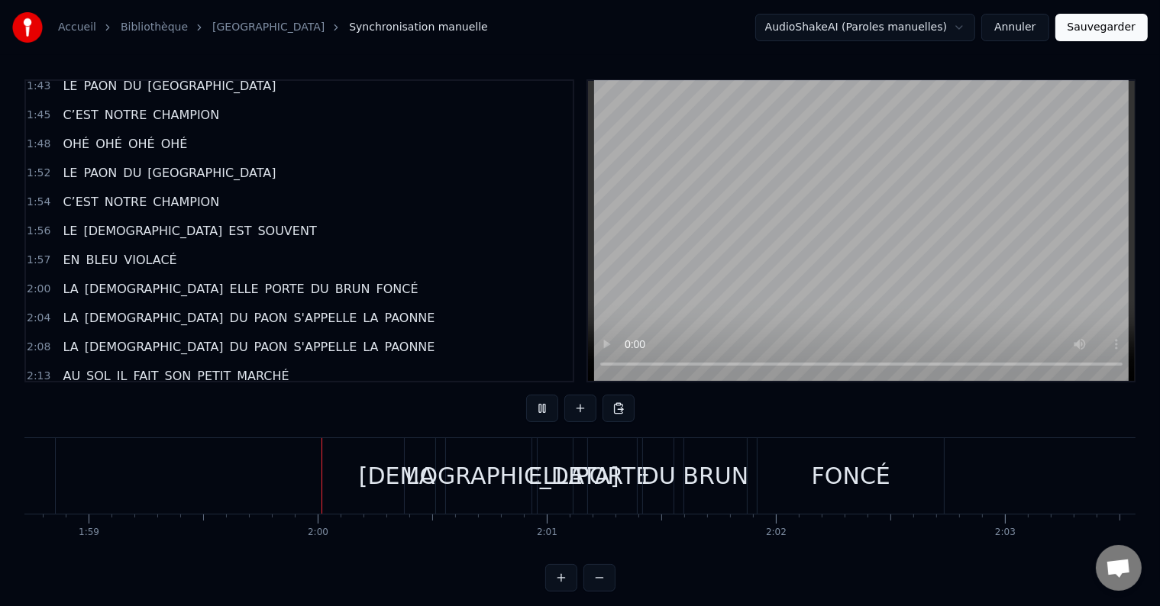
scroll to position [0, 27306]
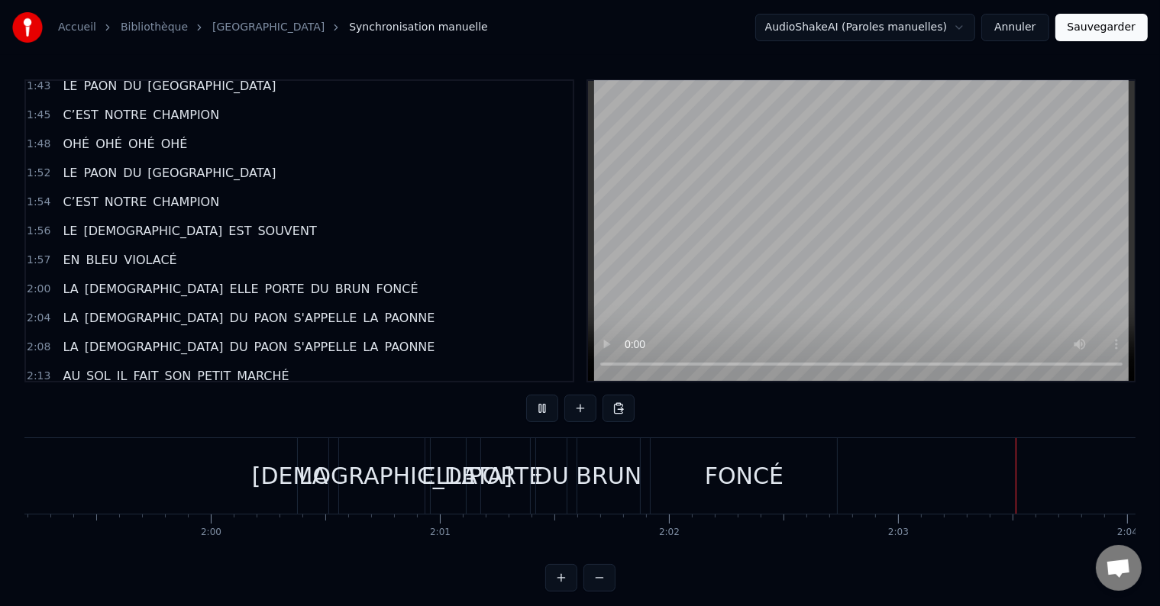
click at [375, 495] on div "[DEMOGRAPHIC_DATA]" at bounding box center [382, 476] width 86 height 76
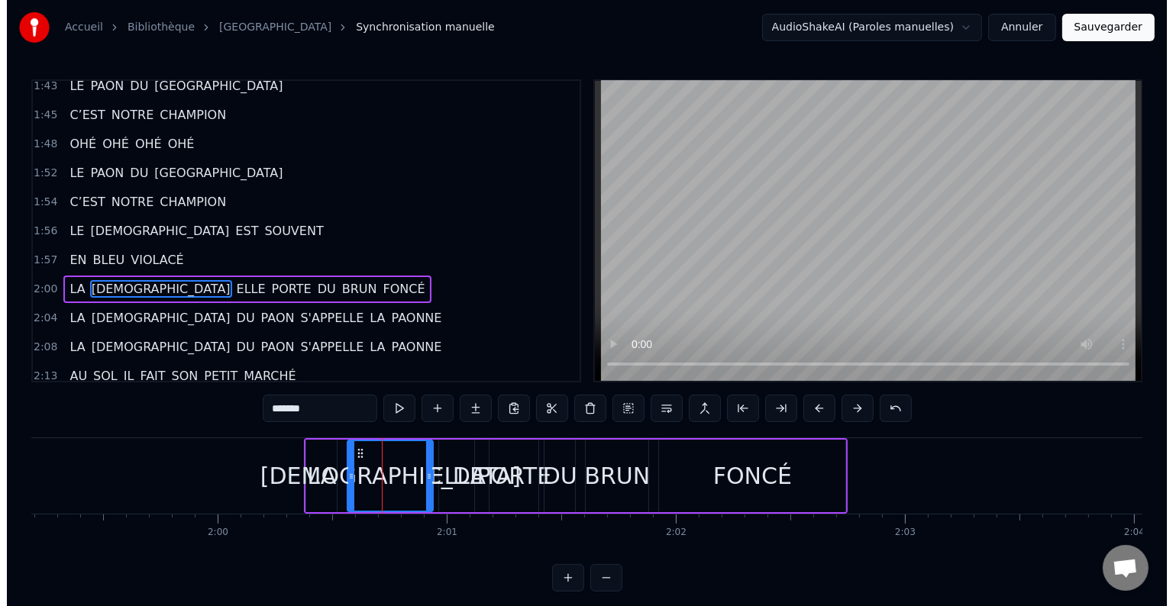
scroll to position [763, 0]
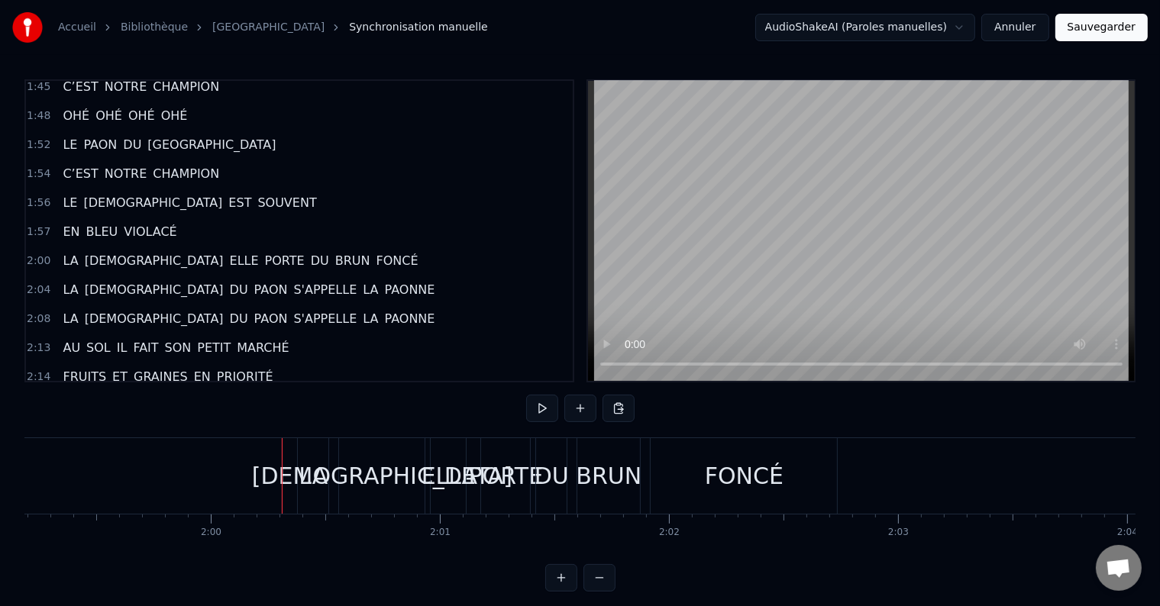
click at [545, 406] on button at bounding box center [542, 408] width 32 height 27
click at [543, 407] on button at bounding box center [542, 408] width 32 height 27
click at [554, 475] on div "DU" at bounding box center [552, 476] width 34 height 34
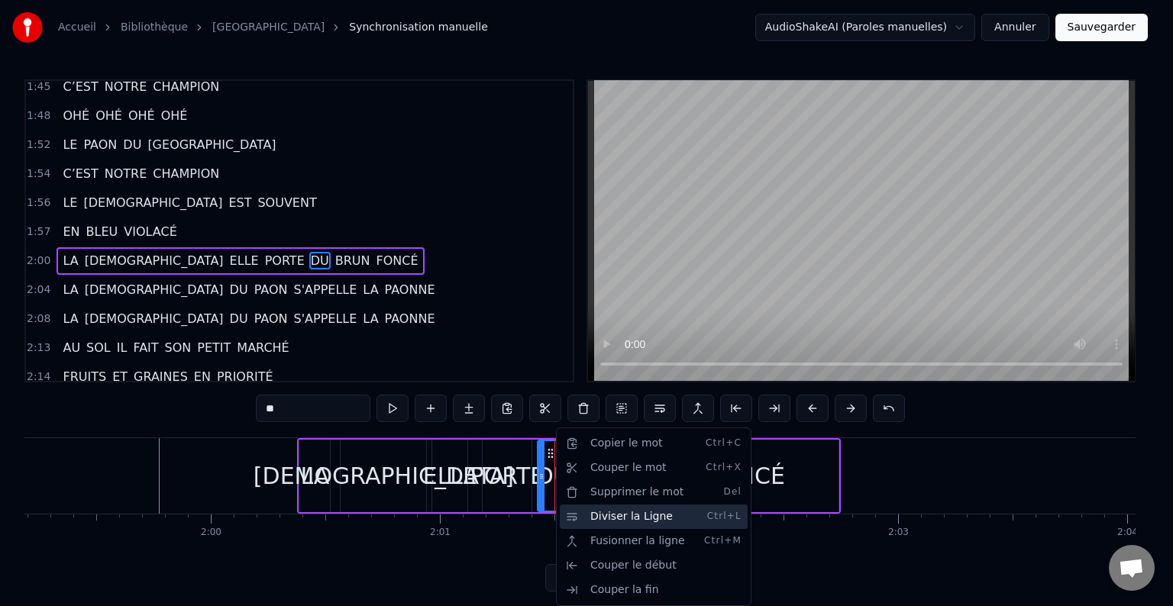
click at [593, 515] on div "Diviser la Ligne Ctrl+L" at bounding box center [654, 517] width 188 height 24
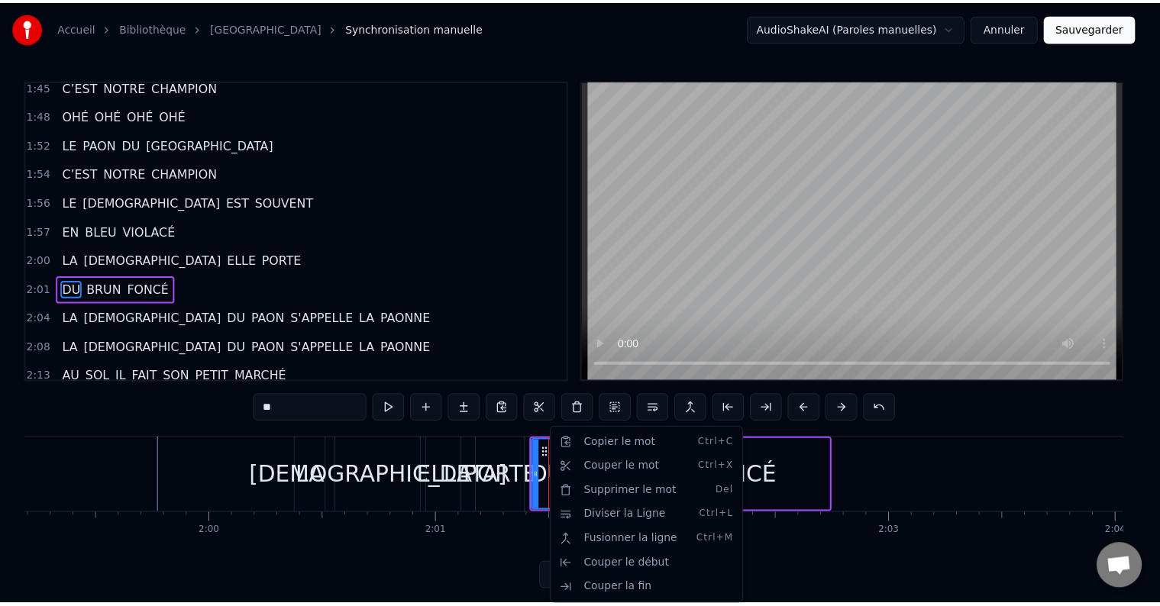
scroll to position [791, 0]
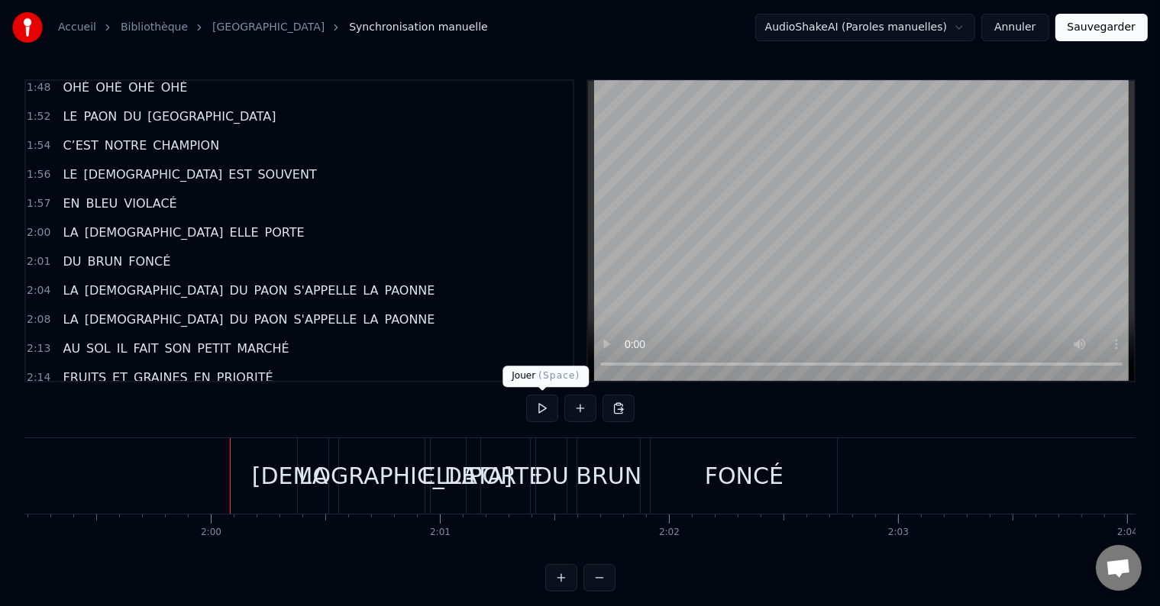
click at [538, 416] on button at bounding box center [542, 408] width 32 height 27
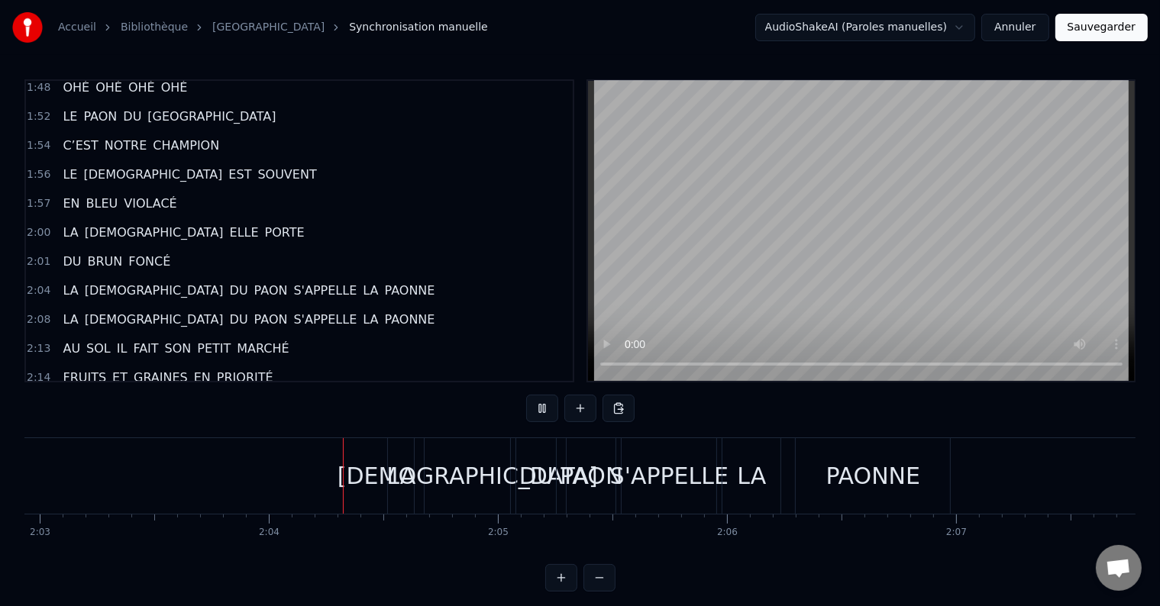
scroll to position [0, 28278]
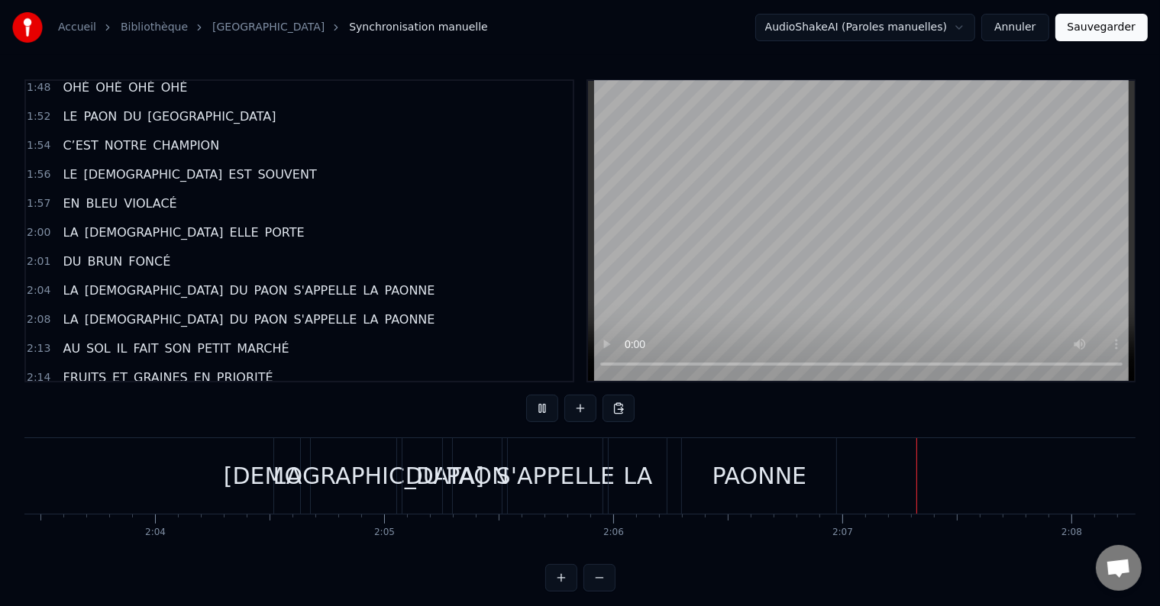
click at [535, 479] on div "S'APPELLE" at bounding box center [555, 476] width 118 height 34
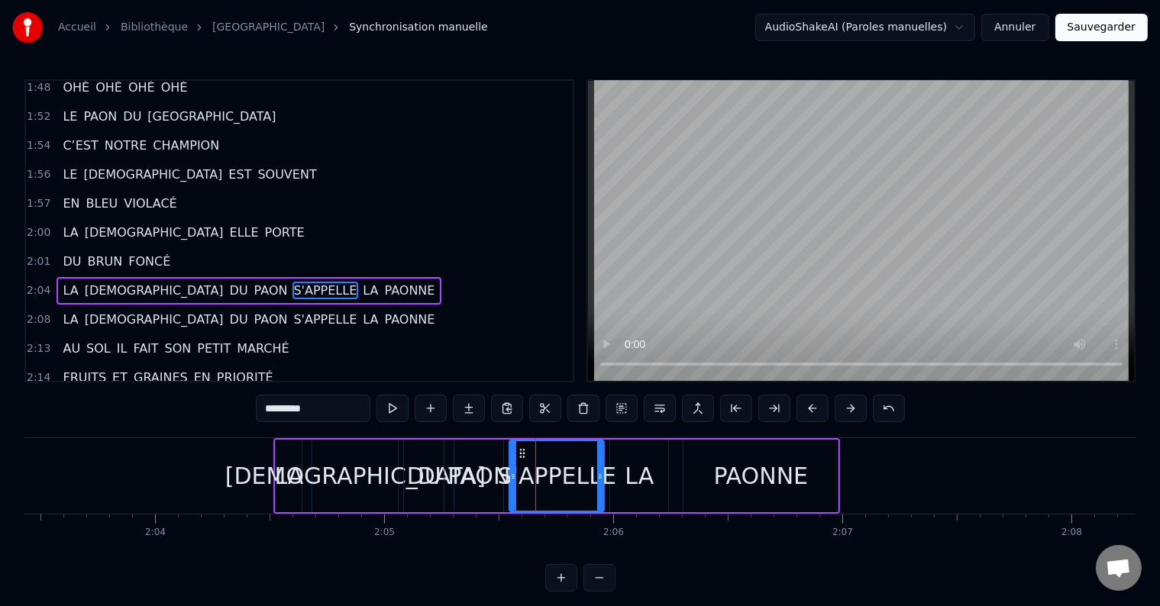
scroll to position [819, 0]
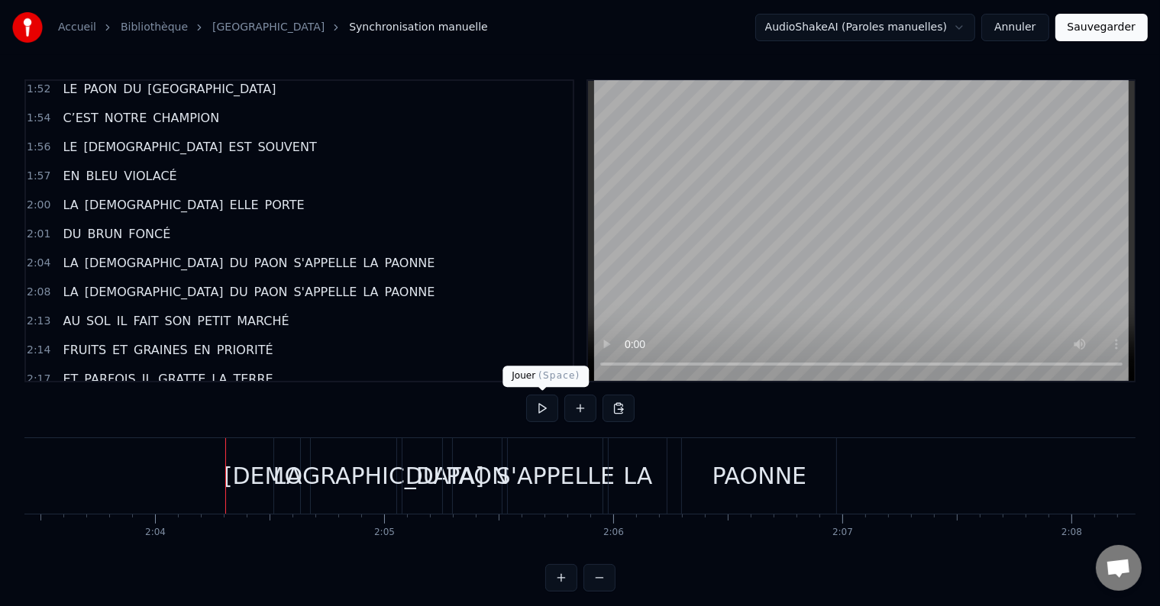
click at [538, 411] on button at bounding box center [542, 408] width 32 height 27
click at [422, 470] on div "LA [DEMOGRAPHIC_DATA] DU PAON S'APPELLE LA PAONNE" at bounding box center [556, 476] width 567 height 76
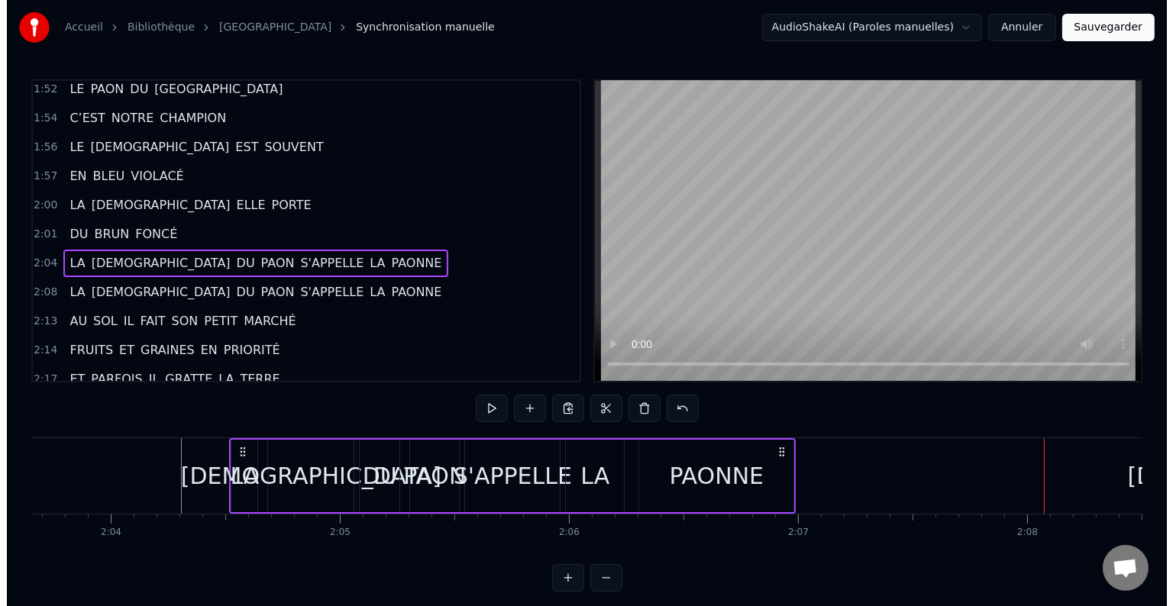
scroll to position [0, 28326]
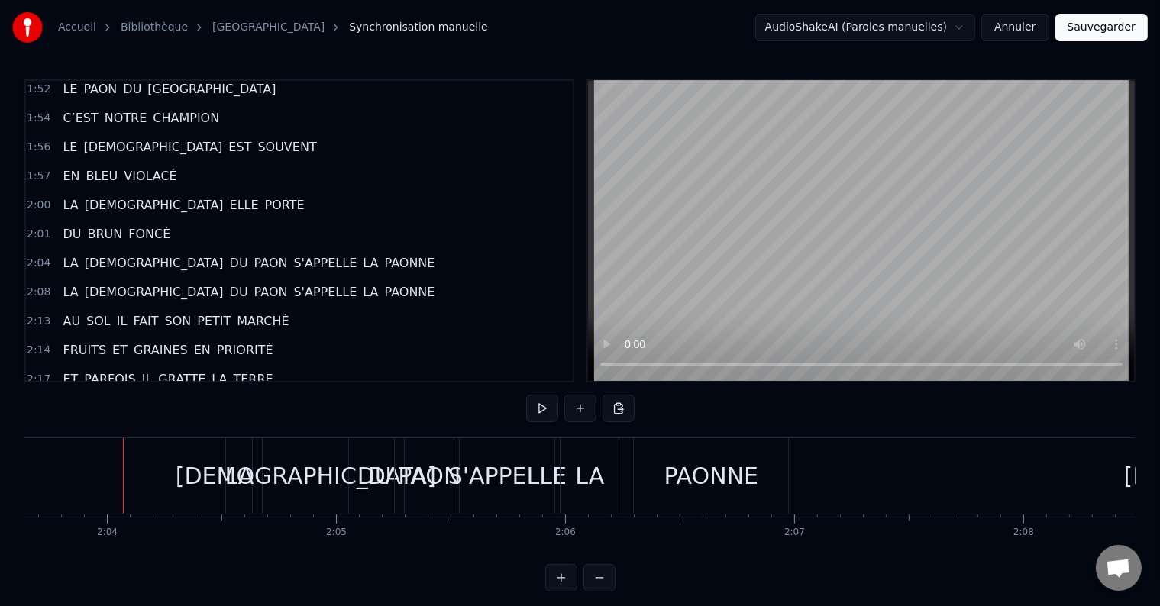
click at [292, 254] on span "S'APPELLE" at bounding box center [325, 263] width 66 height 18
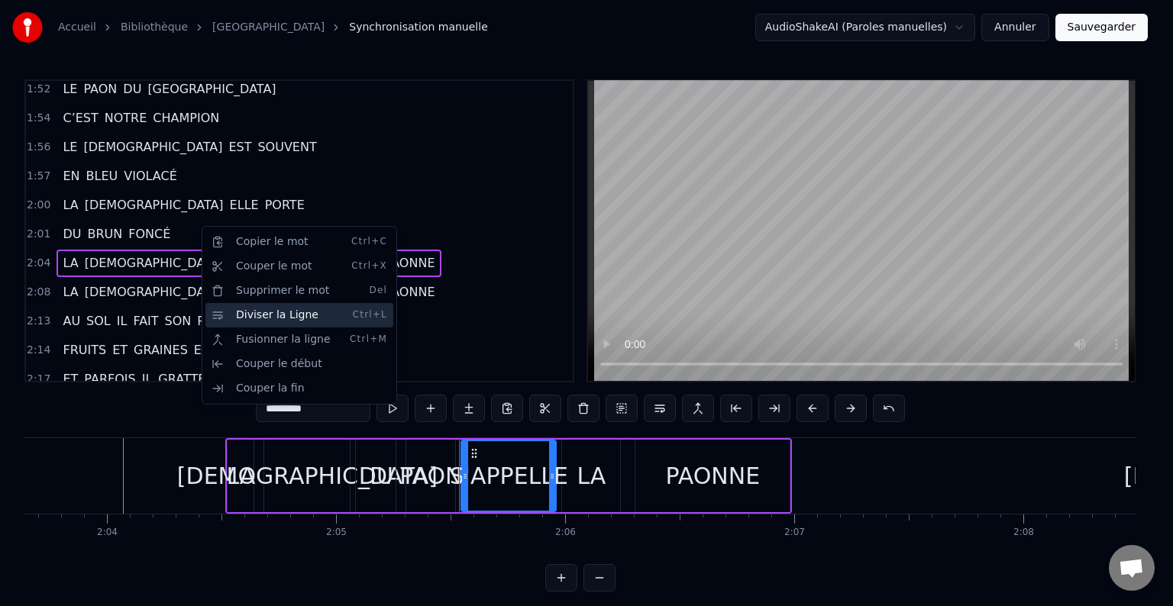
click at [235, 318] on div "Diviser la Ligne Ctrl+L" at bounding box center [299, 315] width 188 height 24
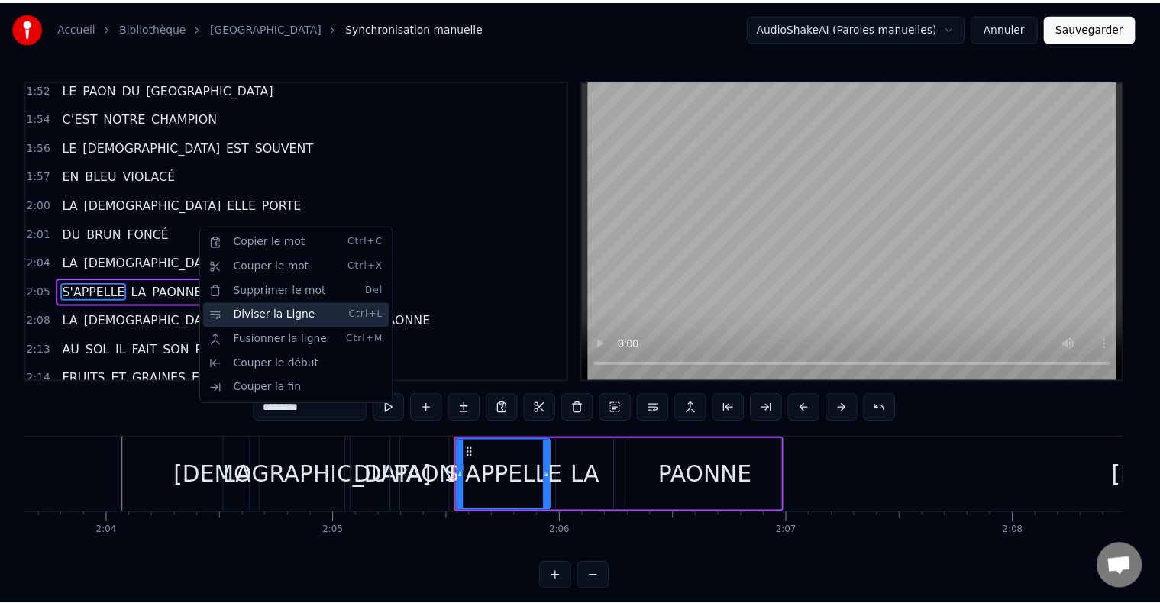
scroll to position [847, 0]
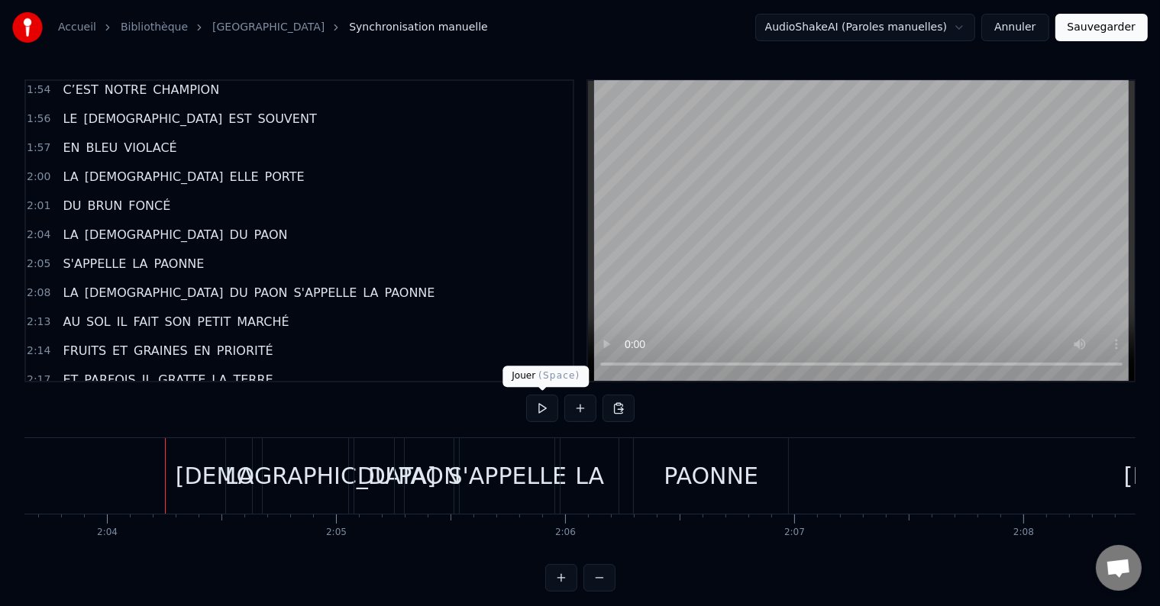
click at [542, 412] on button at bounding box center [542, 408] width 32 height 27
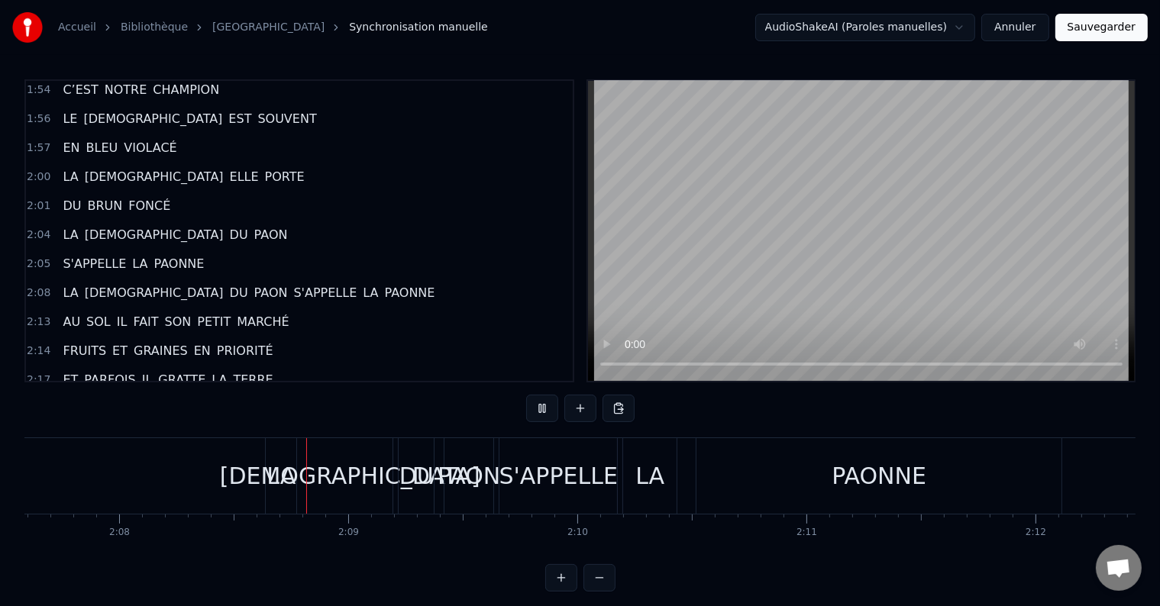
scroll to position [0, 29298]
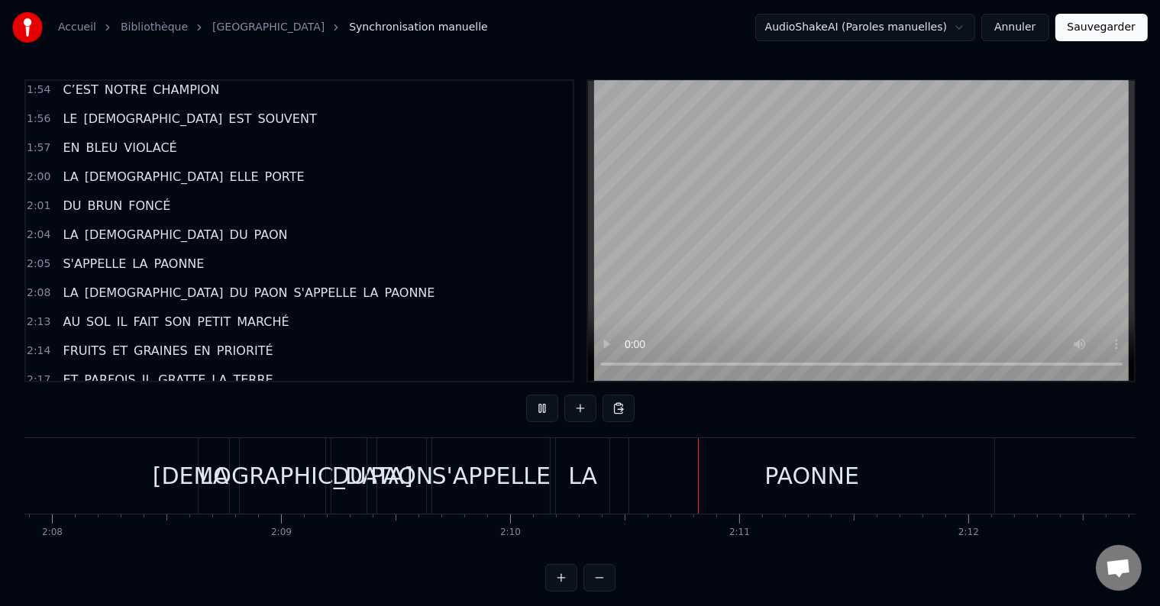
click at [483, 483] on div "S'APPELLE" at bounding box center [491, 476] width 118 height 34
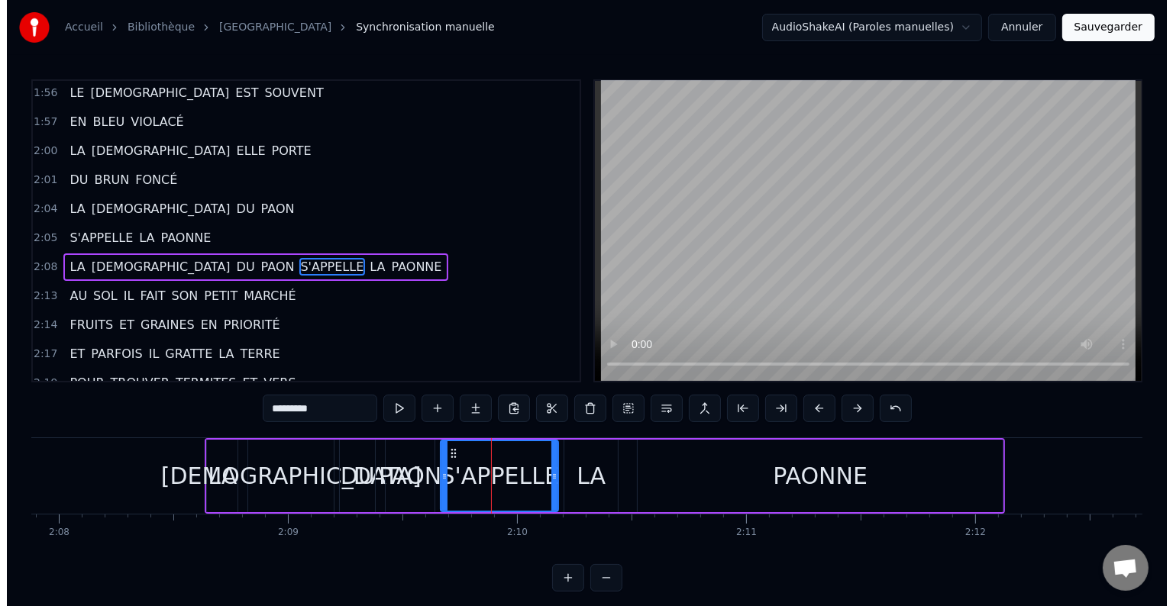
scroll to position [875, 0]
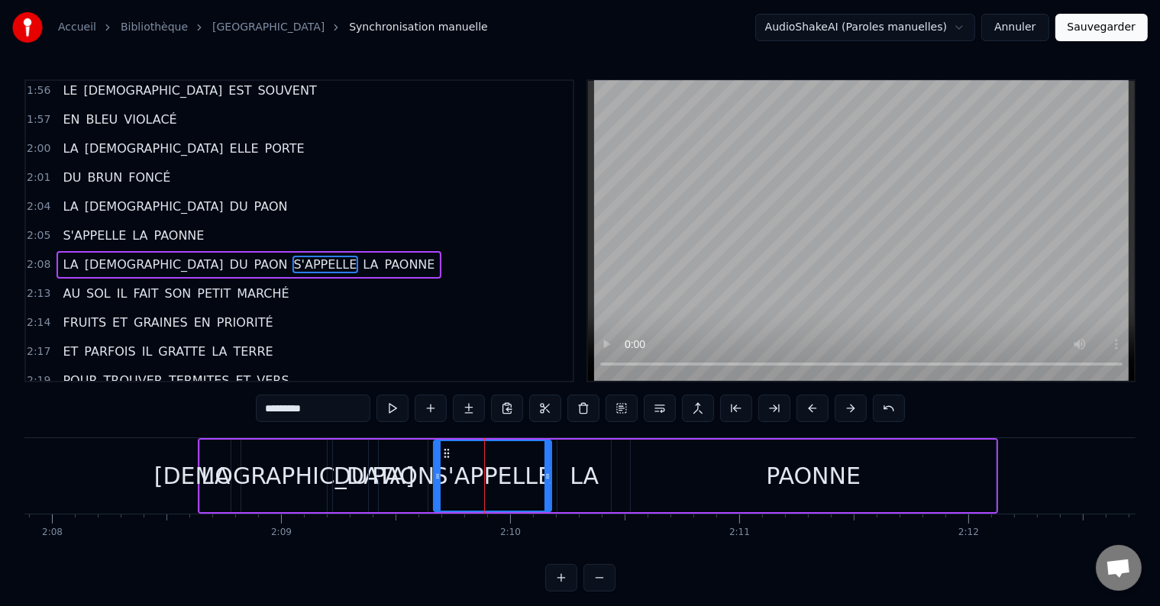
click at [467, 474] on div "S'APPELLE" at bounding box center [493, 476] width 118 height 34
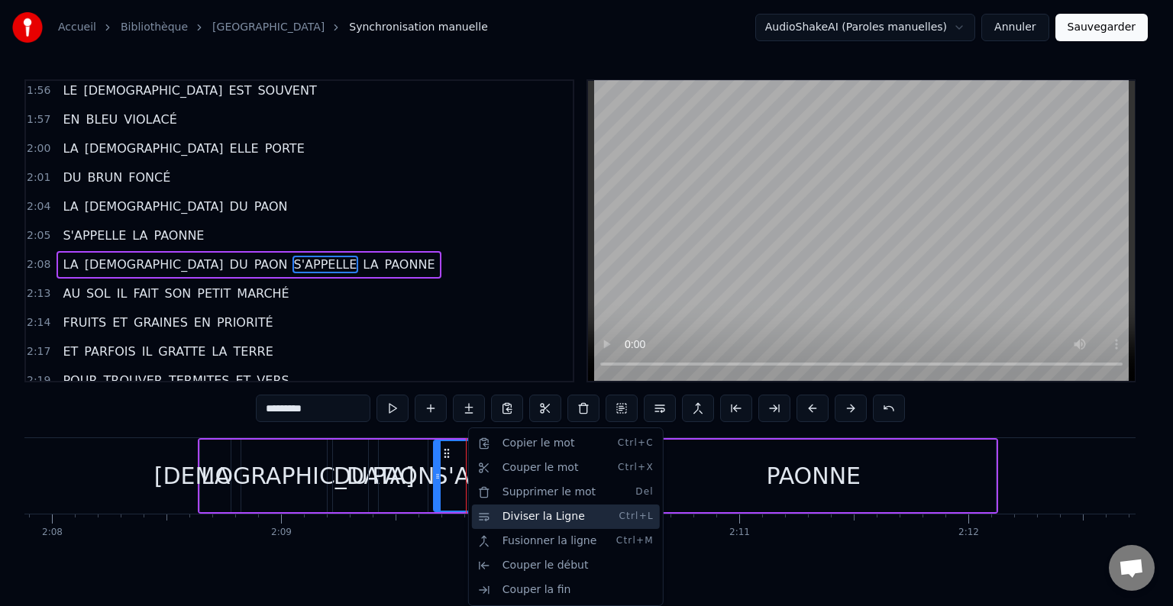
click at [510, 518] on div "Diviser la Ligne Ctrl+L" at bounding box center [566, 517] width 188 height 24
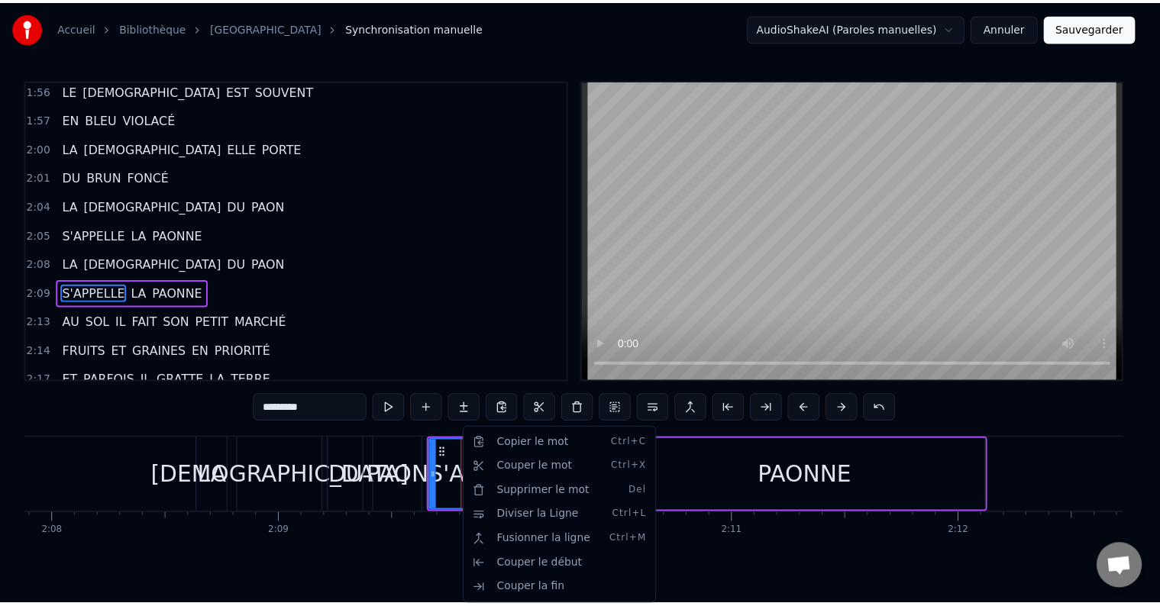
scroll to position [903, 0]
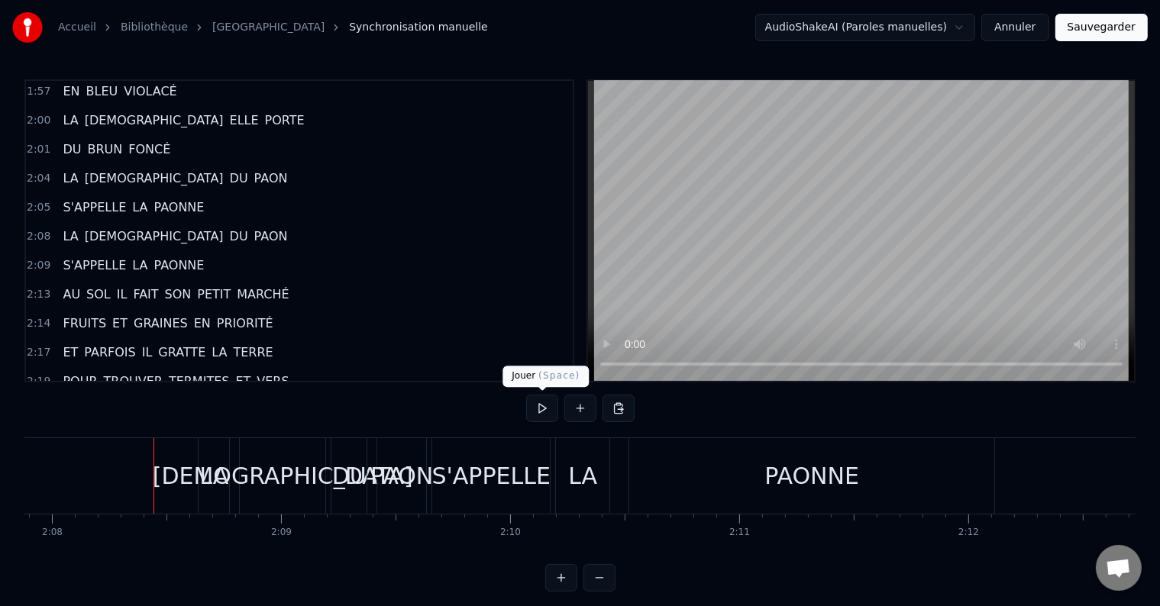
click at [538, 408] on button at bounding box center [542, 408] width 32 height 27
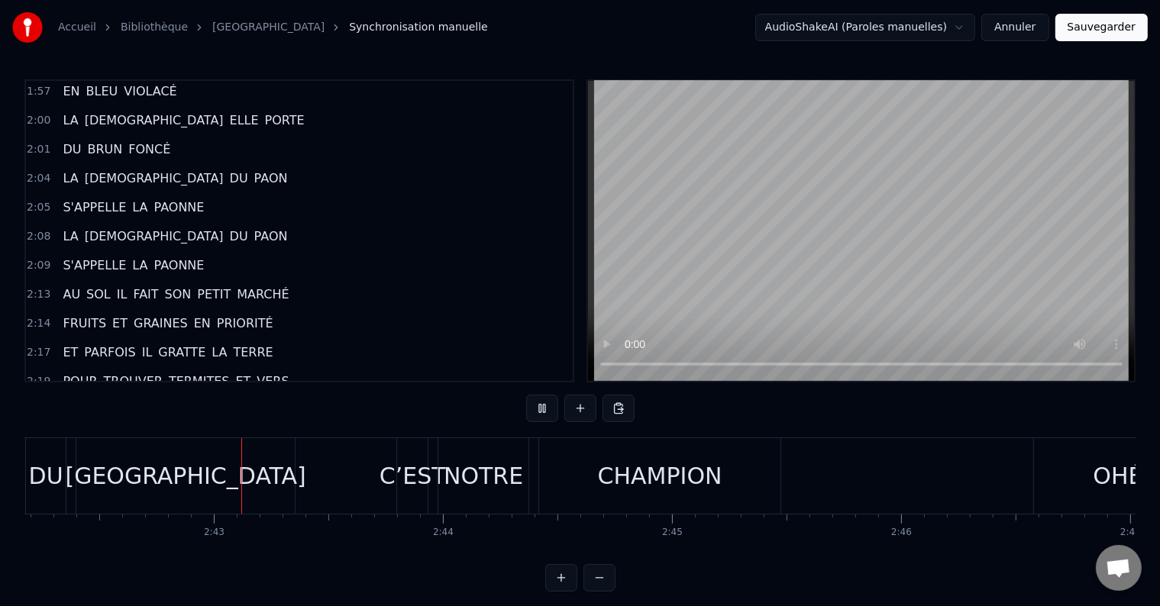
scroll to position [0, 37181]
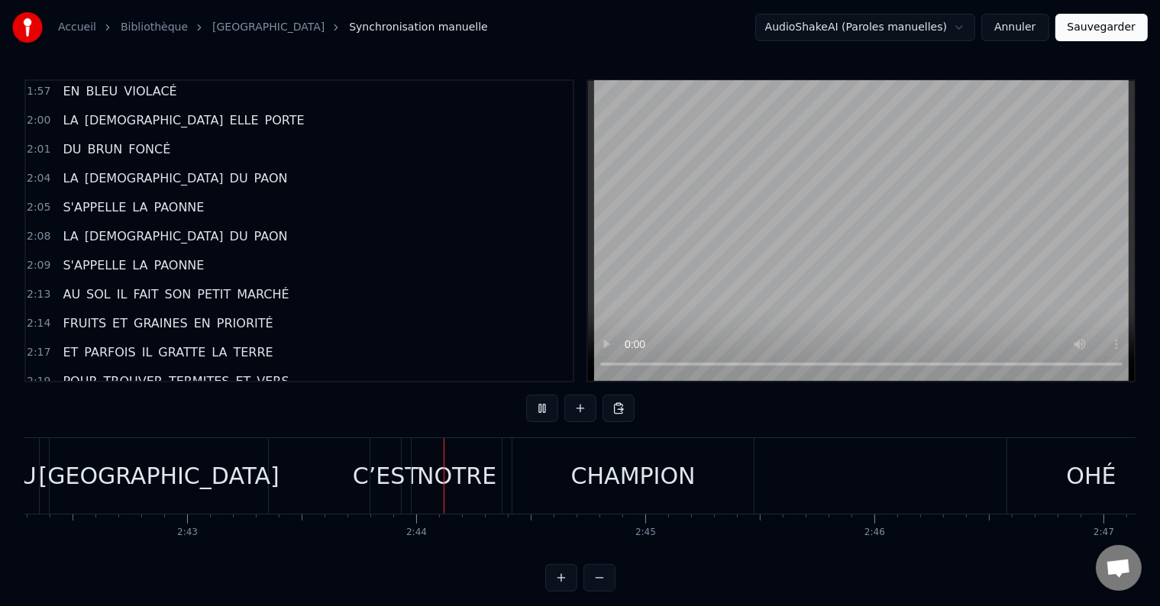
click at [370, 473] on div "C’EST" at bounding box center [386, 476] width 66 height 34
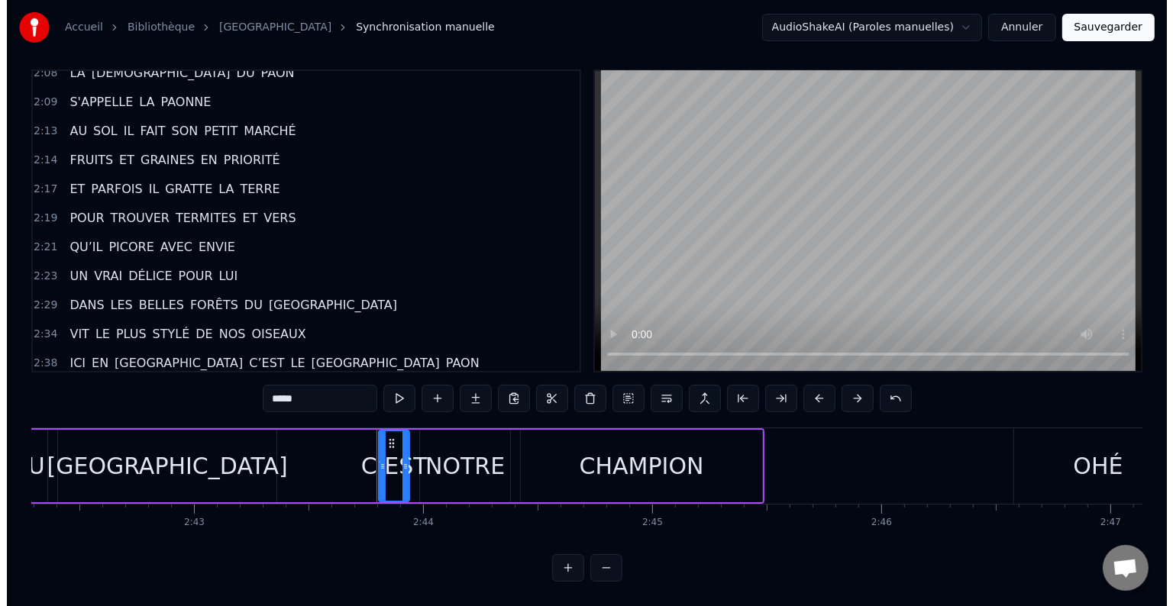
scroll to position [1076, 0]
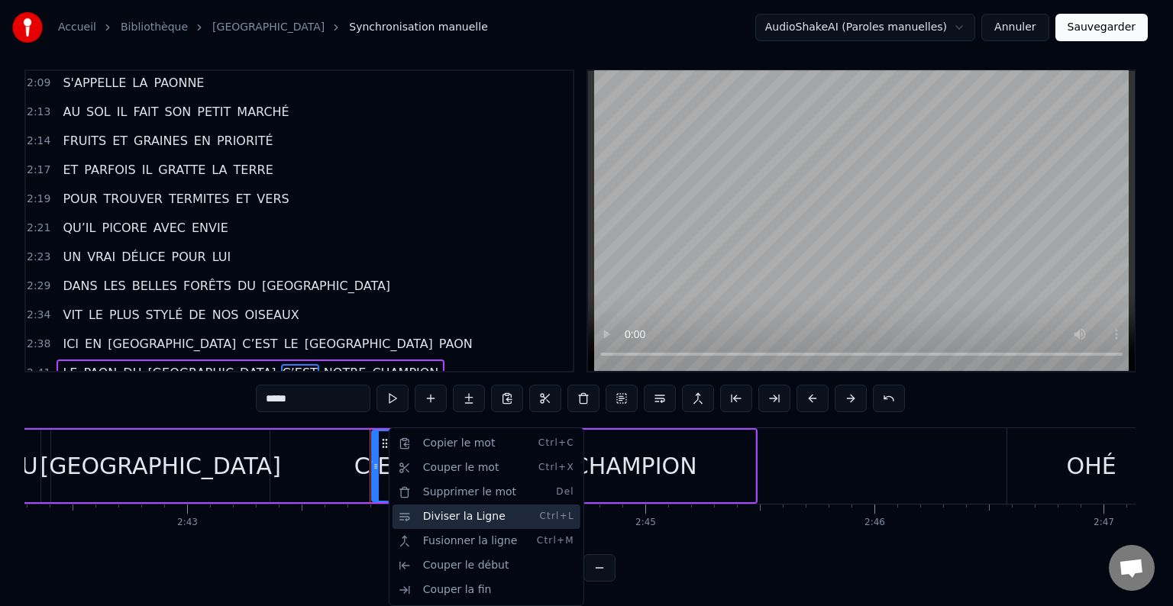
click at [415, 515] on div "Diviser la Ligne Ctrl+L" at bounding box center [487, 517] width 188 height 24
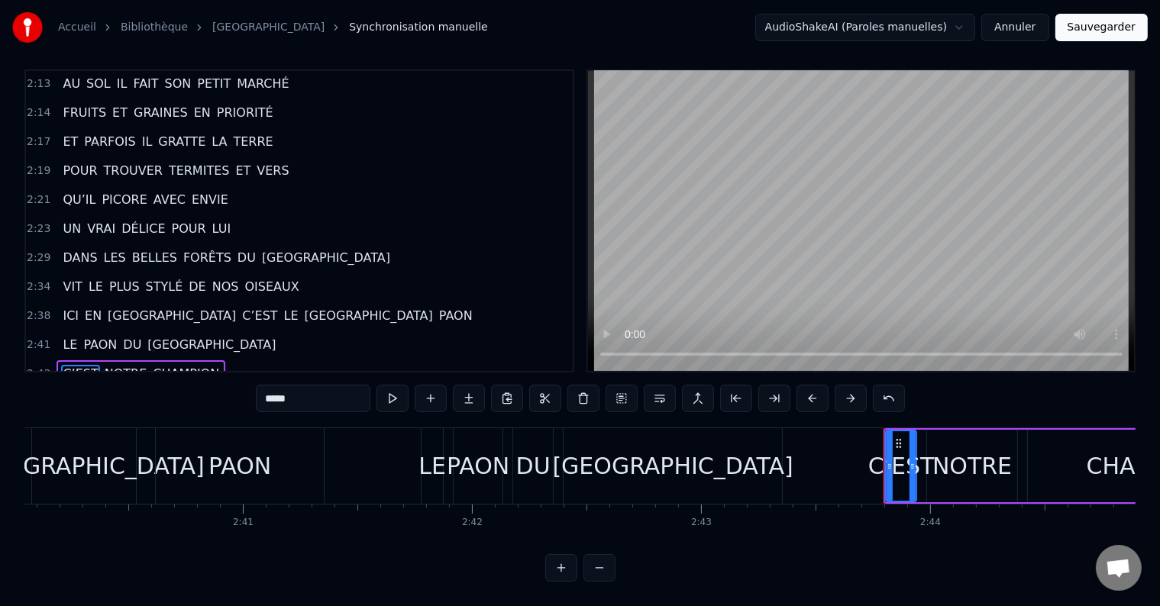
scroll to position [0, 36662]
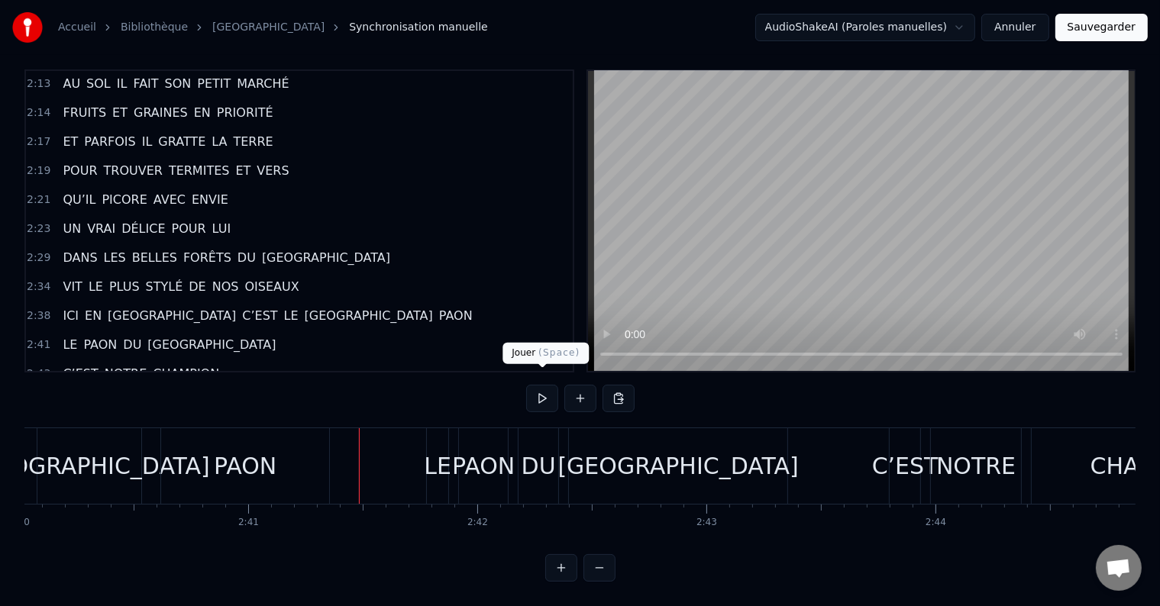
click at [544, 385] on button at bounding box center [542, 398] width 32 height 27
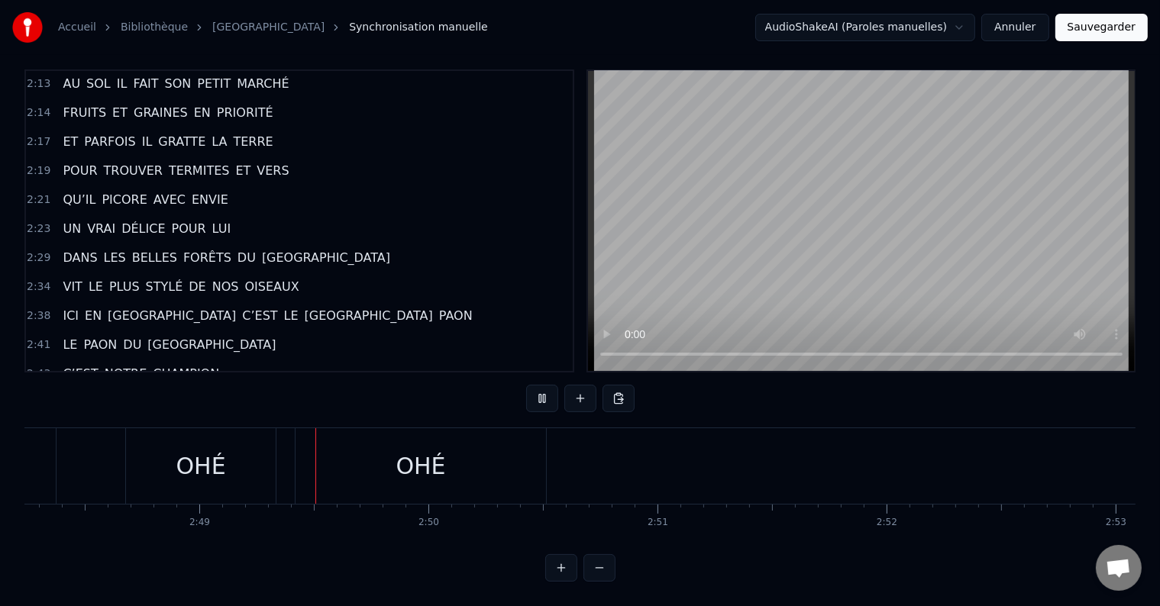
scroll to position [0, 38625]
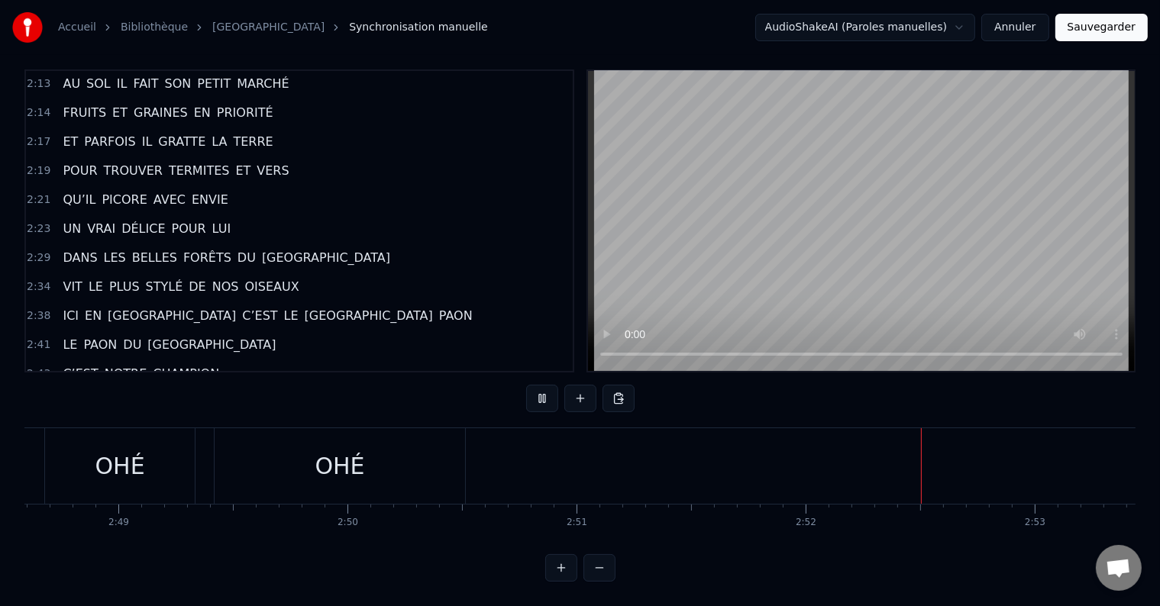
click at [544, 385] on button at bounding box center [542, 398] width 32 height 27
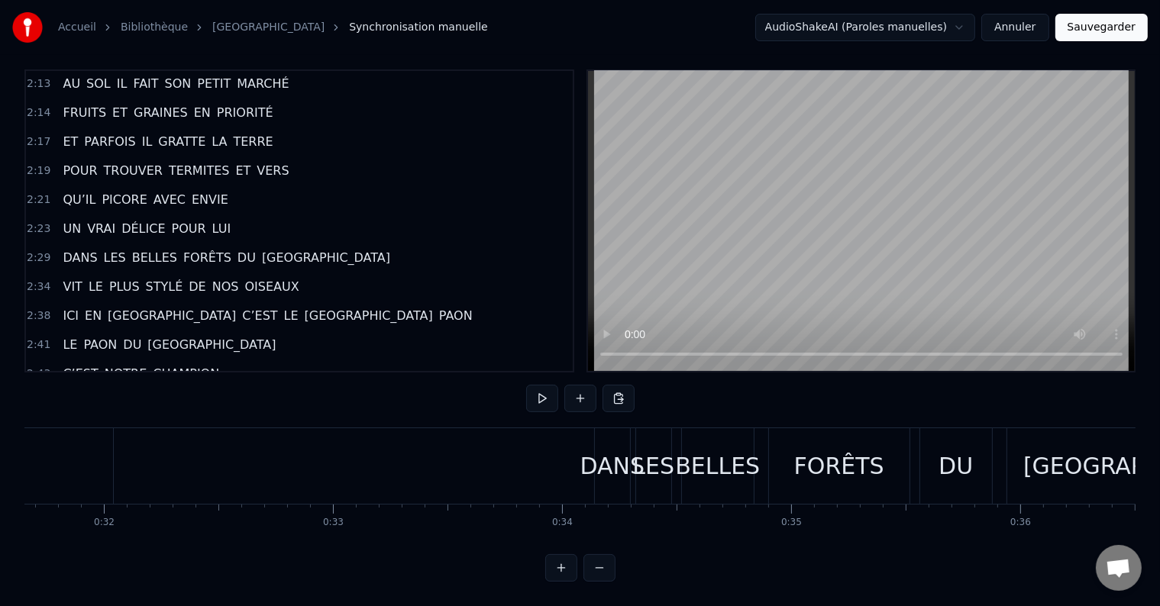
scroll to position [0, 0]
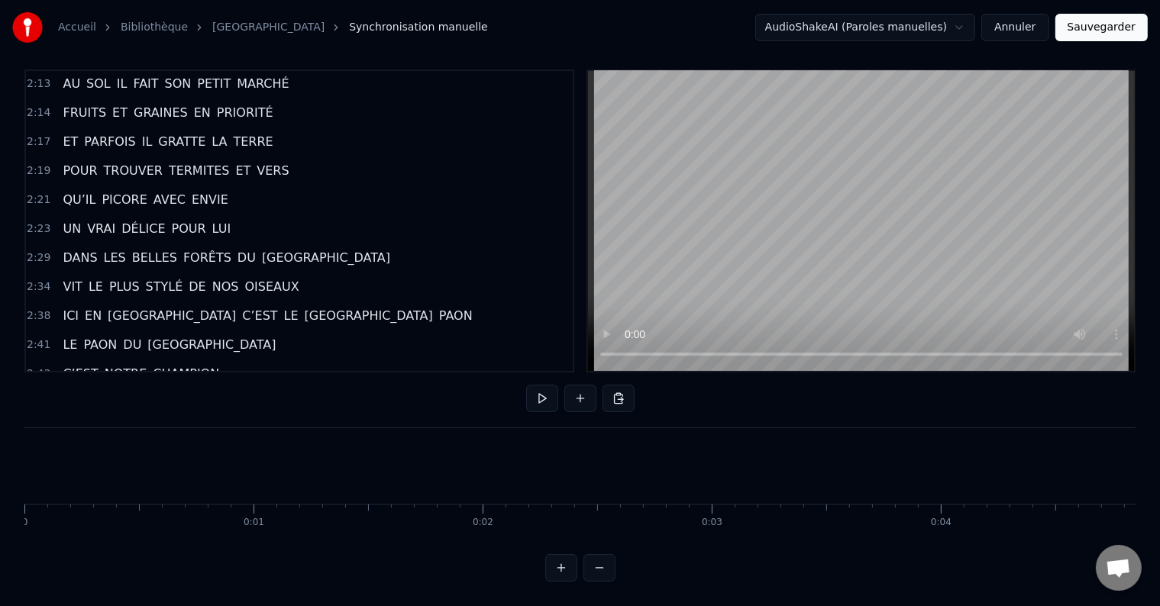
click at [538, 385] on button at bounding box center [542, 398] width 32 height 27
click at [540, 385] on button at bounding box center [542, 398] width 32 height 27
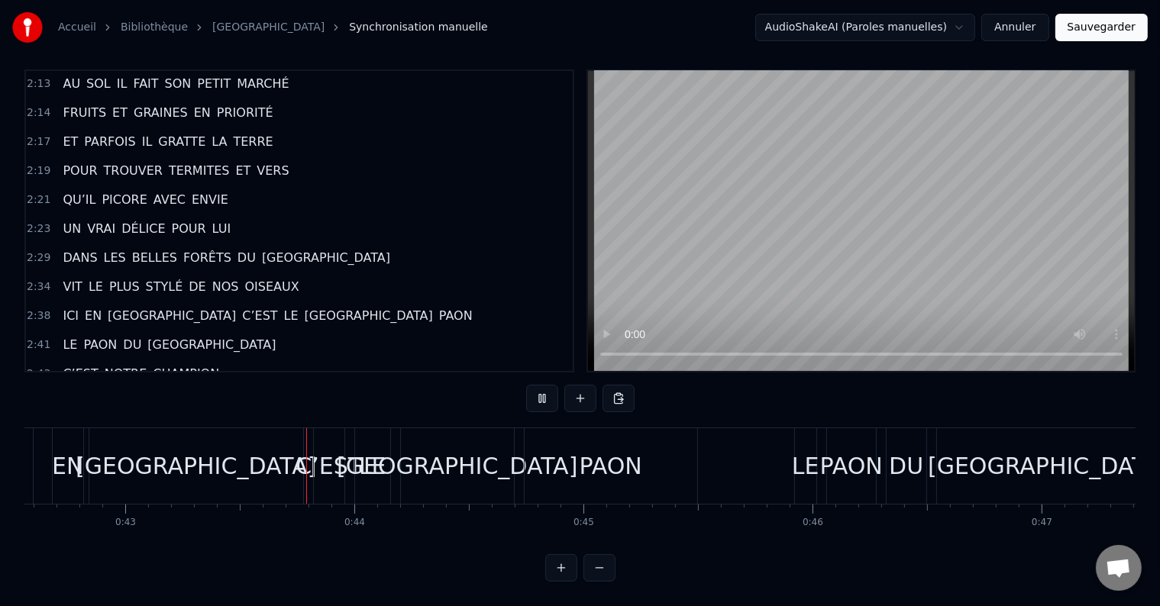
scroll to position [0, 9839]
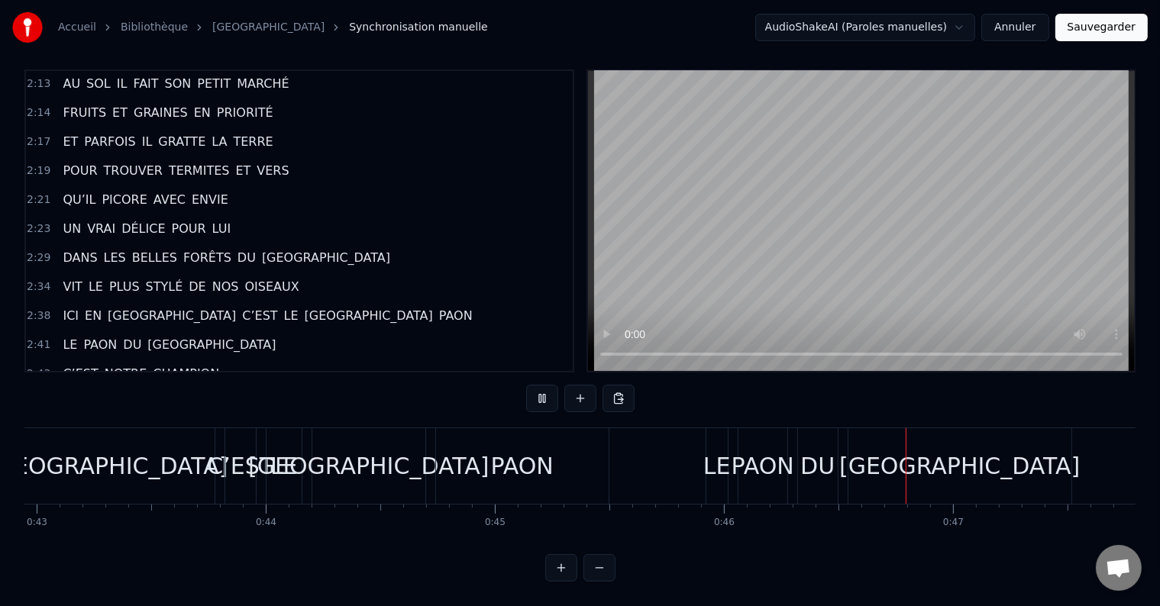
click at [211, 464] on div "[GEOGRAPHIC_DATA]" at bounding box center [108, 466] width 214 height 76
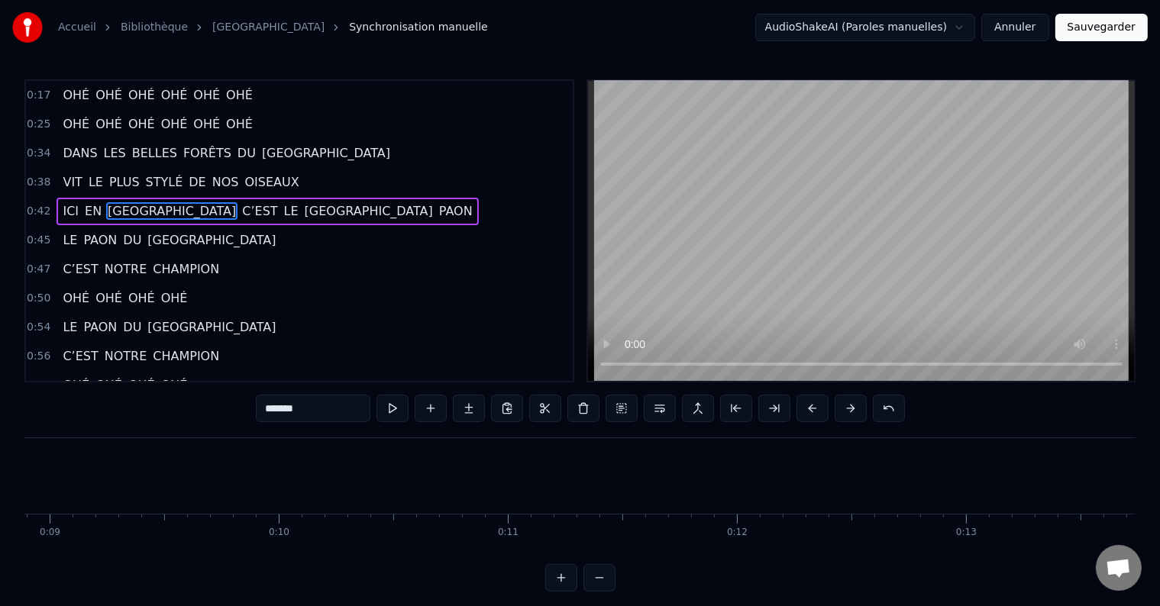
scroll to position [0, 1320]
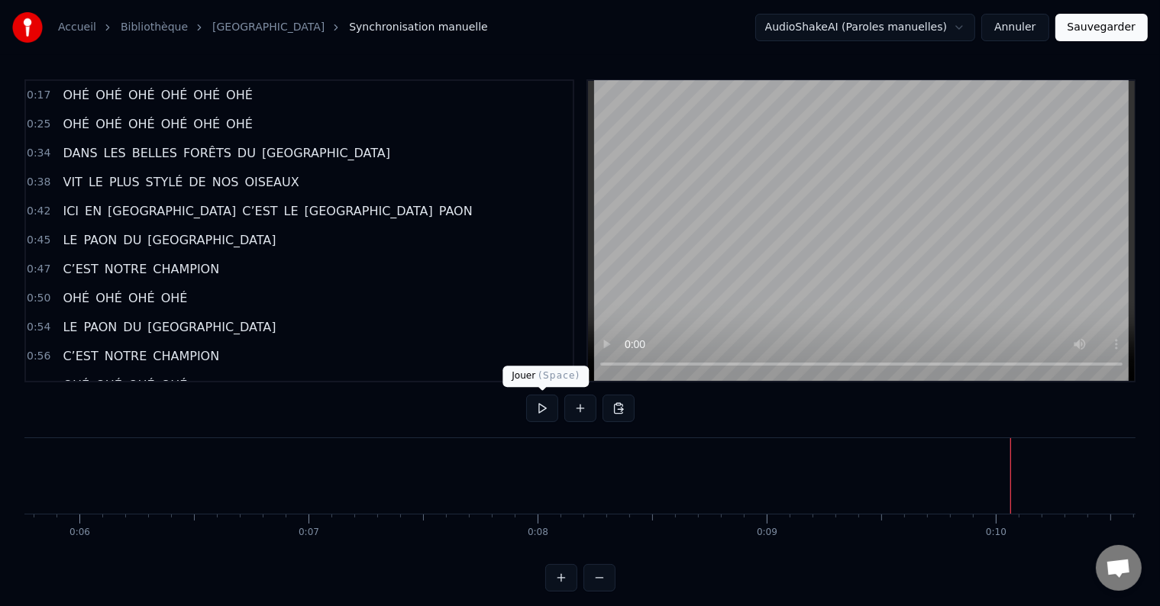
click at [543, 412] on button at bounding box center [542, 408] width 32 height 27
click at [548, 409] on button at bounding box center [542, 408] width 32 height 27
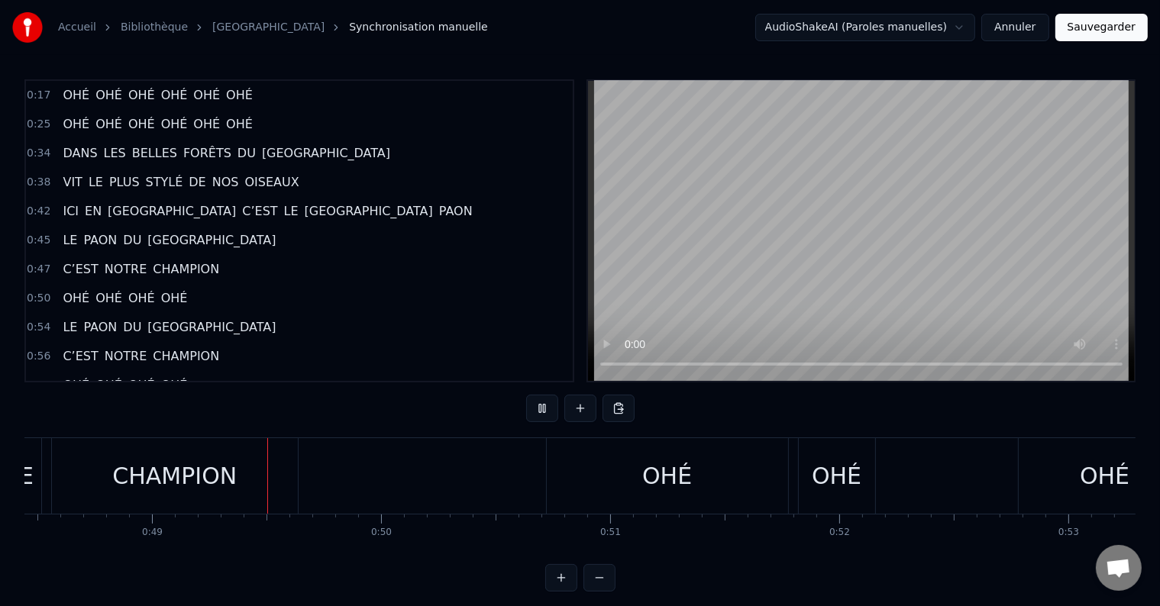
scroll to position [0, 11105]
click at [545, 409] on button at bounding box center [542, 408] width 32 height 27
drag, startPoint x: 357, startPoint y: 565, endPoint x: 286, endPoint y: 566, distance: 71.8
click at [286, 566] on div "0:17 OHÉ OHÉ OHÉ OHÉ OHÉ OHÉ 0:25 OHÉ OHÉ OHÉ OHÉ OHÉ OHÉ 0:34 DANS LES BELLES …" at bounding box center [579, 335] width 1111 height 512
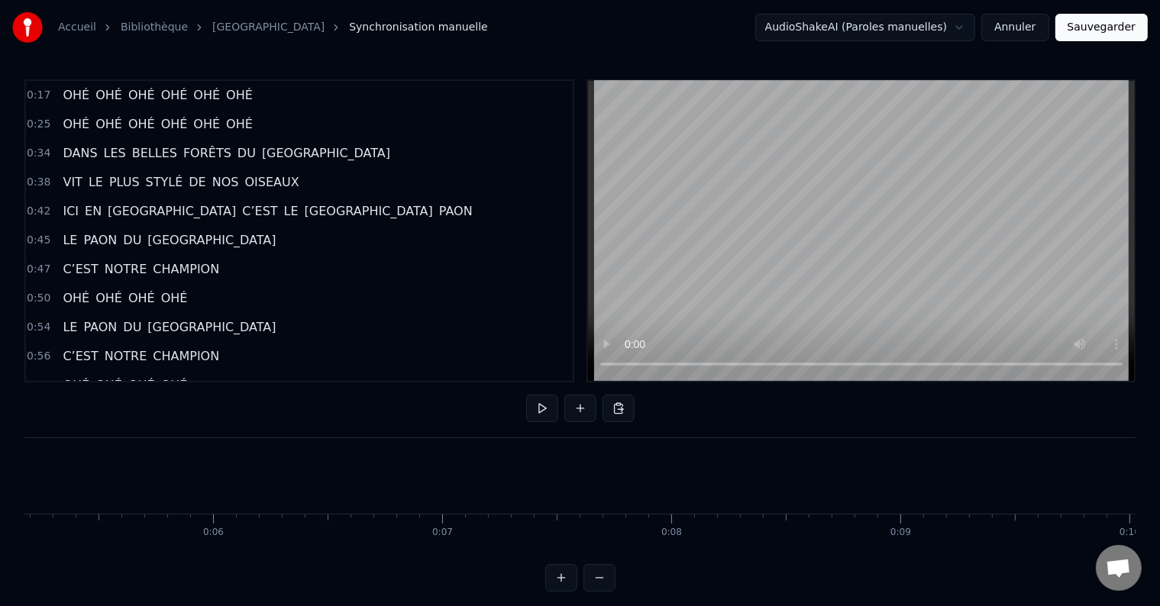
scroll to position [0, 1029]
click at [543, 401] on button at bounding box center [542, 408] width 32 height 27
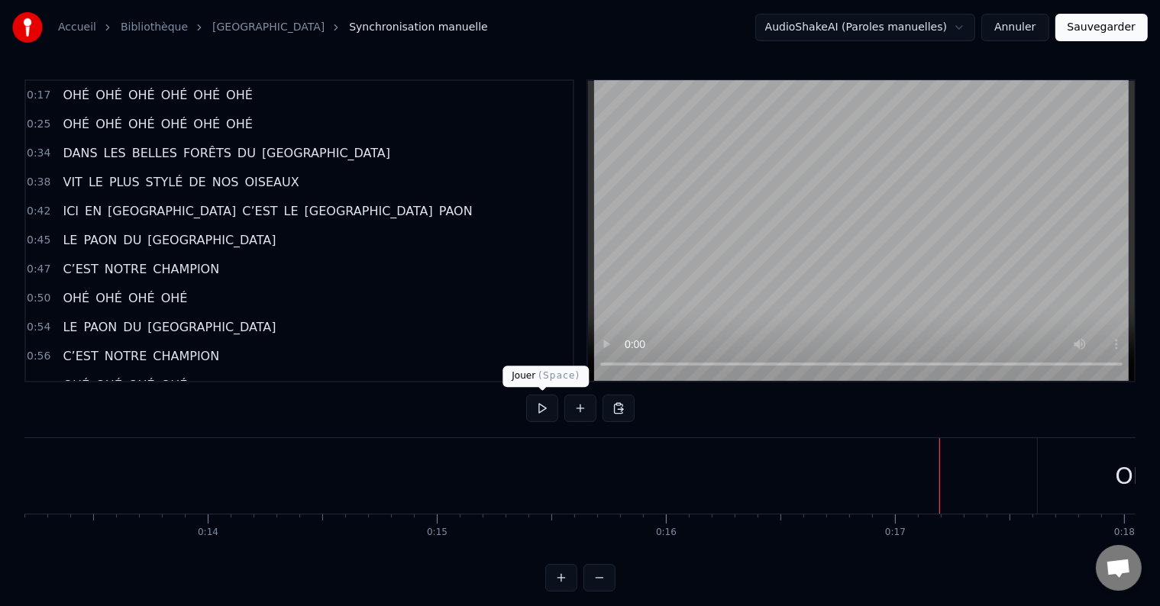
click at [548, 399] on button at bounding box center [542, 408] width 32 height 27
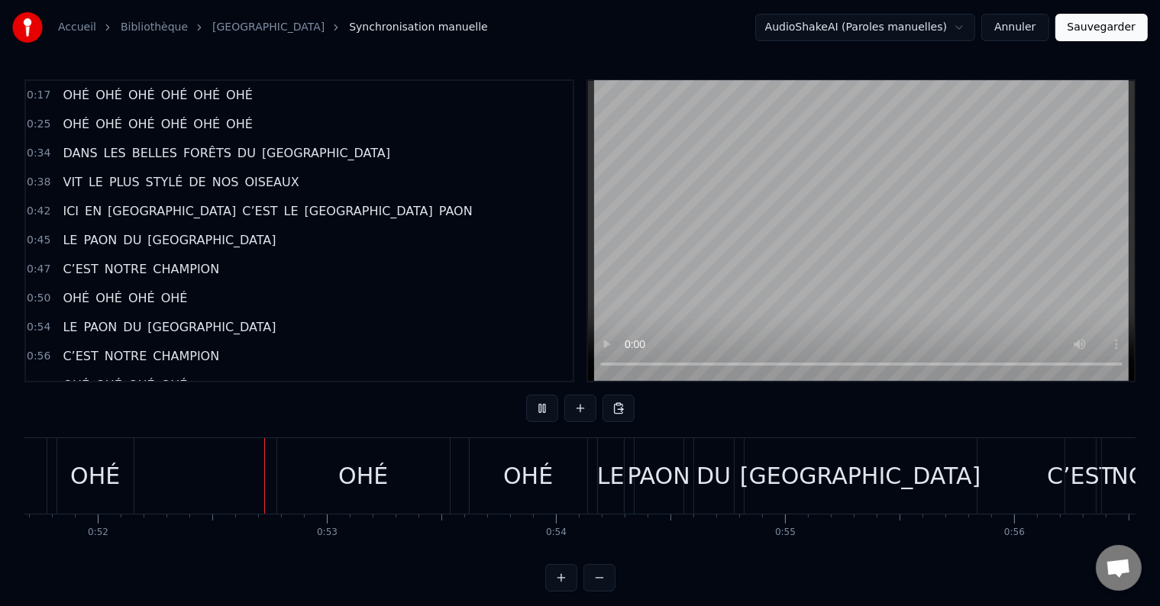
scroll to position [0, 11861]
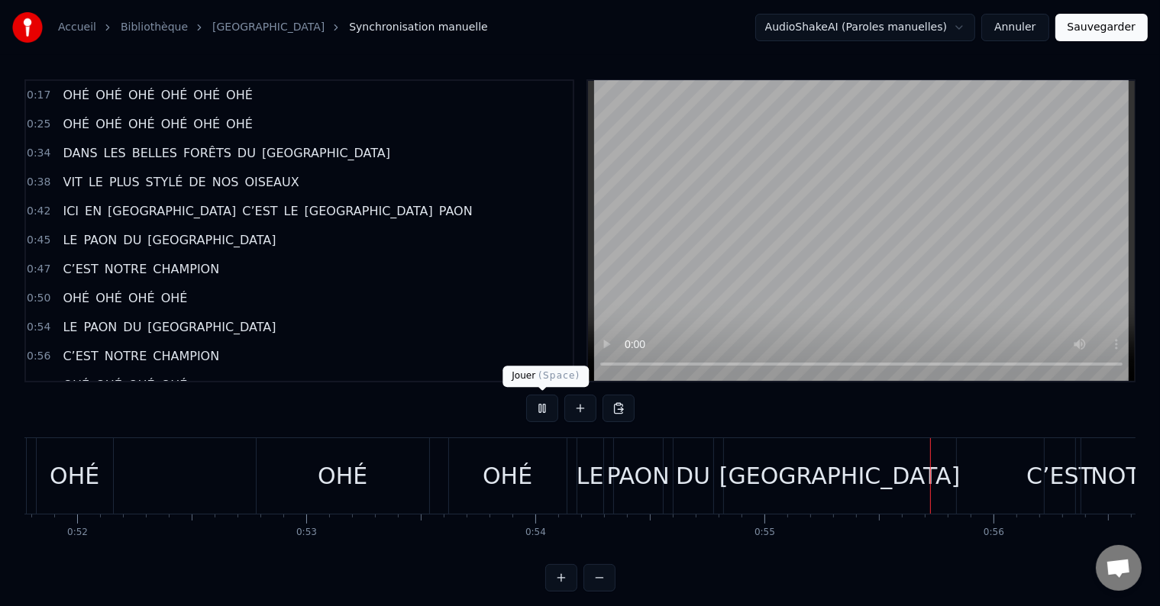
click at [535, 407] on button at bounding box center [542, 408] width 32 height 27
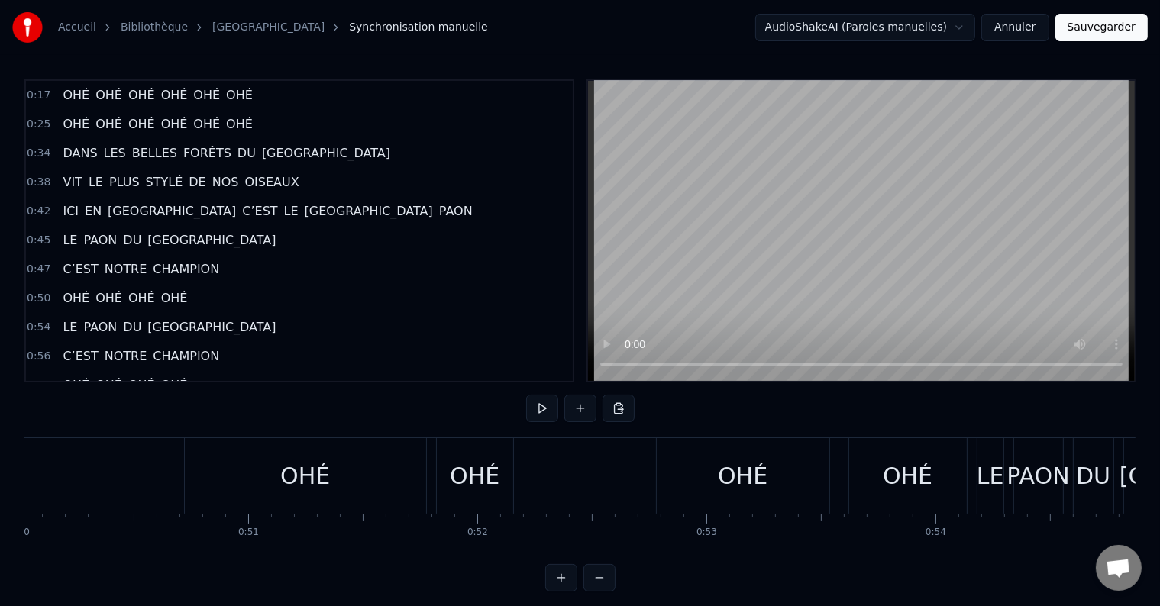
scroll to position [0, 11192]
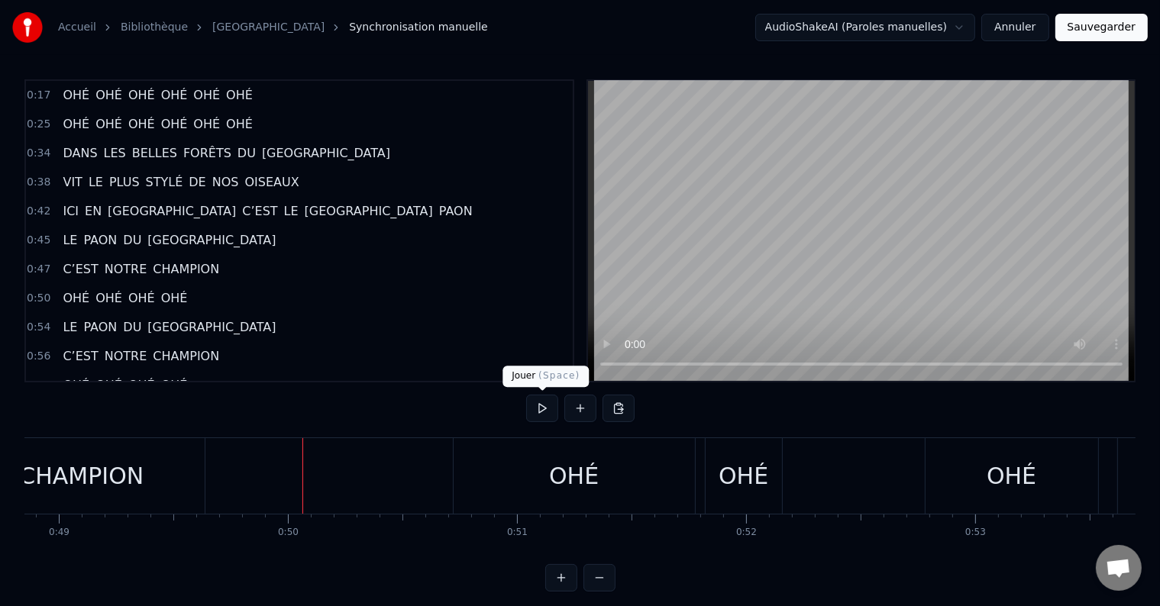
click at [537, 412] on button at bounding box center [542, 408] width 32 height 27
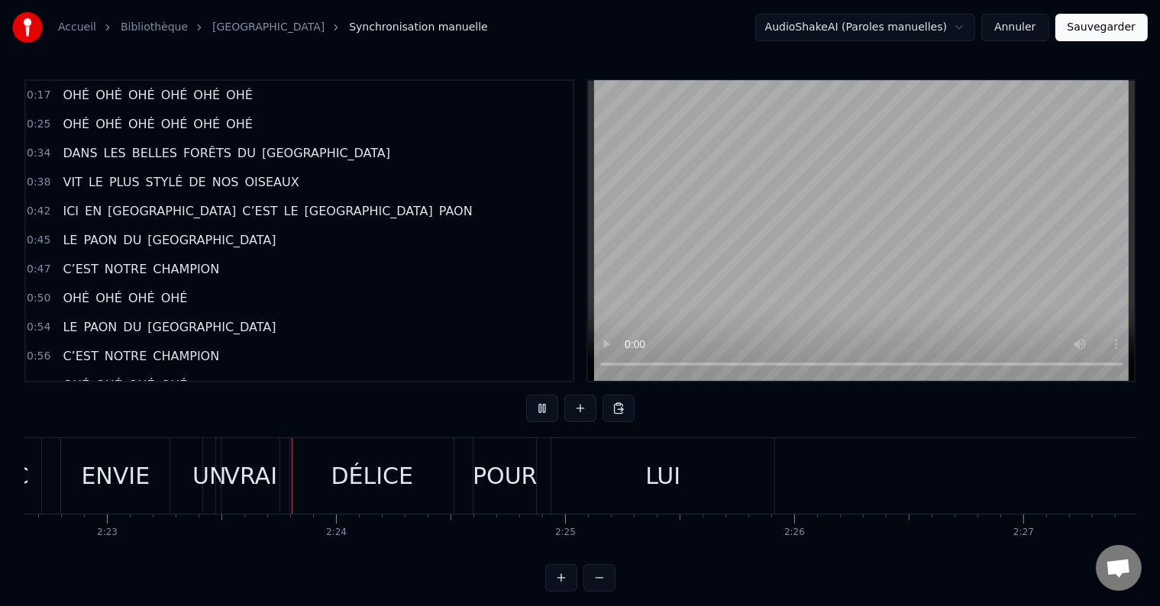
scroll to position [0, 32729]
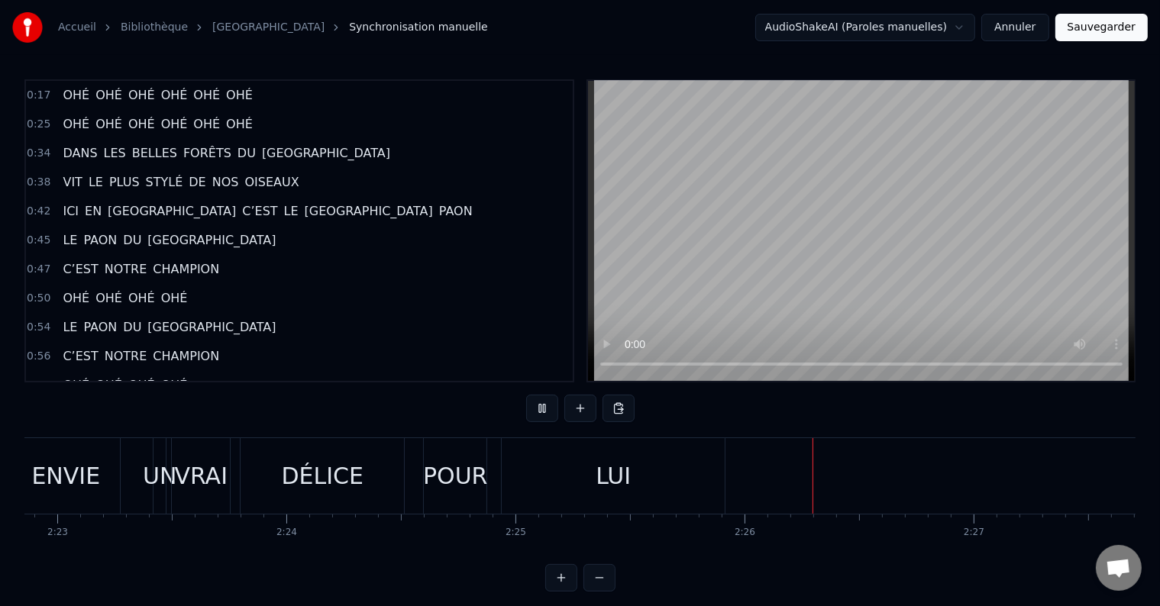
click at [174, 463] on div "VRAI" at bounding box center [201, 476] width 58 height 76
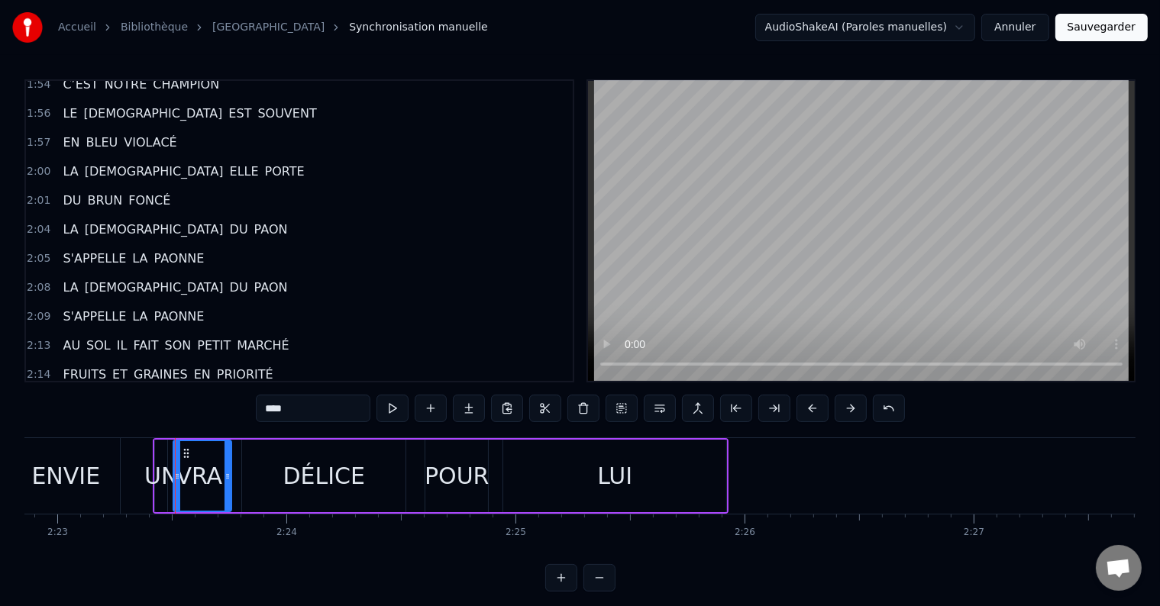
click at [151, 477] on div "UN" at bounding box center [161, 476] width 34 height 34
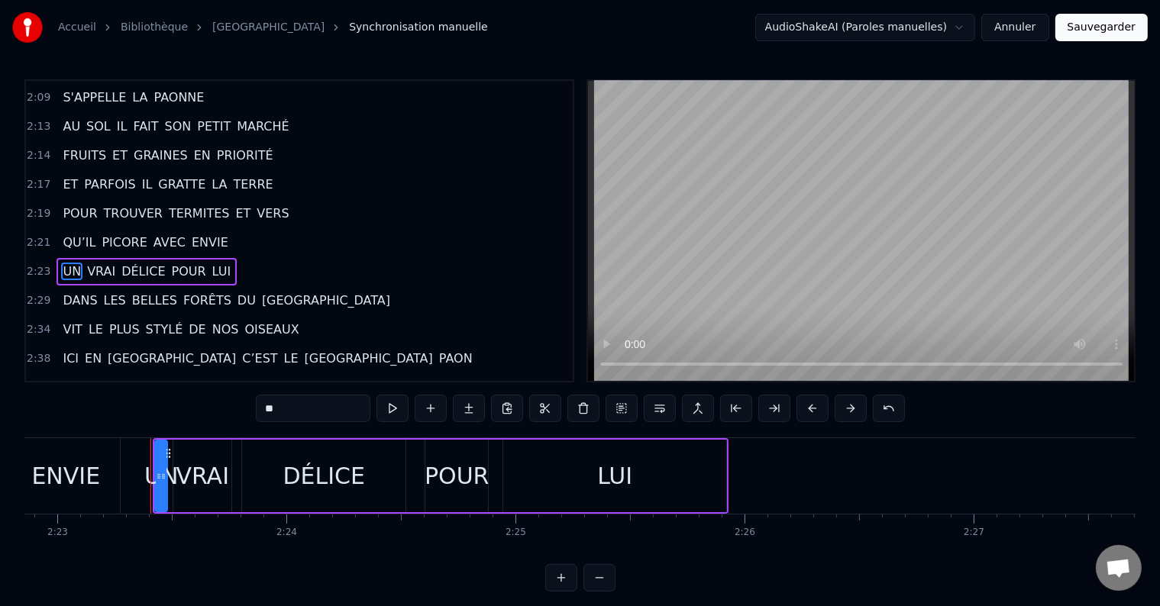
scroll to position [1072, 0]
click at [403, 399] on button at bounding box center [392, 408] width 32 height 27
click at [399, 405] on button at bounding box center [392, 408] width 32 height 27
click at [397, 406] on button at bounding box center [392, 408] width 32 height 27
drag, startPoint x: 159, startPoint y: 473, endPoint x: 128, endPoint y: 467, distance: 32.1
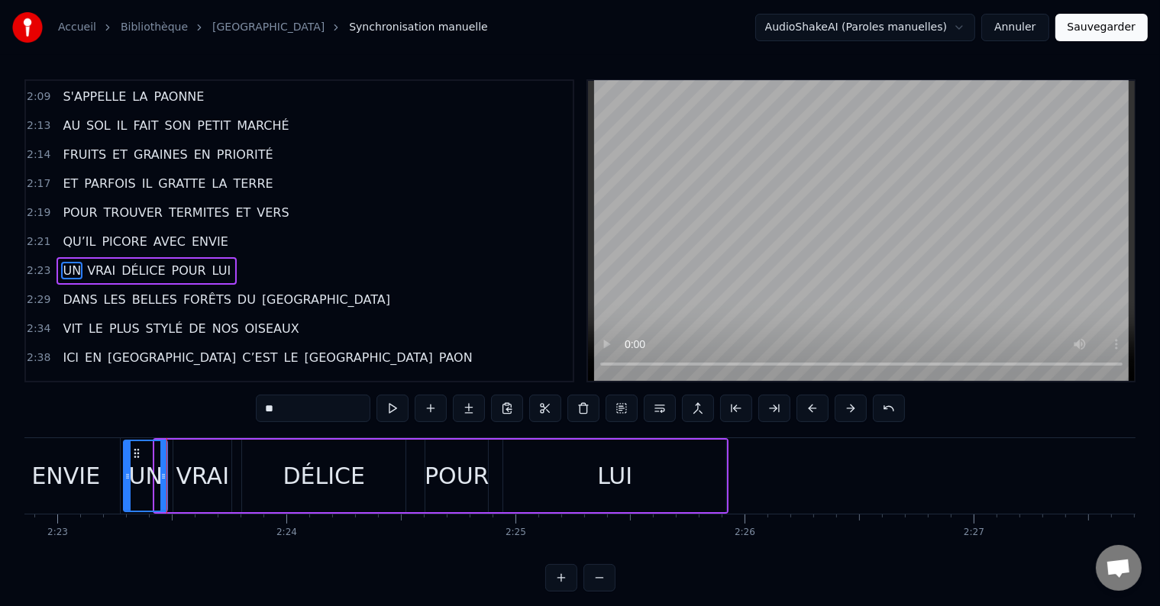
click at [128, 467] on div at bounding box center [127, 475] width 6 height 69
click at [399, 403] on button at bounding box center [392, 408] width 32 height 27
click at [398, 403] on button at bounding box center [392, 408] width 32 height 27
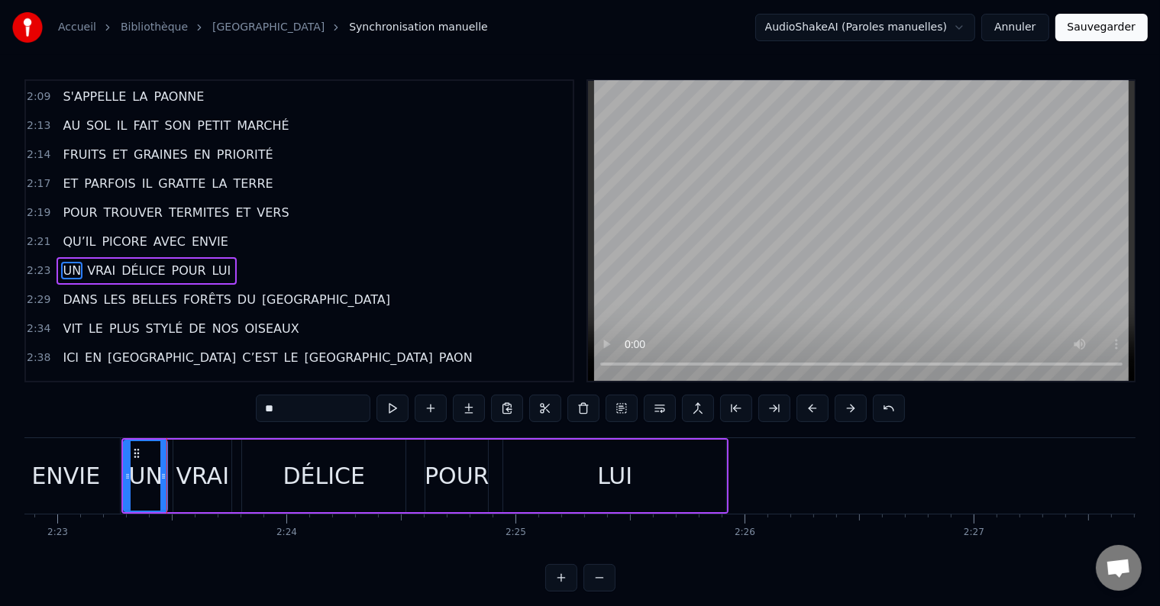
click at [398, 403] on button at bounding box center [392, 408] width 32 height 27
click at [205, 487] on div "VRAI" at bounding box center [202, 476] width 53 height 34
type input "****"
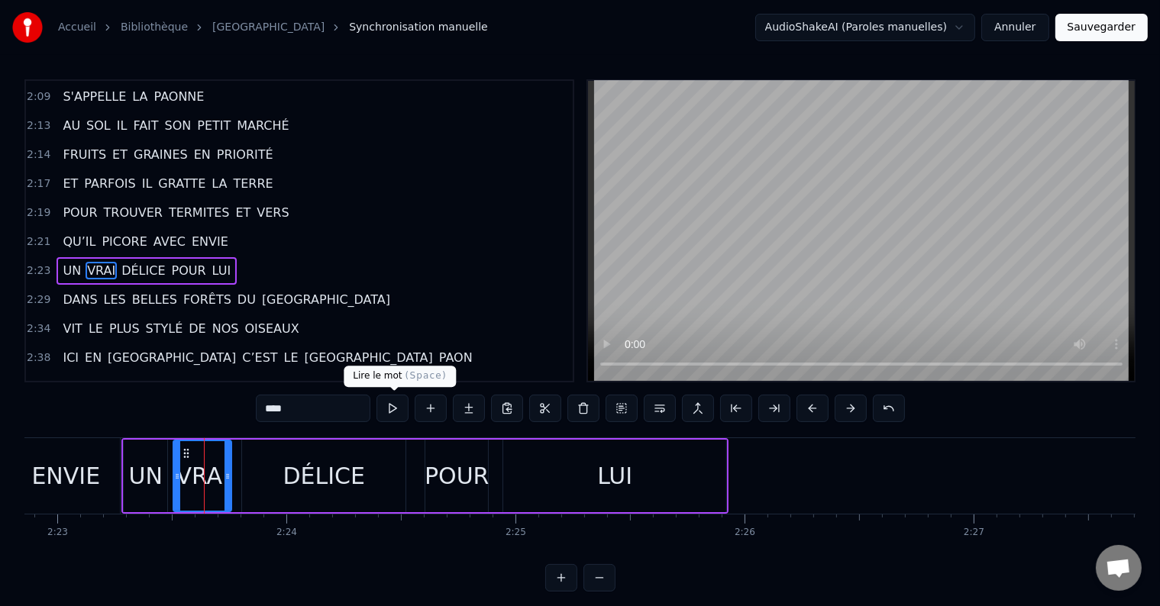
click at [397, 408] on button at bounding box center [392, 408] width 32 height 27
click at [397, 409] on button at bounding box center [392, 408] width 32 height 27
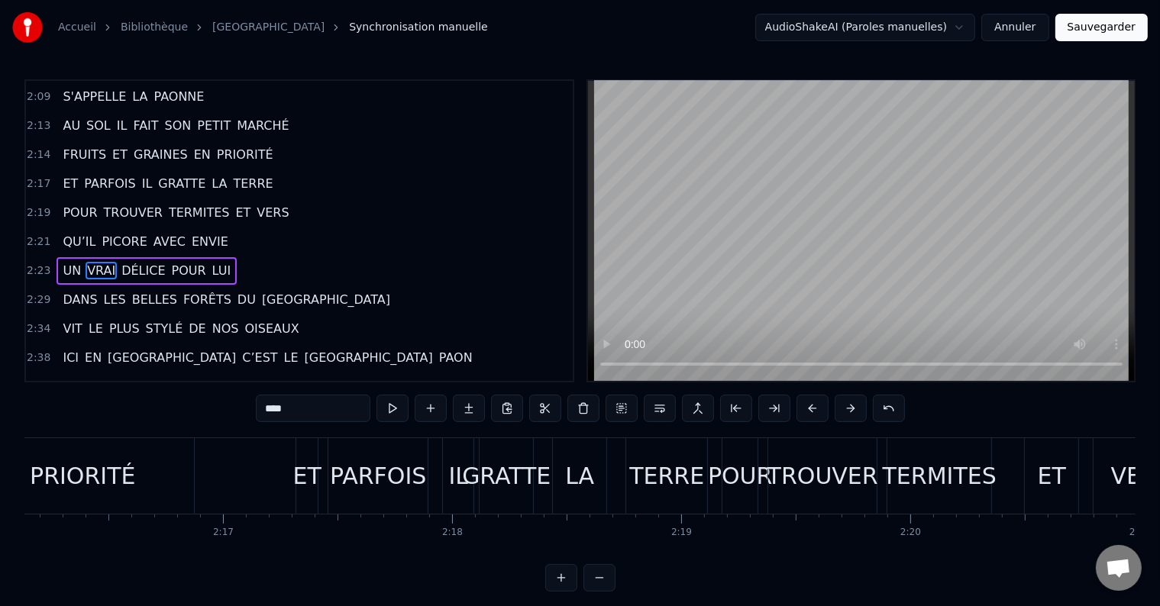
scroll to position [0, 31141]
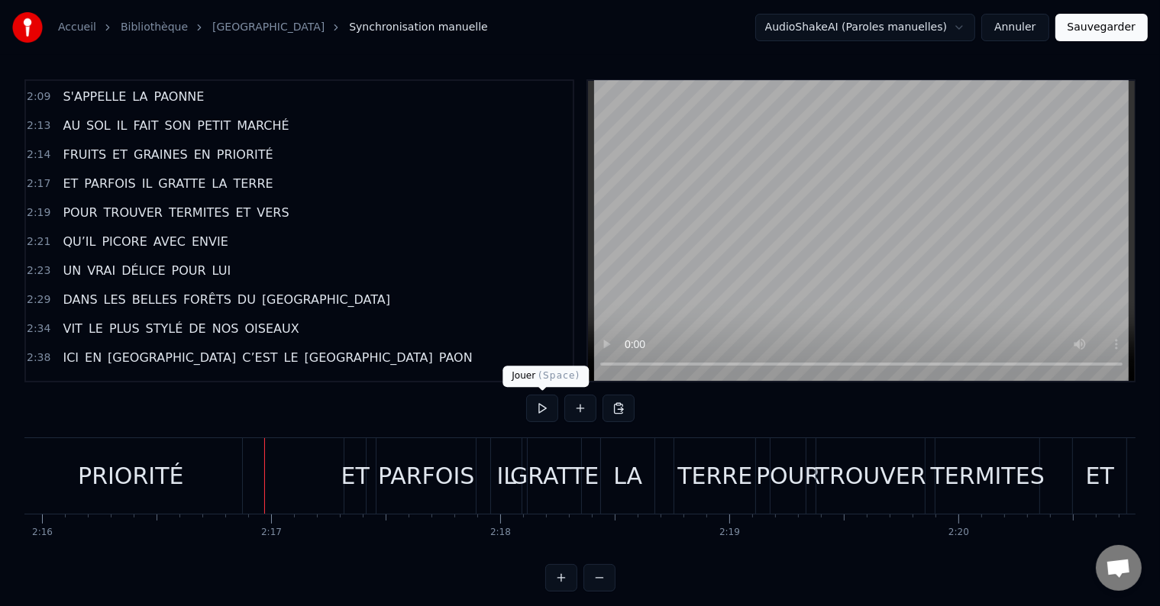
click at [541, 406] on button at bounding box center [542, 408] width 32 height 27
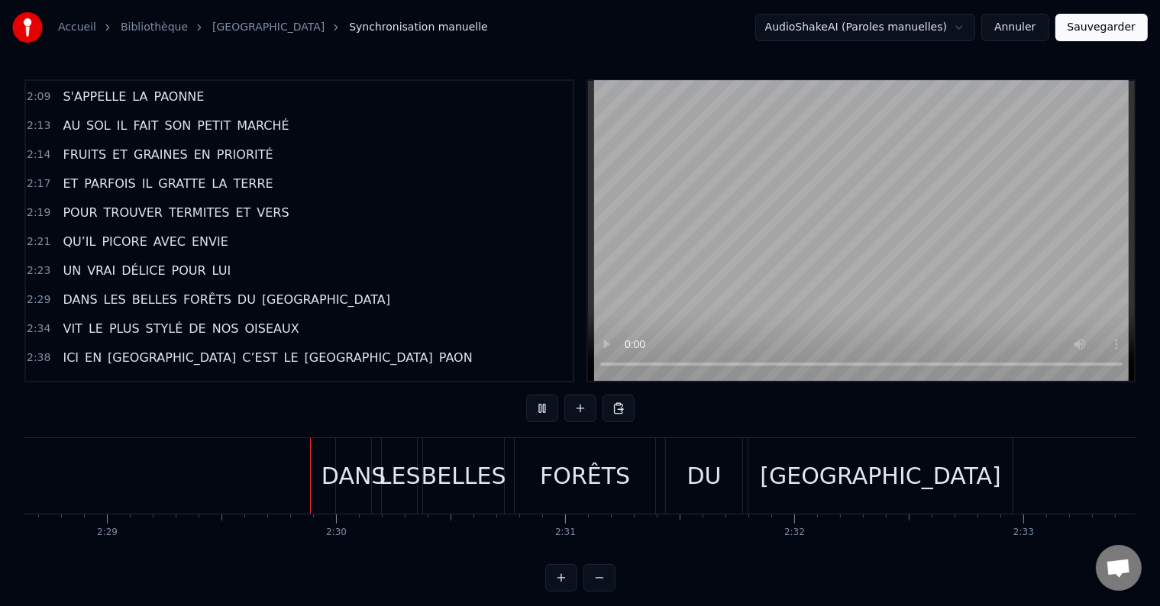
scroll to position [0, 34109]
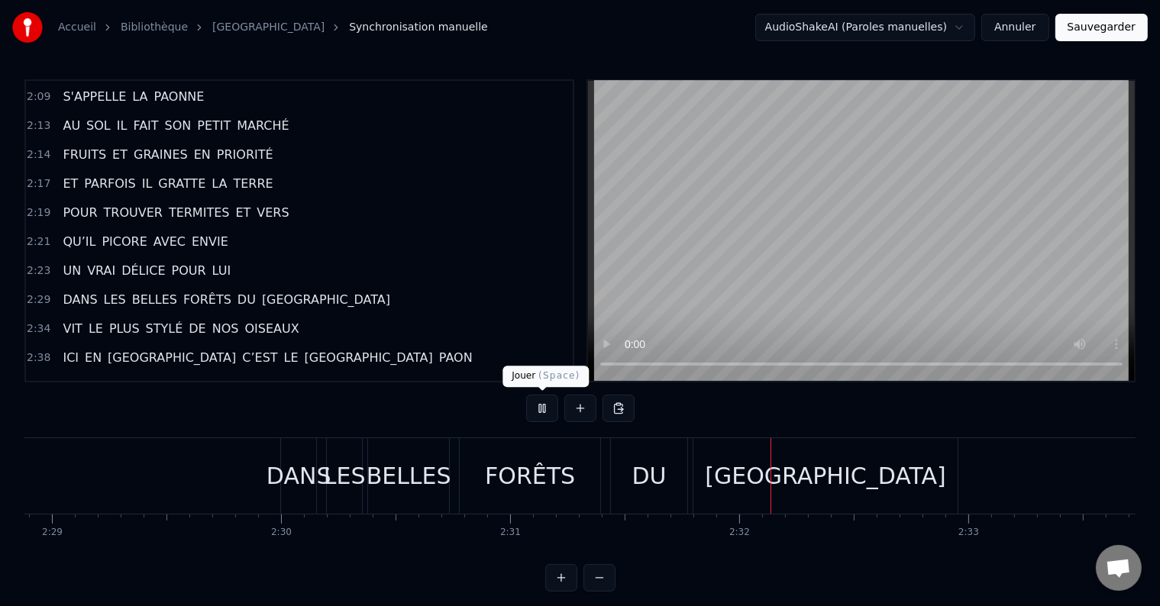
click at [535, 404] on button at bounding box center [542, 408] width 32 height 27
click at [19, 559] on div "Accueil Bibliothèque Paon du congo Synchronisation manuelle AudioShakeAI (Parol…" at bounding box center [580, 296] width 1160 height 592
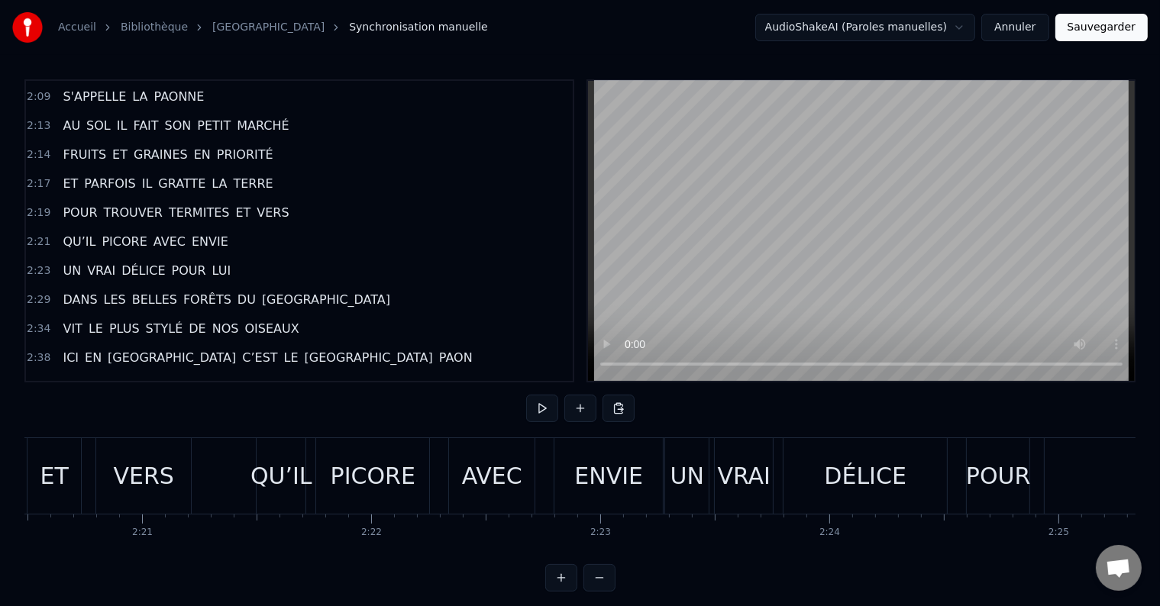
scroll to position [0, 32185]
click at [530, 409] on button at bounding box center [542, 408] width 32 height 27
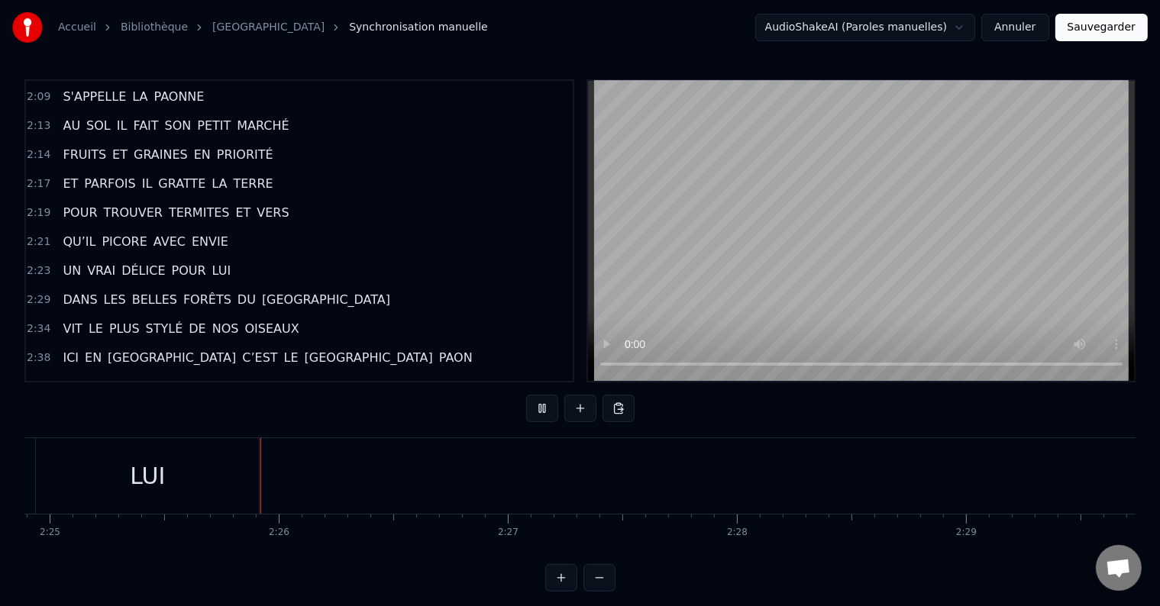
scroll to position [0, 33196]
click at [546, 407] on button at bounding box center [542, 408] width 32 height 27
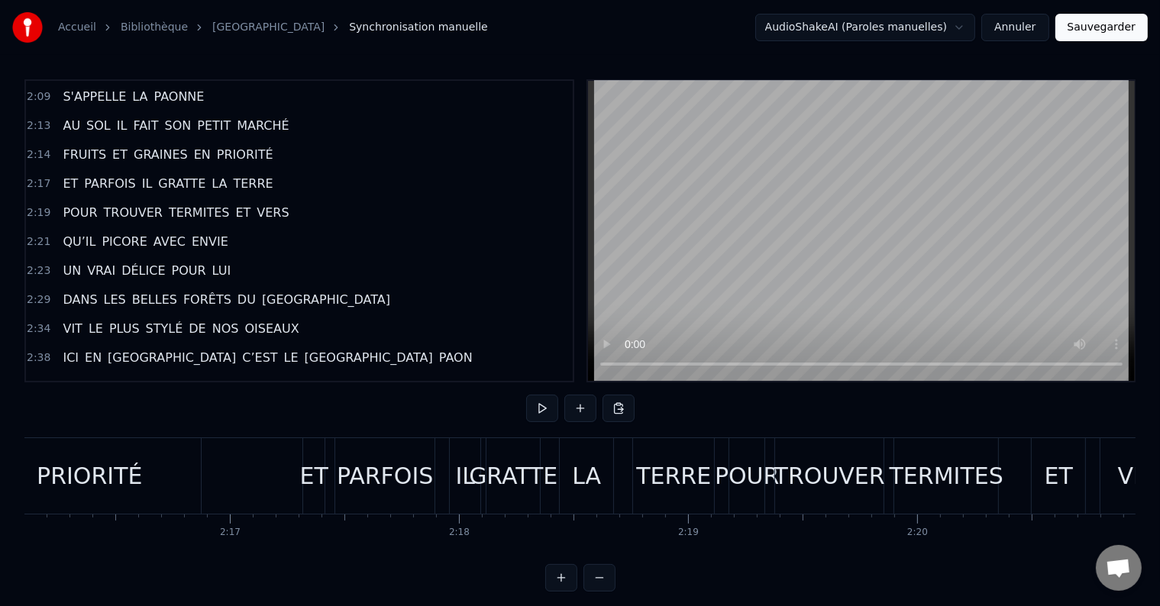
scroll to position [0, 31180]
click at [541, 413] on button at bounding box center [542, 408] width 32 height 27
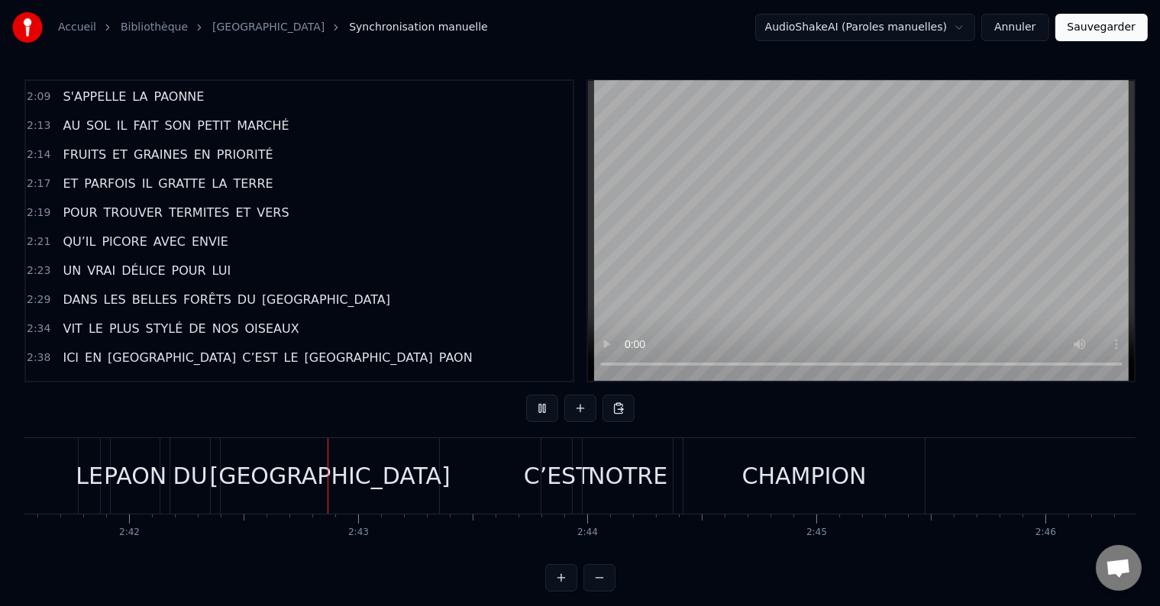
scroll to position [0, 37081]
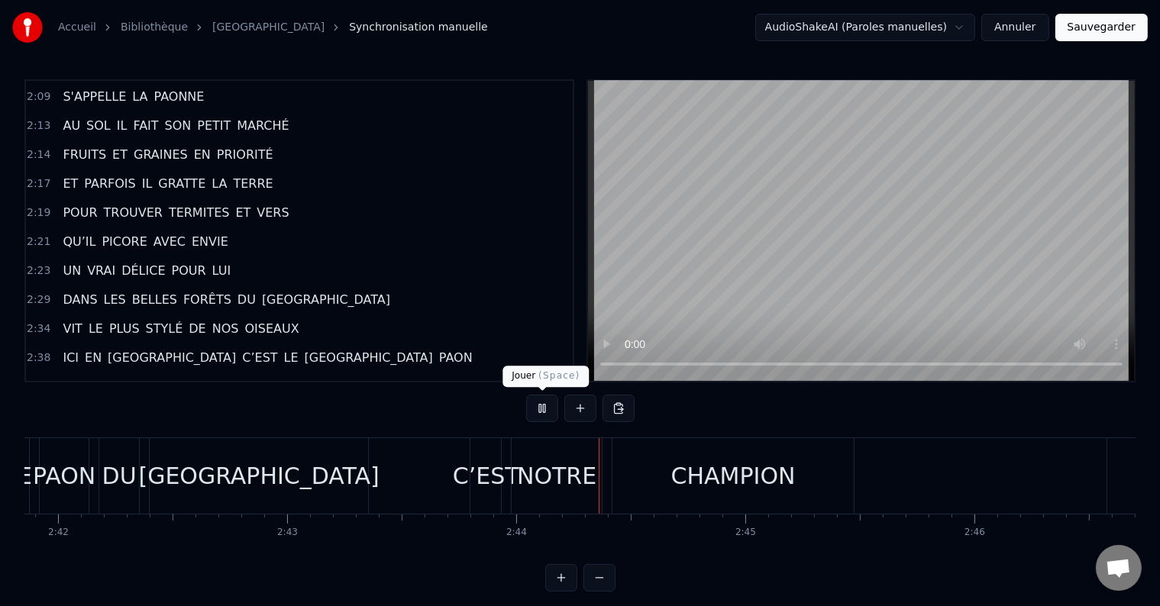
click at [541, 406] on button at bounding box center [542, 408] width 32 height 27
click at [548, 409] on button at bounding box center [542, 408] width 32 height 27
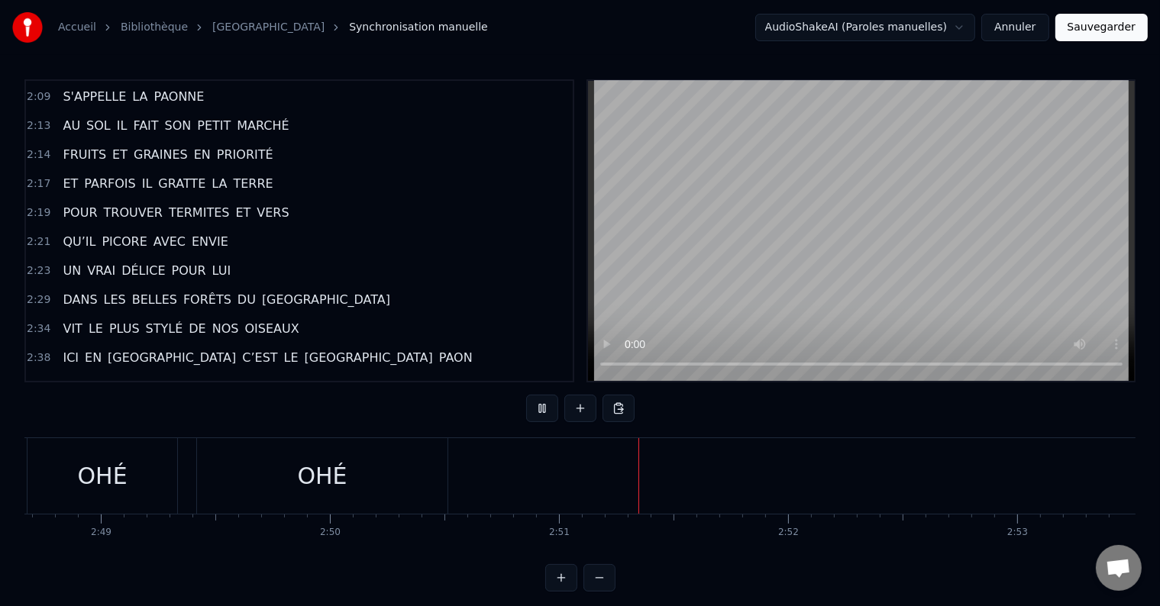
scroll to position [0, 38658]
click at [548, 409] on button at bounding box center [542, 408] width 32 height 27
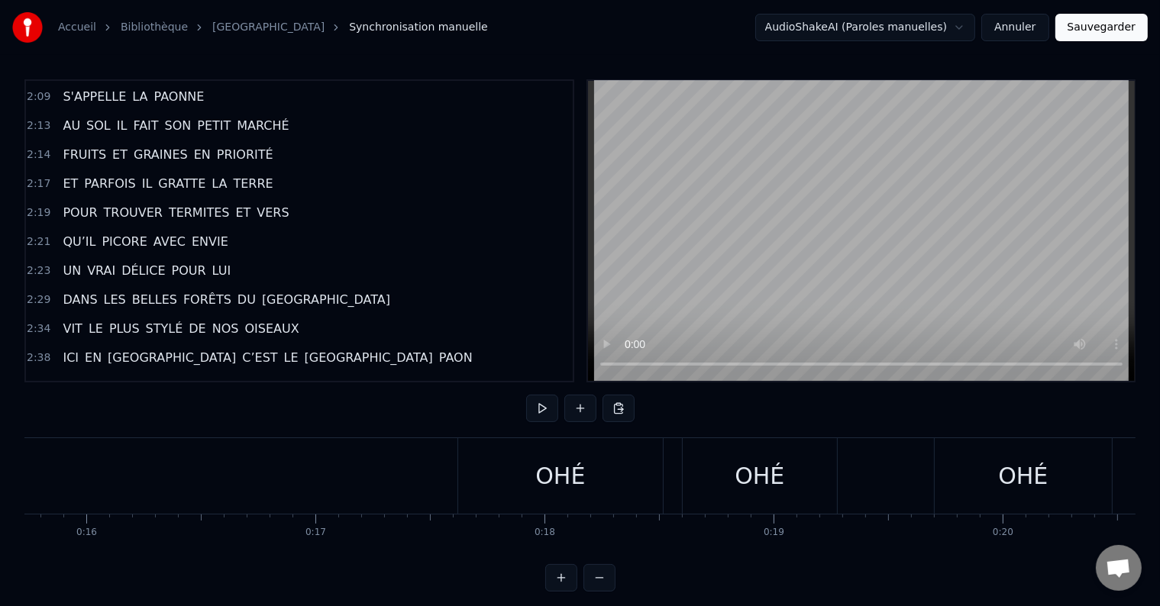
click at [539, 409] on button at bounding box center [542, 408] width 32 height 27
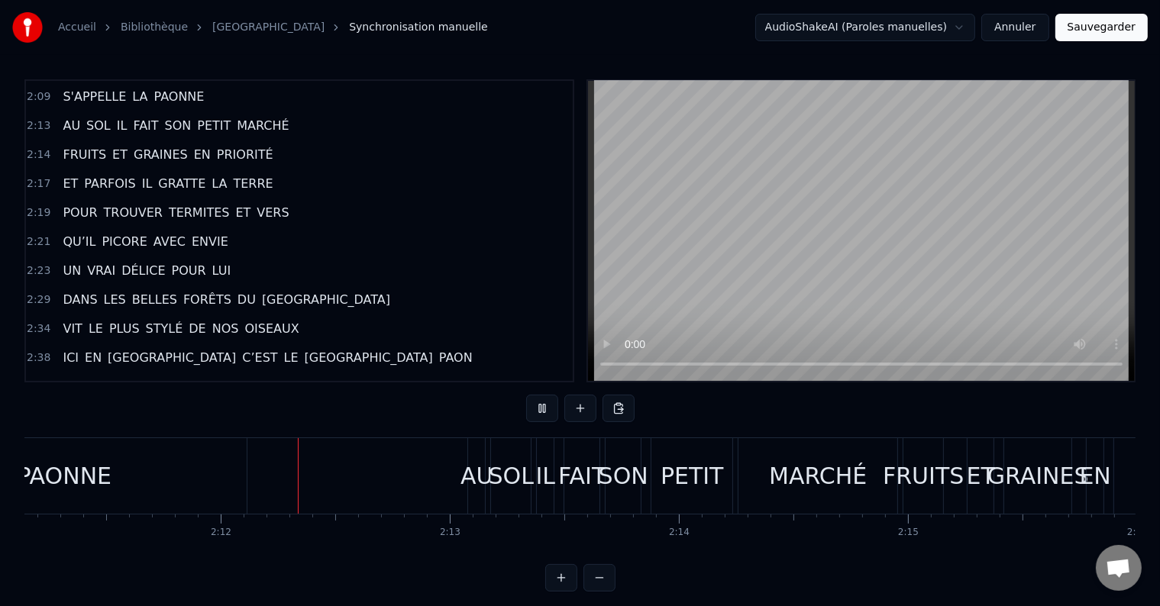
scroll to position [0, 30100]
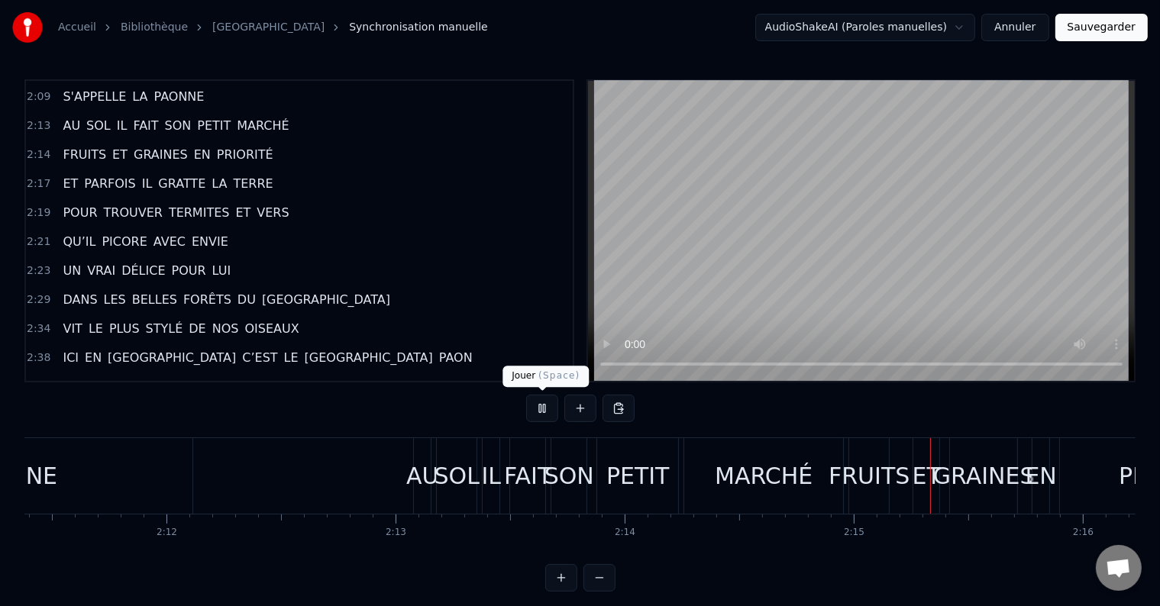
click at [548, 403] on button at bounding box center [542, 408] width 32 height 27
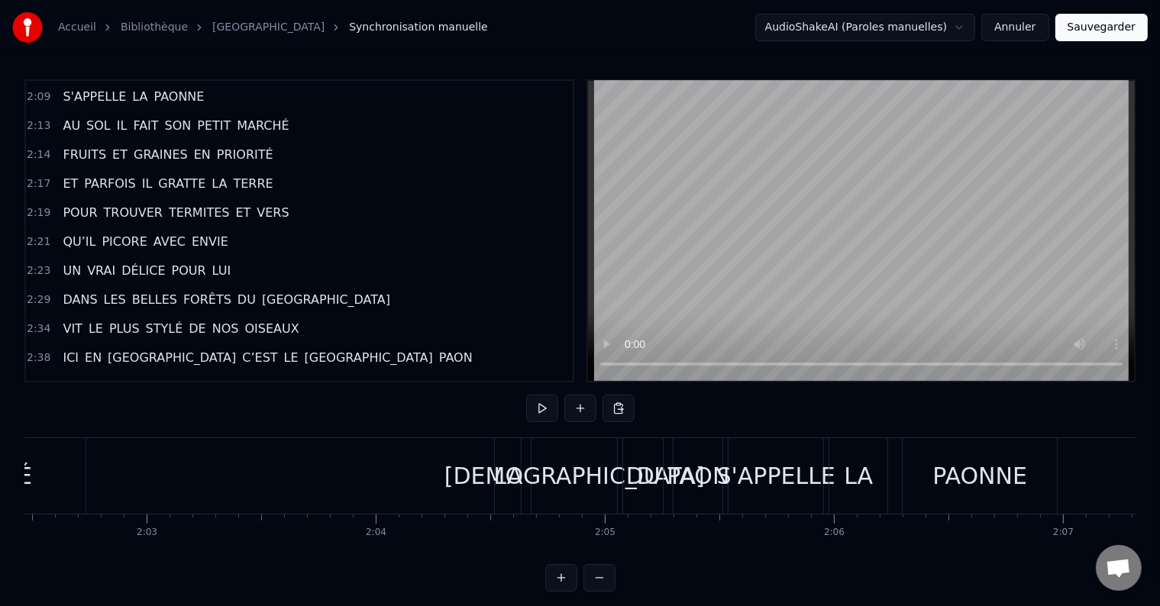
scroll to position [0, 28053]
click at [538, 407] on button at bounding box center [542, 408] width 32 height 27
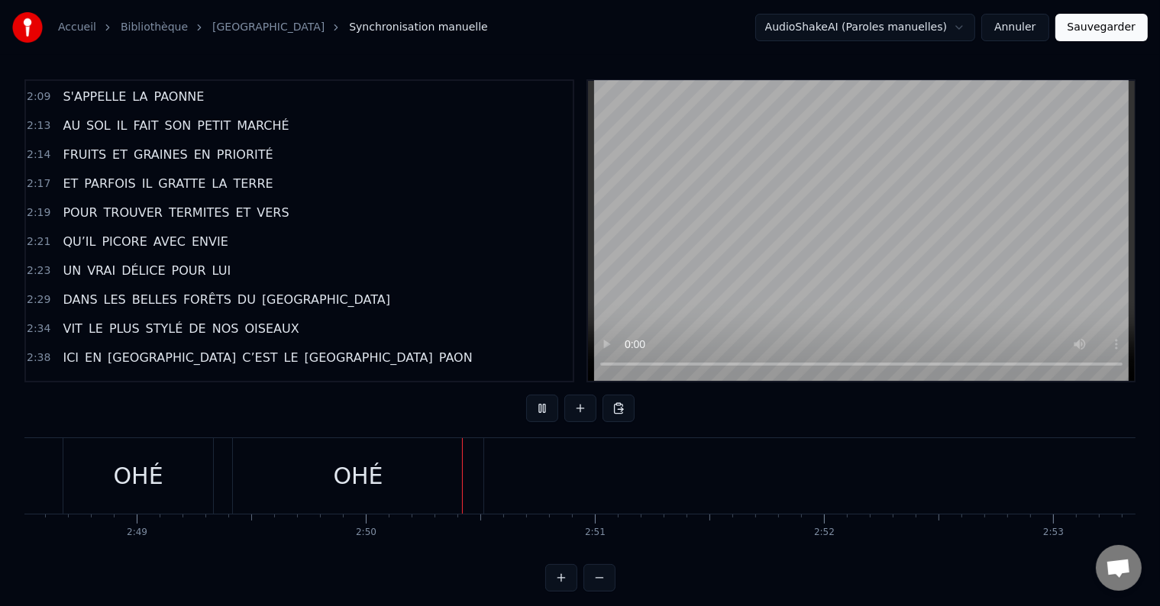
scroll to position [0, 38658]
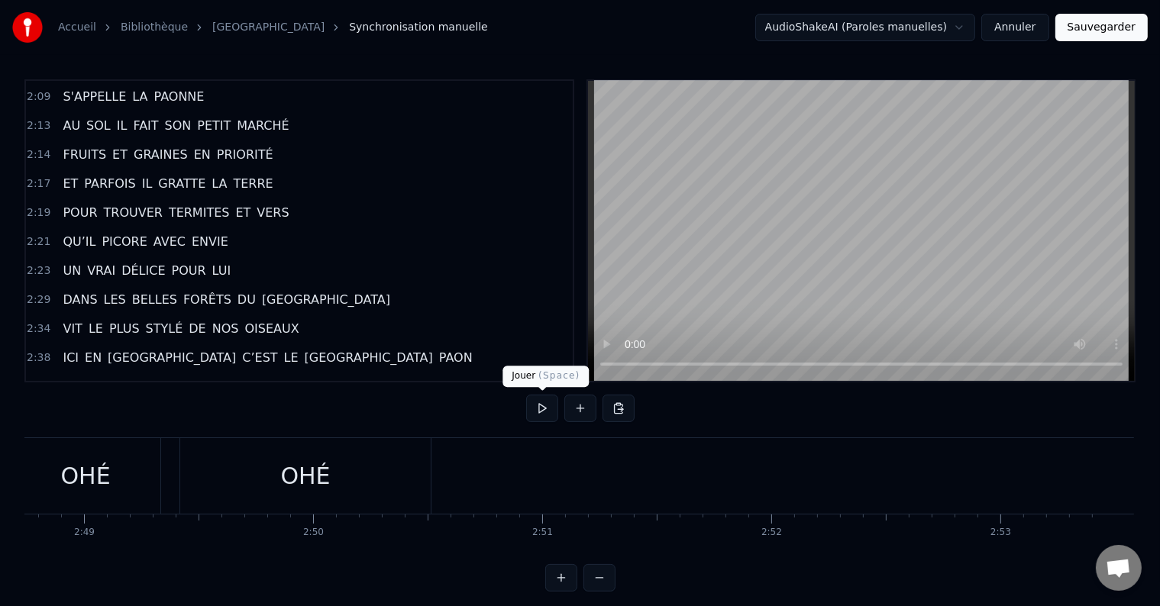
click at [547, 409] on button at bounding box center [542, 408] width 32 height 27
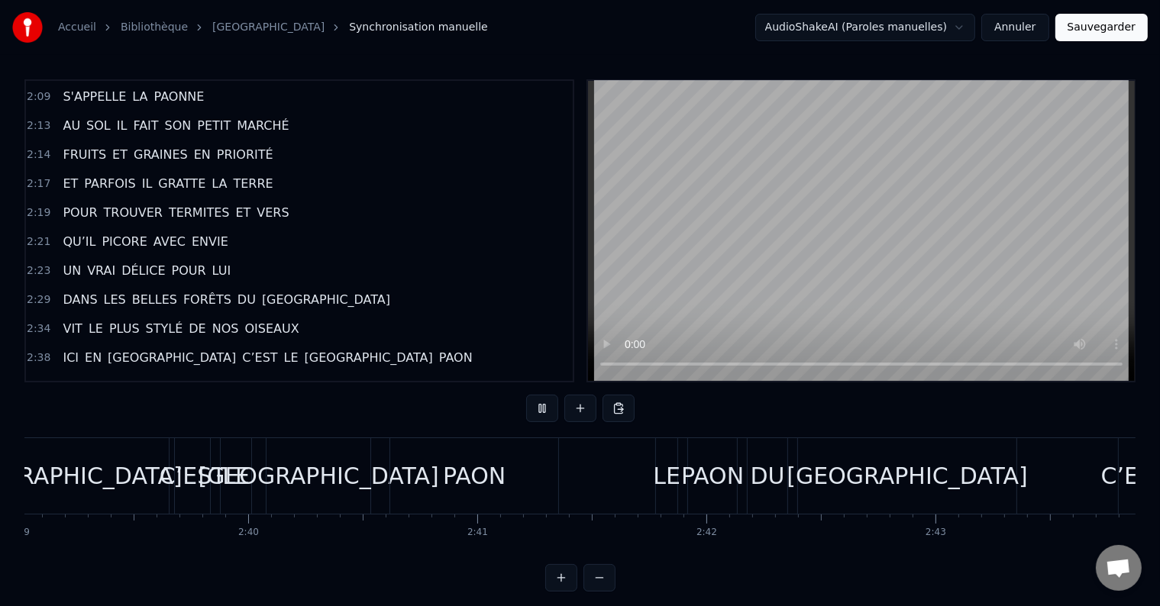
click at [547, 410] on button at bounding box center [542, 408] width 32 height 27
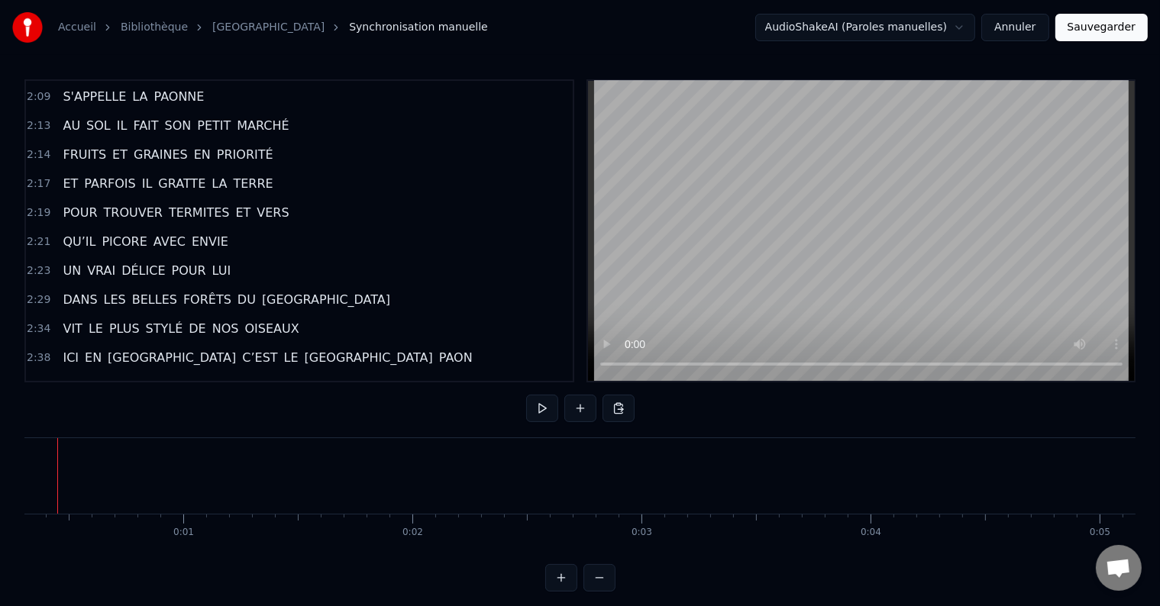
scroll to position [0, 27]
click at [1118, 32] on button "Sauvegarder" at bounding box center [1101, 27] width 92 height 27
